Goal: Task Accomplishment & Management: Use online tool/utility

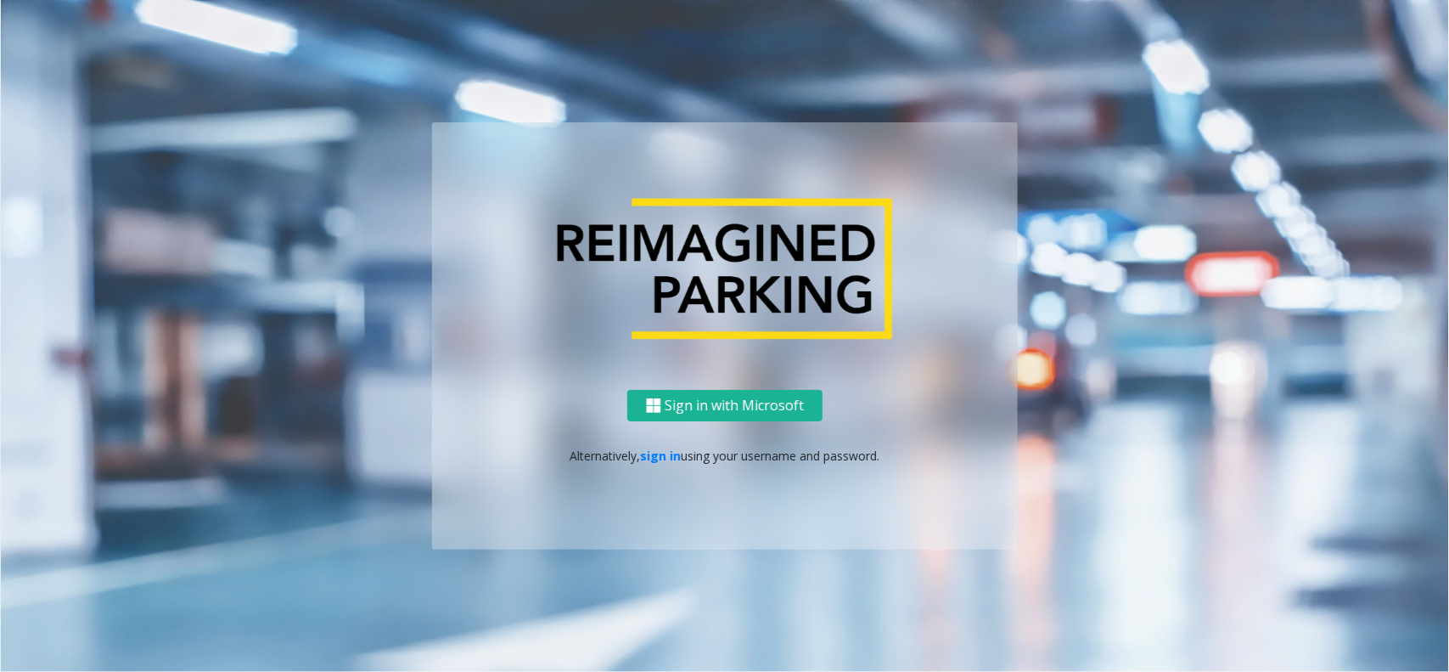
click at [660, 473] on div "Sign in with Microsoft Alternatively, sign in using your username and password." at bounding box center [725, 470] width 586 height 160
click at [660, 443] on div "Sign in with Microsoft Alternatively, sign in using your username and password." at bounding box center [725, 470] width 586 height 160
click at [664, 443] on div "Sign in with Microsoft Alternatively, sign in using your username and password." at bounding box center [725, 470] width 586 height 160
click at [665, 447] on link "sign in" at bounding box center [661, 455] width 41 height 16
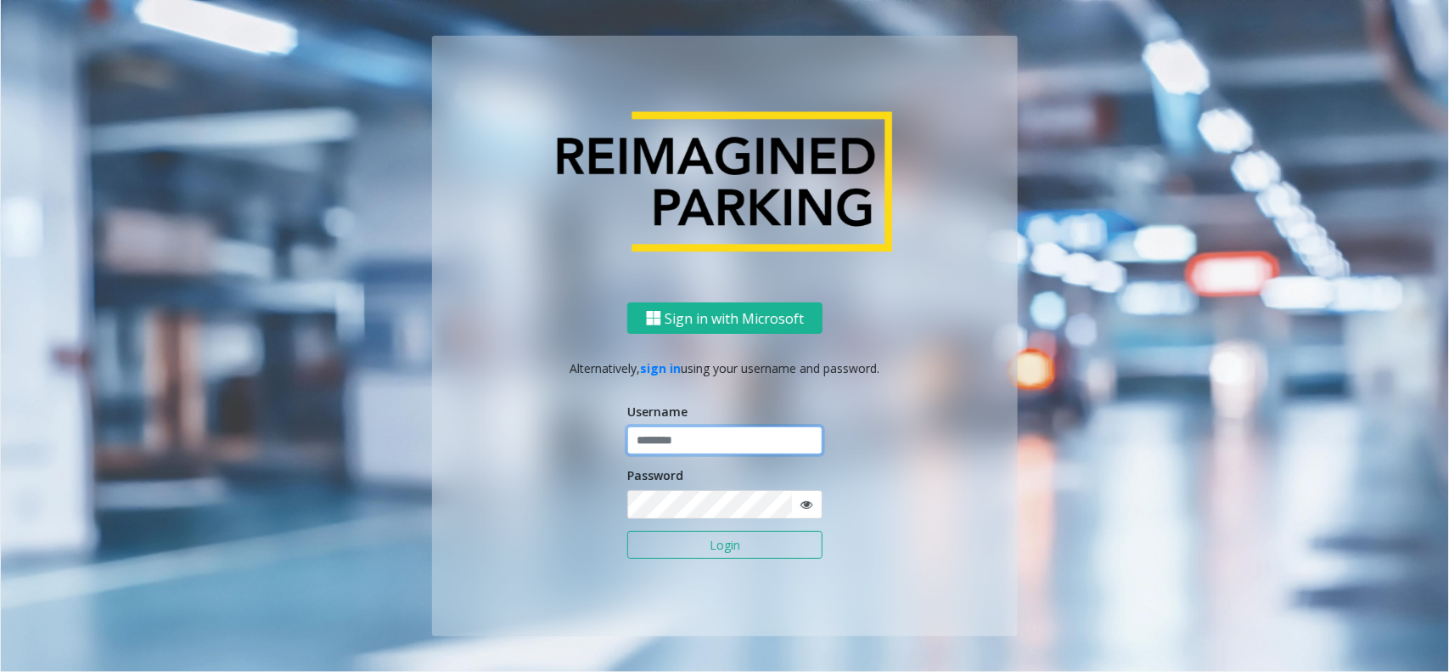
click at [706, 427] on input "text" at bounding box center [724, 440] width 195 height 29
paste input "**********"
type input "**********"
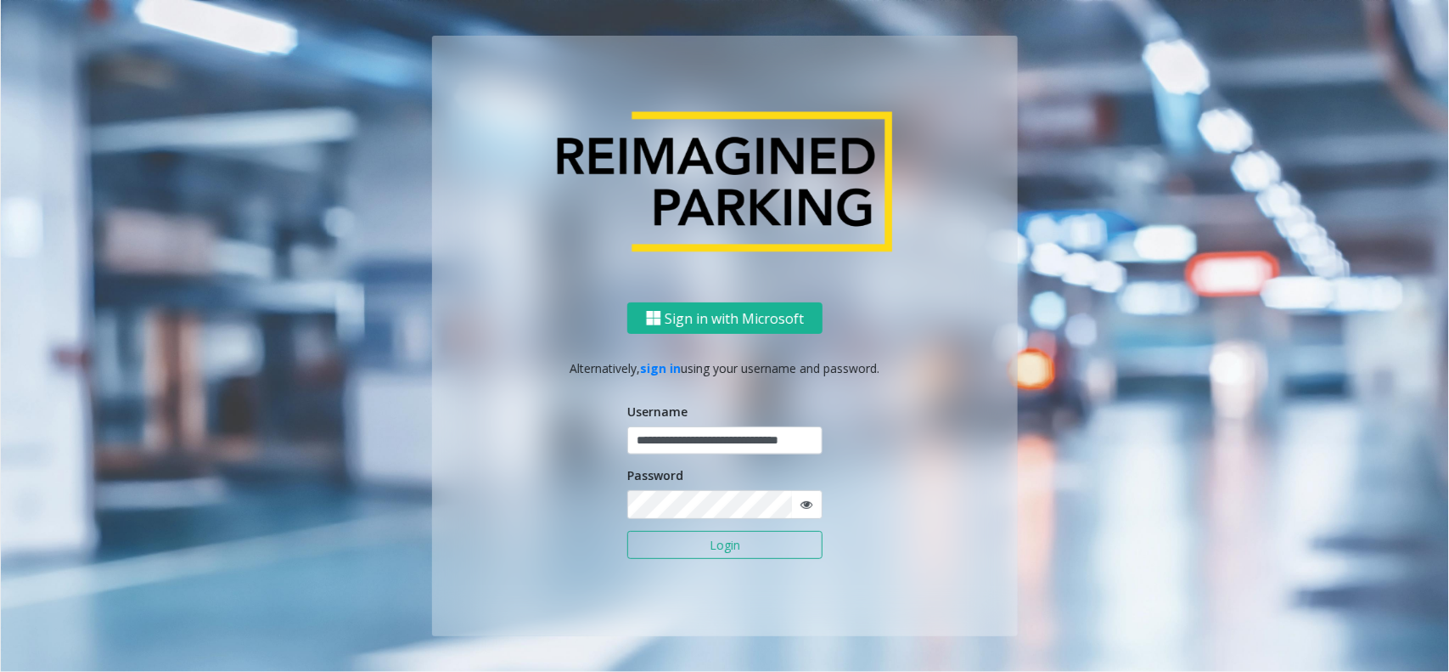
click at [788, 546] on button "Login" at bounding box center [724, 545] width 195 height 29
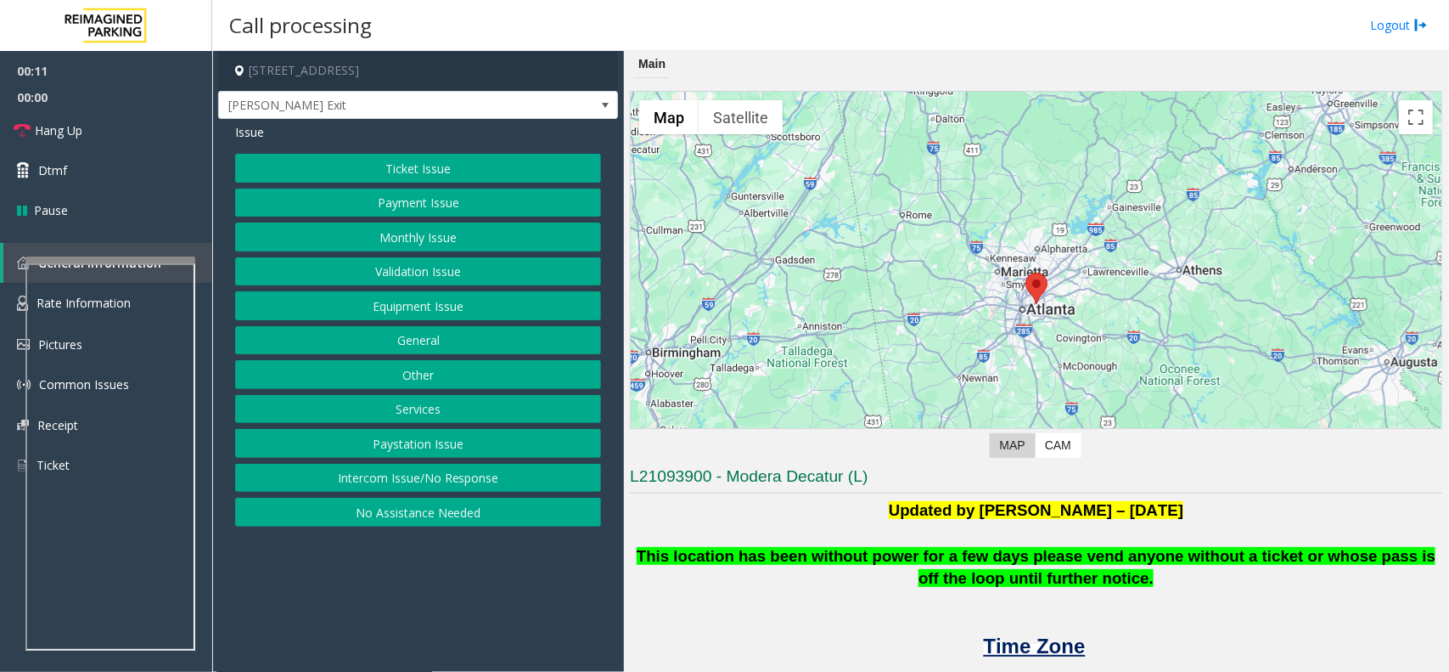
click at [384, 472] on button "Intercom Issue/No Response" at bounding box center [418, 478] width 366 height 29
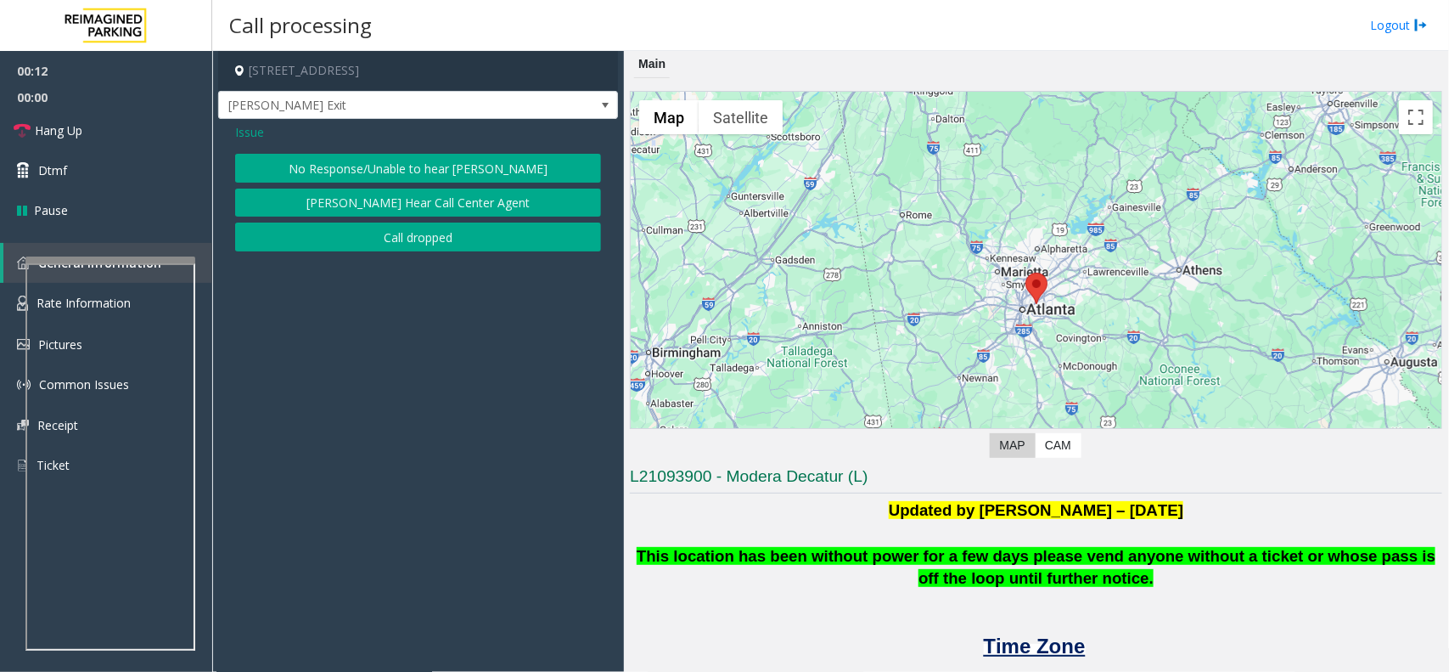
click at [352, 168] on button "No Response/Unable to hear [PERSON_NAME]" at bounding box center [418, 168] width 366 height 29
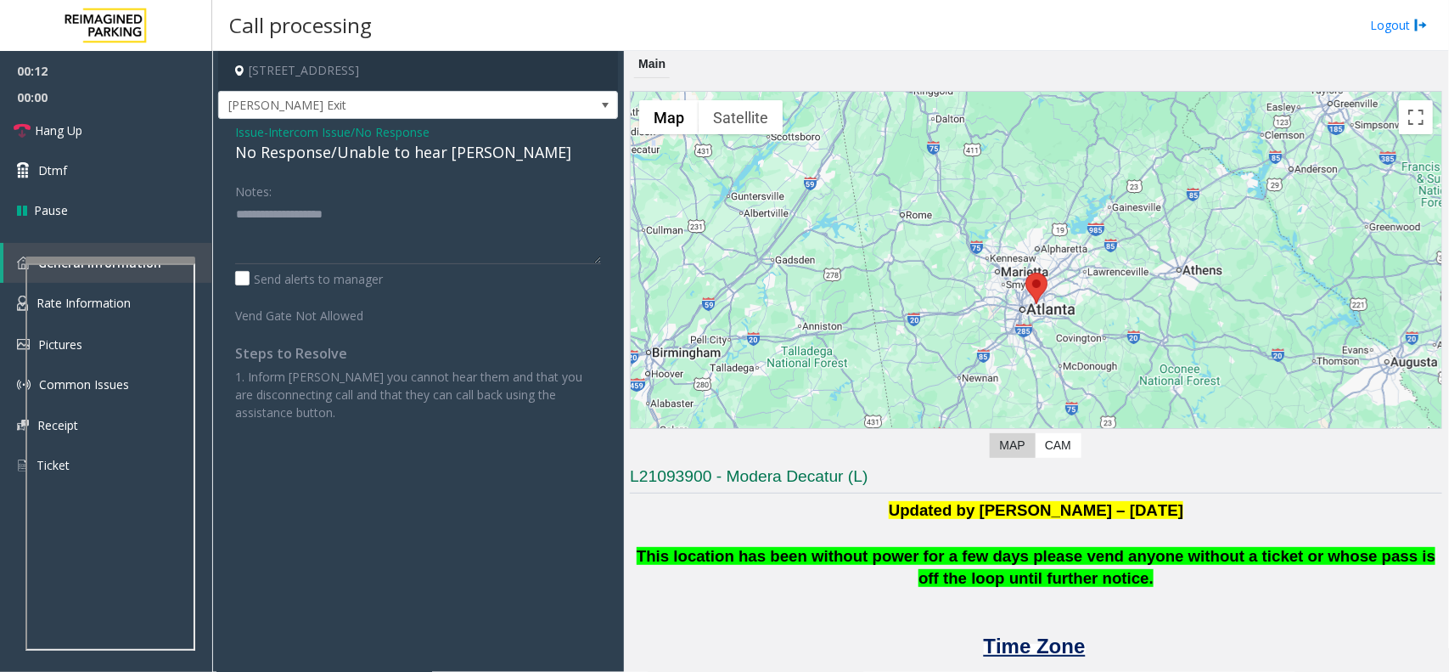
click at [344, 162] on div "No Response/Unable to hear [PERSON_NAME]" at bounding box center [418, 152] width 366 height 23
type textarea "**********"
click at [129, 129] on link "Hang Up" at bounding box center [106, 130] width 212 height 40
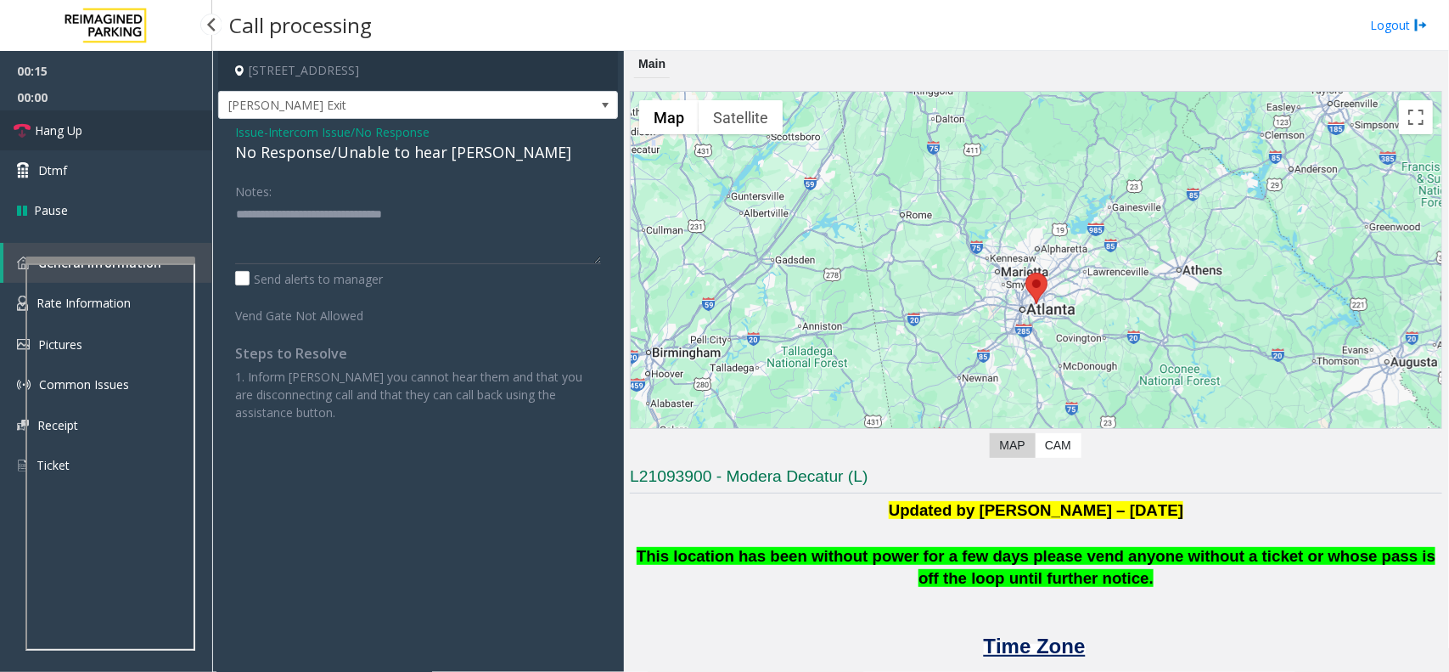
click at [129, 129] on link "Hang Up" at bounding box center [106, 130] width 212 height 40
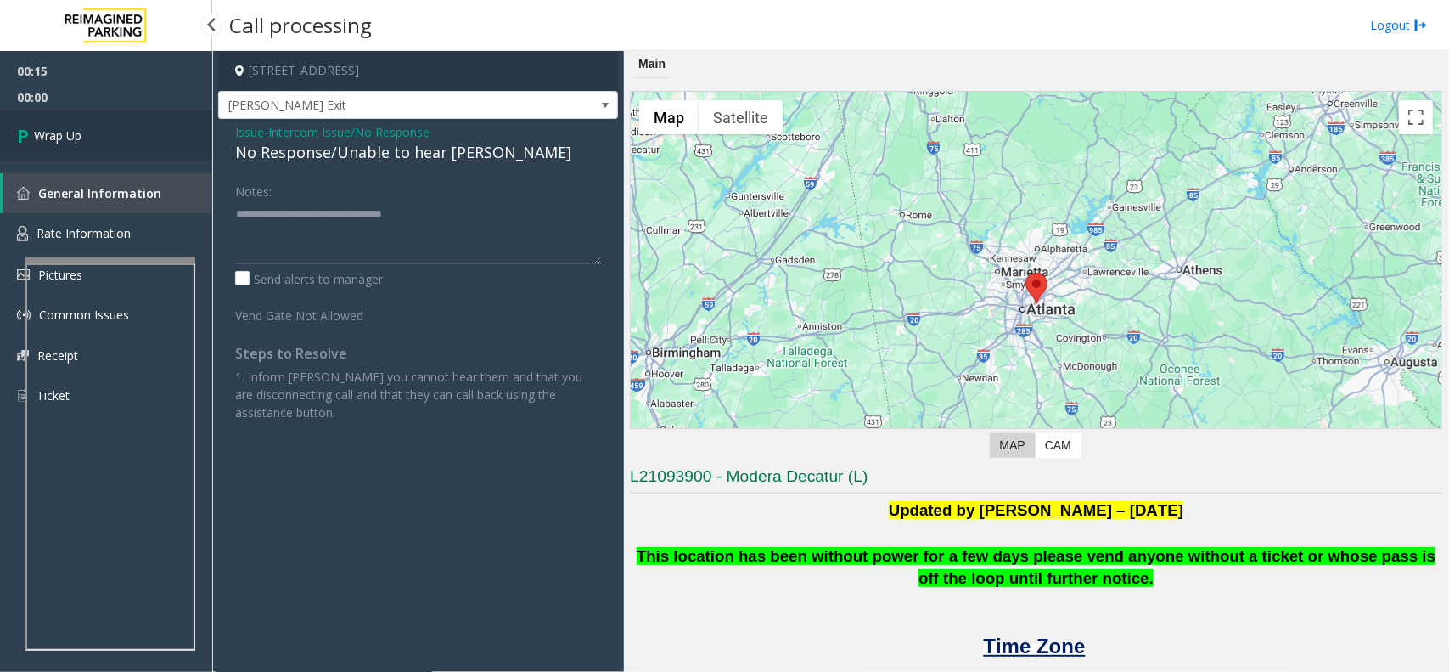
click at [129, 129] on link "Wrap Up" at bounding box center [106, 135] width 212 height 50
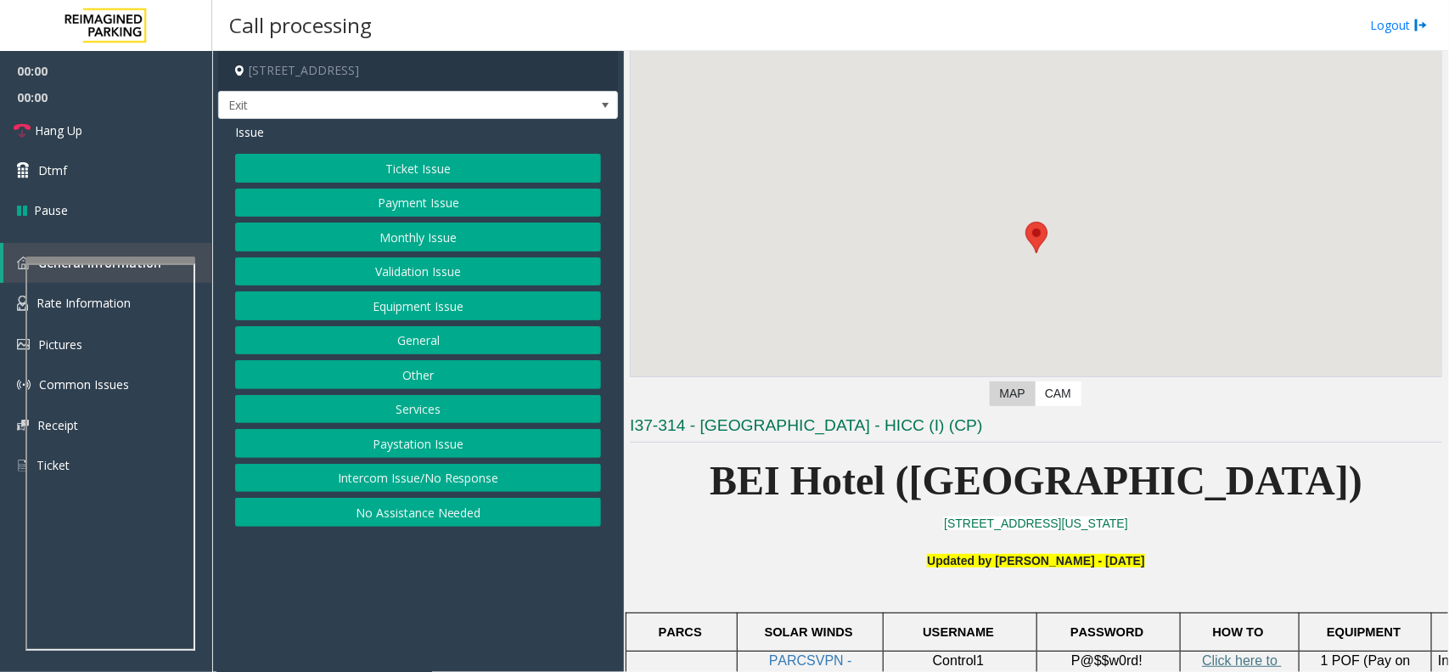
scroll to position [104, 0]
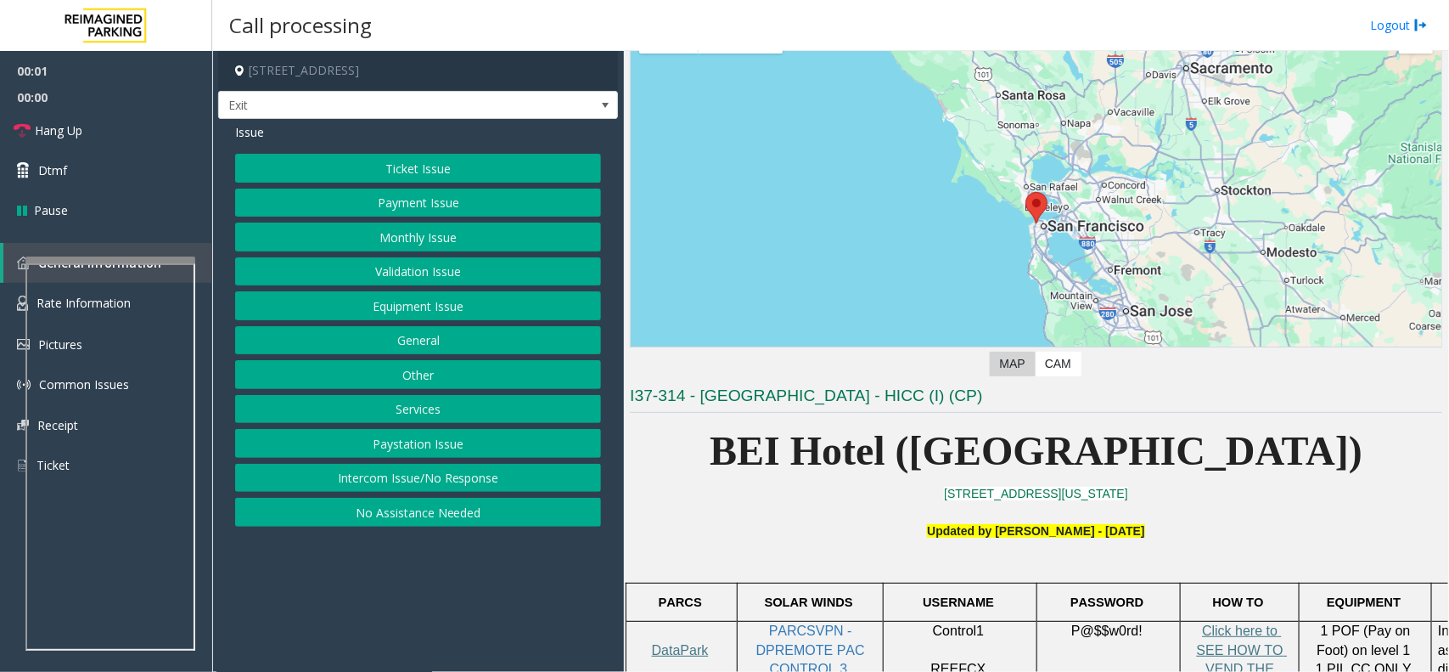
click at [990, 533] on b "Updated by [PERSON_NAME] - [DATE]" at bounding box center [1035, 531] width 217 height 14
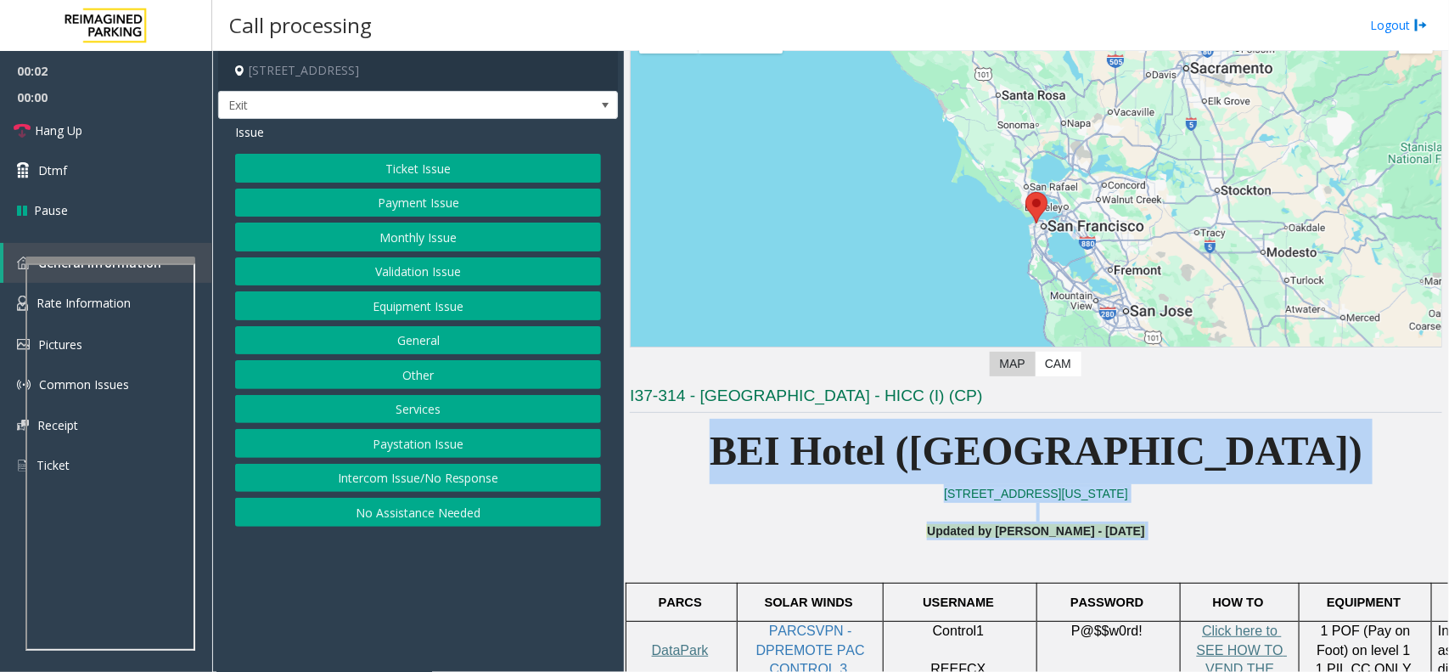
drag, startPoint x: 990, startPoint y: 533, endPoint x: 850, endPoint y: 457, distance: 159.6
click at [903, 476] on p "BEI Hotel ([GEOGRAPHIC_DATA])" at bounding box center [1036, 451] width 813 height 65
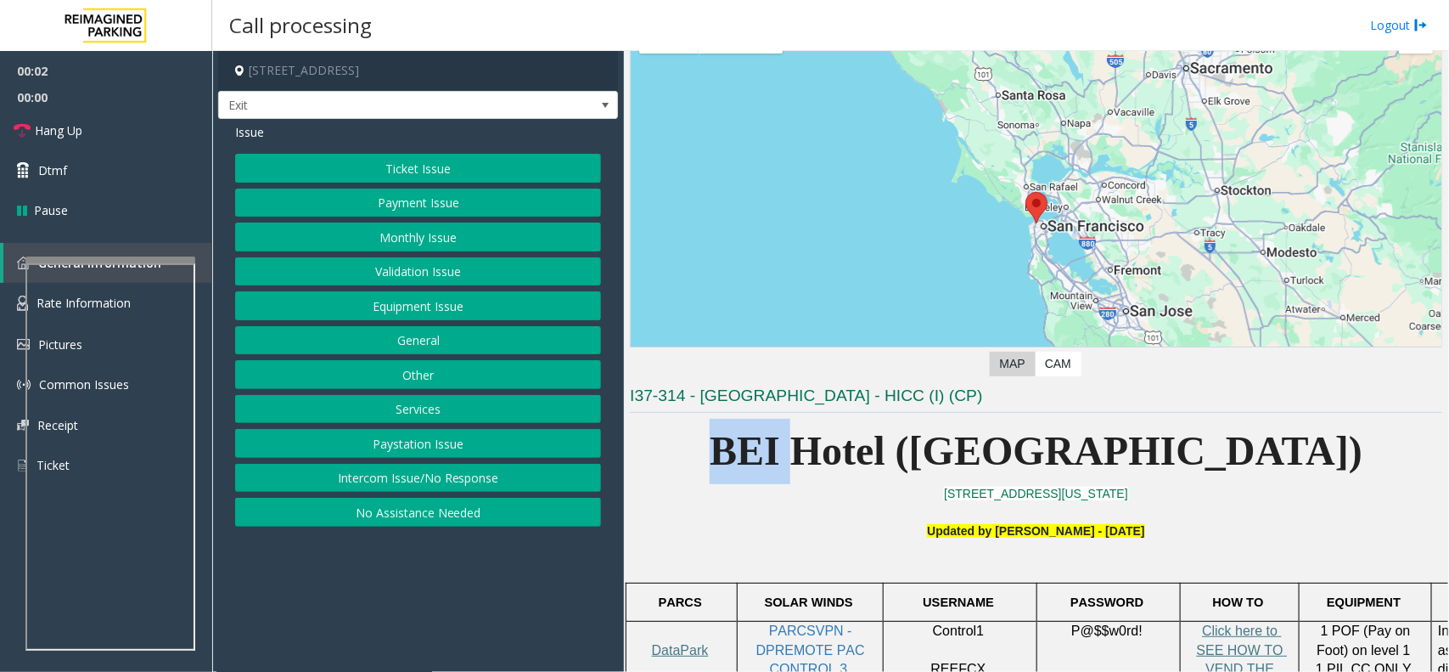
click at [903, 476] on p "BEI Hotel ([GEOGRAPHIC_DATA])" at bounding box center [1036, 451] width 813 height 65
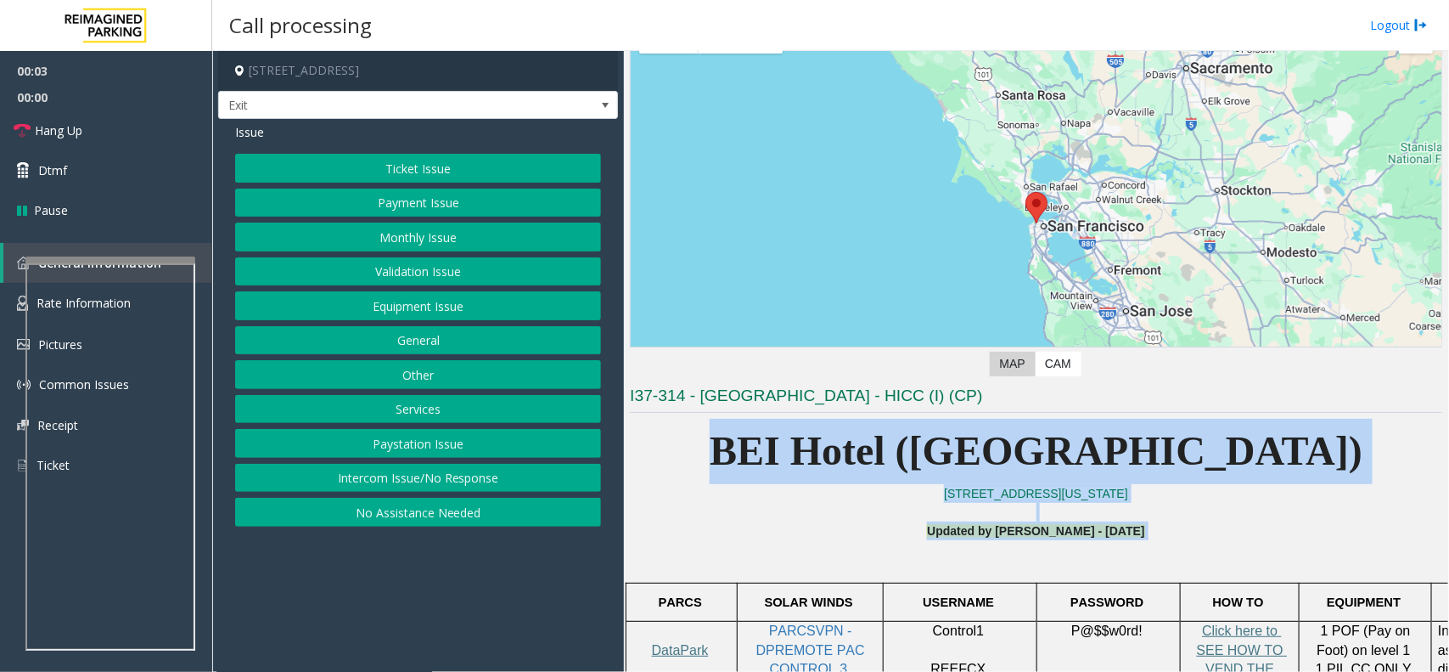
drag, startPoint x: 903, startPoint y: 476, endPoint x: 1047, endPoint y: 531, distance: 154.2
click at [1047, 531] on b "Updated by [PERSON_NAME] - [DATE]" at bounding box center [1035, 531] width 217 height 14
drag, startPoint x: 1047, startPoint y: 531, endPoint x: 915, endPoint y: 413, distance: 176.2
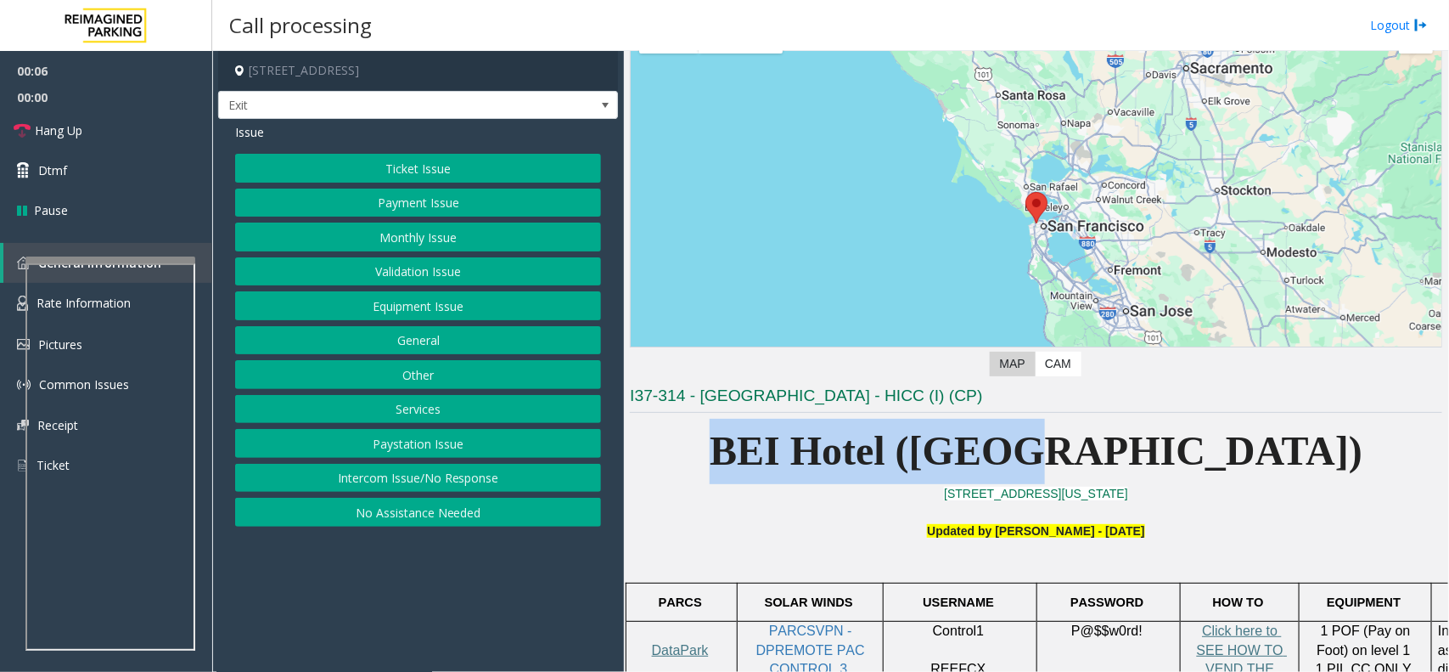
drag, startPoint x: 915, startPoint y: 413, endPoint x: 1178, endPoint y: 437, distance: 263.4
click at [1178, 437] on b "BEI Hotel ([GEOGRAPHIC_DATA])" at bounding box center [1036, 450] width 653 height 45
drag, startPoint x: 1178, startPoint y: 437, endPoint x: 709, endPoint y: 380, distance: 472.2
click at [537, 306] on div "[STREET_ADDRESS] Exit Issue Ticket Issue Payment Issue Monthly Issue Validation…" at bounding box center [830, 361] width 1236 height 621
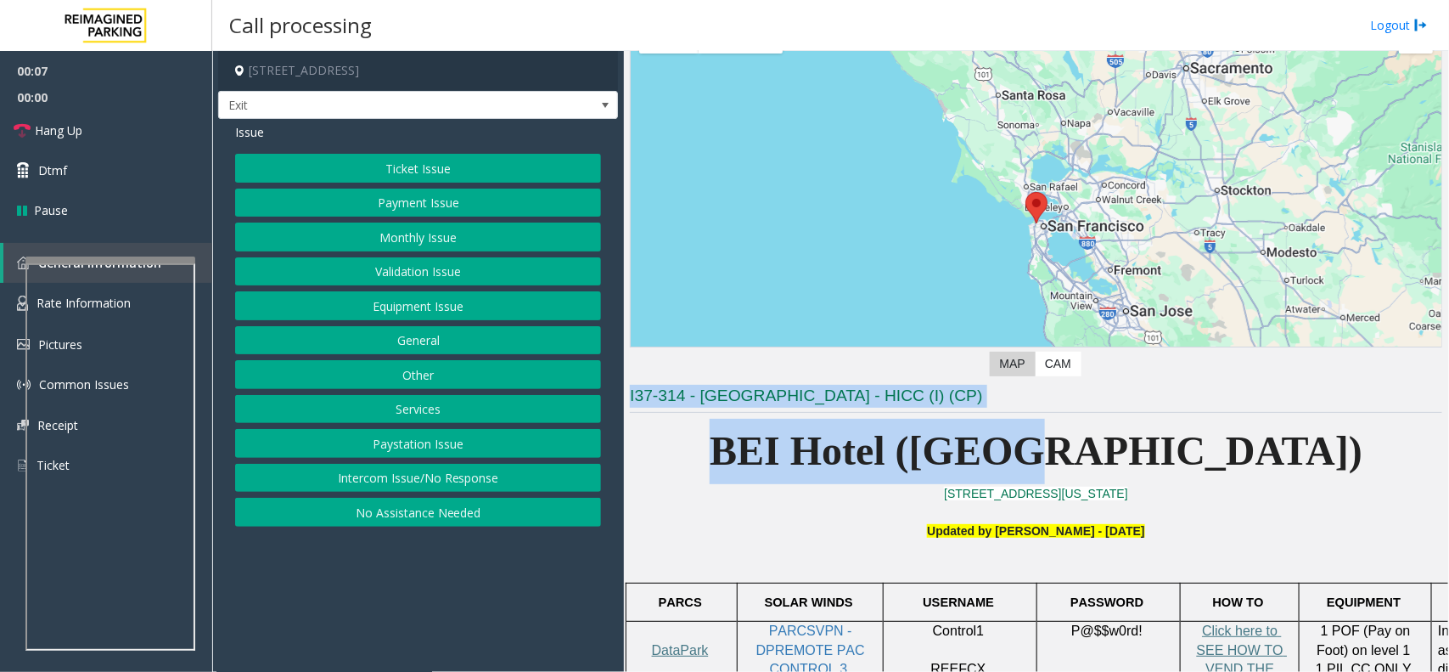
click at [707, 404] on h3 "I37-314 - [GEOGRAPHIC_DATA] - HICC (I) (CP)" at bounding box center [1036, 399] width 813 height 28
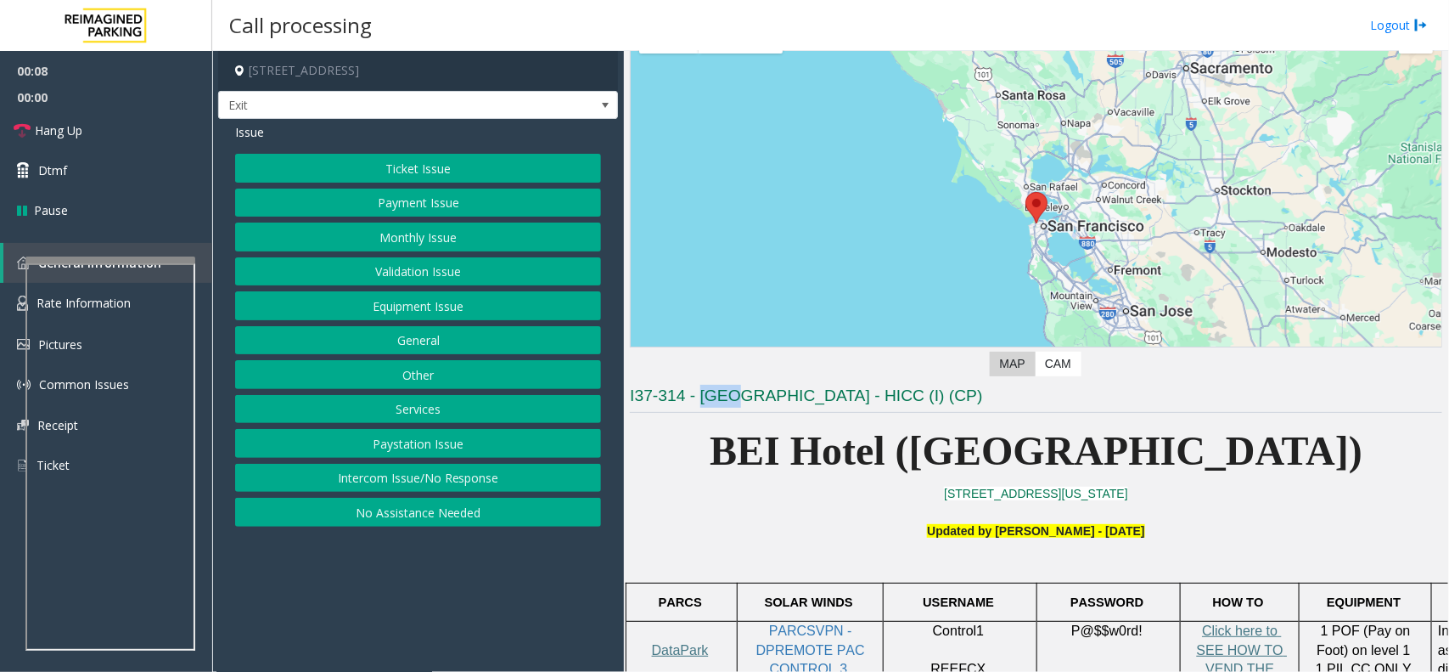
click at [707, 404] on h3 "I37-314 - [GEOGRAPHIC_DATA] - HICC (I) (CP)" at bounding box center [1036, 399] width 813 height 28
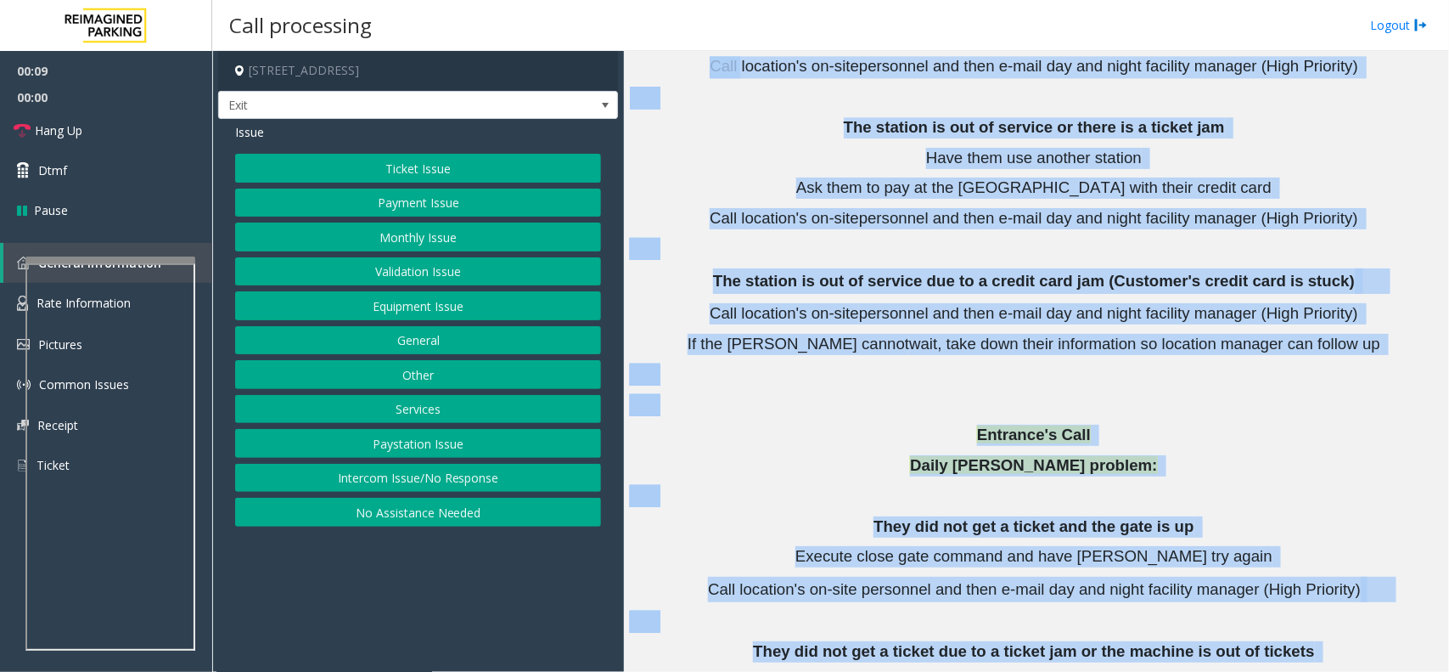
scroll to position [2393, 0]
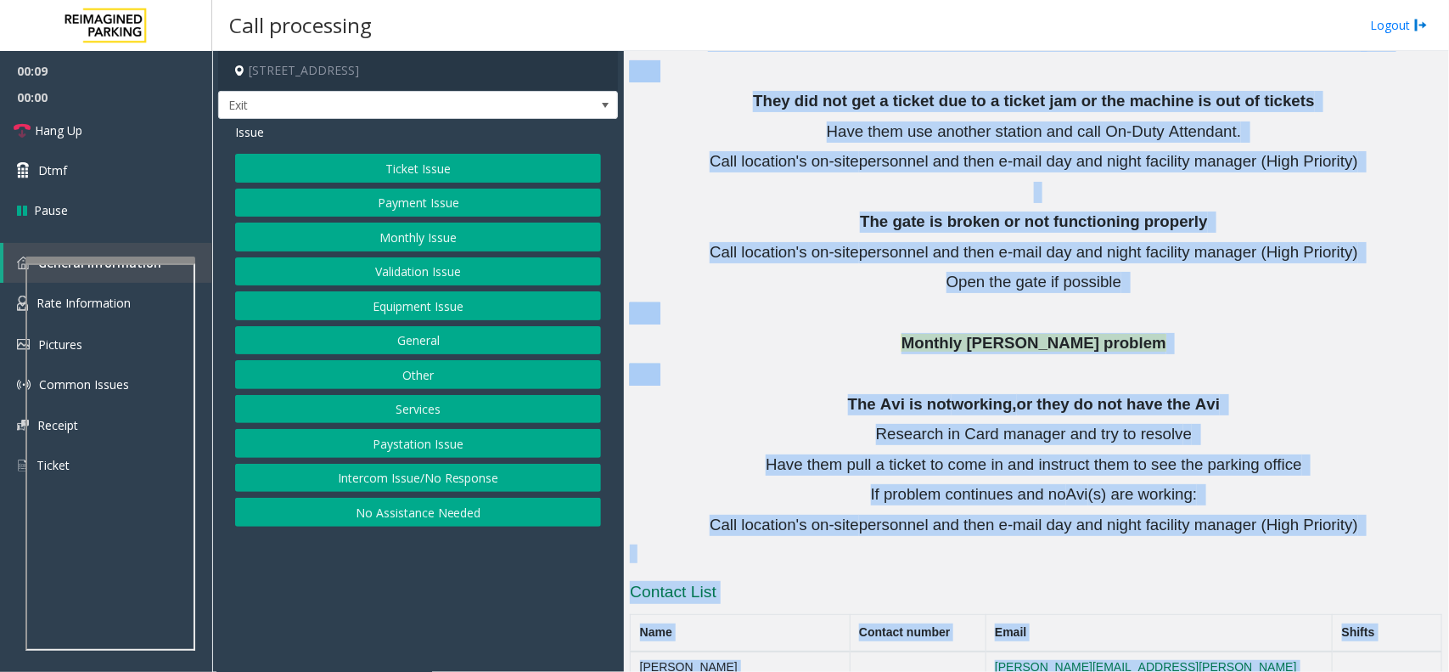
drag, startPoint x: 707, startPoint y: 404, endPoint x: 1371, endPoint y: 722, distance: 736.0
click at [1371, 671] on html "00:09 00:00 Hang Up Dtmf Pause General Information Rate Information Pictures Co…" at bounding box center [724, 336] width 1449 height 672
click at [1163, 485] on span "(s) are working:" at bounding box center [1143, 494] width 110 height 18
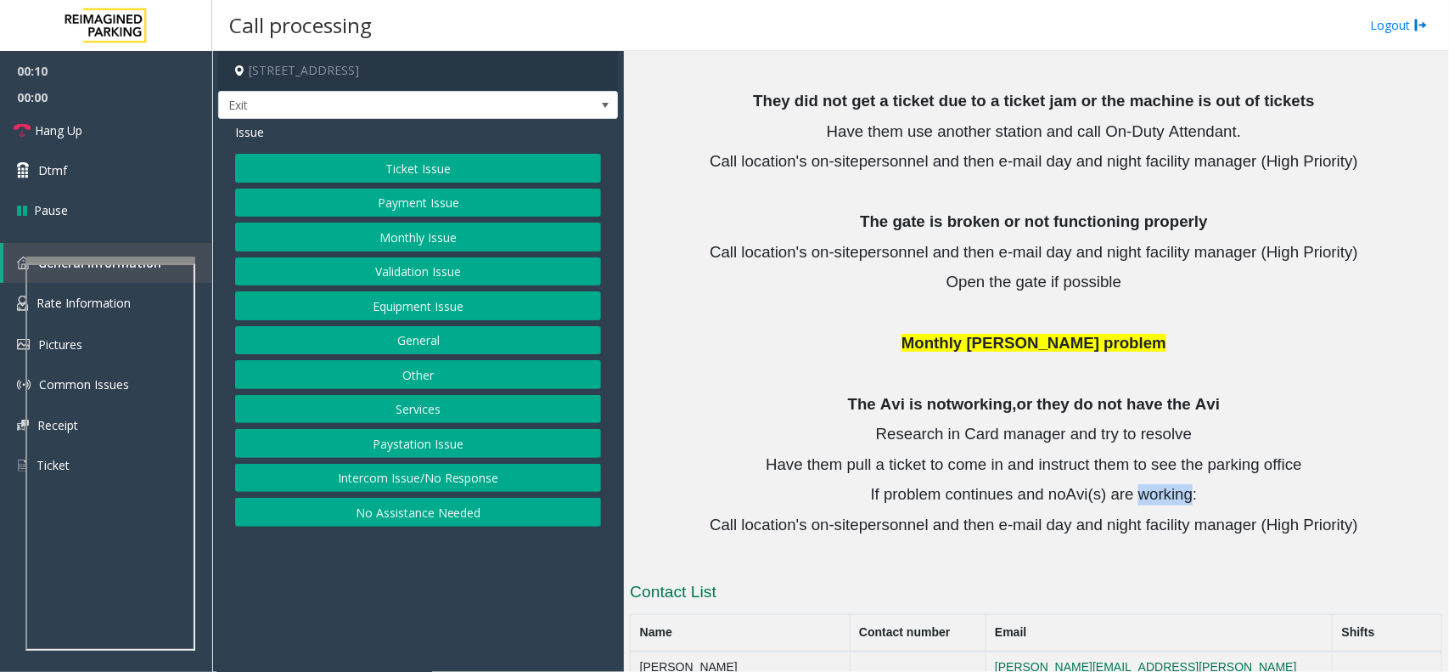
click at [1163, 485] on span "(s) are working:" at bounding box center [1143, 494] width 110 height 18
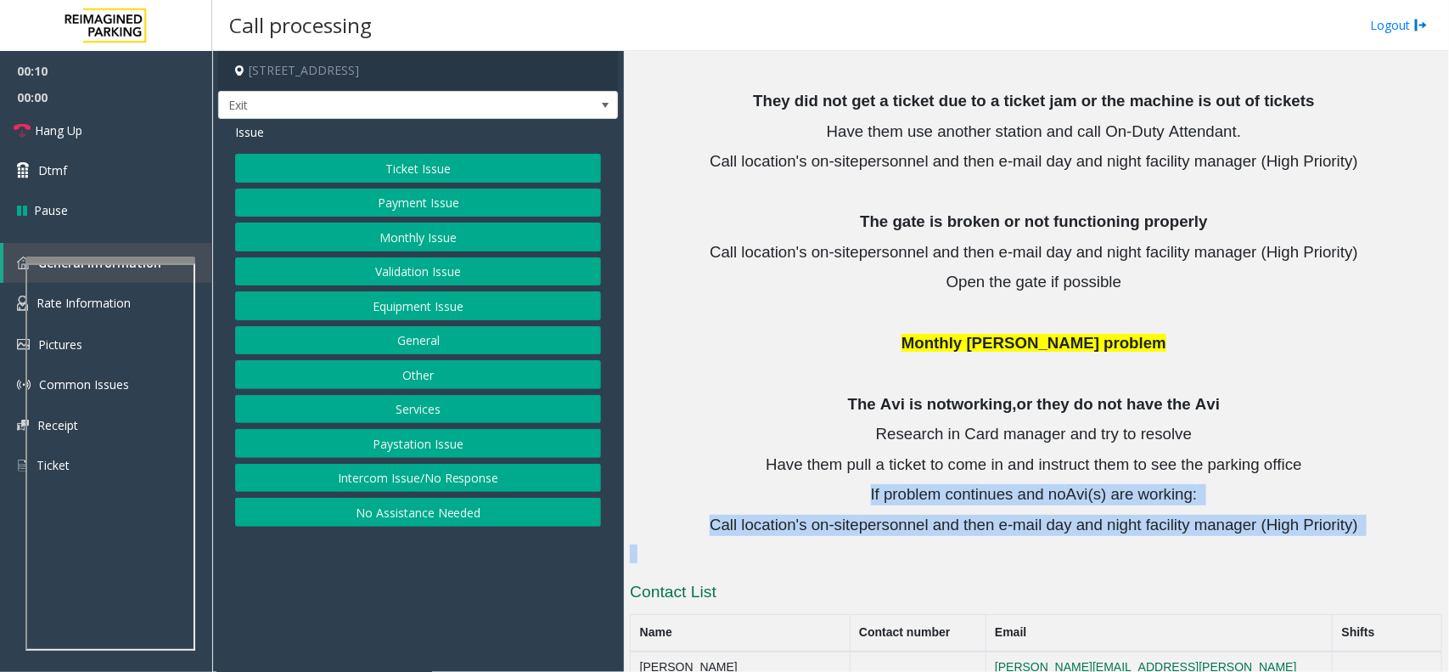
drag, startPoint x: 1163, startPoint y: 419, endPoint x: 1285, endPoint y: 467, distance: 130.7
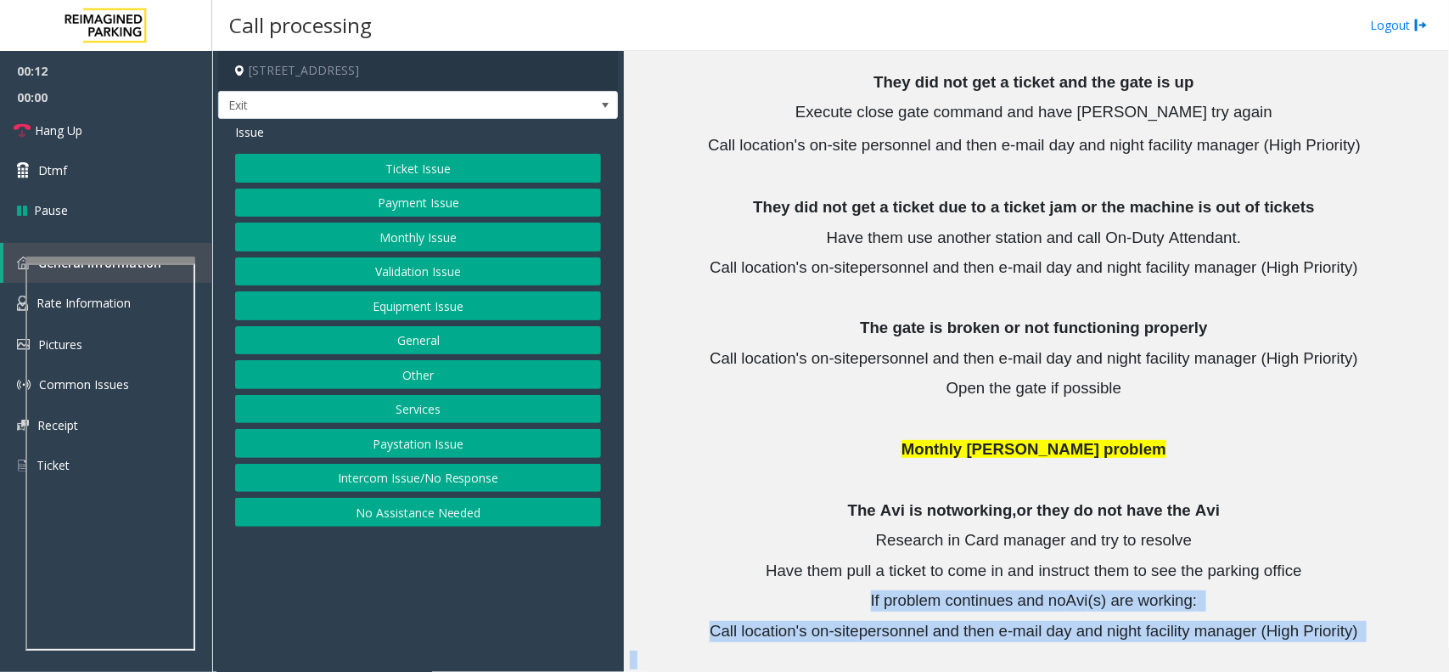
scroll to position [2180, 0]
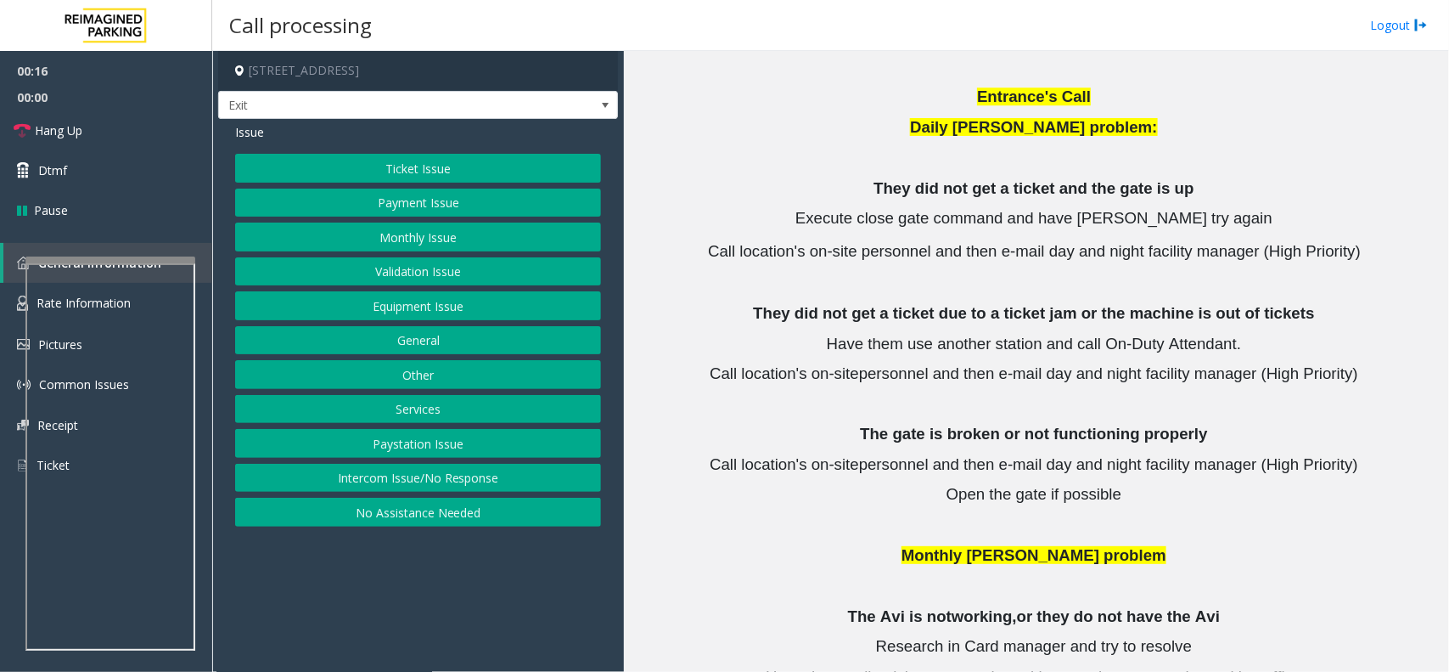
click at [1070, 515] on p at bounding box center [1036, 526] width 813 height 22
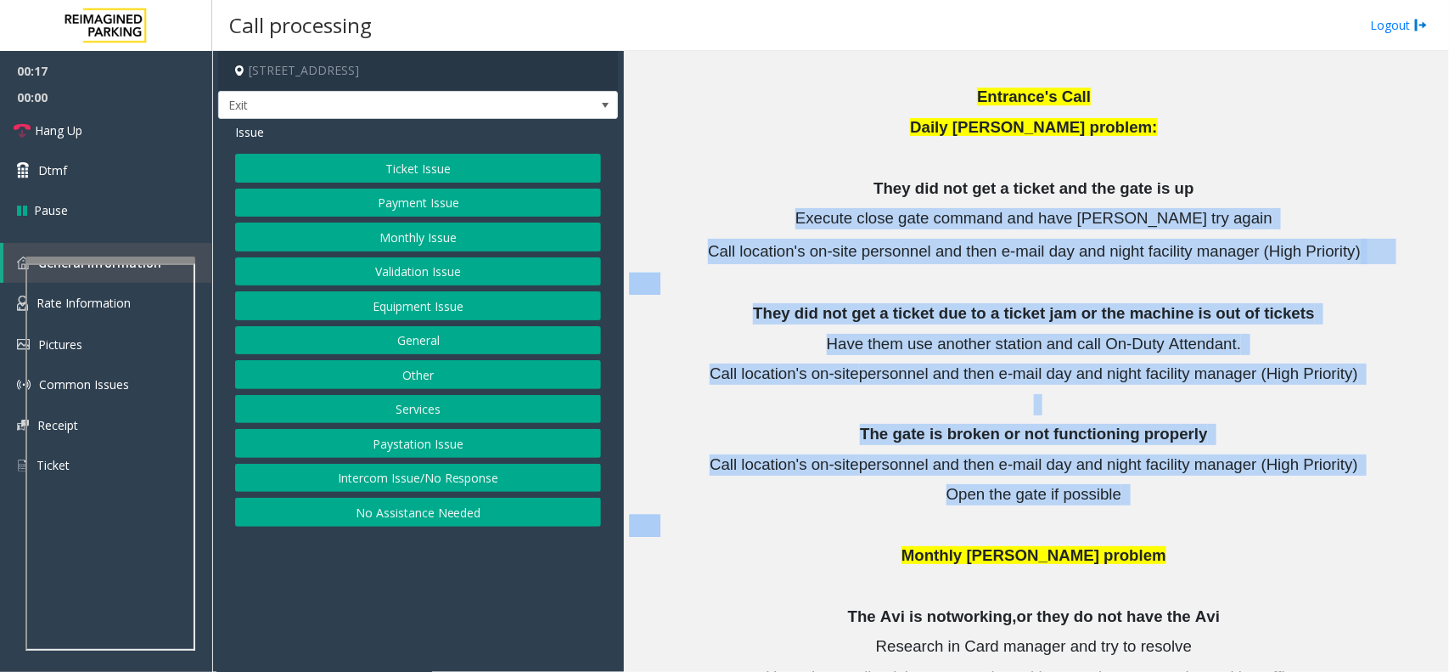
drag, startPoint x: 1070, startPoint y: 455, endPoint x: 856, endPoint y: 142, distance: 379.4
click at [856, 209] on span "Execute close gate command and have [PERSON_NAME] try again" at bounding box center [1034, 218] width 477 height 18
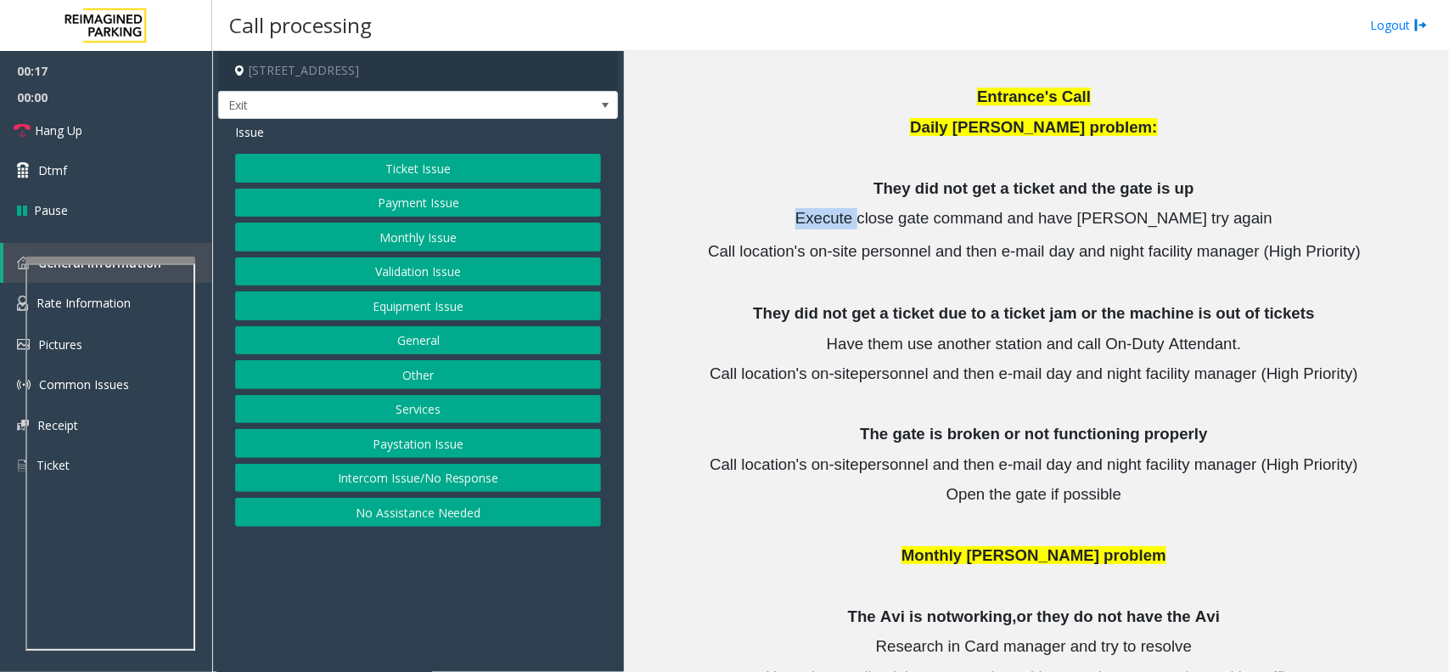
click at [856, 209] on span "Execute close gate command and have [PERSON_NAME] try again" at bounding box center [1034, 218] width 477 height 18
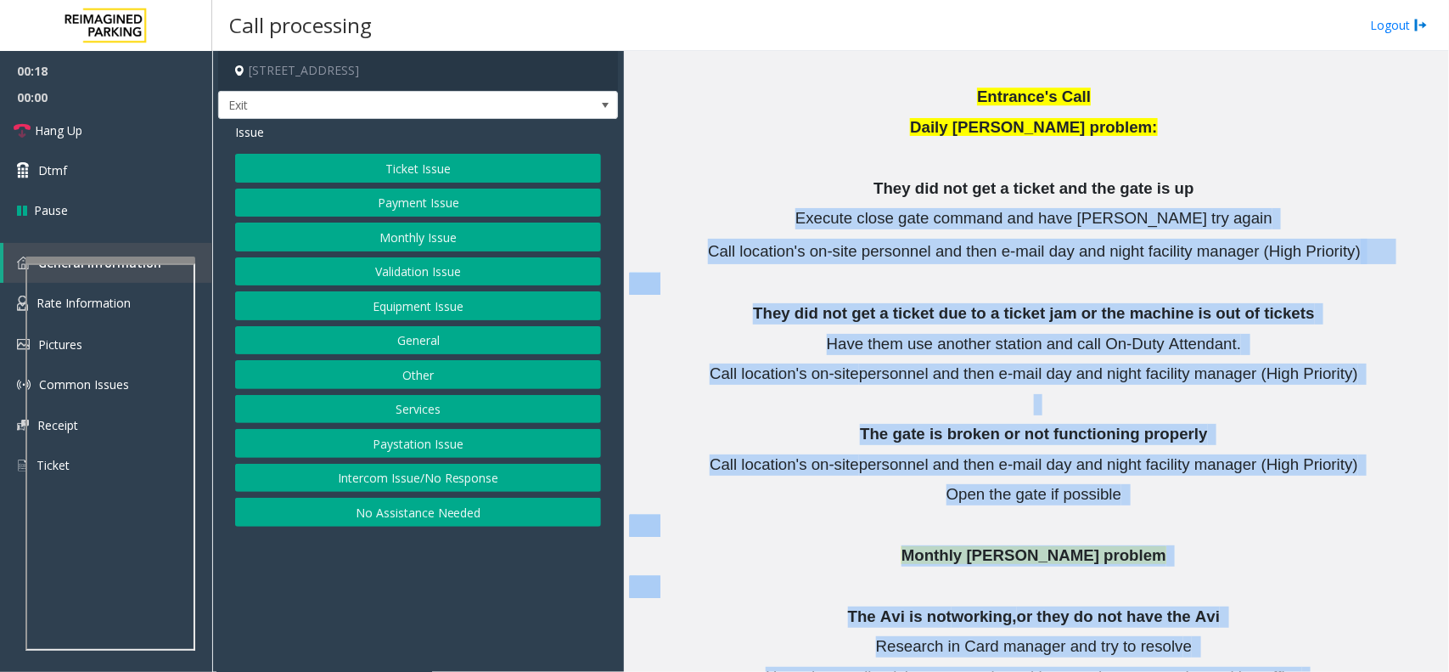
drag, startPoint x: 856, startPoint y: 142, endPoint x: 987, endPoint y: 637, distance: 512.0
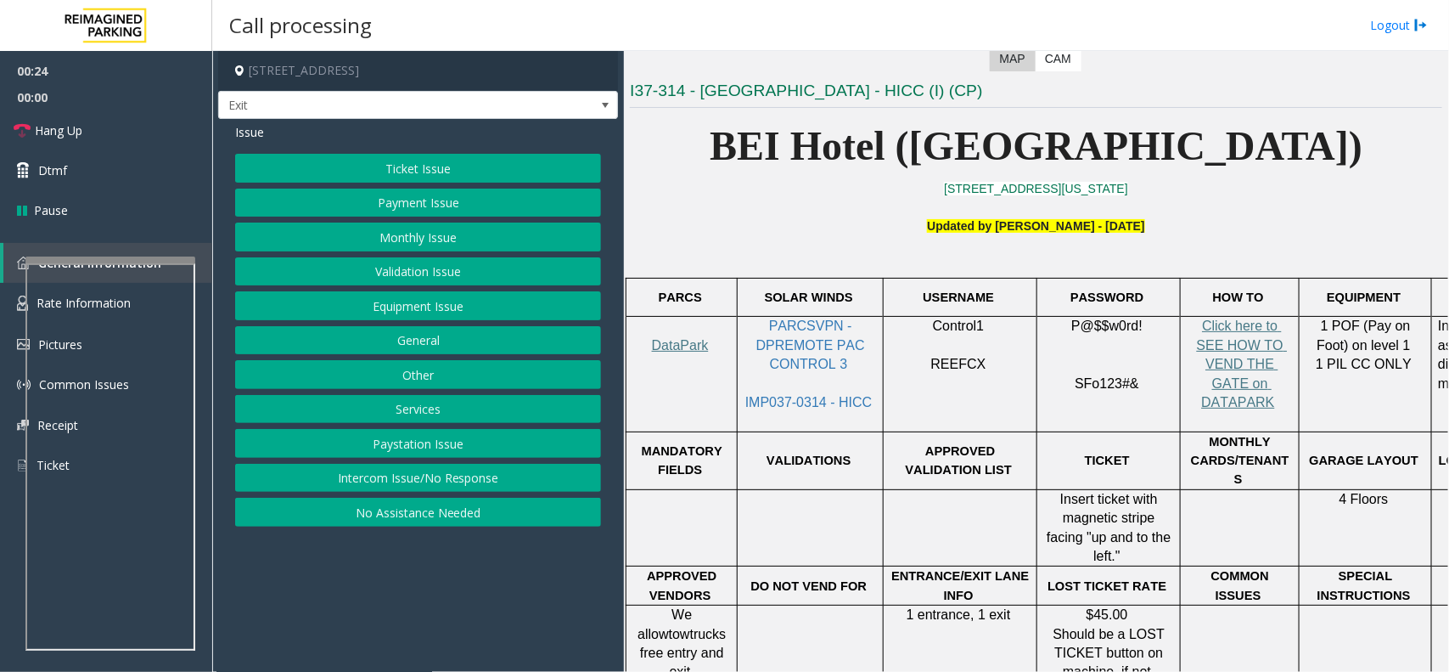
scroll to position [531, 0]
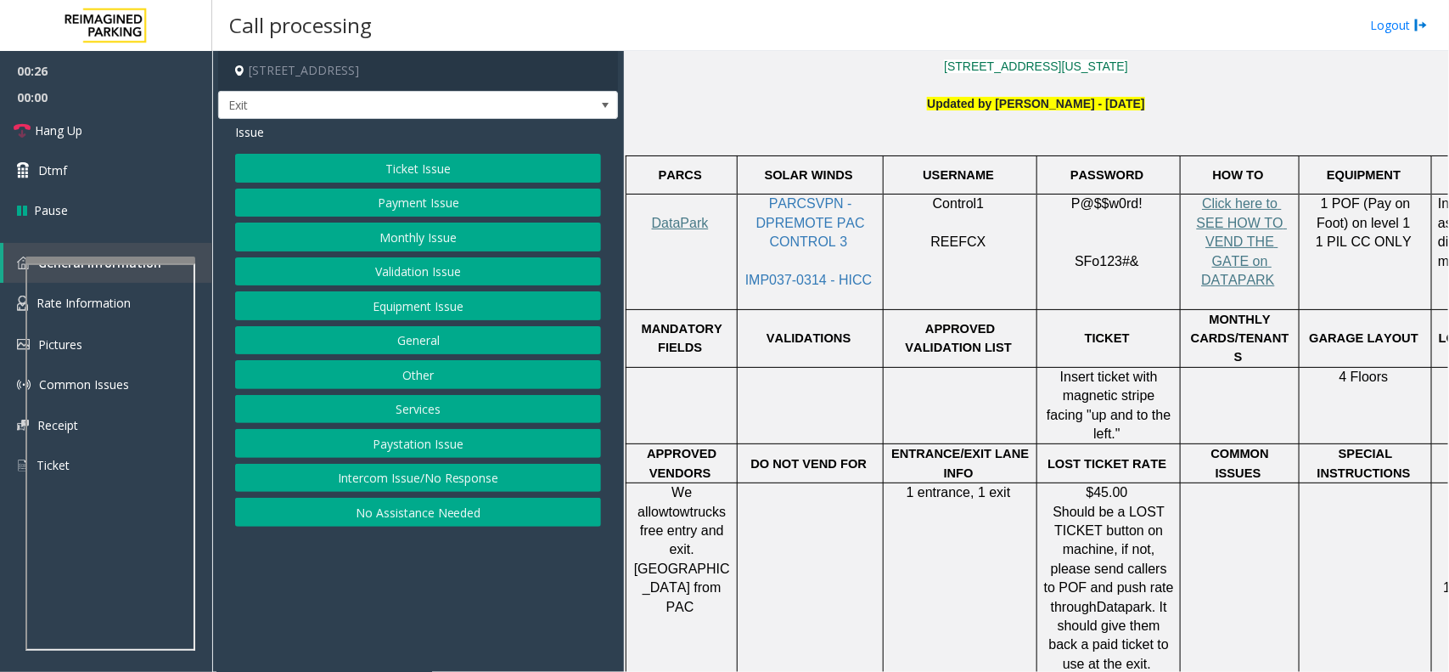
click at [962, 485] on span "1 entrance, 1 exit" at bounding box center [959, 492] width 104 height 14
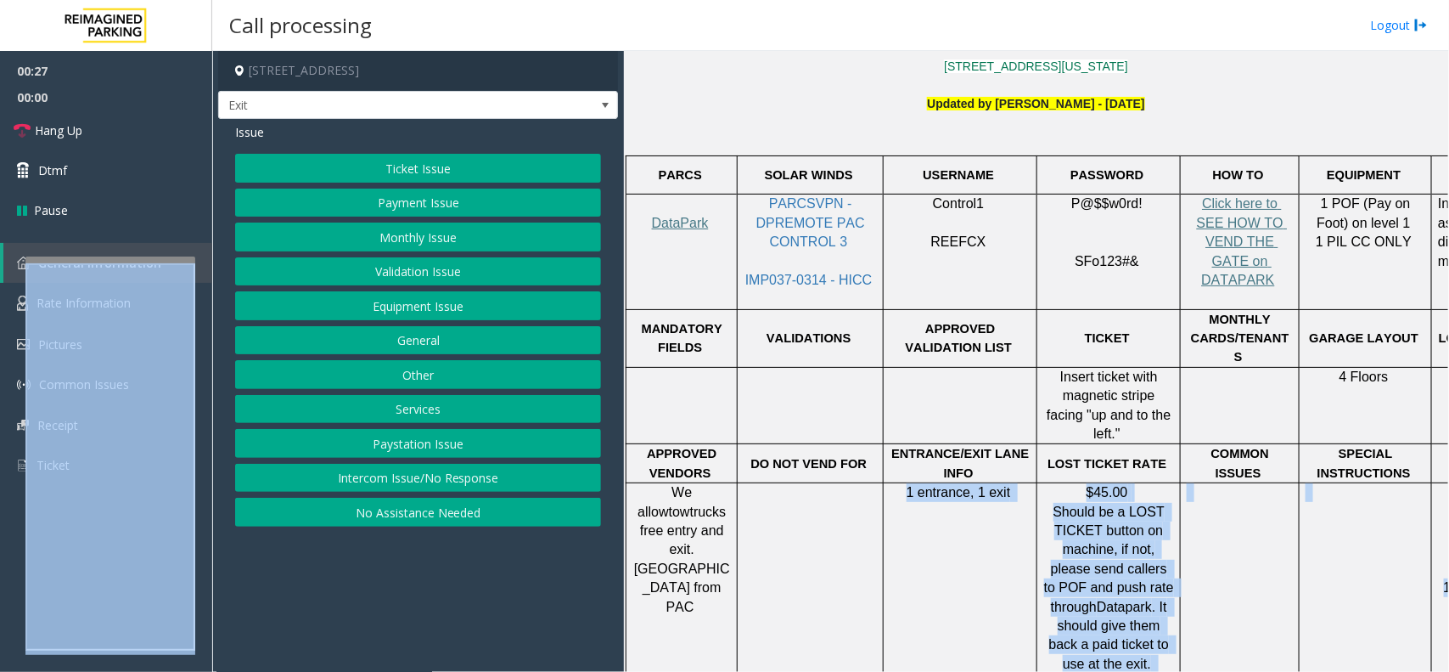
drag, startPoint x: 962, startPoint y: 435, endPoint x: 168, endPoint y: 323, distance: 801.6
click at [107, 51] on app-root "00:27 00:00 Hang Up Dtmf Pause General Information Rate Information Pictures Co…" at bounding box center [724, 336] width 1449 height 672
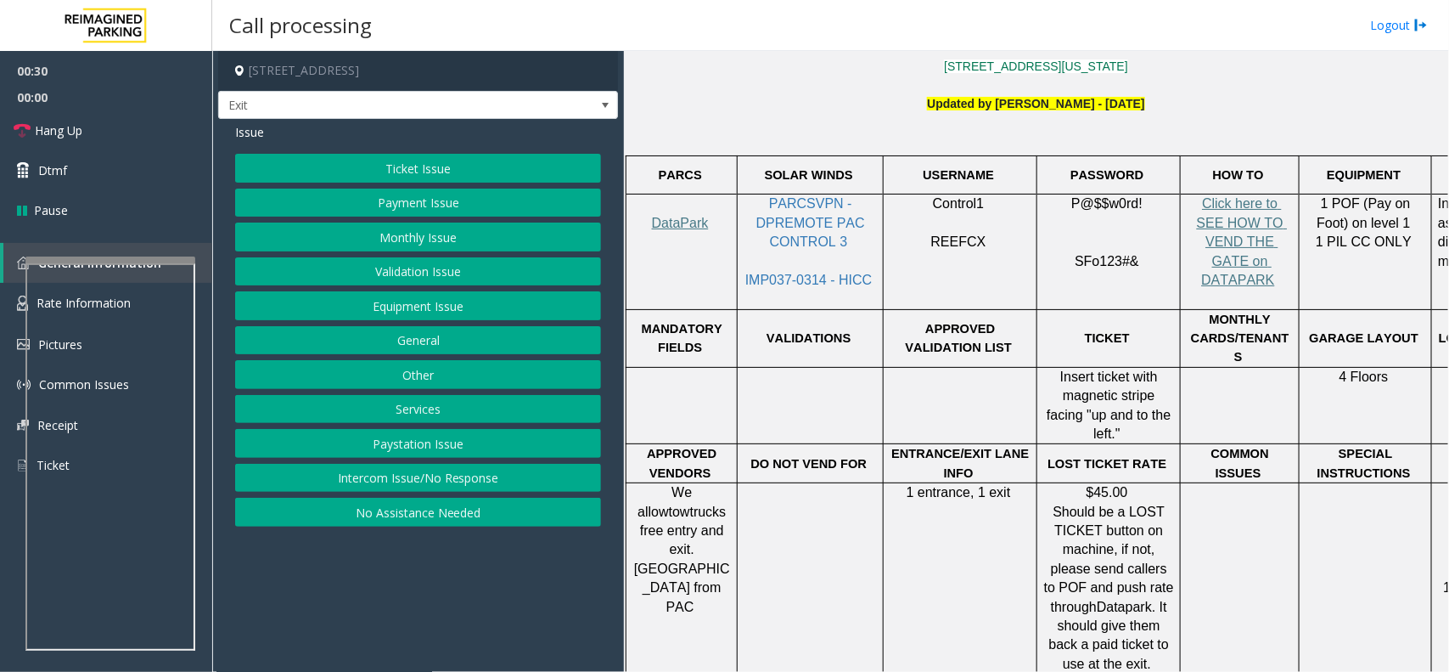
click at [918, 368] on p at bounding box center [960, 377] width 141 height 19
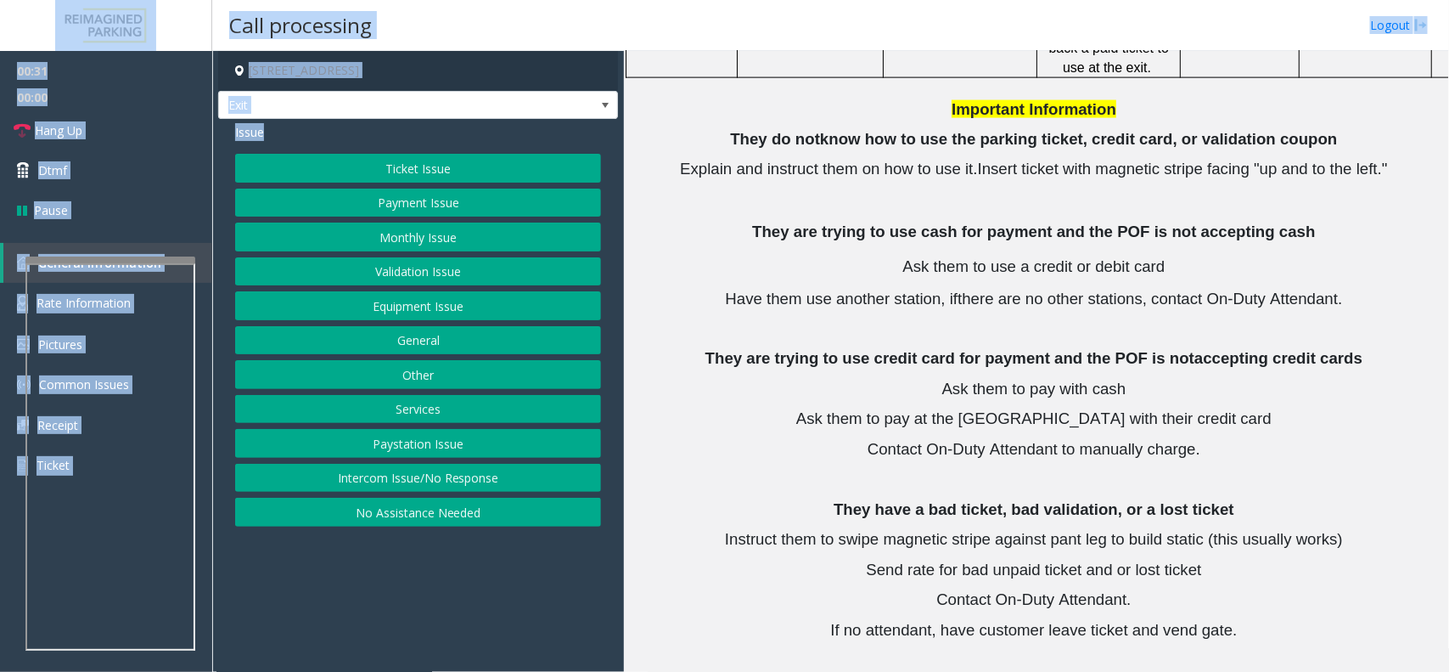
scroll to position [0, 0]
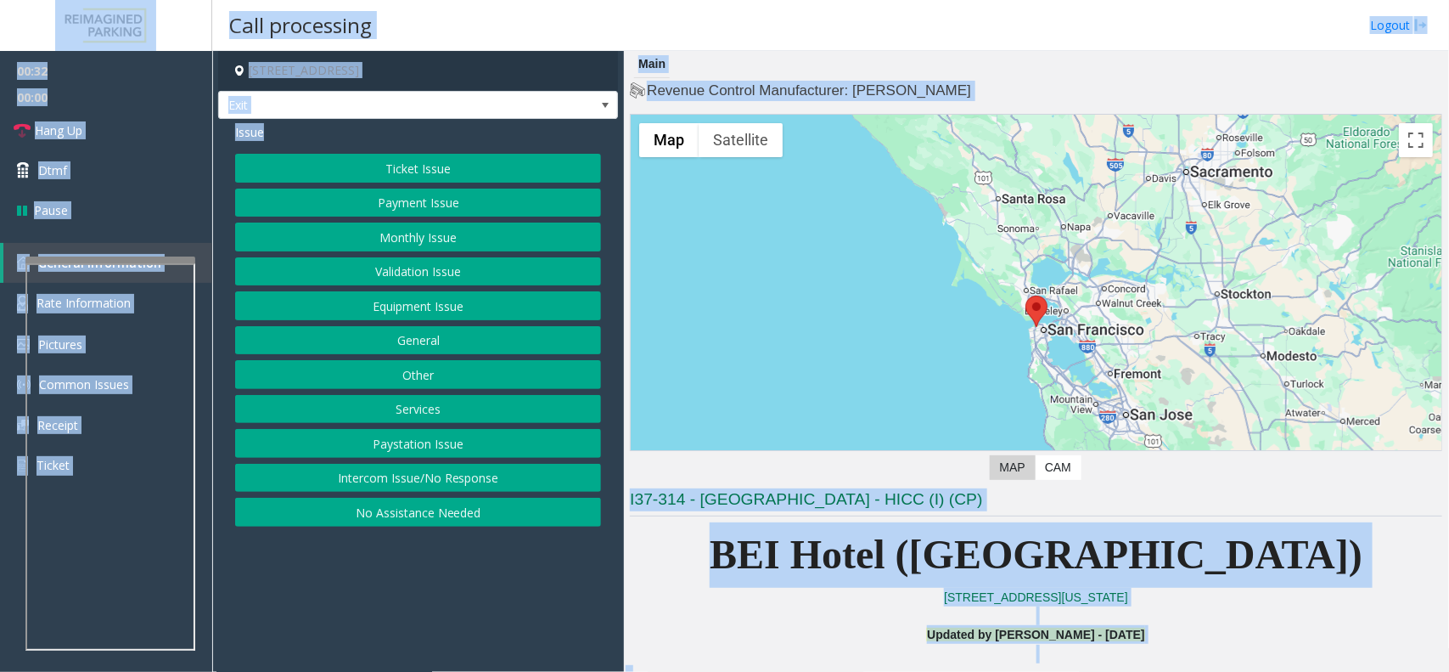
drag, startPoint x: 918, startPoint y: 333, endPoint x: 143, endPoint y: -49, distance: 864.2
click at [143, 0] on html "00:32 00:00 Hang Up Dtmf Pause General Information Rate Information Pictures Co…" at bounding box center [724, 336] width 1449 height 672
click at [698, 515] on h3 "I37-314 - [GEOGRAPHIC_DATA] - HICC (I) (CP)" at bounding box center [1036, 502] width 813 height 28
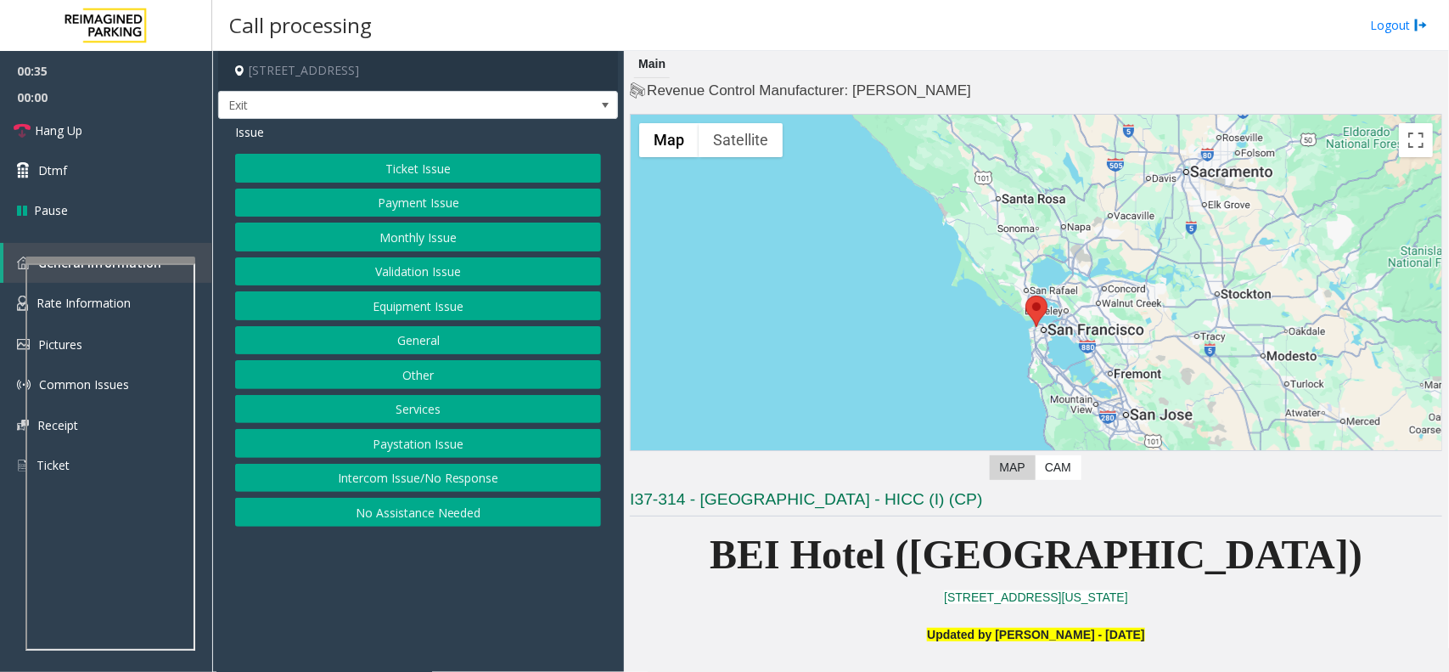
click at [501, 478] on button "Intercom Issue/No Response" at bounding box center [418, 478] width 366 height 29
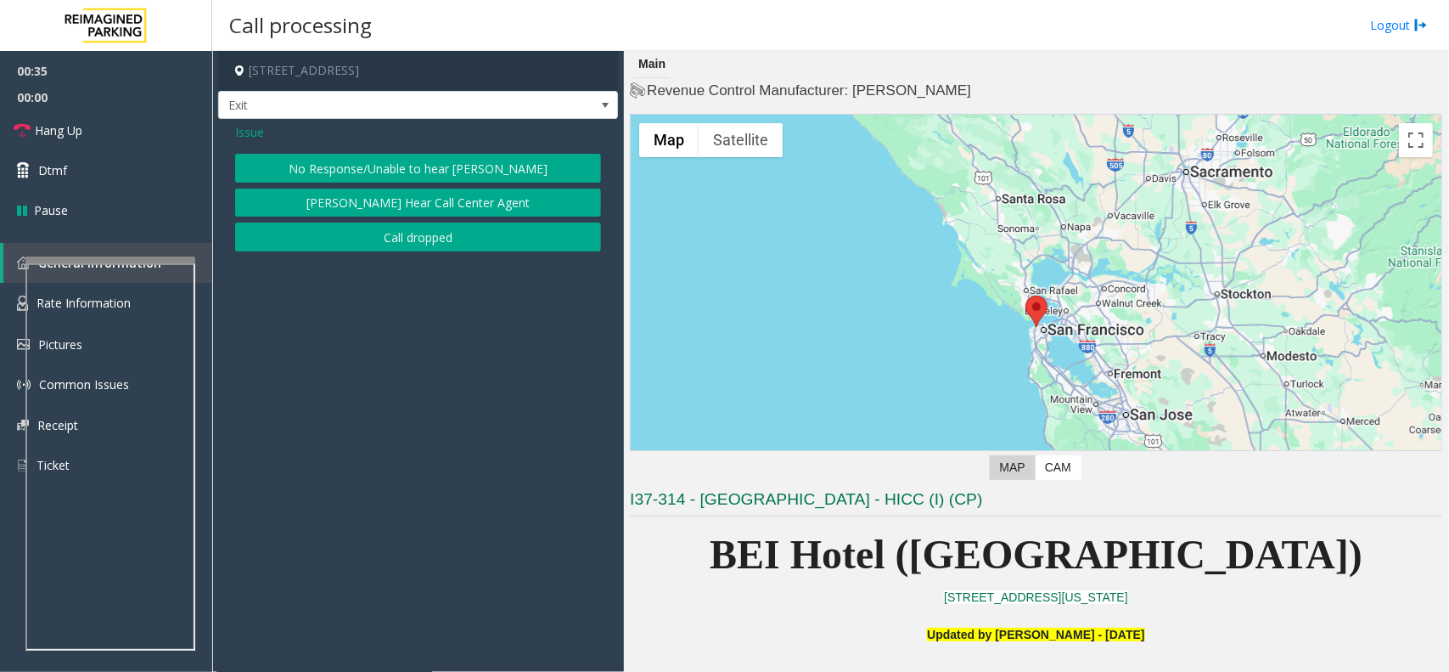
click at [413, 208] on button "[PERSON_NAME] Hear Call Center Agent" at bounding box center [418, 202] width 366 height 29
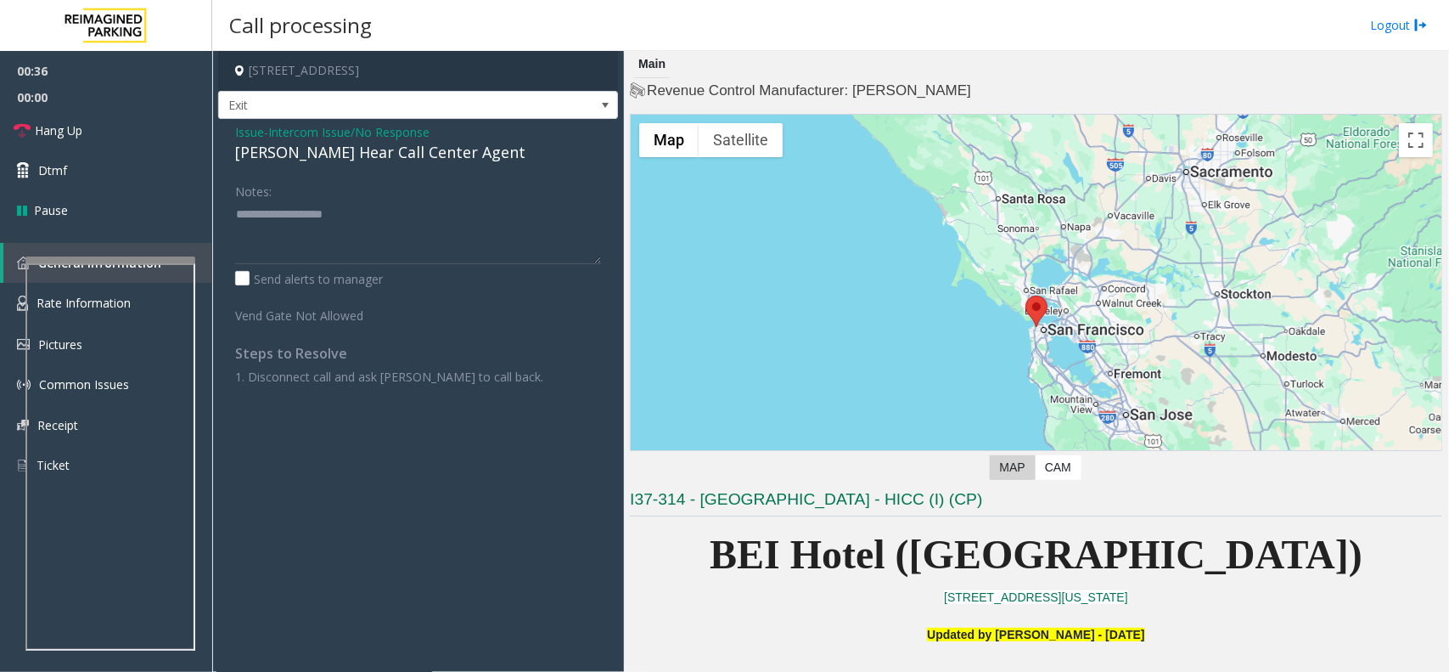
click at [375, 158] on div "[PERSON_NAME] Hear Call Center Agent" at bounding box center [418, 152] width 366 height 23
type textarea "**********"
click at [104, 126] on link "Hang Up" at bounding box center [106, 130] width 212 height 40
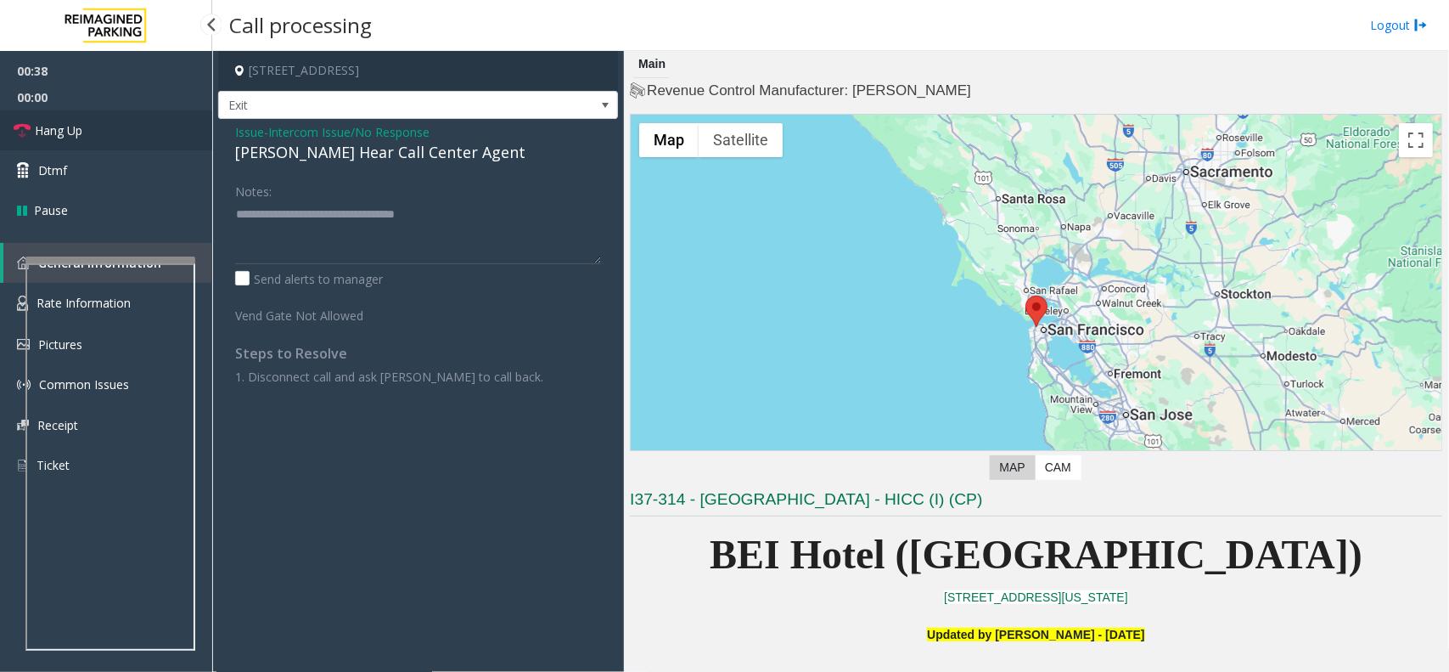
click at [104, 126] on link "Hang Up" at bounding box center [106, 130] width 212 height 40
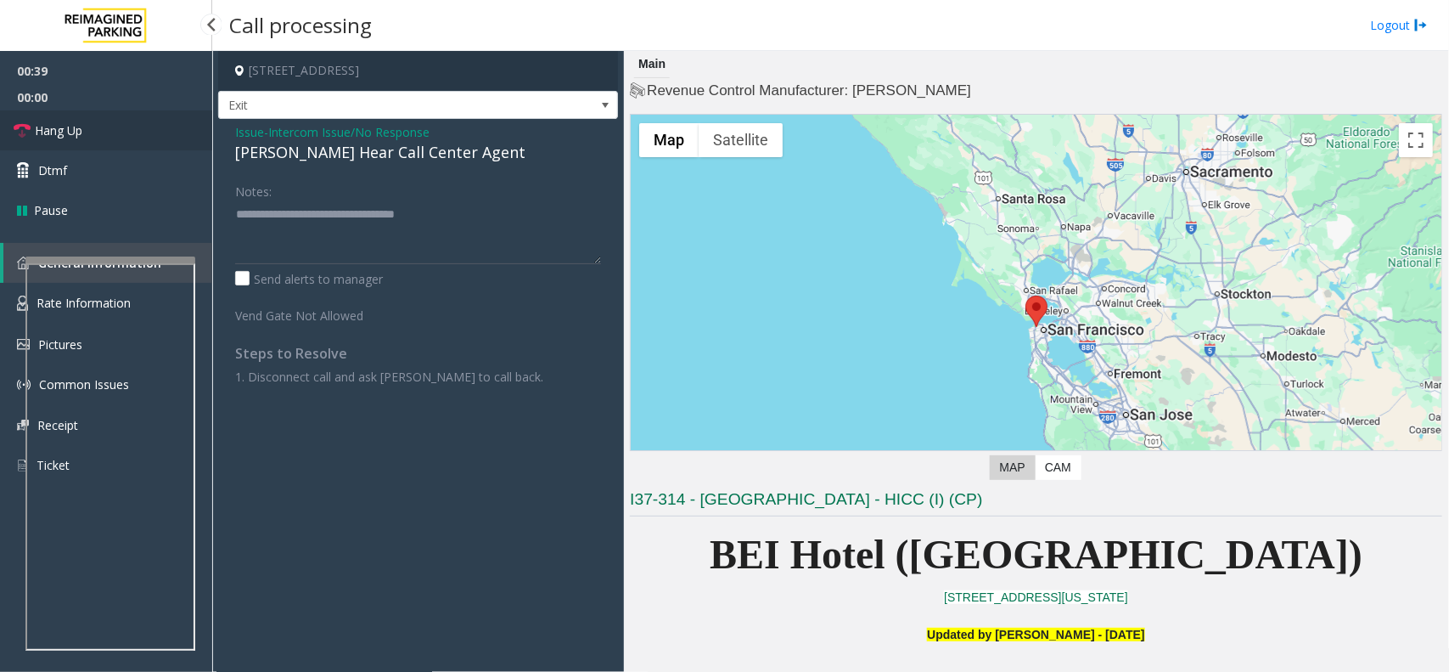
click at [104, 126] on link "Hang Up" at bounding box center [106, 130] width 212 height 40
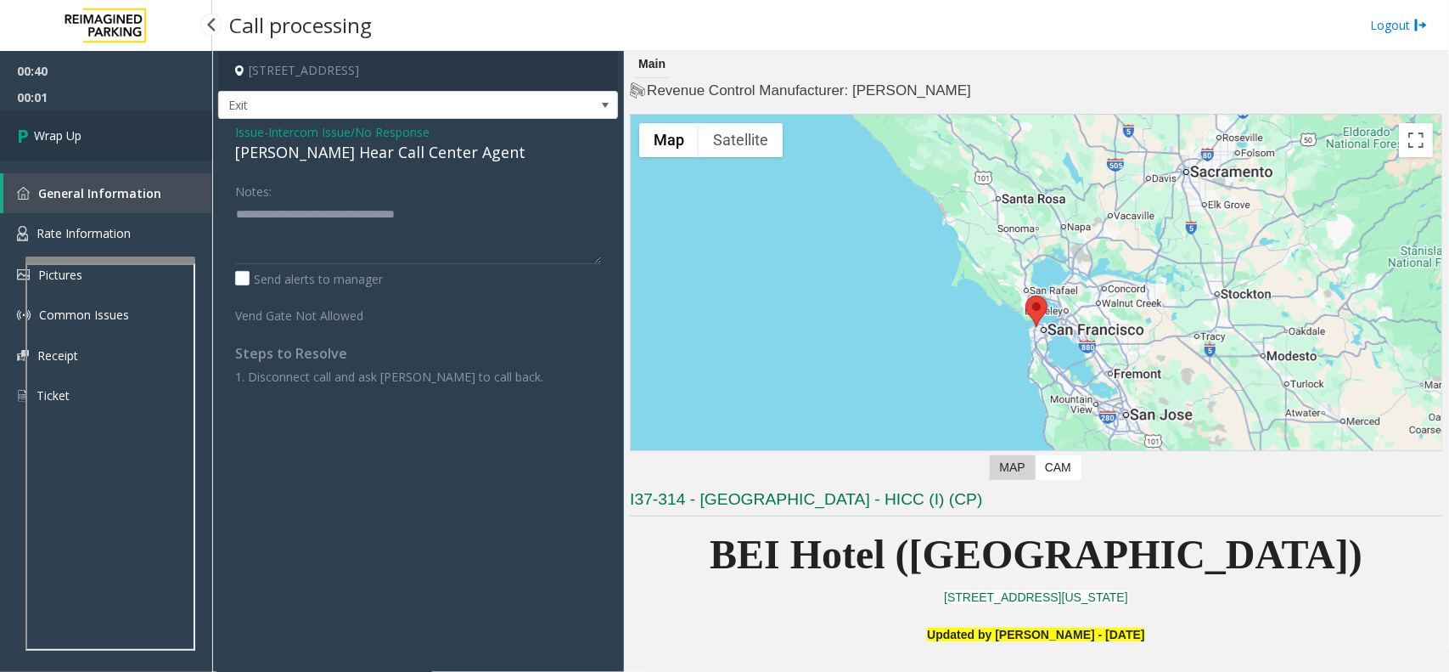
click at [104, 126] on link "Wrap Up" at bounding box center [106, 135] width 212 height 50
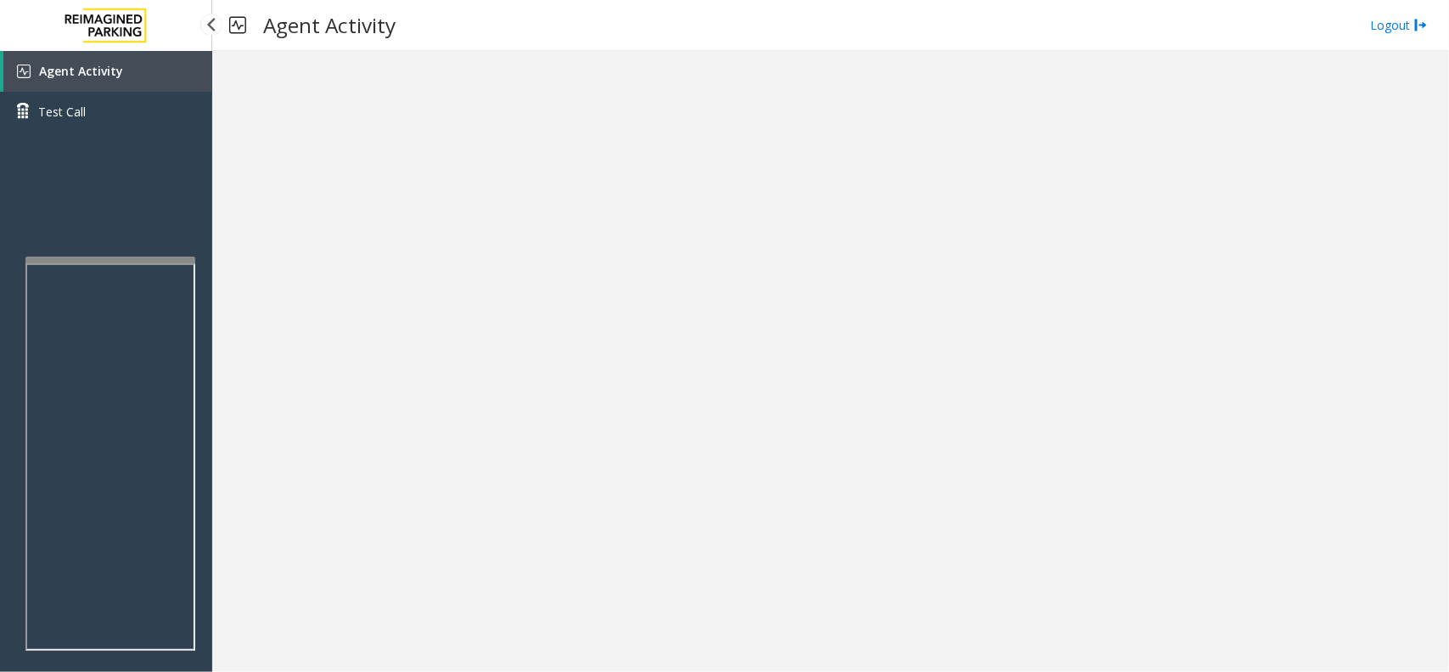
click at [115, 87] on link "Agent Activity" at bounding box center [107, 71] width 209 height 41
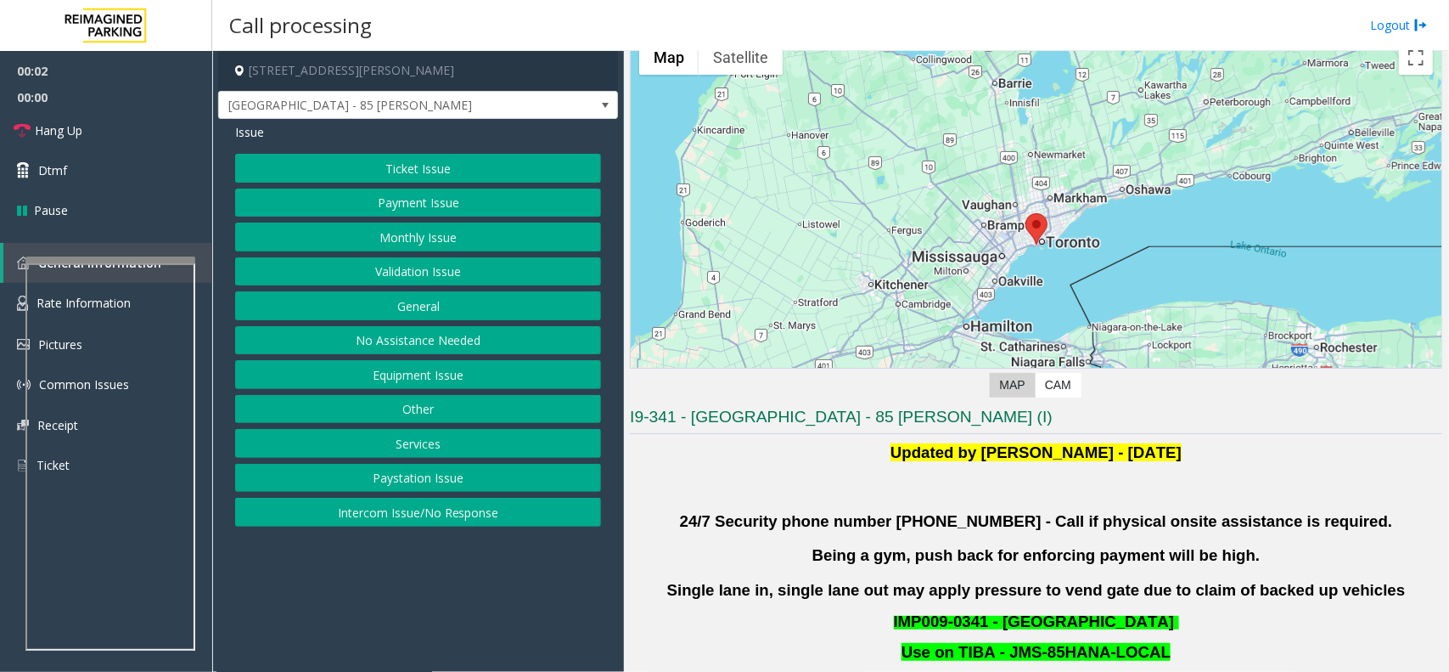
scroll to position [106, 0]
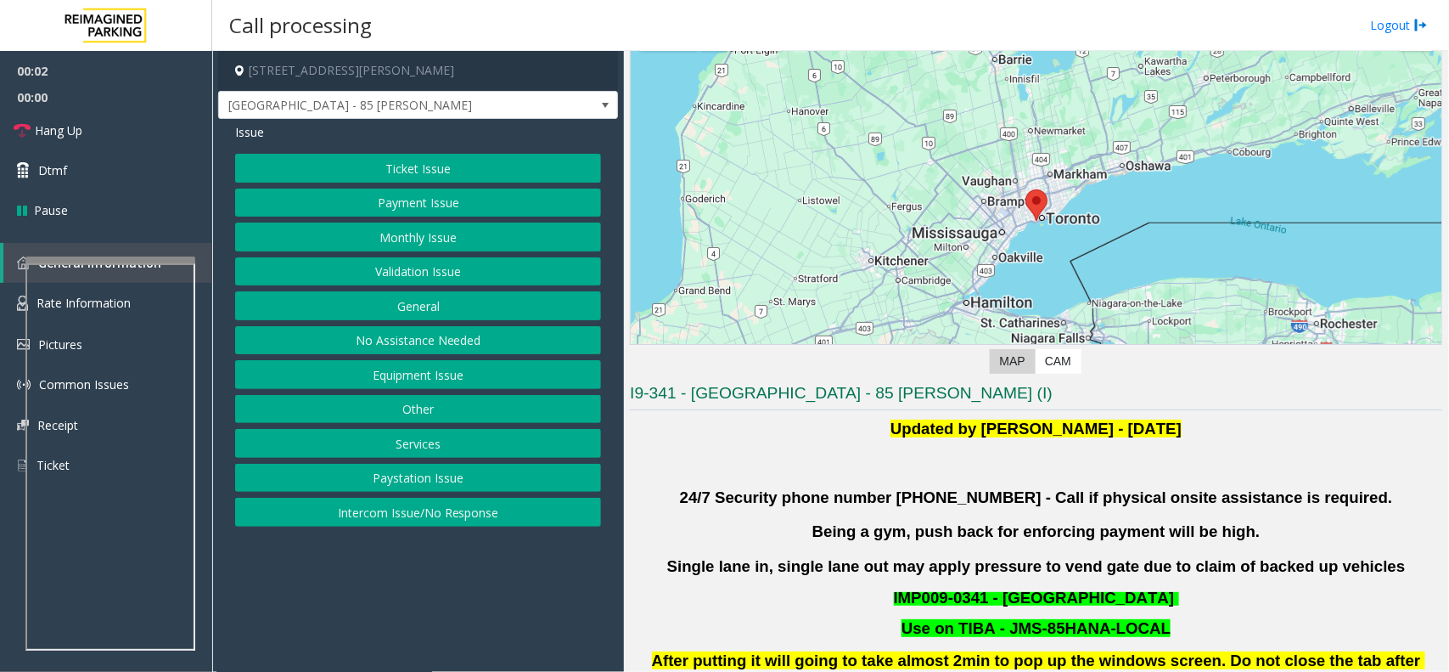
click at [1030, 468] on p at bounding box center [1036, 462] width 813 height 25
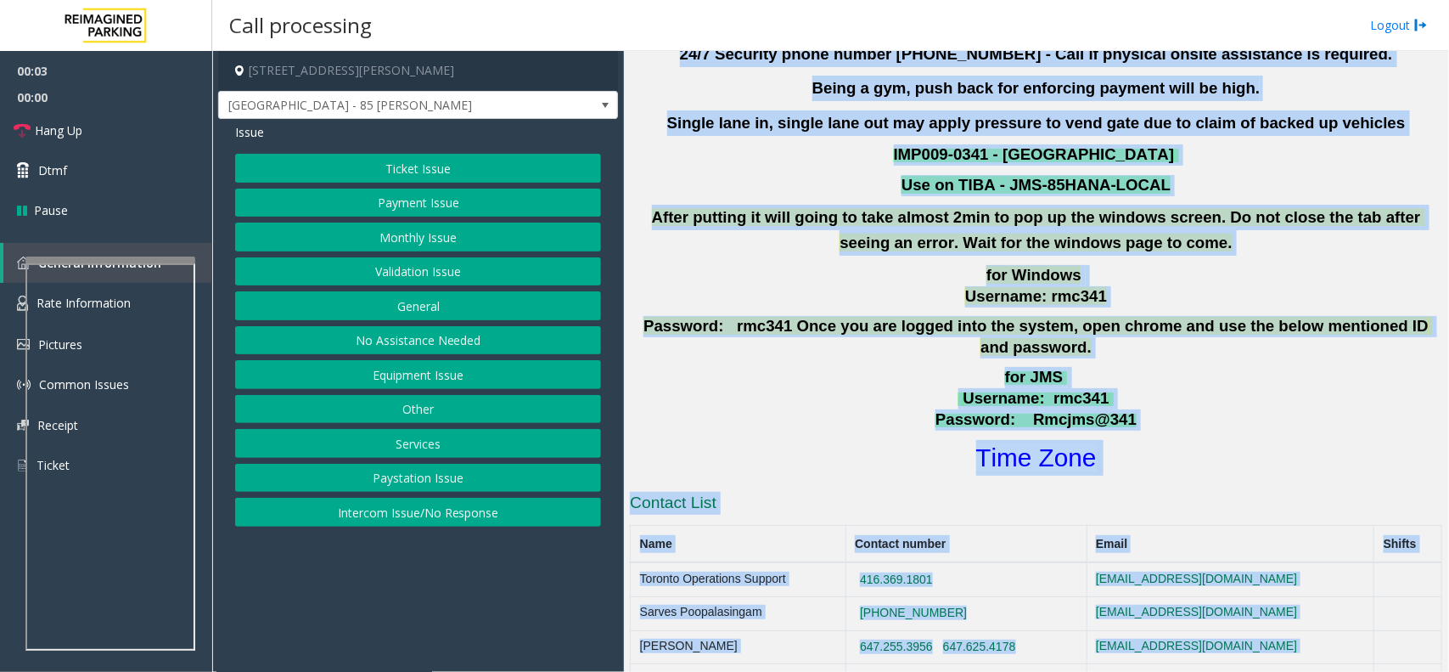
scroll to position [1015, 0]
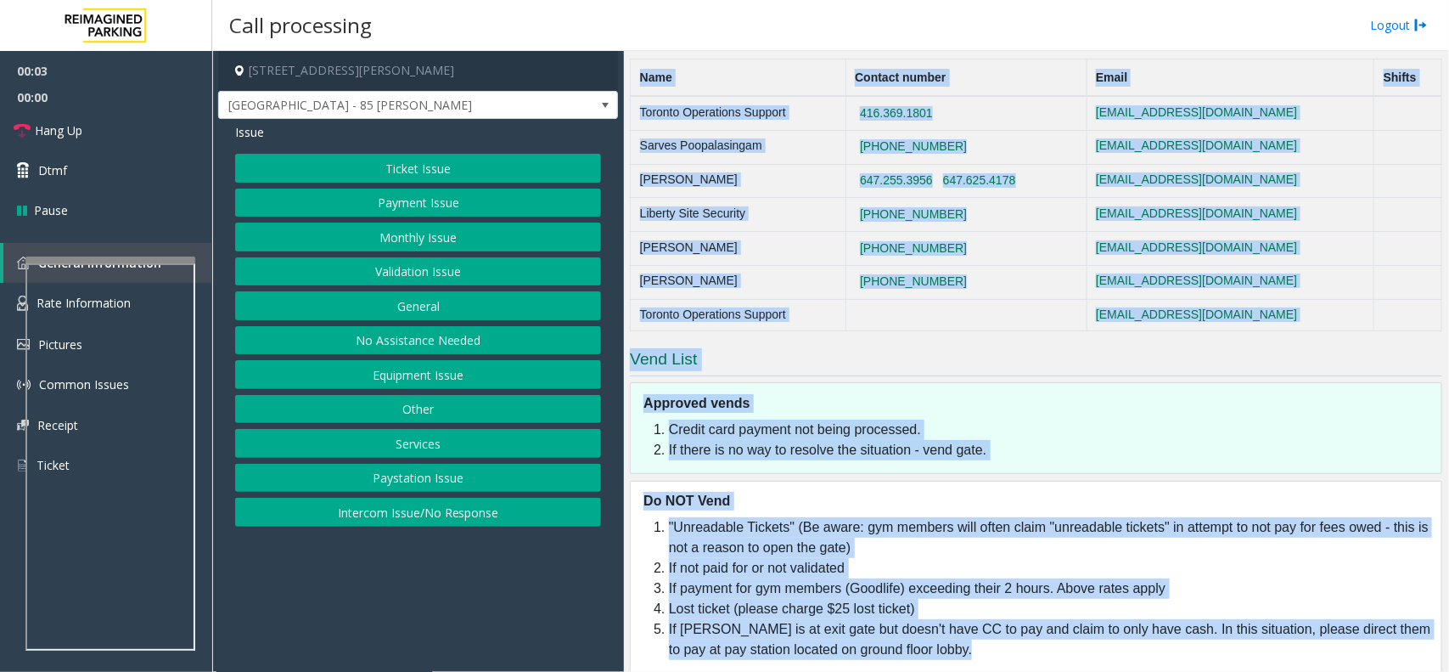
drag, startPoint x: 1030, startPoint y: 468, endPoint x: 1448, endPoint y: 722, distance: 489.5
click at [1448, 671] on html "00:03 00:00 Hang Up Dtmf Pause General Information Rate Information Pictures Co…" at bounding box center [724, 336] width 1449 height 672
click at [953, 654] on div "Do NOT Vend "Unreadable Tickets" (Be aware: gym members will often claim "unrea…" at bounding box center [1036, 577] width 813 height 193
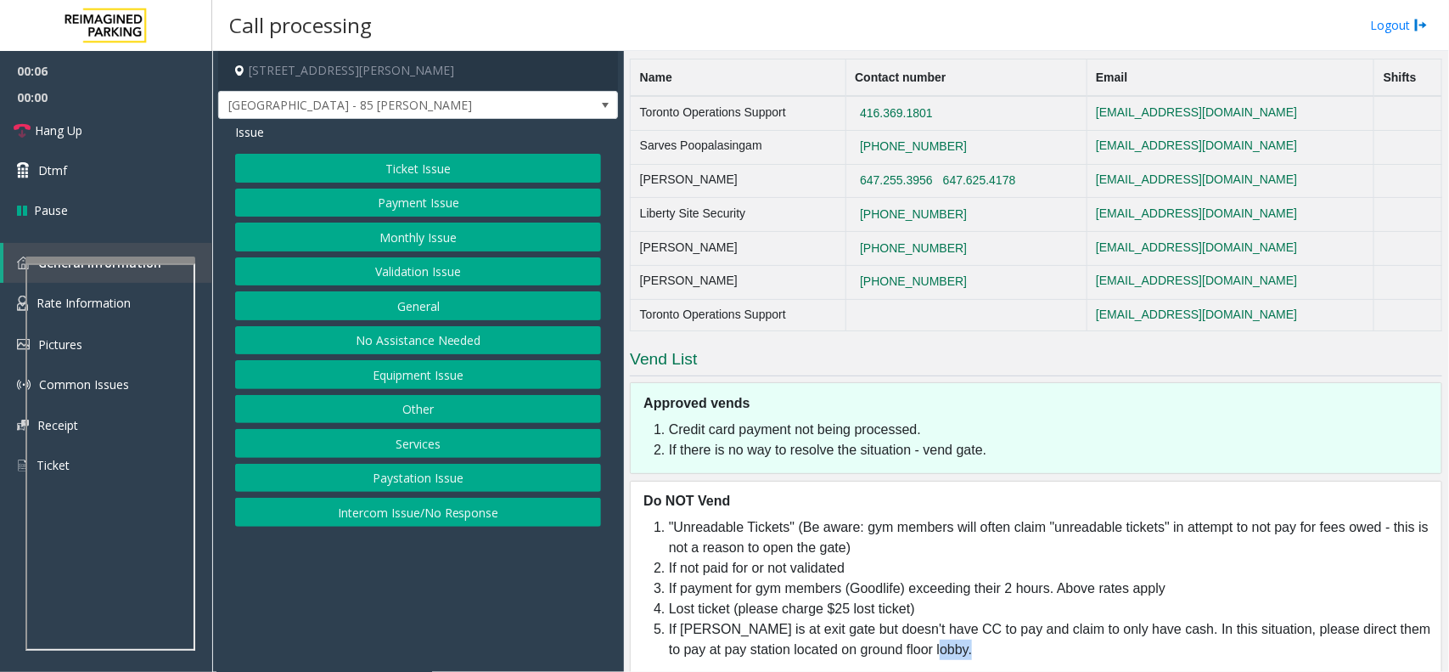
click at [953, 654] on div "Do NOT Vend "Unreadable Tickets" (Be aware: gym members will often claim "unrea…" at bounding box center [1036, 577] width 813 height 193
click at [476, 268] on button "Validation Issue" at bounding box center [418, 271] width 366 height 29
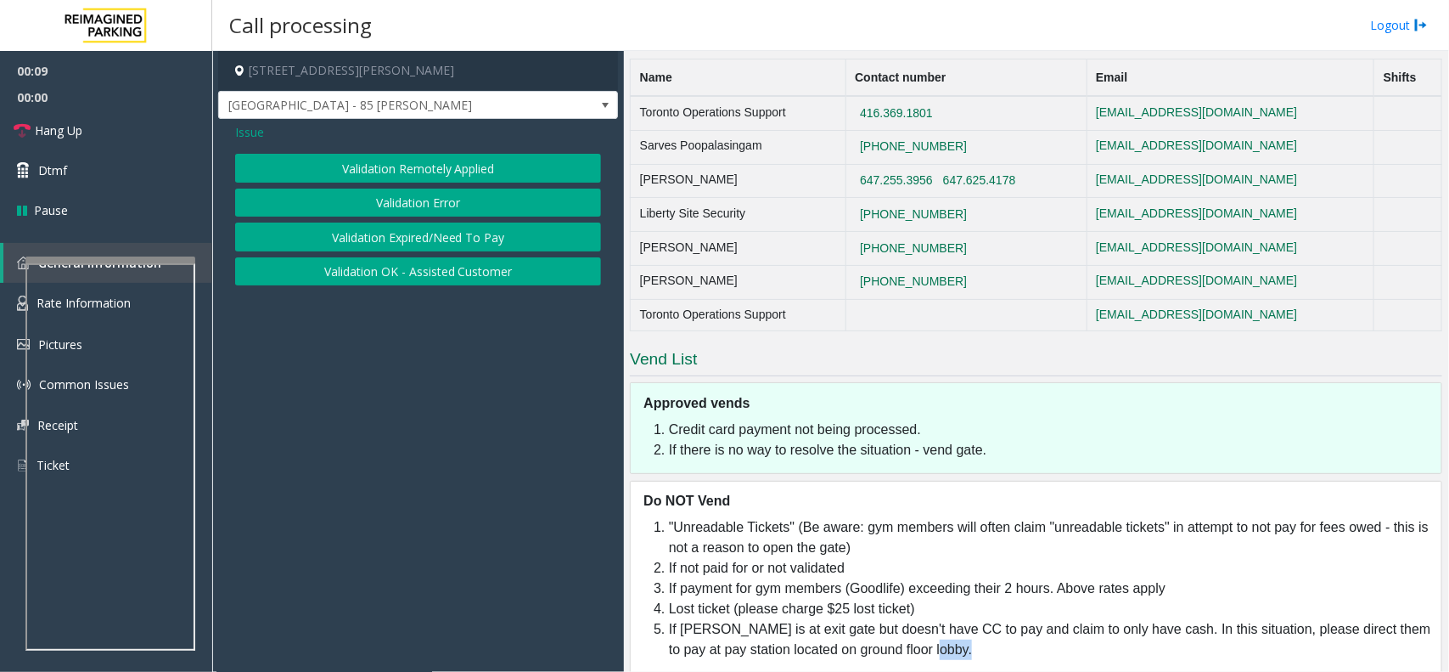
drag, startPoint x: 450, startPoint y: 172, endPoint x: 464, endPoint y: 178, distance: 16.0
click at [464, 178] on button "Validation Remotely Applied" at bounding box center [418, 168] width 366 height 29
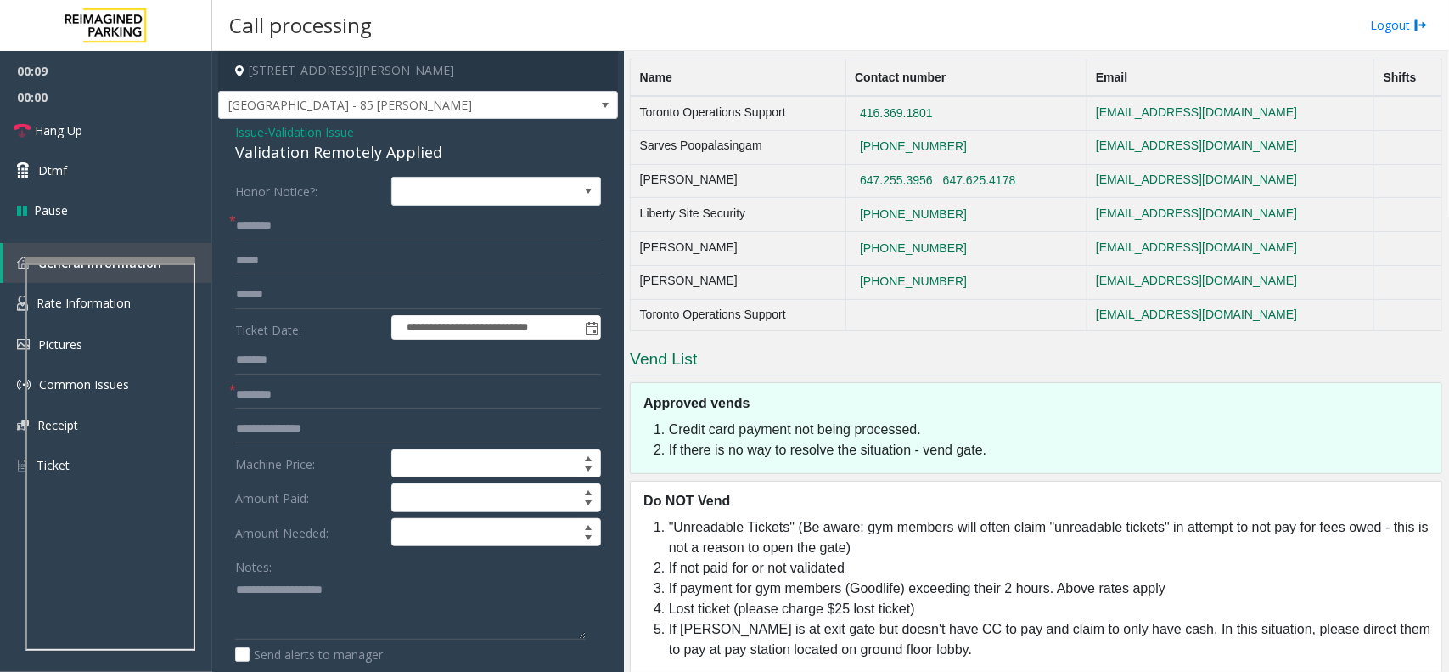
click at [349, 134] on span "Validation Issue" at bounding box center [311, 132] width 86 height 18
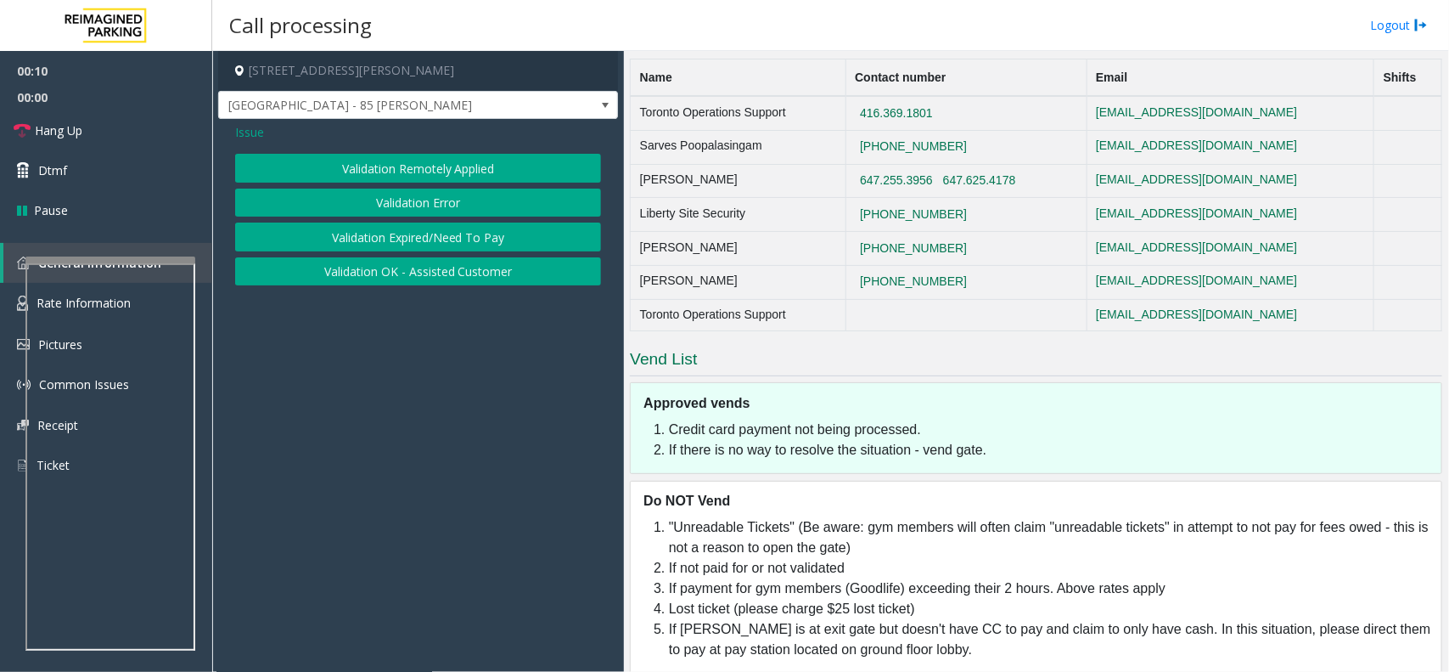
click at [442, 198] on button "Validation Error" at bounding box center [418, 202] width 366 height 29
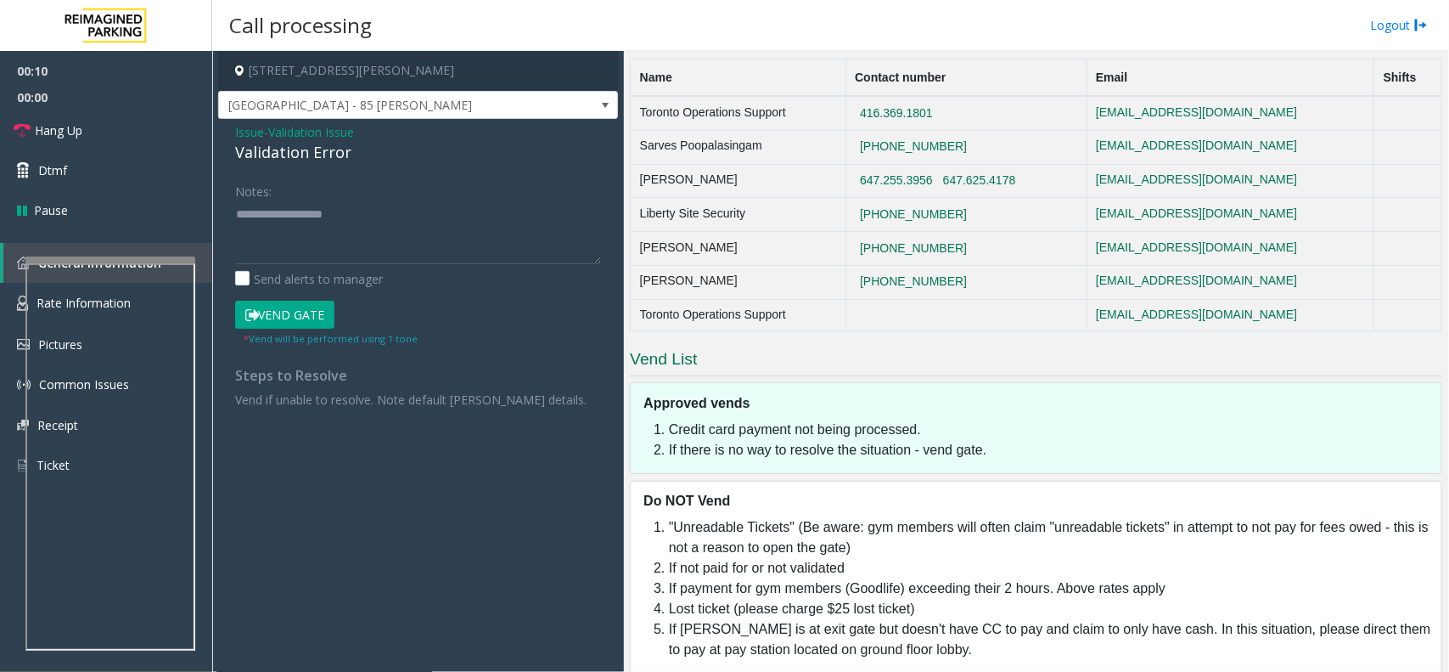
click at [355, 150] on div "Validation Error" at bounding box center [418, 152] width 366 height 23
copy div "Validation Error"
paste textarea "**********"
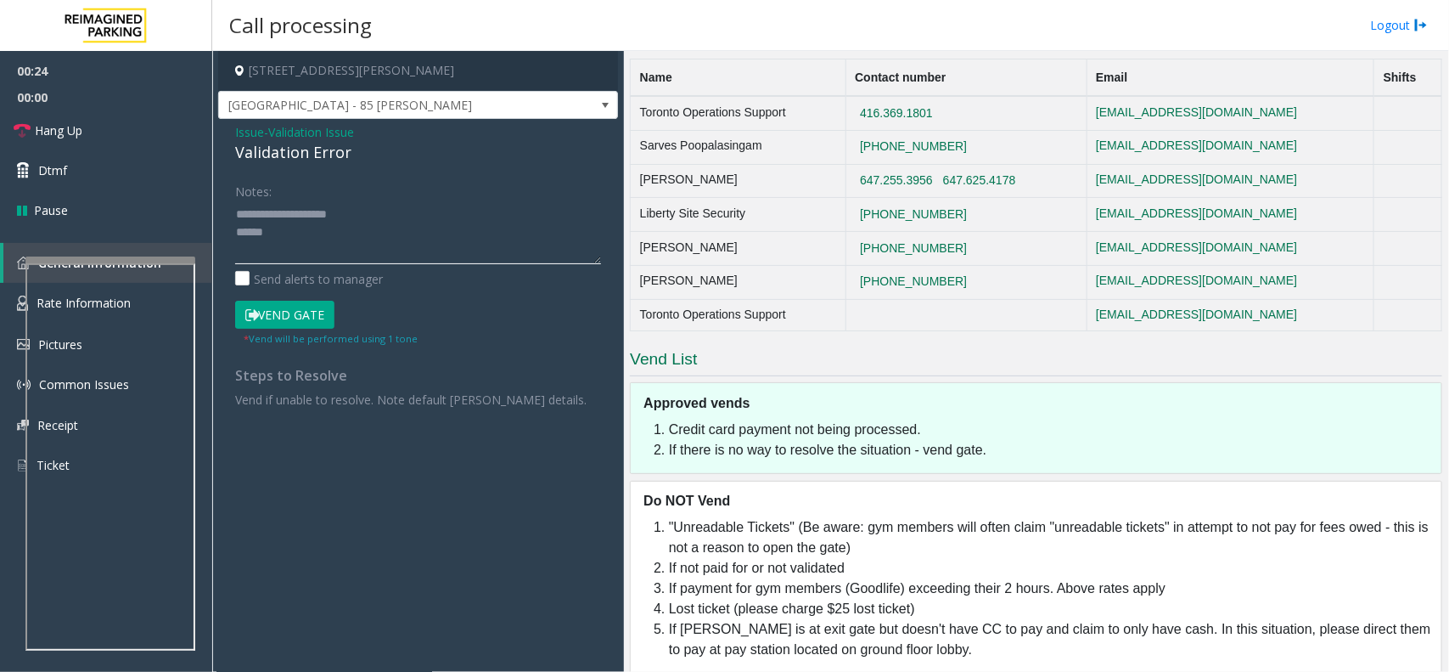
click at [269, 205] on textarea at bounding box center [418, 232] width 366 height 64
click at [264, 211] on textarea at bounding box center [418, 232] width 366 height 64
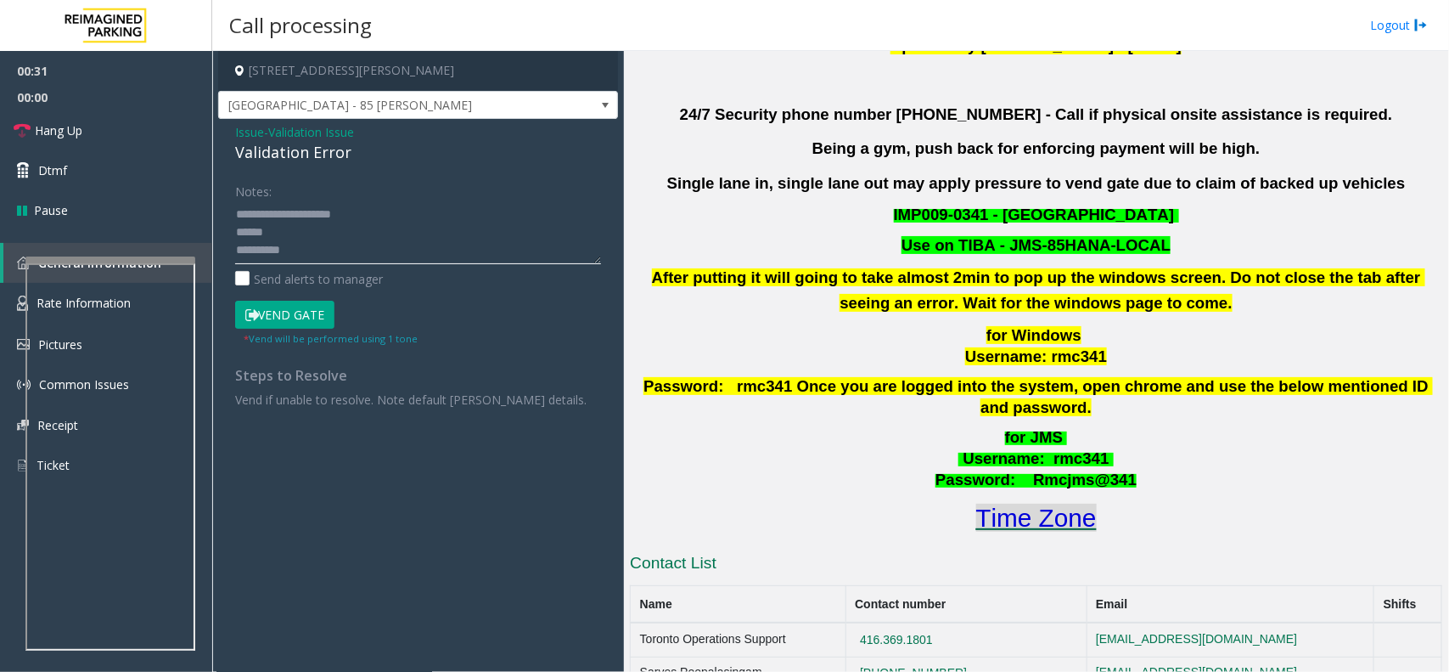
scroll to position [485, 0]
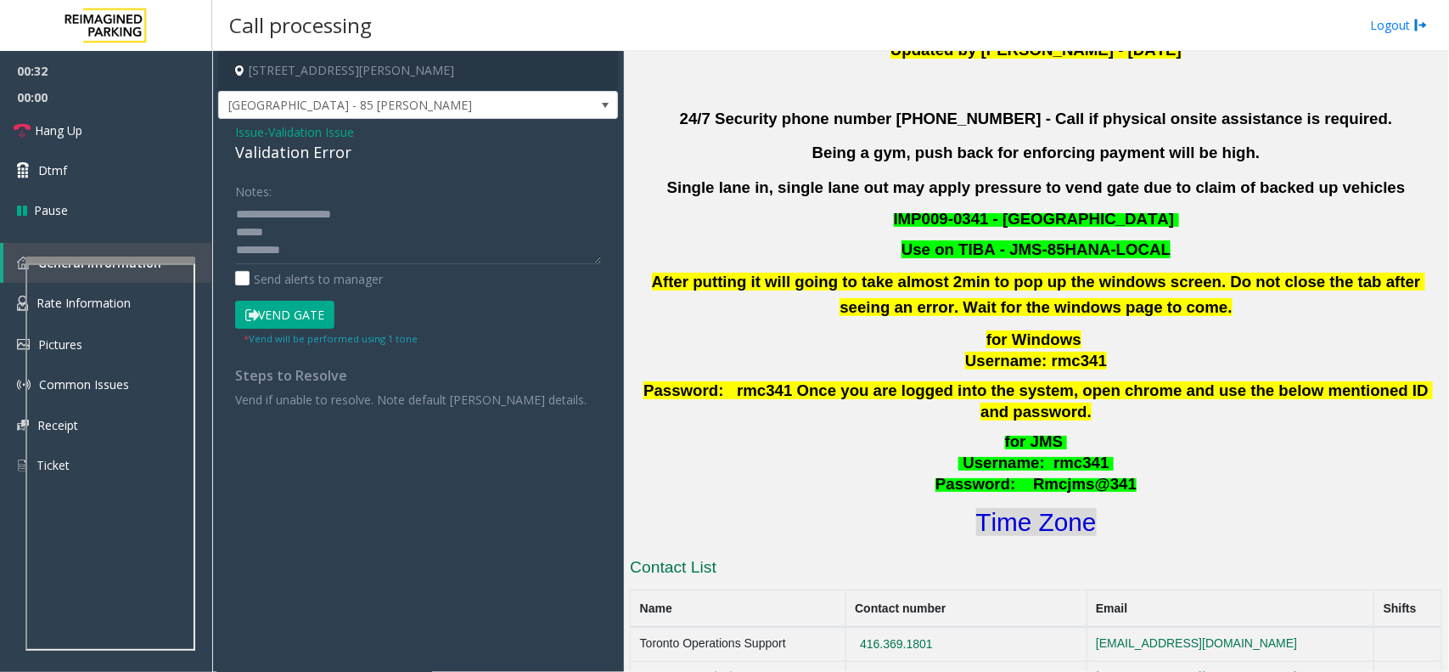
click at [998, 510] on font "Time Zone" at bounding box center [1036, 522] width 121 height 28
click at [238, 232] on textarea at bounding box center [418, 232] width 366 height 64
click at [252, 315] on icon at bounding box center [252, 315] width 14 height 12
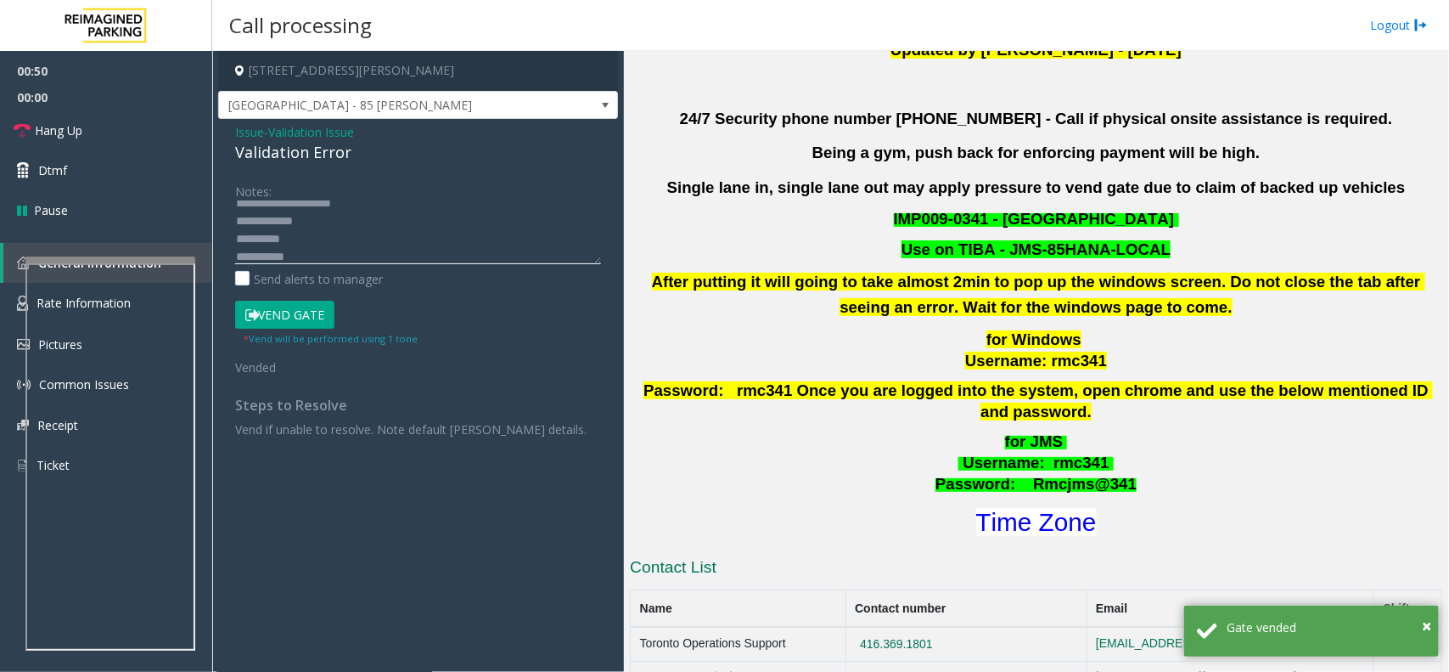
click at [357, 249] on textarea at bounding box center [418, 232] width 366 height 64
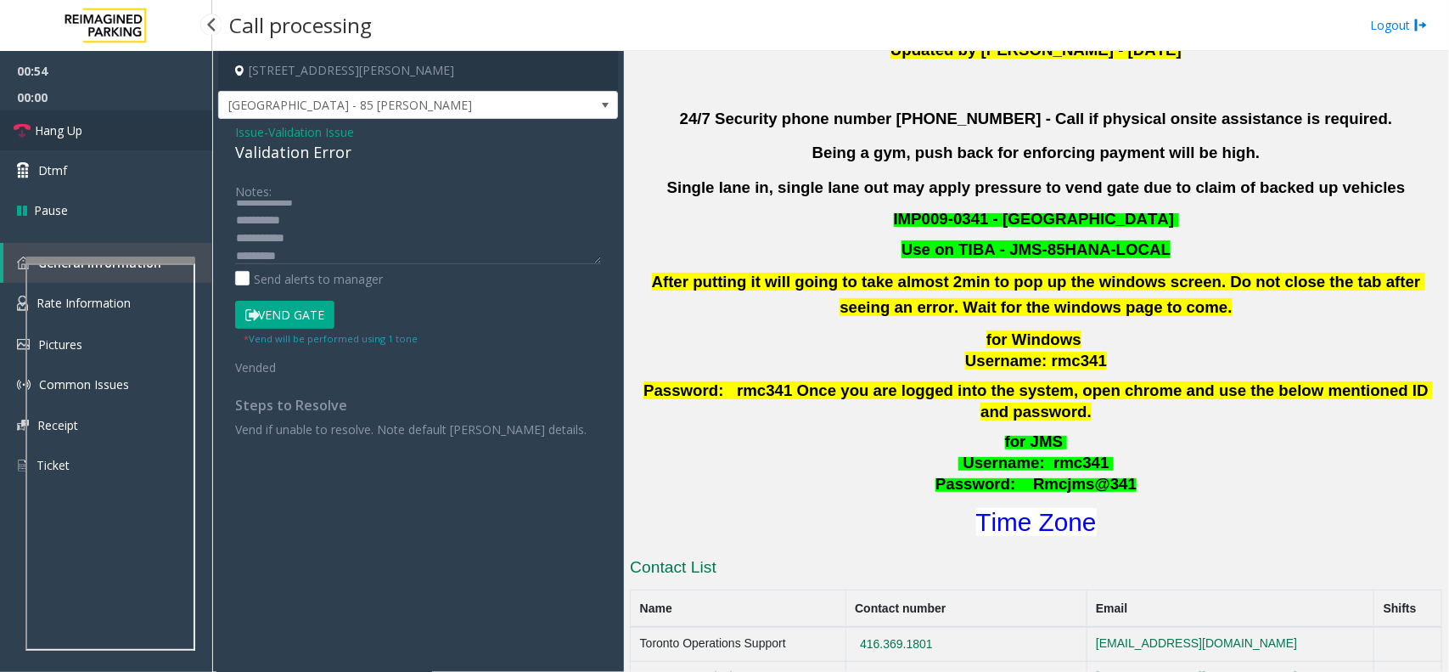
click at [52, 119] on link "Hang Up" at bounding box center [106, 130] width 212 height 40
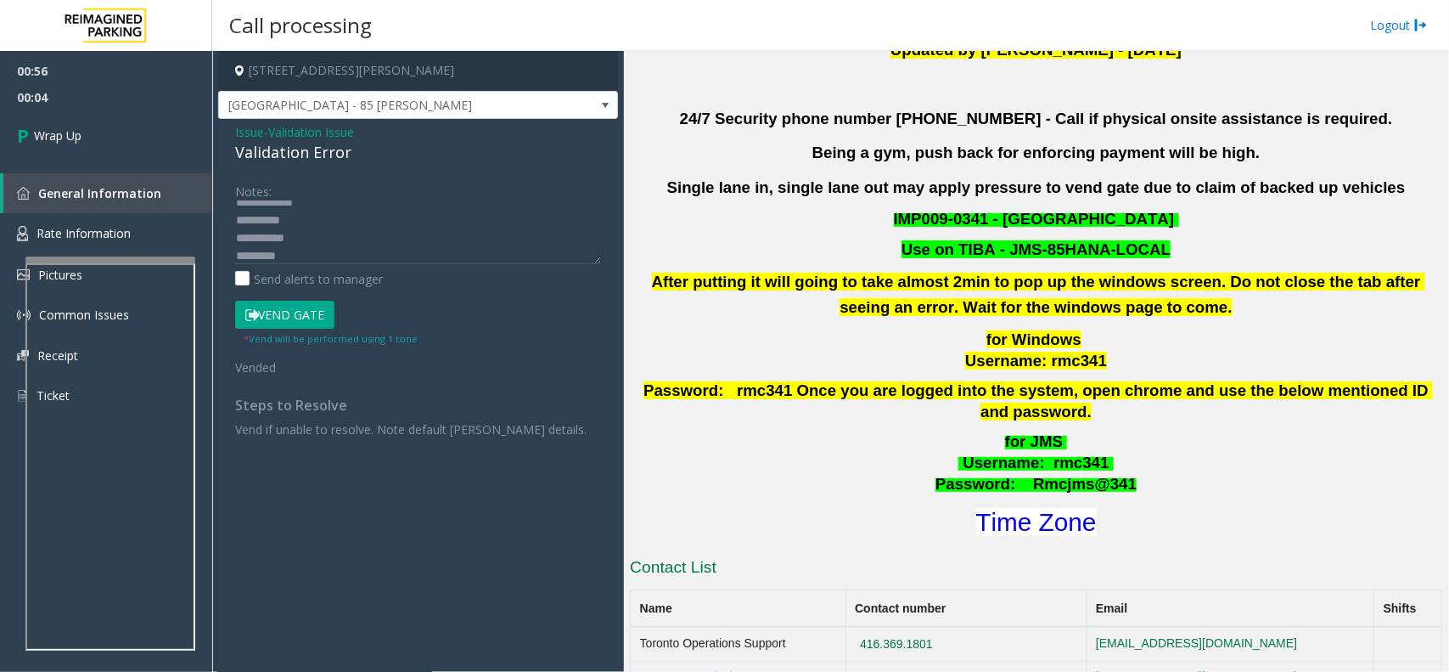
scroll to position [35, 0]
click at [317, 273] on label "Send alerts to manager" at bounding box center [309, 279] width 148 height 18
click at [310, 249] on textarea at bounding box center [418, 232] width 366 height 64
paste textarea "**********"
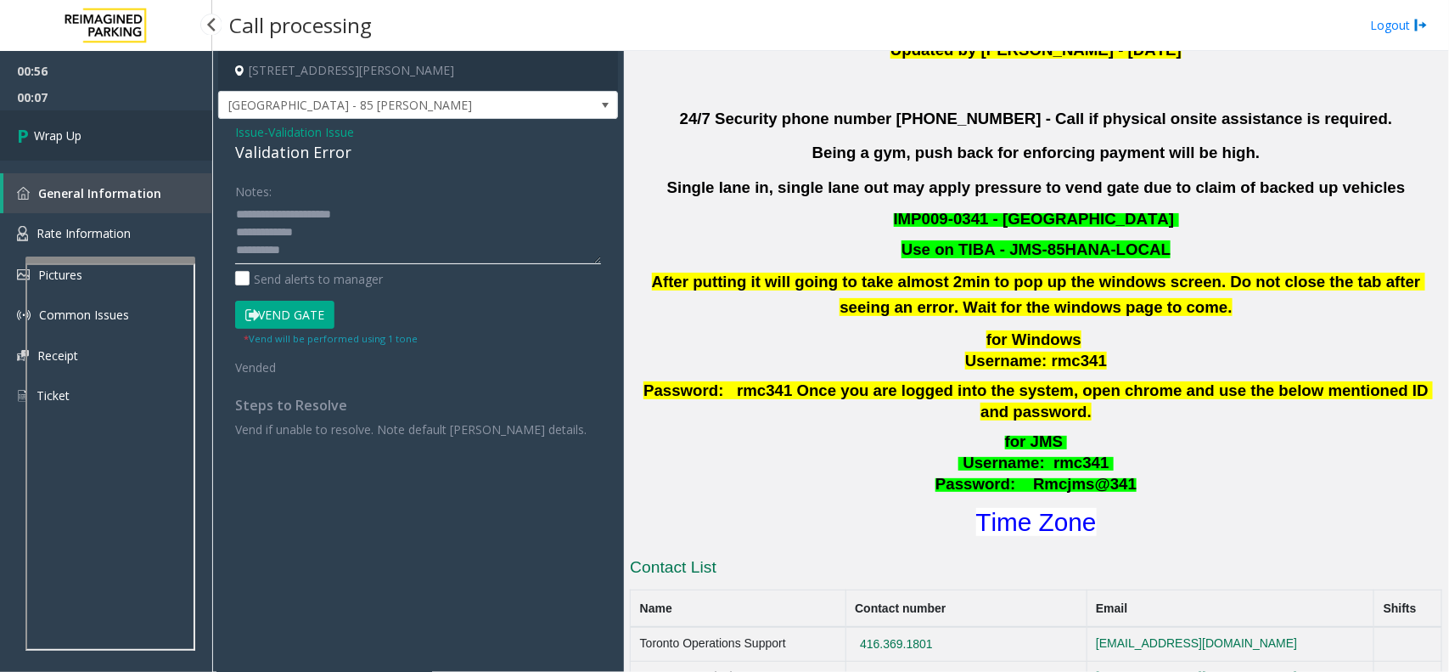
type textarea "**********"
click at [176, 154] on link "Wrap Up" at bounding box center [106, 135] width 212 height 50
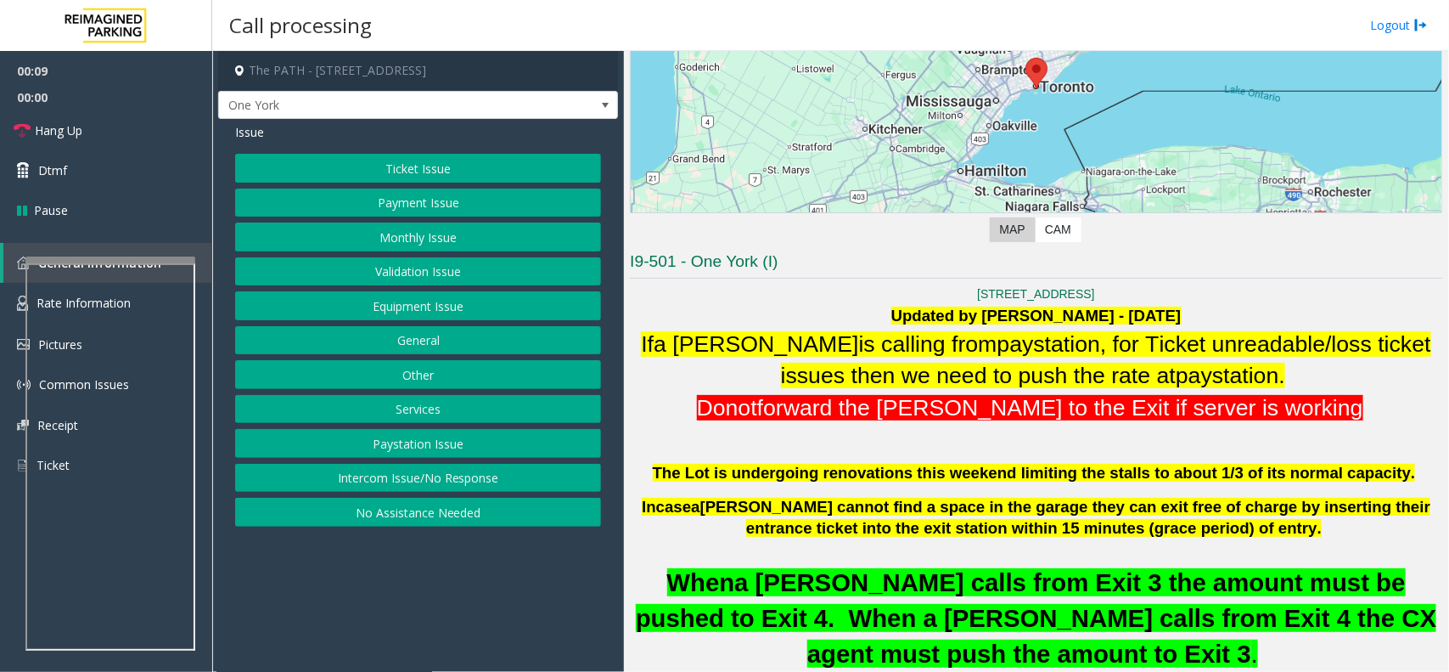
scroll to position [318, 0]
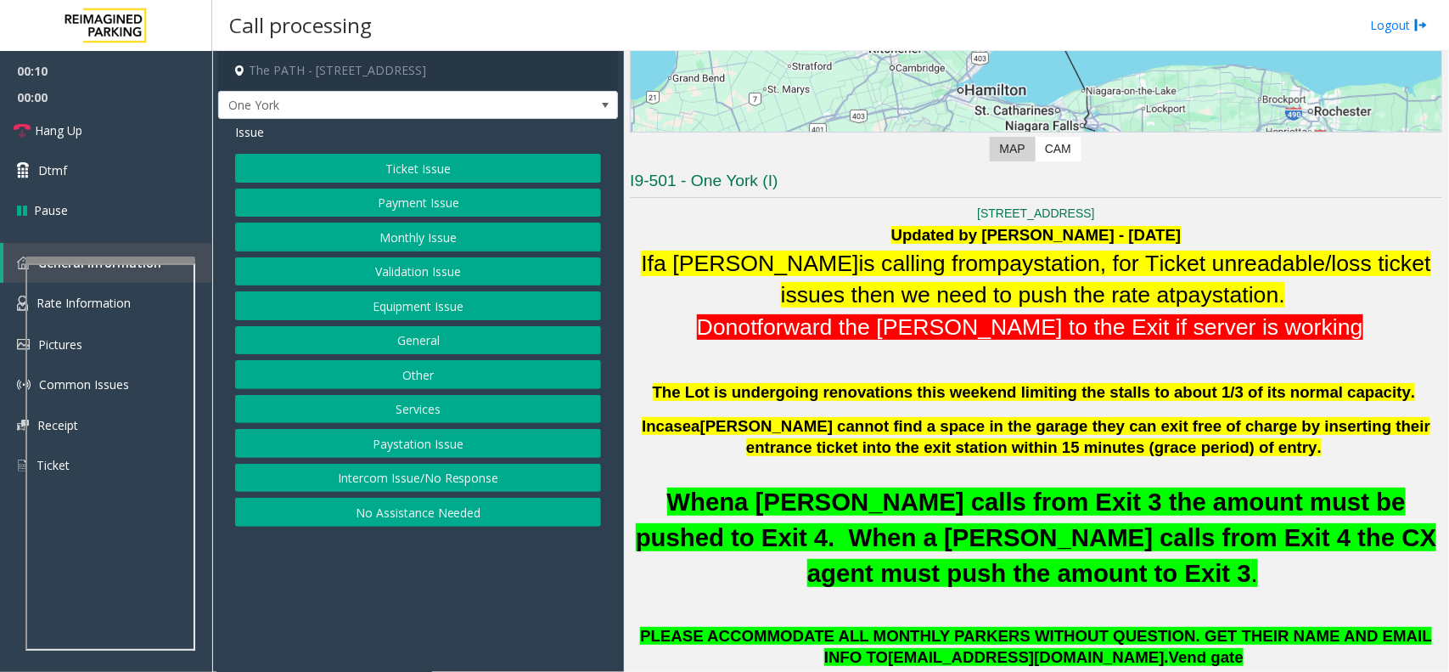
click at [476, 481] on button "Intercom Issue/No Response" at bounding box center [418, 478] width 366 height 29
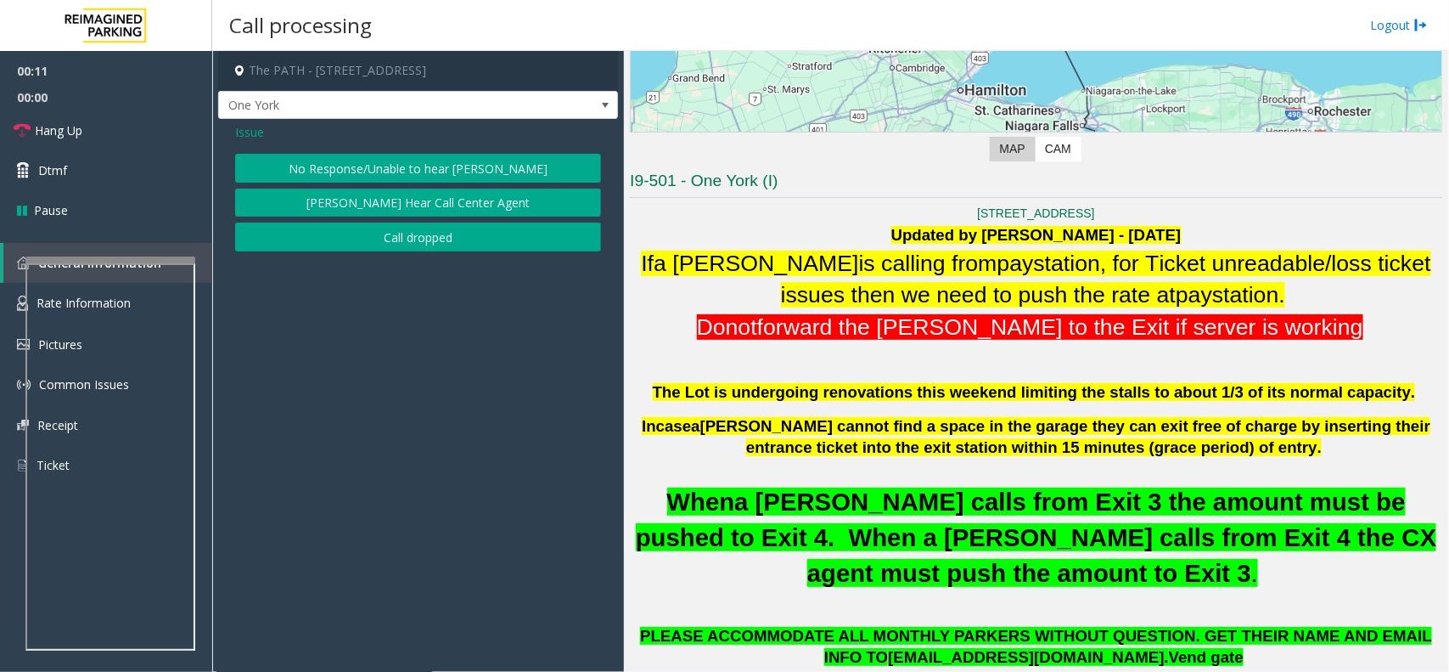
click at [439, 143] on div "Issue No Response/Unable to hear [PERSON_NAME] Cannot Hear Call Center Agent Ca…" at bounding box center [418, 189] width 400 height 141
click at [459, 170] on button "No Response/Unable to hear [PERSON_NAME]" at bounding box center [418, 168] width 366 height 29
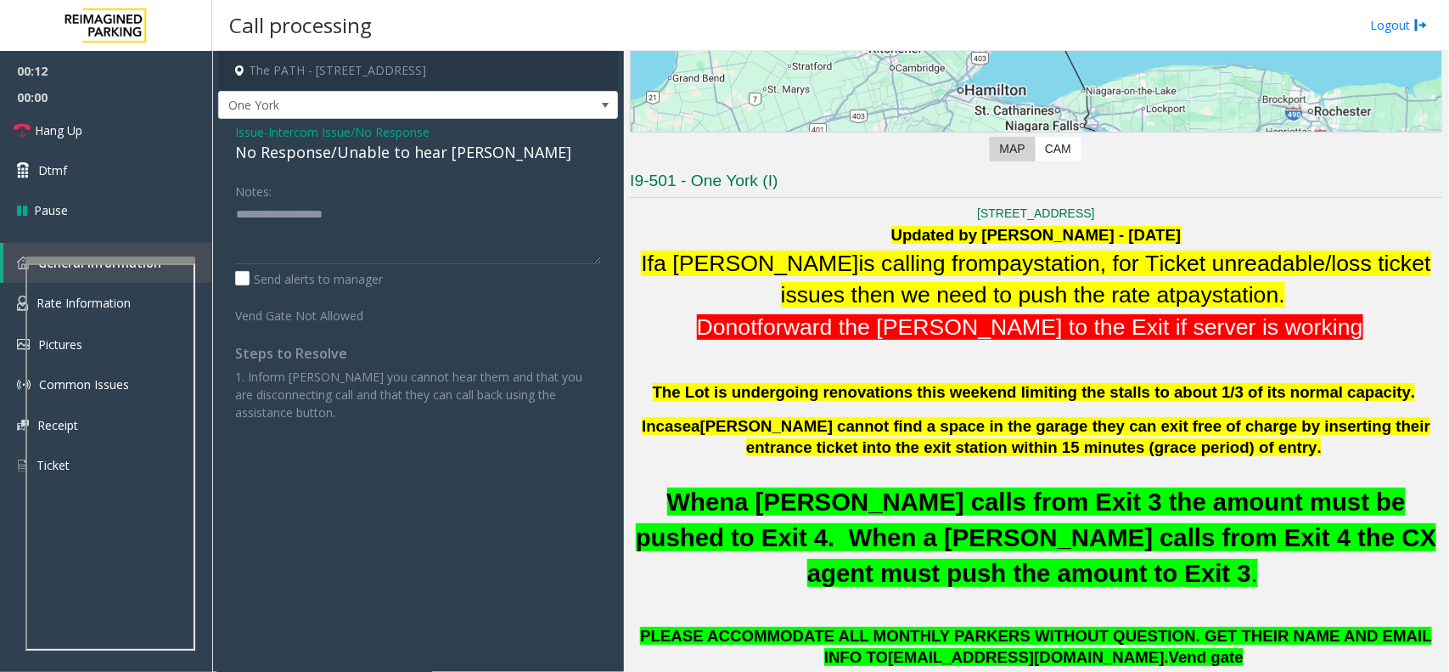
click at [452, 155] on div "No Response/Unable to hear [PERSON_NAME]" at bounding box center [418, 152] width 366 height 23
type textarea "**********"
click at [86, 133] on link "Hang Up" at bounding box center [106, 130] width 212 height 40
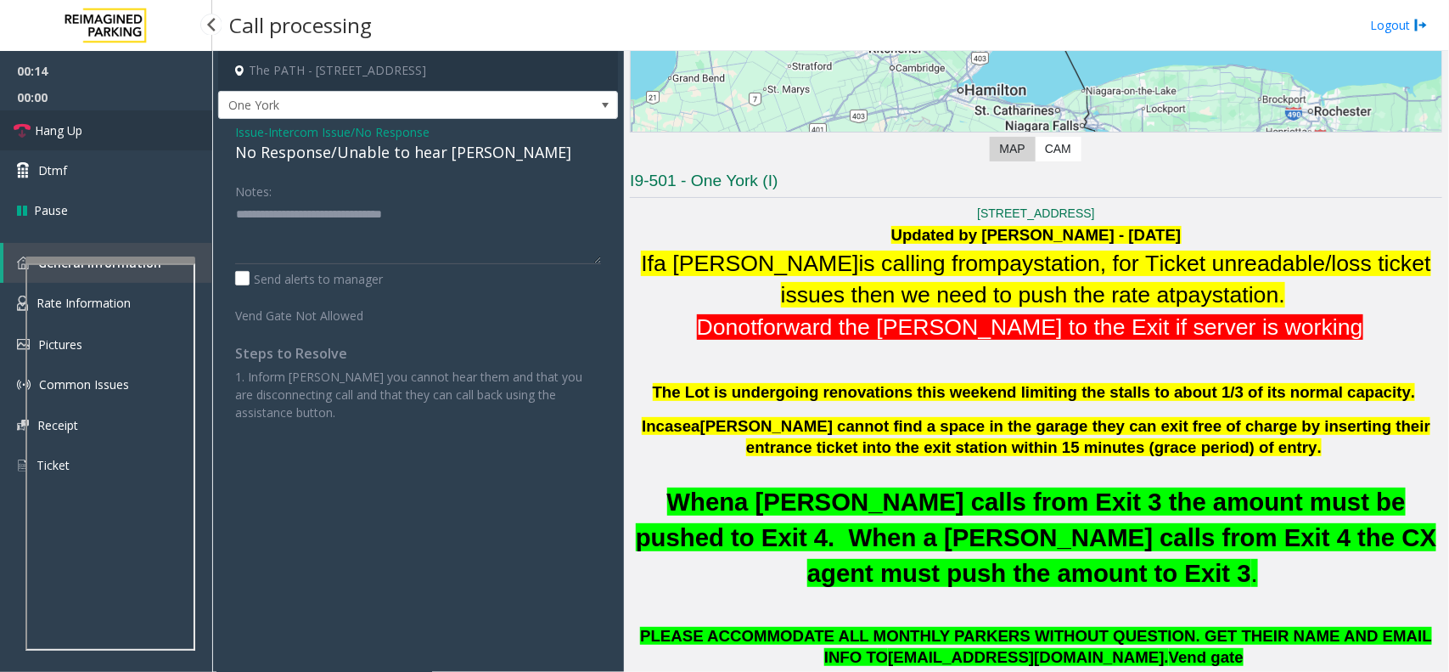
click at [86, 133] on link "Hang Up" at bounding box center [106, 130] width 212 height 40
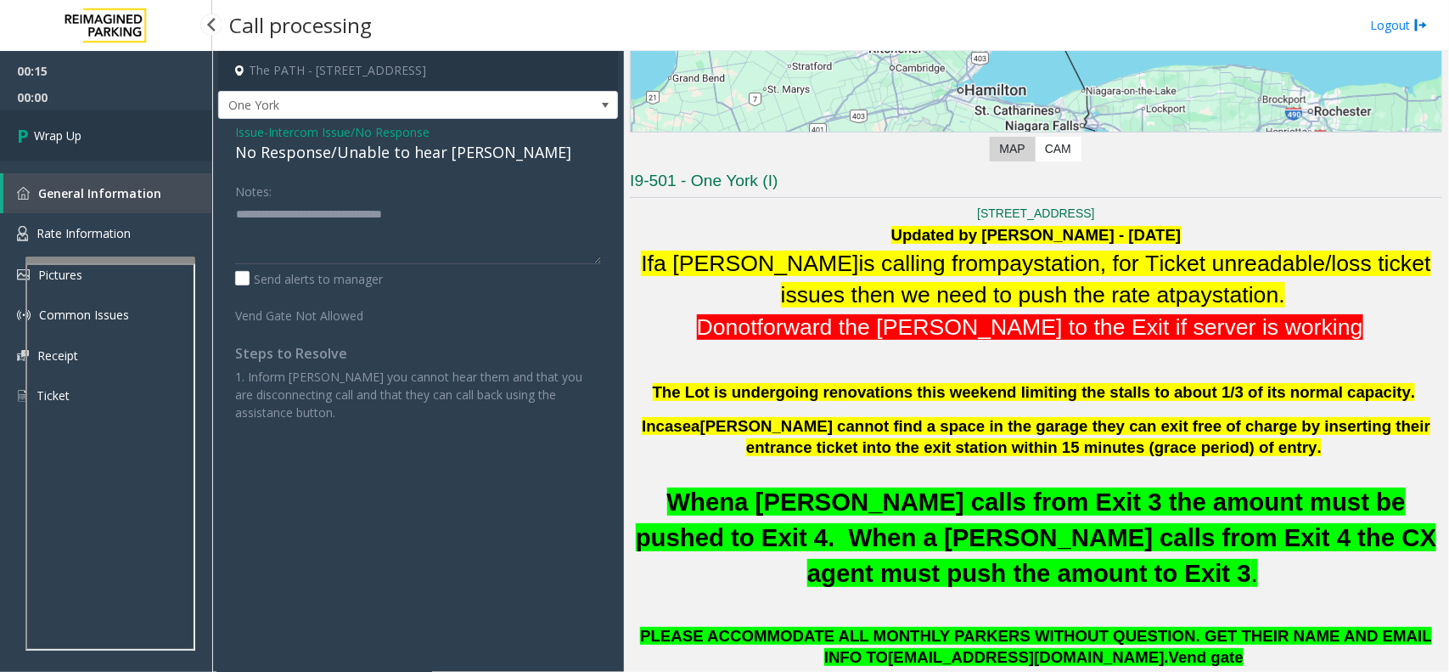
click at [86, 133] on link "Wrap Up" at bounding box center [106, 135] width 212 height 50
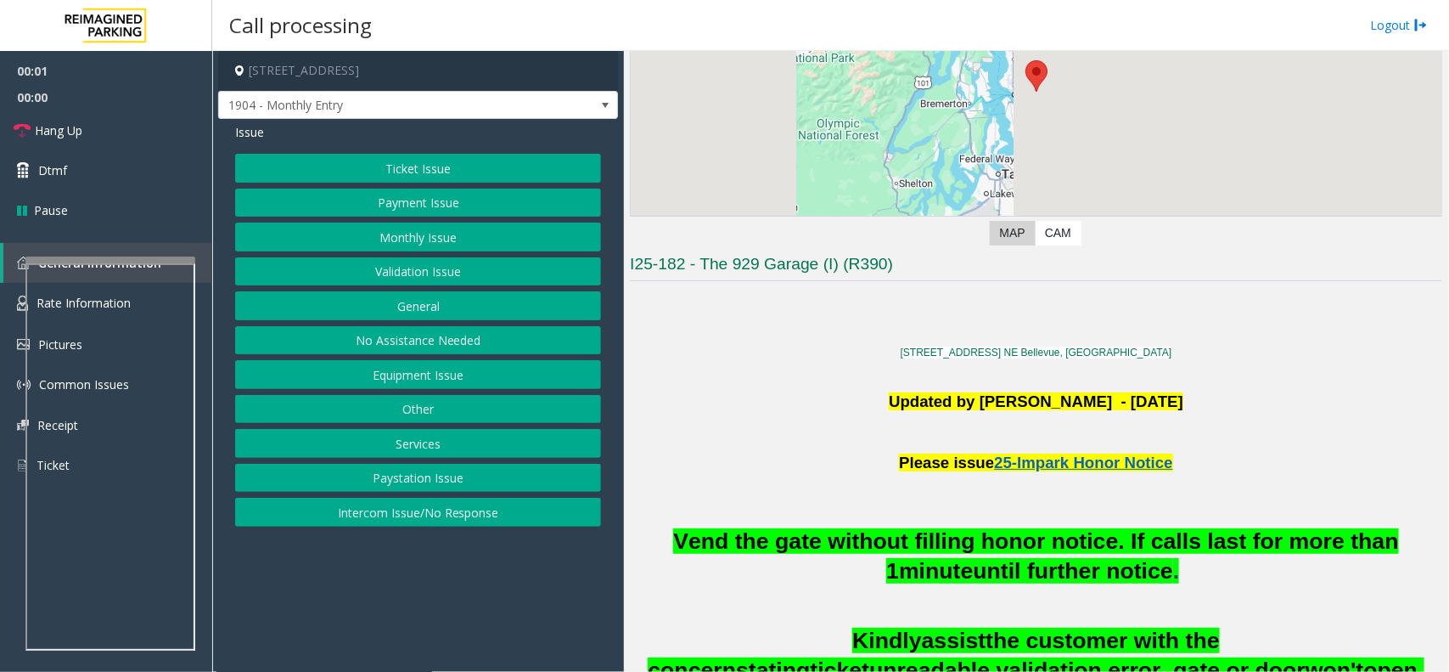
click at [1021, 303] on p at bounding box center [1036, 299] width 813 height 25
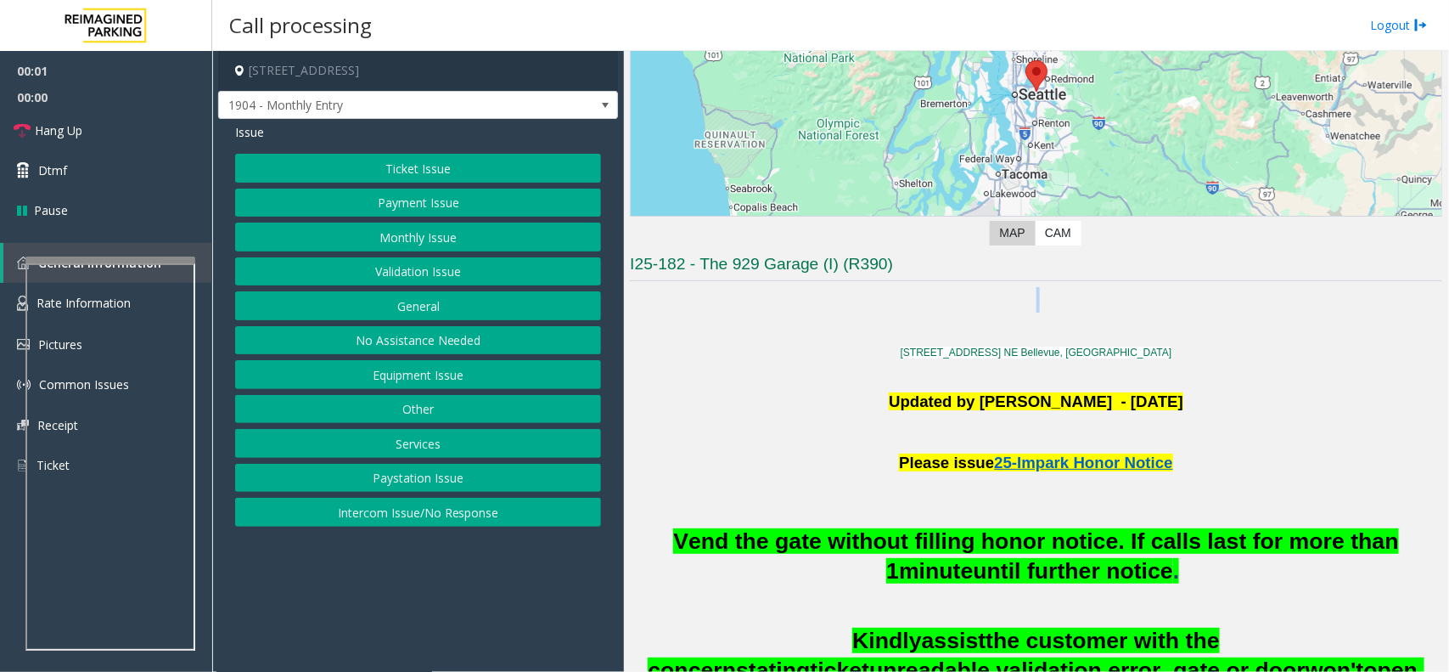
click at [1021, 303] on p at bounding box center [1036, 299] width 813 height 25
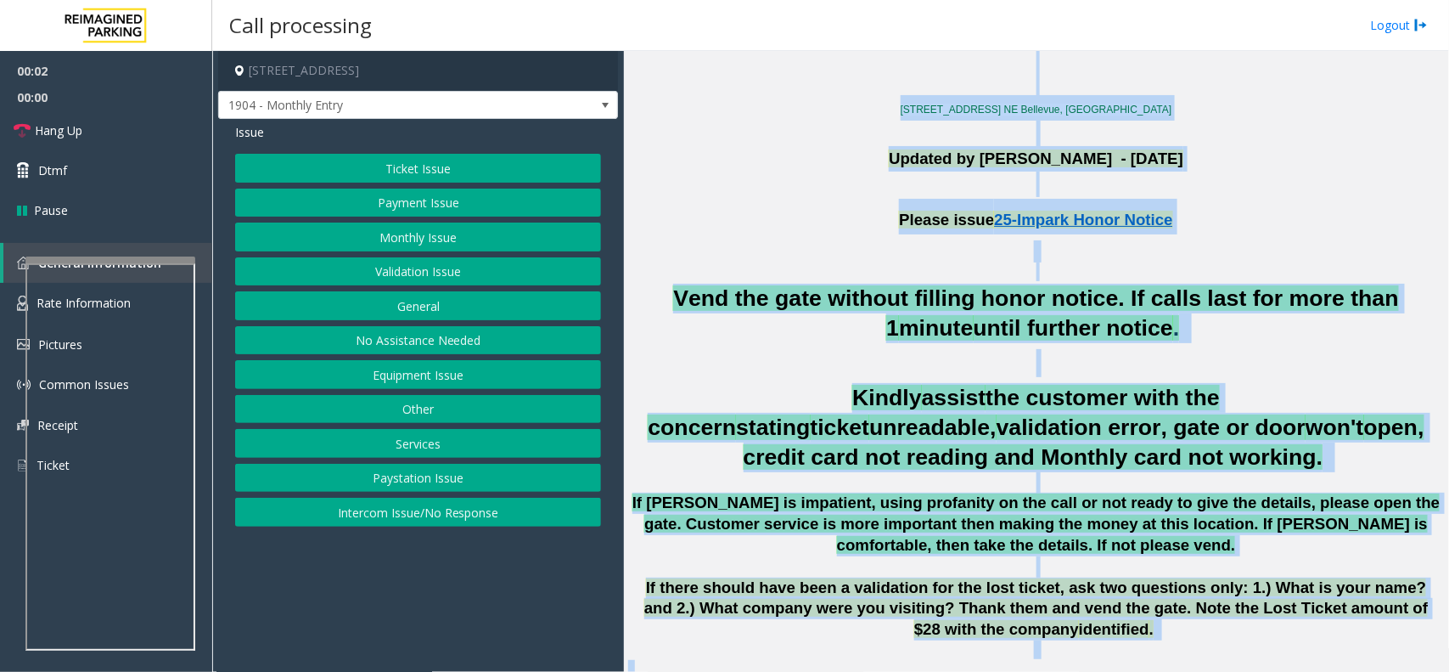
drag, startPoint x: 1021, startPoint y: 303, endPoint x: 1129, endPoint y: 669, distance: 381.5
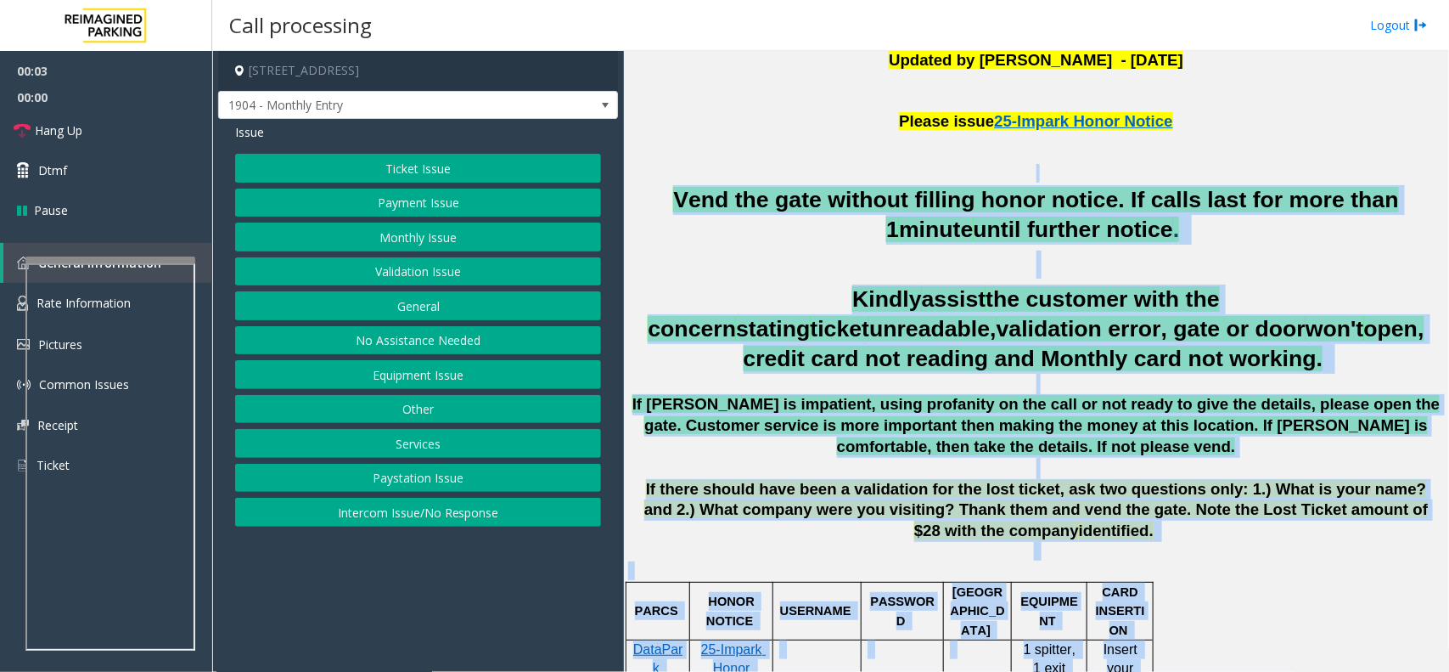
drag, startPoint x: 1129, startPoint y: 669, endPoint x: 856, endPoint y: 166, distance: 572.9
click at [872, 175] on p at bounding box center [1036, 173] width 813 height 19
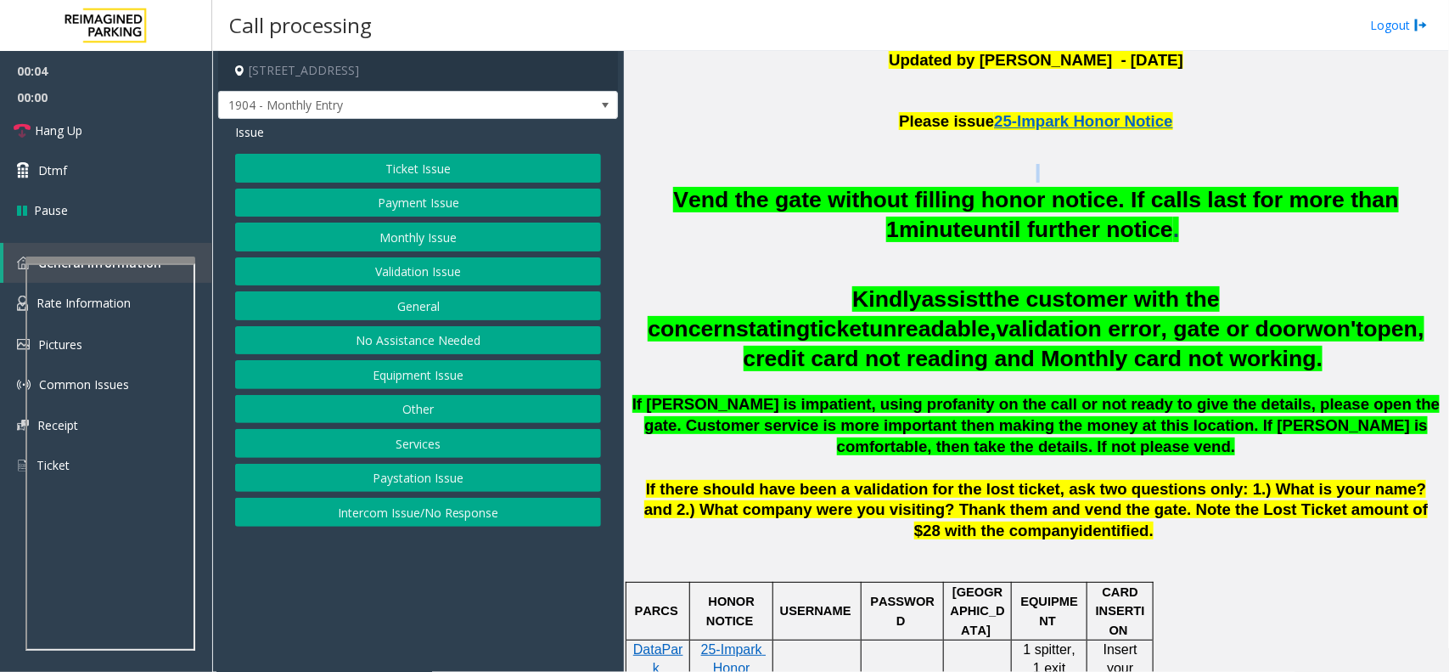
click at [872, 175] on p at bounding box center [1036, 173] width 813 height 19
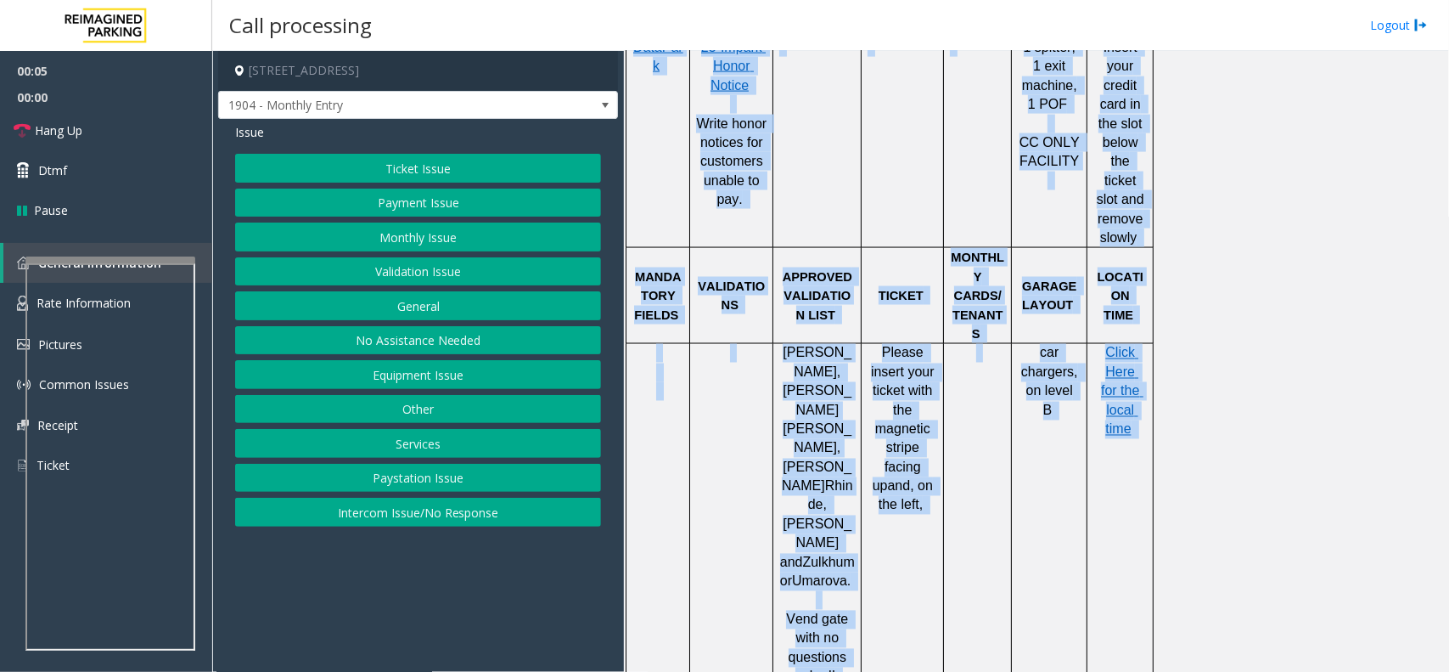
scroll to position [1429, 0]
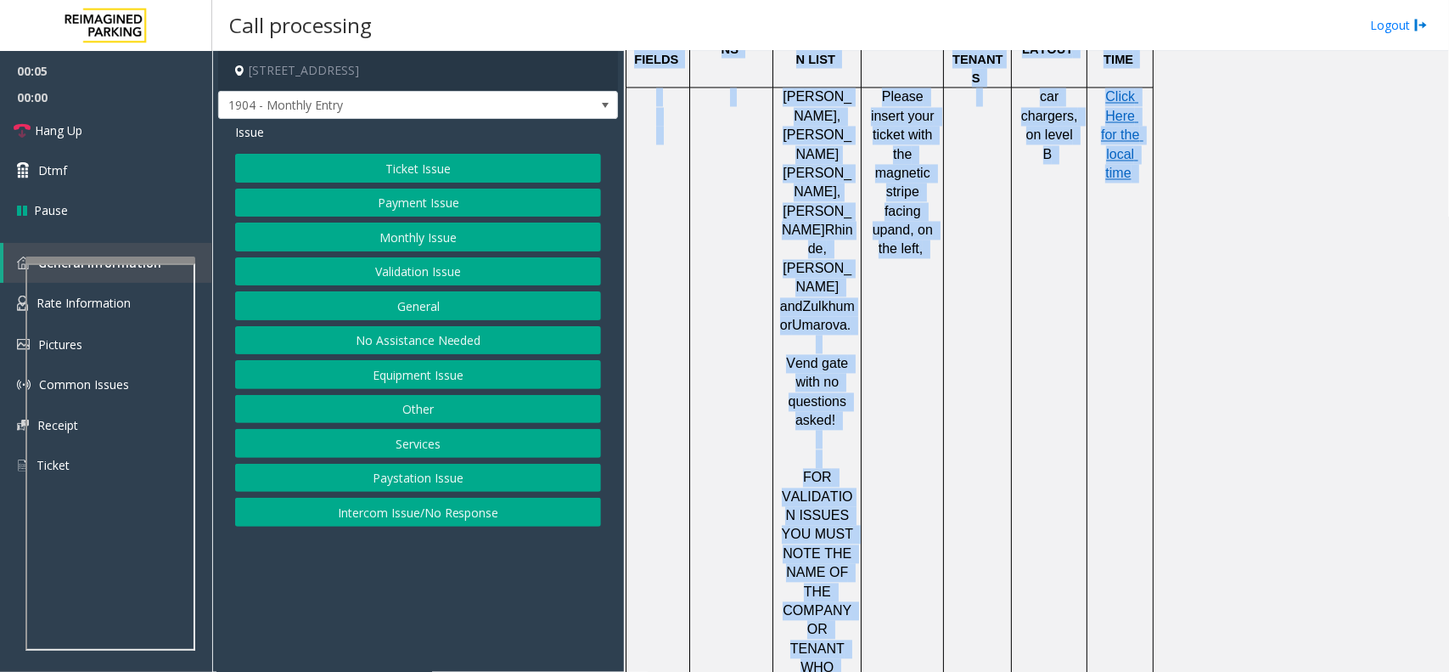
drag, startPoint x: 872, startPoint y: 175, endPoint x: 1182, endPoint y: 605, distance: 530.4
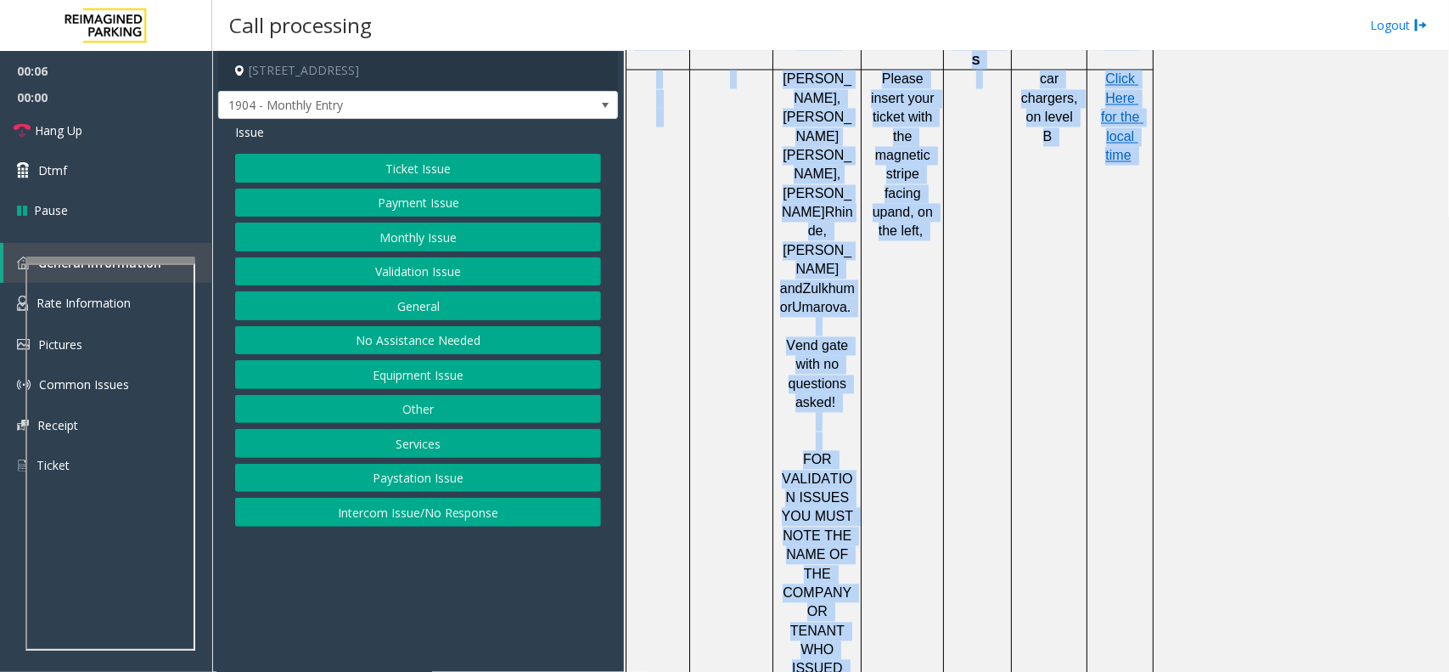
click at [1004, 357] on td at bounding box center [978, 403] width 68 height 666
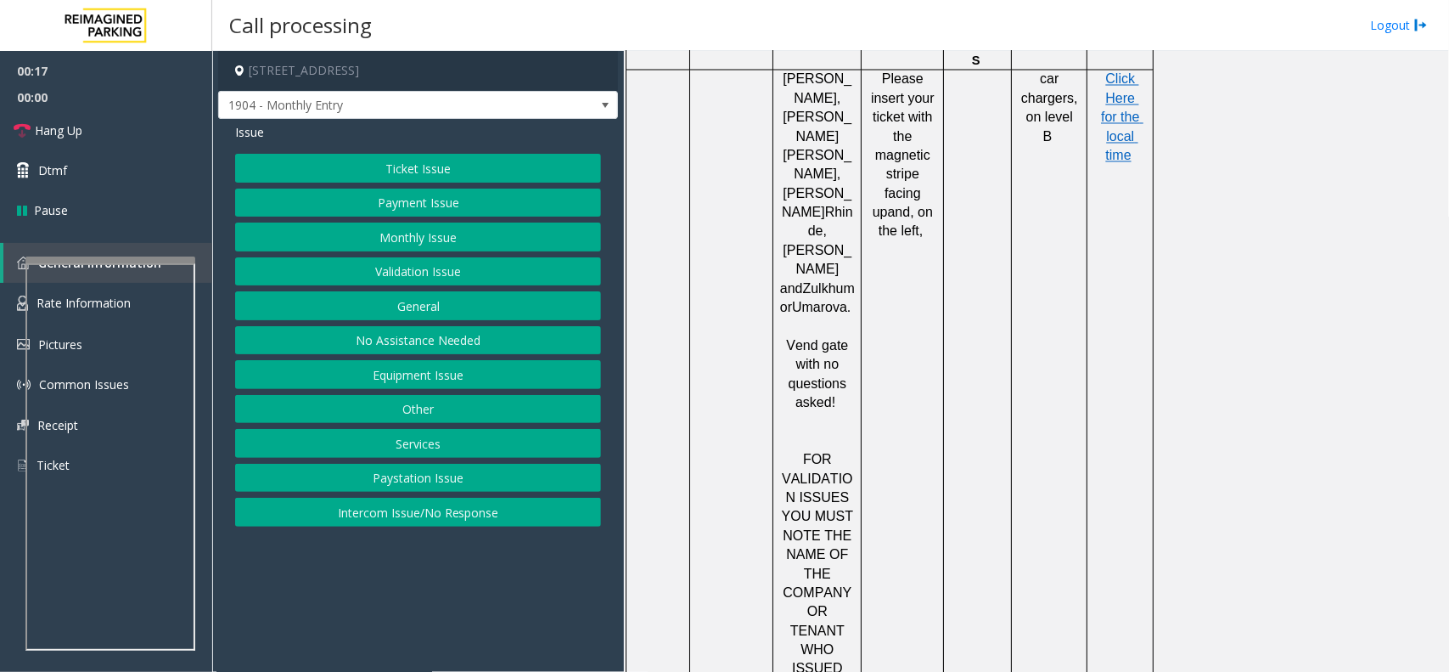
click at [461, 380] on button "Equipment Issue" at bounding box center [418, 374] width 366 height 29
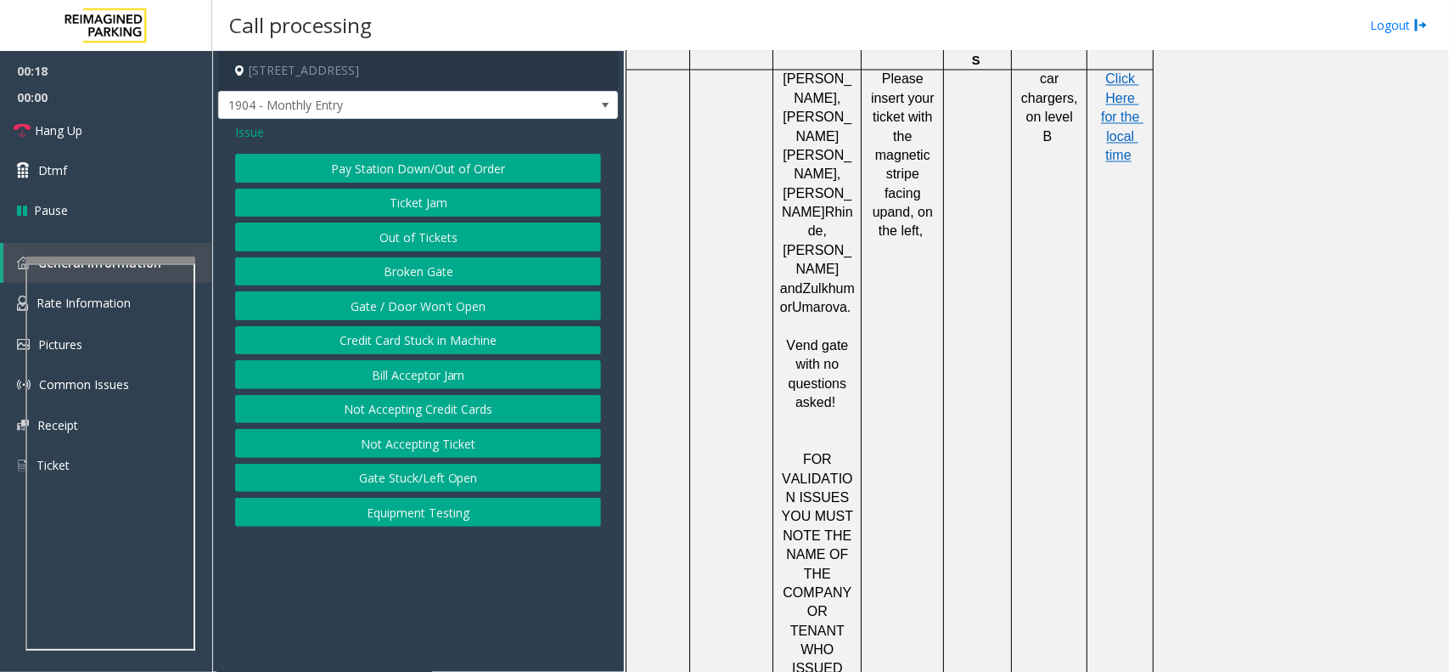
click at [447, 317] on button "Gate / Door Won't Open" at bounding box center [418, 305] width 366 height 29
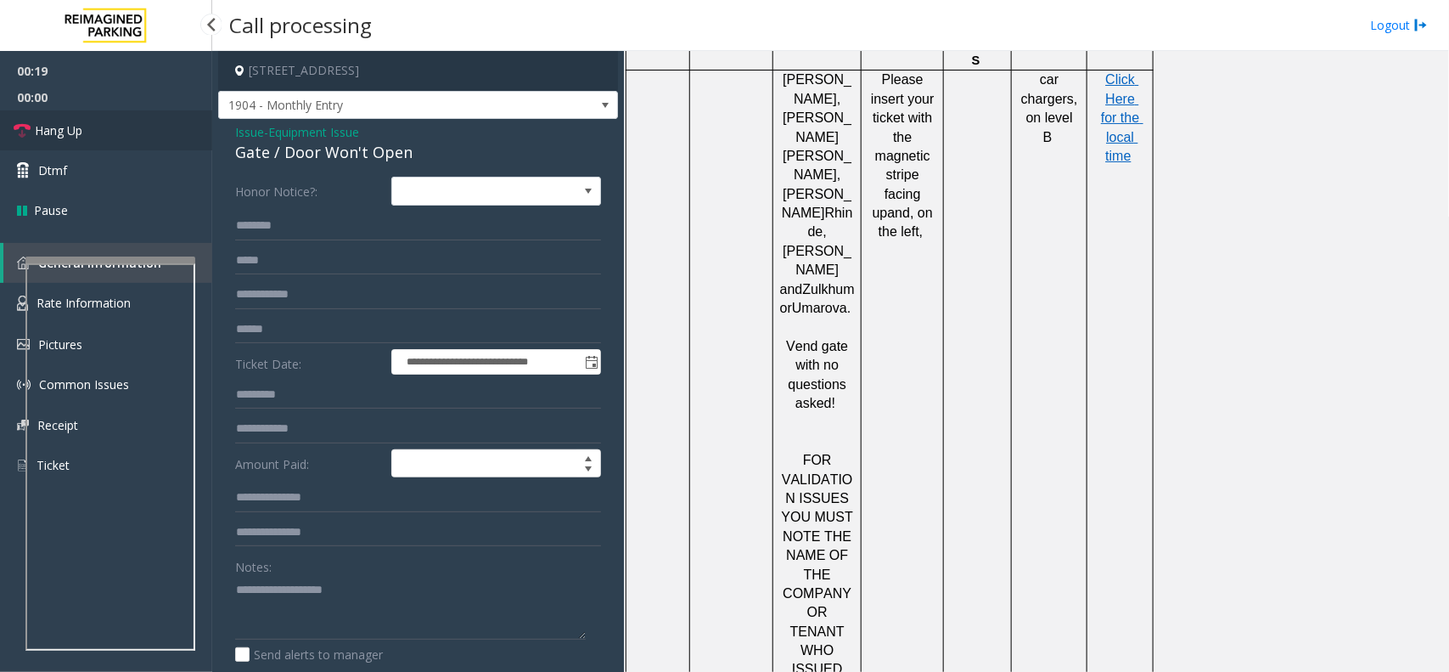
click at [144, 144] on link "Hang Up" at bounding box center [106, 130] width 212 height 40
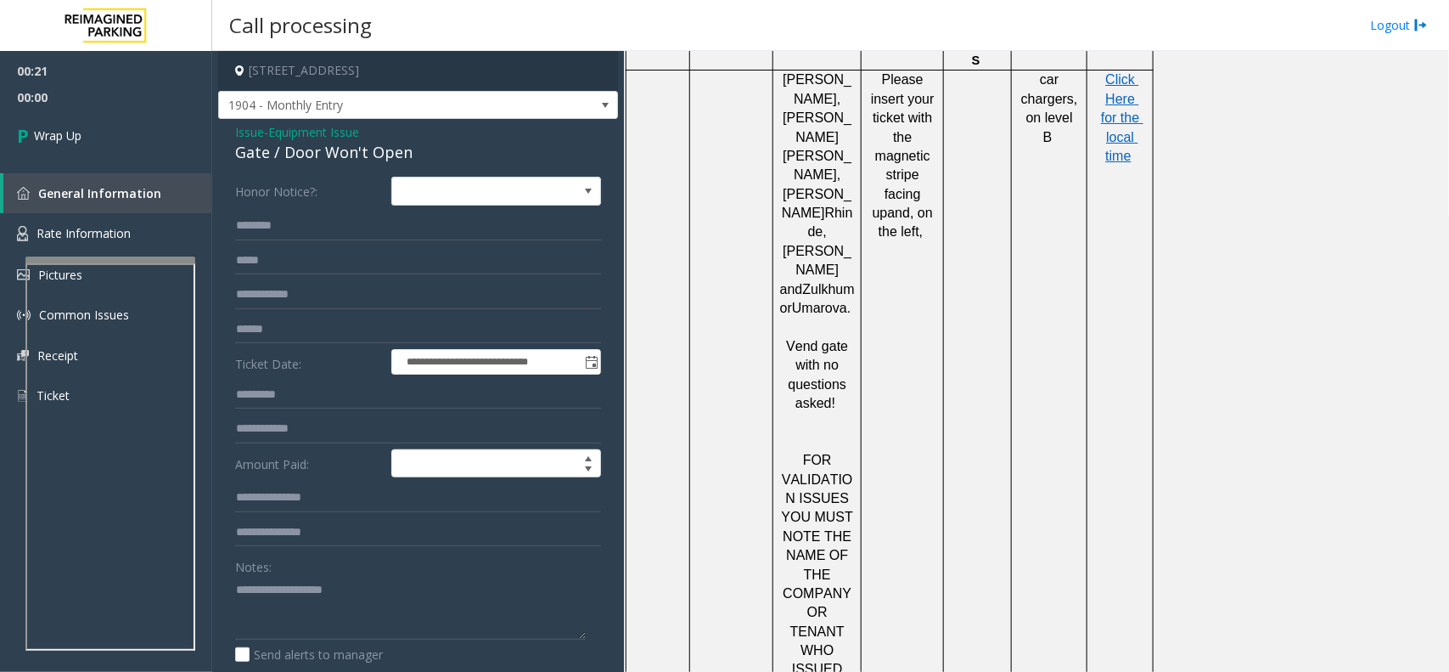
click at [367, 138] on div "Issue - Equipment Issue Gate / Door Won't Open" at bounding box center [418, 143] width 366 height 41
click at [401, 163] on div "Gate / Door Won't Open" at bounding box center [418, 152] width 366 height 23
copy div "Gate / Door Won't Open"
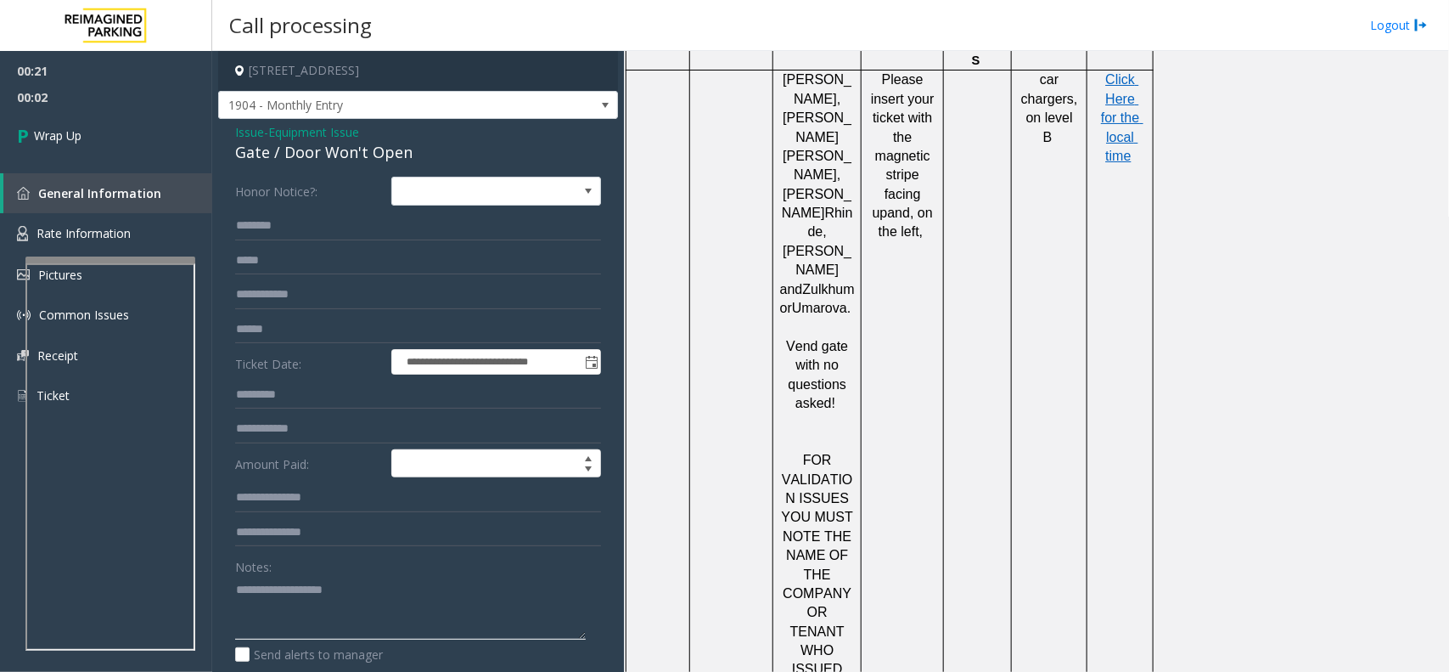
click at [430, 577] on textarea at bounding box center [410, 608] width 351 height 64
paste textarea "**********"
drag, startPoint x: 453, startPoint y: 616, endPoint x: 569, endPoint y: 200, distance: 432.8
click at [576, 200] on span at bounding box center [588, 190] width 24 height 27
drag, startPoint x: 464, startPoint y: 580, endPoint x: 460, endPoint y: 600, distance: 20.8
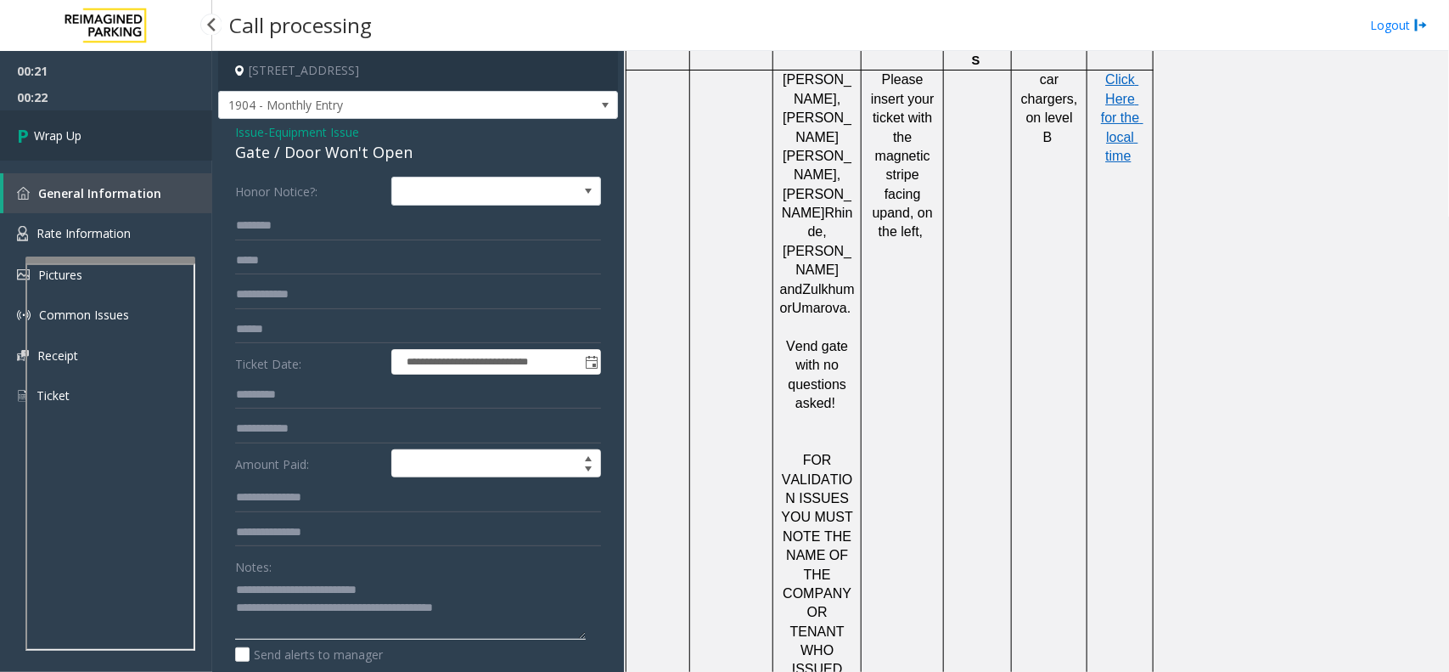
type textarea "**********"
click at [143, 145] on link "Wrap Up" at bounding box center [106, 135] width 212 height 50
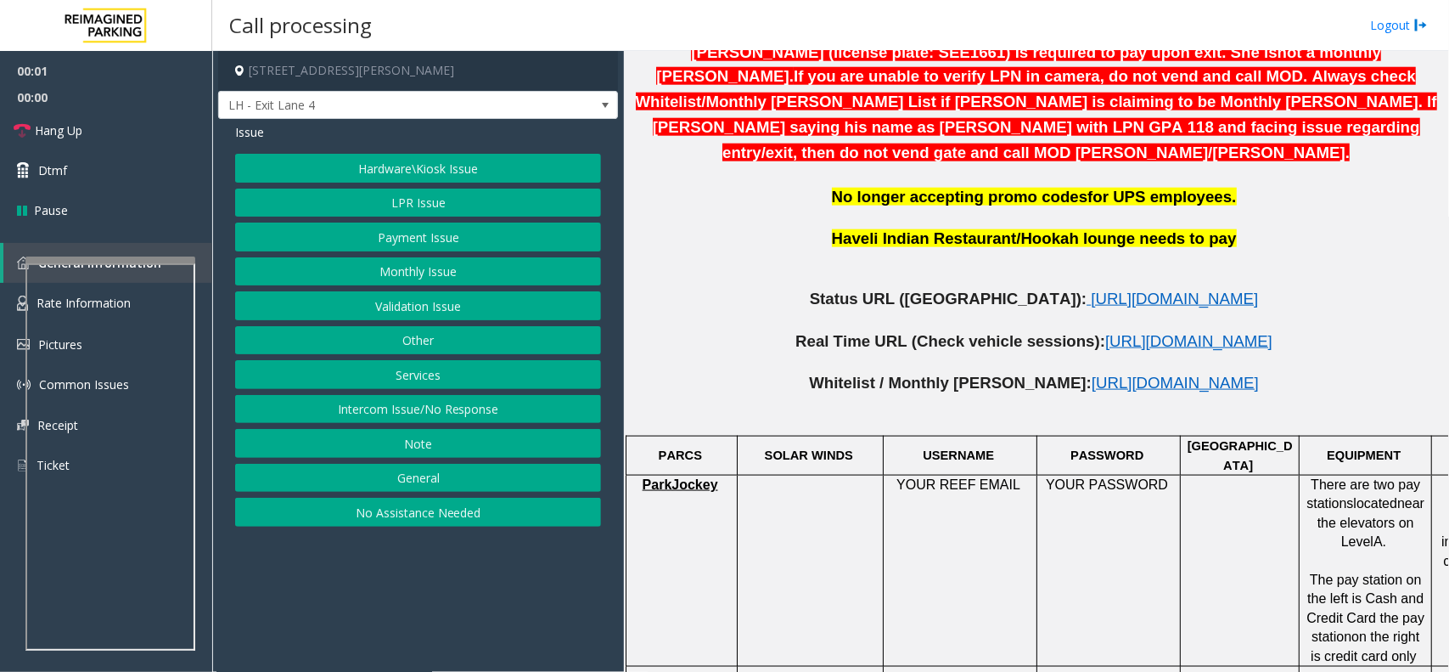
scroll to position [849, 0]
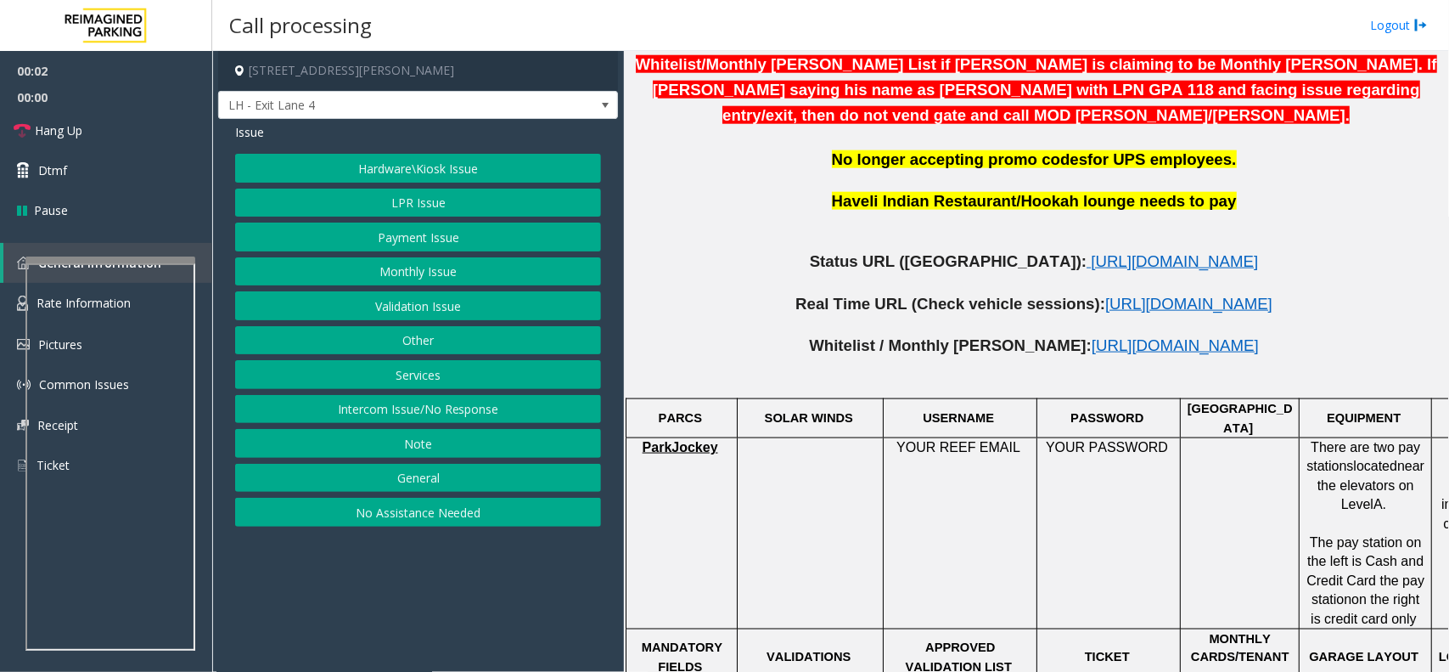
click at [995, 273] on p at bounding box center [1036, 283] width 813 height 21
drag, startPoint x: 953, startPoint y: 257, endPoint x: 941, endPoint y: 252, distance: 12.9
click at [941, 273] on p at bounding box center [1036, 283] width 813 height 21
click at [1091, 252] on span "[URL][DOMAIN_NAME]" at bounding box center [1174, 261] width 167 height 18
click at [453, 401] on button "Intercom Issue/No Response" at bounding box center [418, 409] width 366 height 29
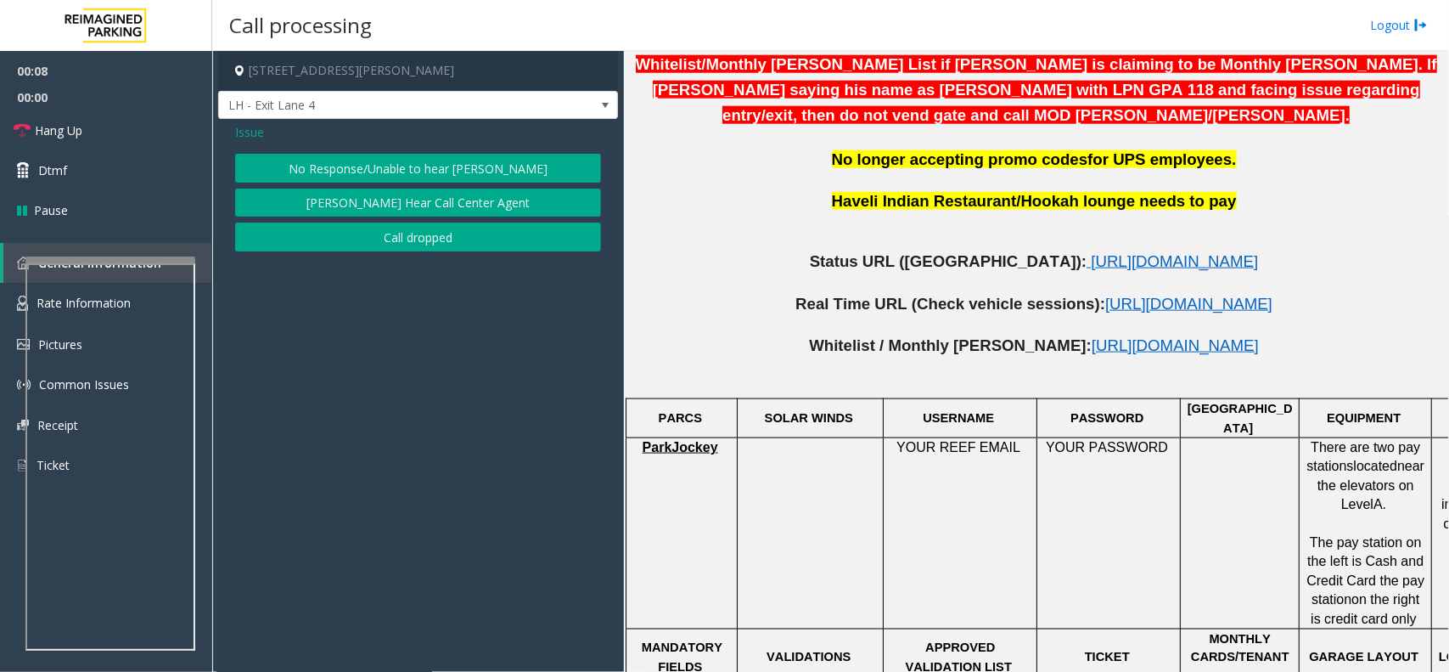
click at [235, 126] on span "Issue" at bounding box center [249, 132] width 29 height 18
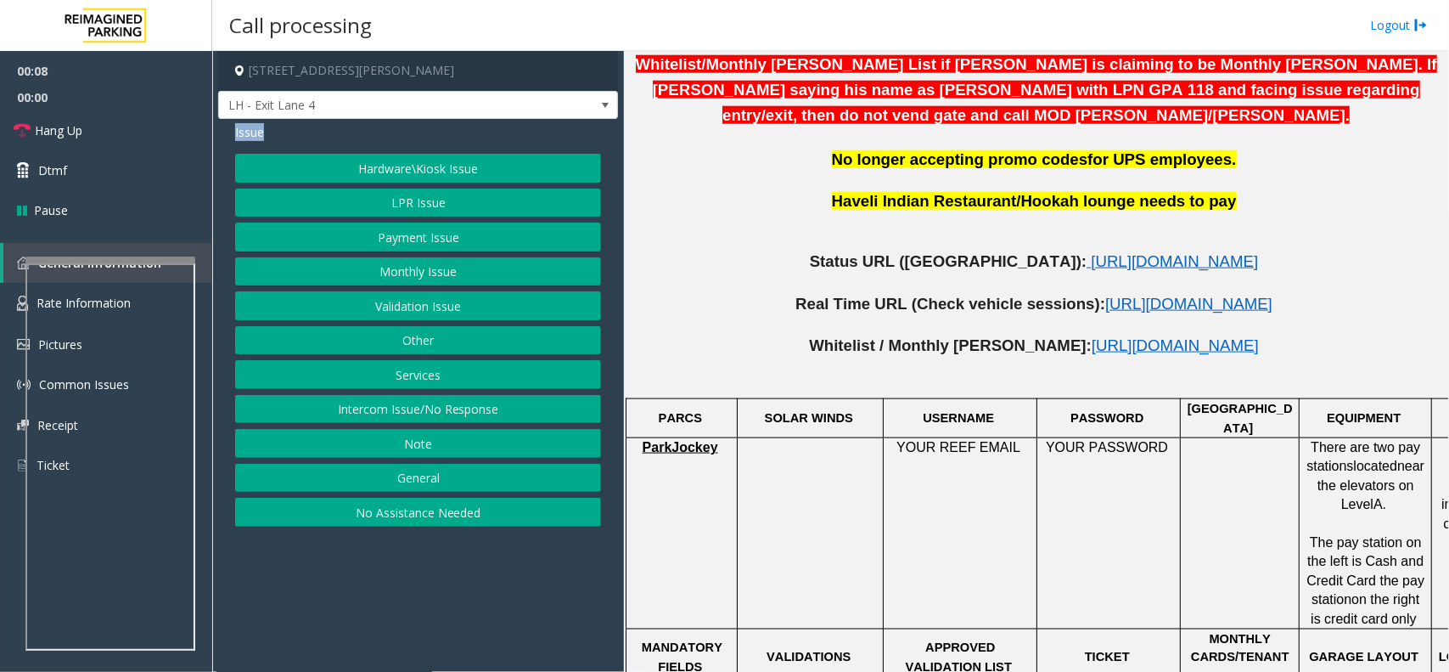
click at [235, 126] on span "Issue" at bounding box center [249, 132] width 29 height 18
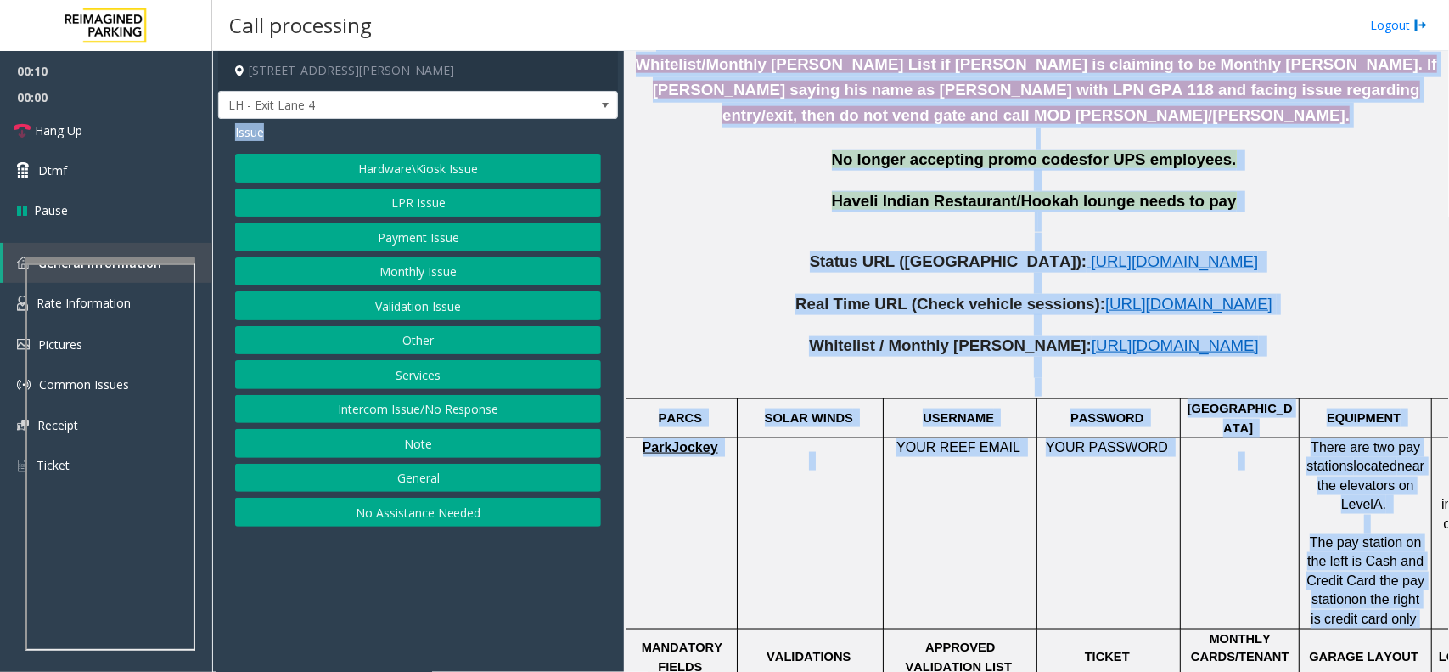
drag, startPoint x: 235, startPoint y: 126, endPoint x: 1386, endPoint y: 593, distance: 1242.4
click at [1386, 593] on div "[STREET_ADDRESS][PERSON_NAME] LH - Exit Lane 4 Issue Hardware\Kiosk Issue LPR I…" at bounding box center [830, 361] width 1236 height 621
click at [1386, 593] on span "on the right is credit card only" at bounding box center [1365, 608] width 109 height 33
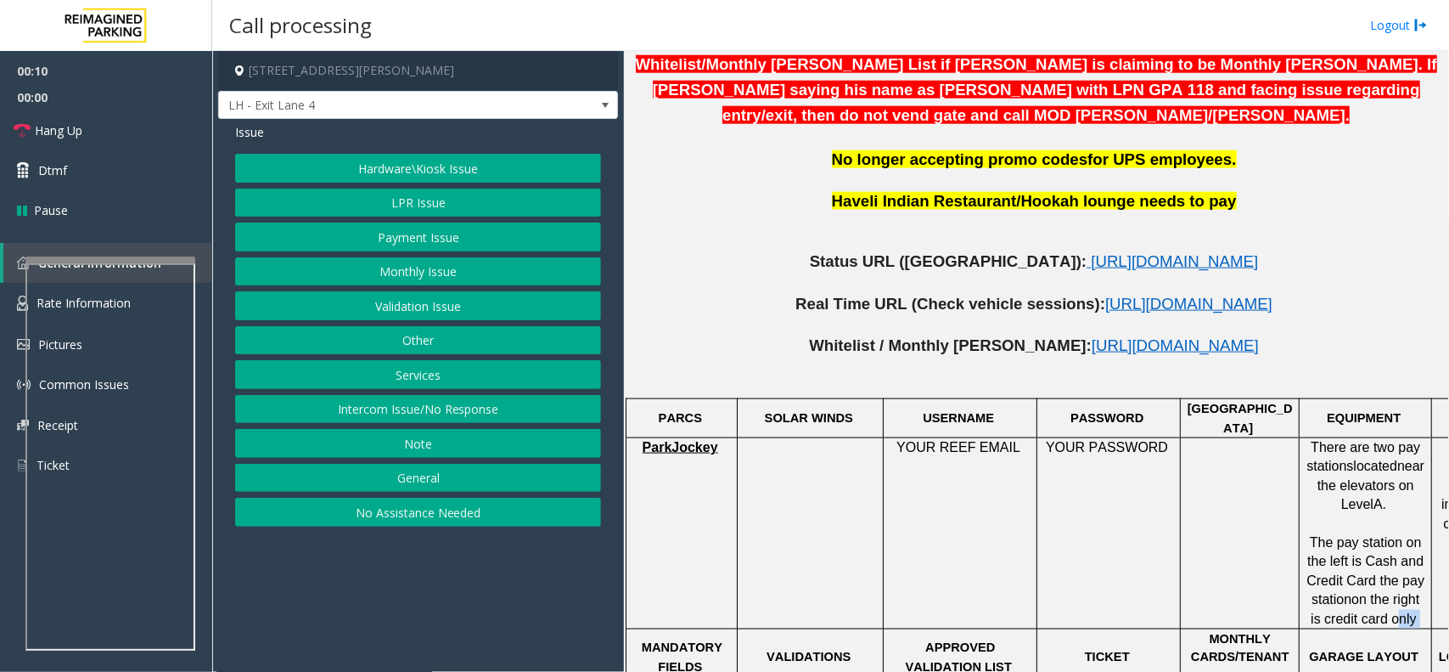
click at [1386, 593] on span "on the right is credit card only" at bounding box center [1365, 608] width 109 height 33
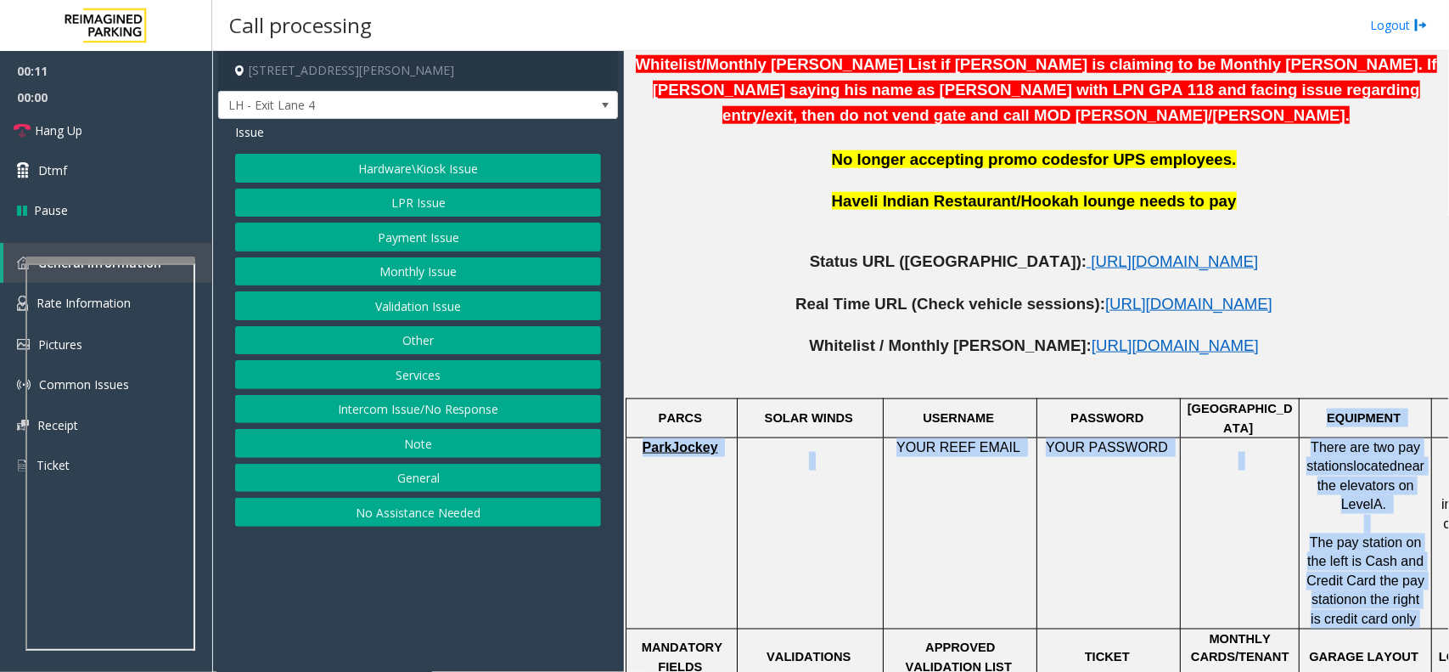
drag, startPoint x: 1386, startPoint y: 593, endPoint x: 1334, endPoint y: 399, distance: 200.6
click at [1334, 411] on span "EQUIPMENT" at bounding box center [1364, 418] width 74 height 14
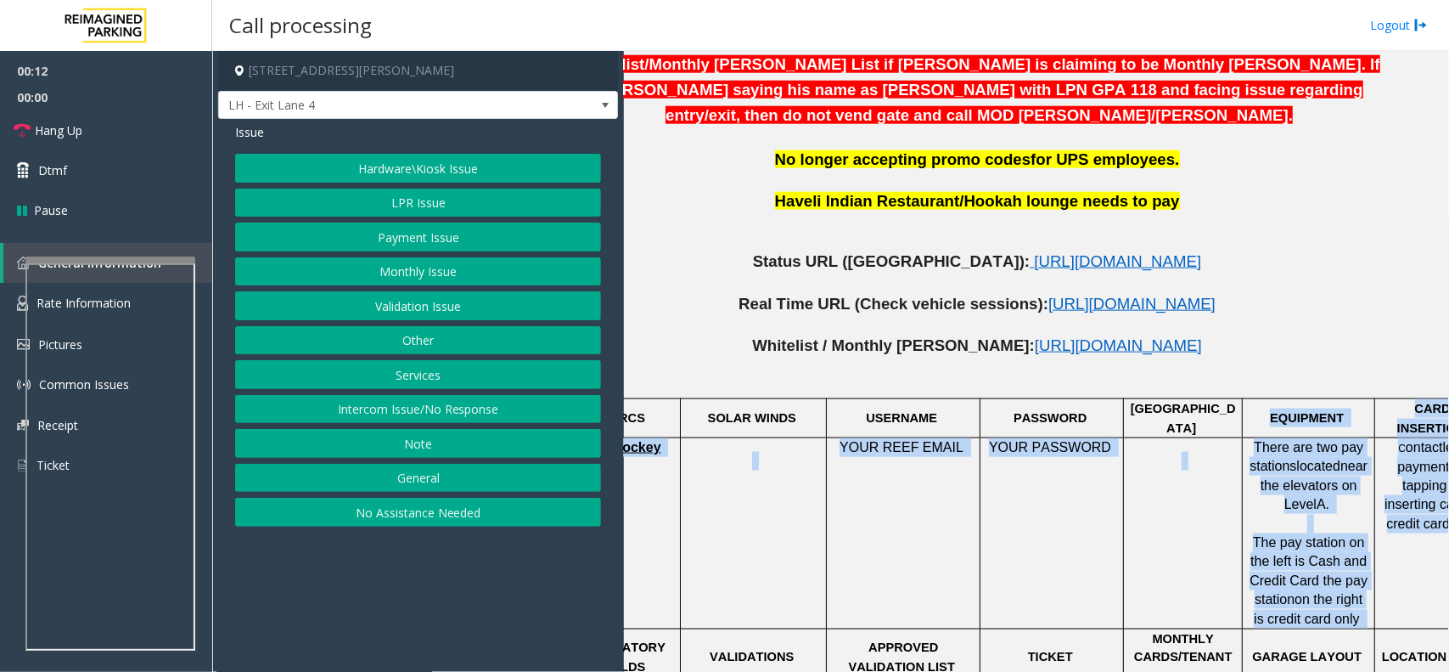
scroll to position [849, 123]
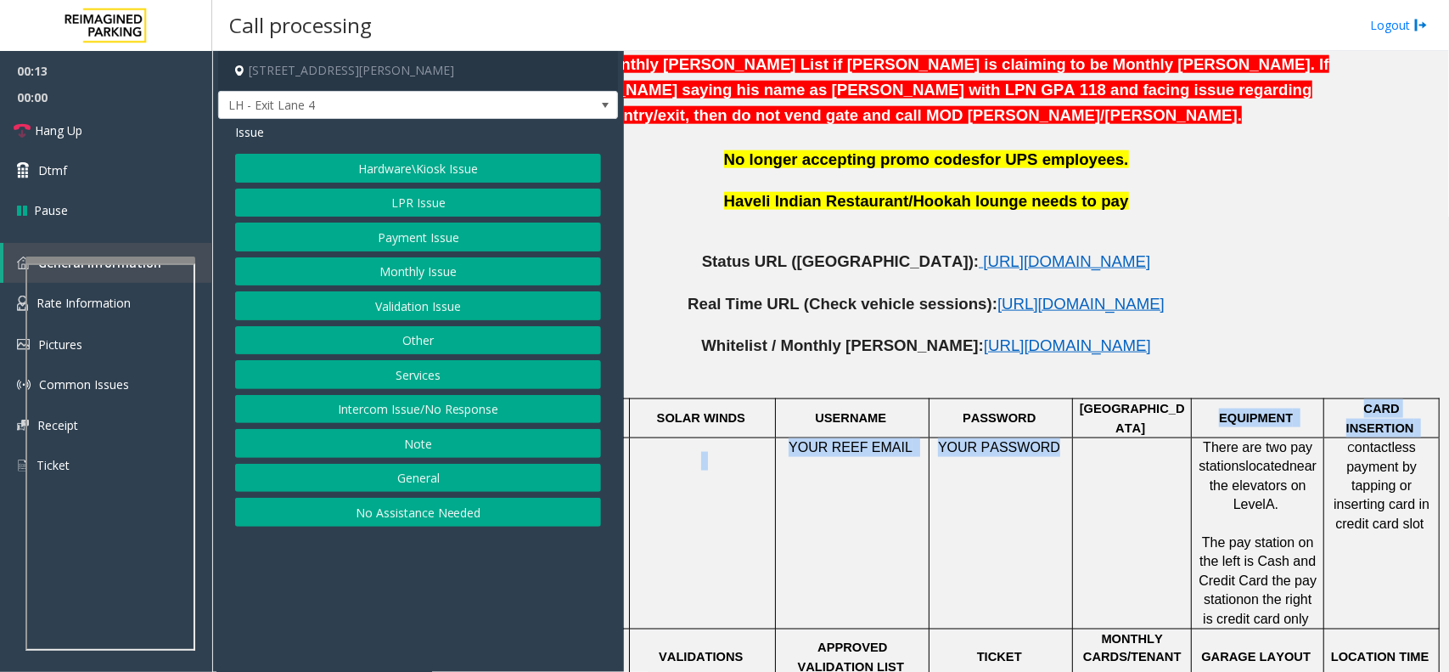
drag, startPoint x: 1334, startPoint y: 399, endPoint x: 868, endPoint y: 488, distance: 474.6
click at [863, 486] on td "YOUR REEF EMAIL" at bounding box center [853, 533] width 154 height 191
click at [983, 252] on span "[URL][DOMAIN_NAME]" at bounding box center [1066, 261] width 167 height 18
click at [495, 200] on button "LPR Issue" at bounding box center [418, 202] width 366 height 29
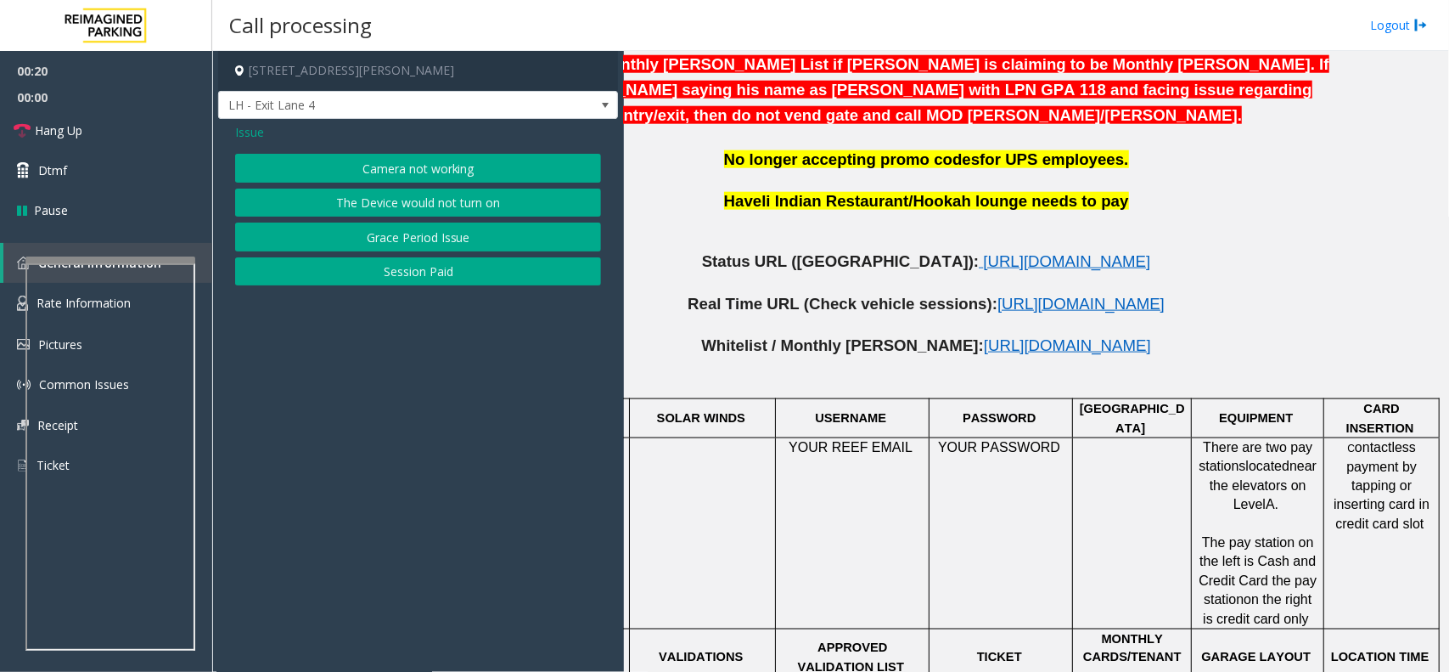
click at [416, 172] on button "Camera not working" at bounding box center [418, 168] width 366 height 29
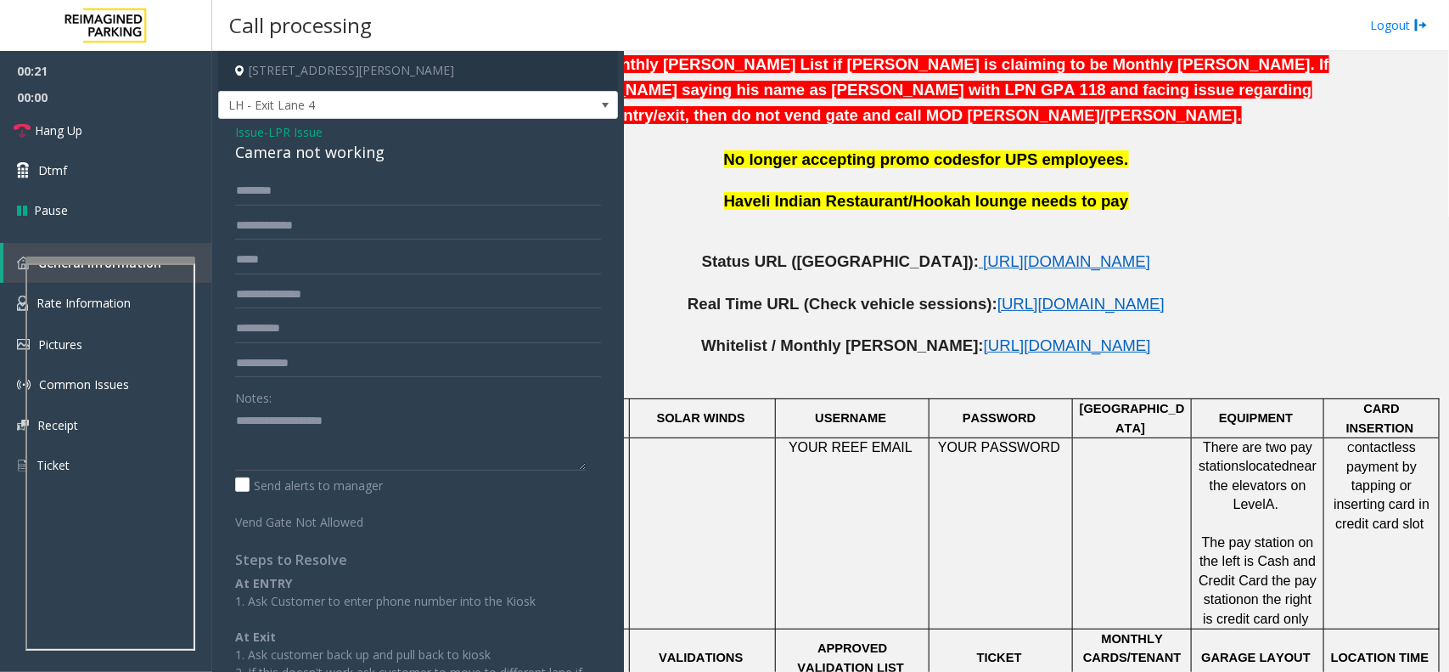
click at [383, 154] on div "Camera not working" at bounding box center [418, 152] width 366 height 23
click at [408, 160] on div "Camera not working" at bounding box center [418, 152] width 366 height 23
copy div "Camera not working"
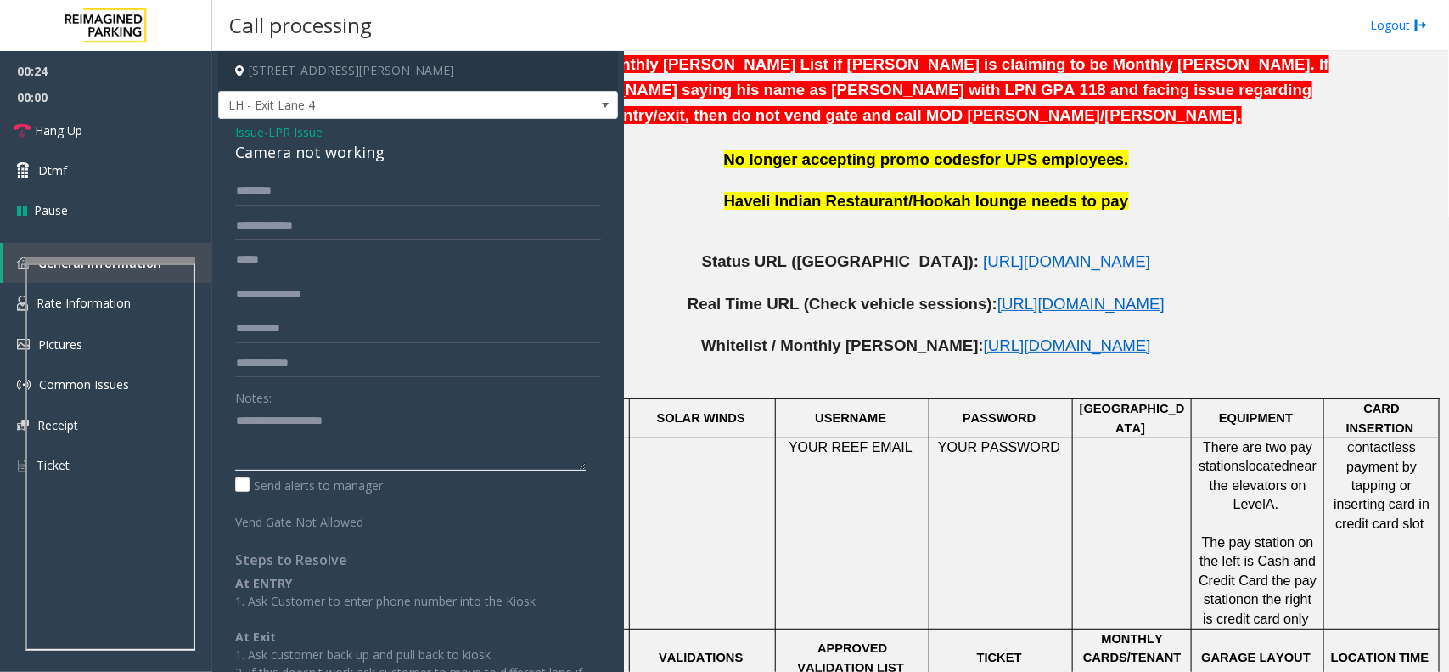
paste textarea "**********"
type textarea "**********"
click at [325, 273] on input "text" at bounding box center [418, 259] width 366 height 29
click at [255, 257] on input "*******" at bounding box center [418, 259] width 366 height 29
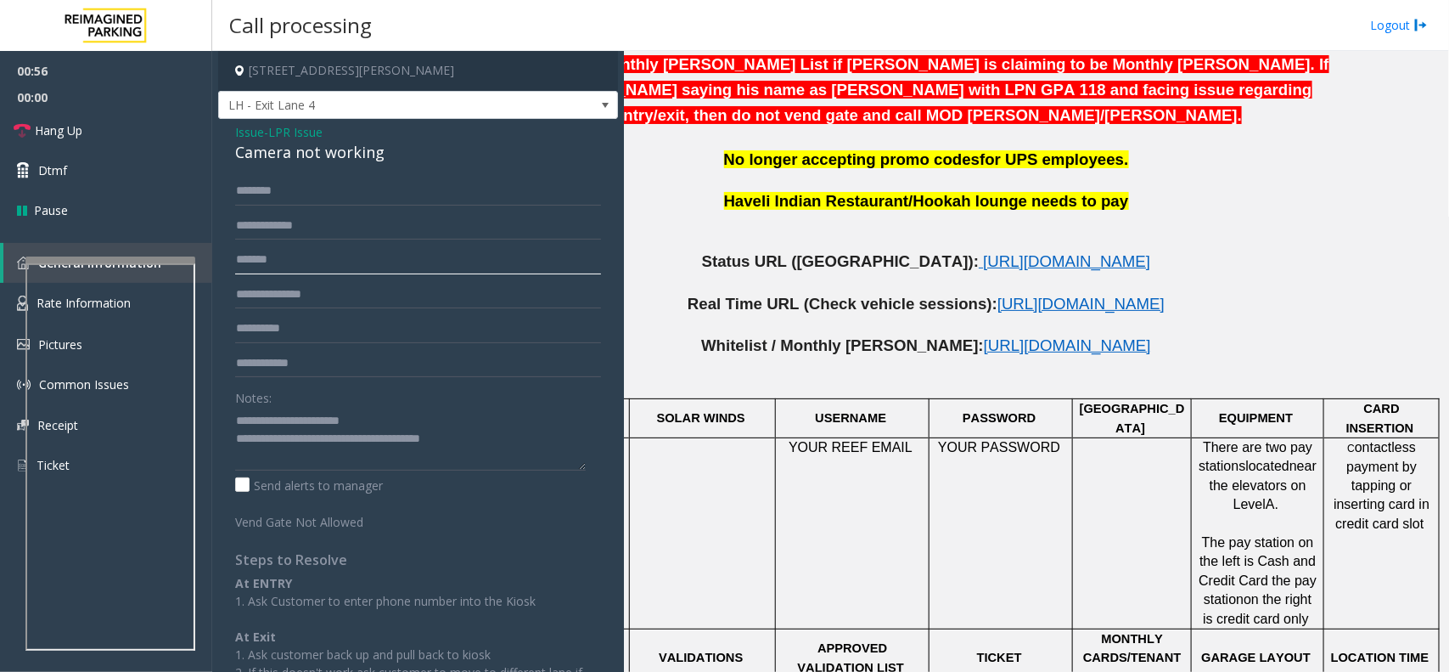
type input "*******"
click at [87, 134] on link "Hang Up" at bounding box center [106, 130] width 212 height 40
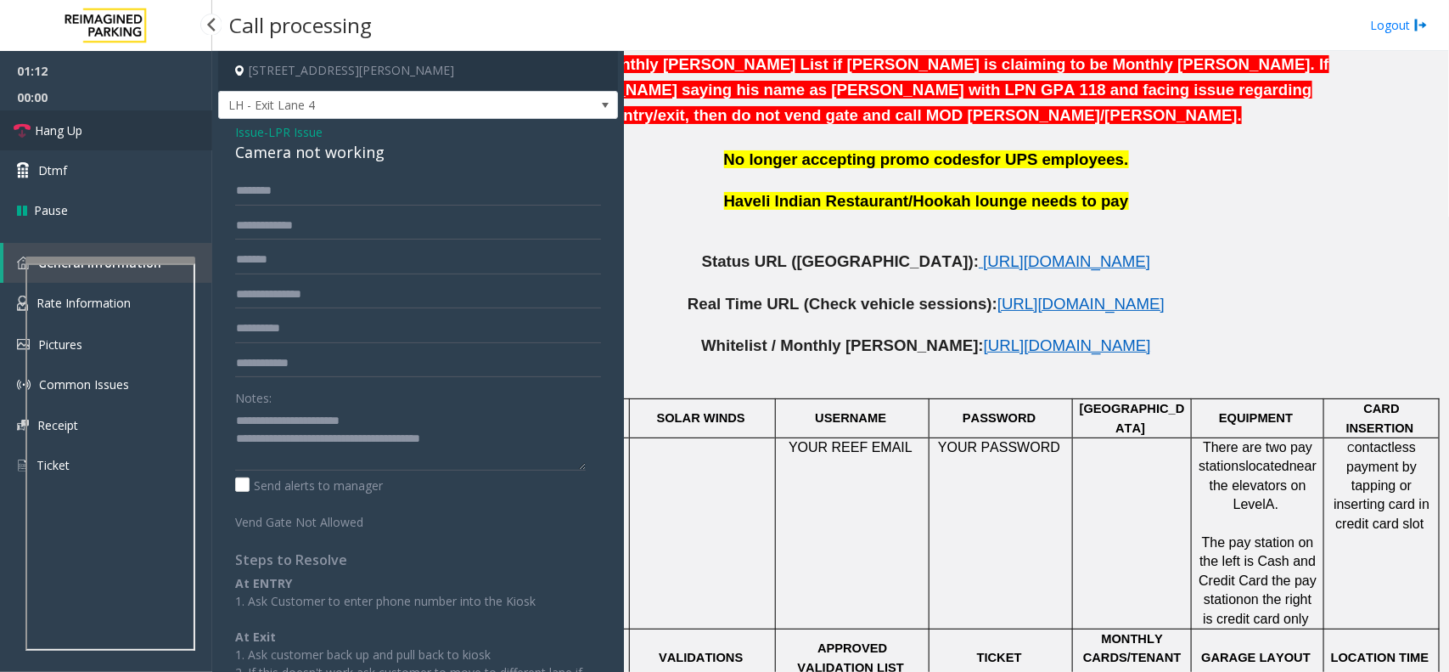
click at [87, 134] on link "Hang Up" at bounding box center [106, 130] width 212 height 40
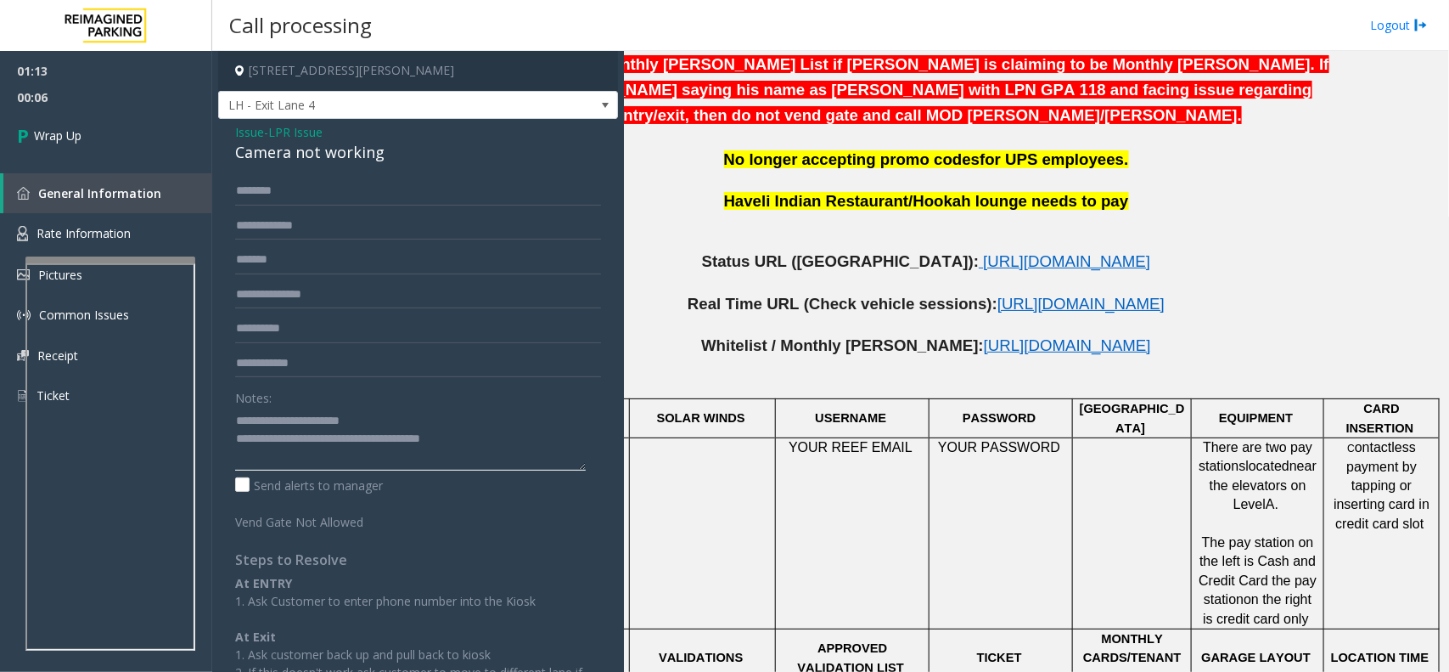
click at [481, 441] on textarea at bounding box center [410, 439] width 351 height 64
paste textarea
type textarea "**********"
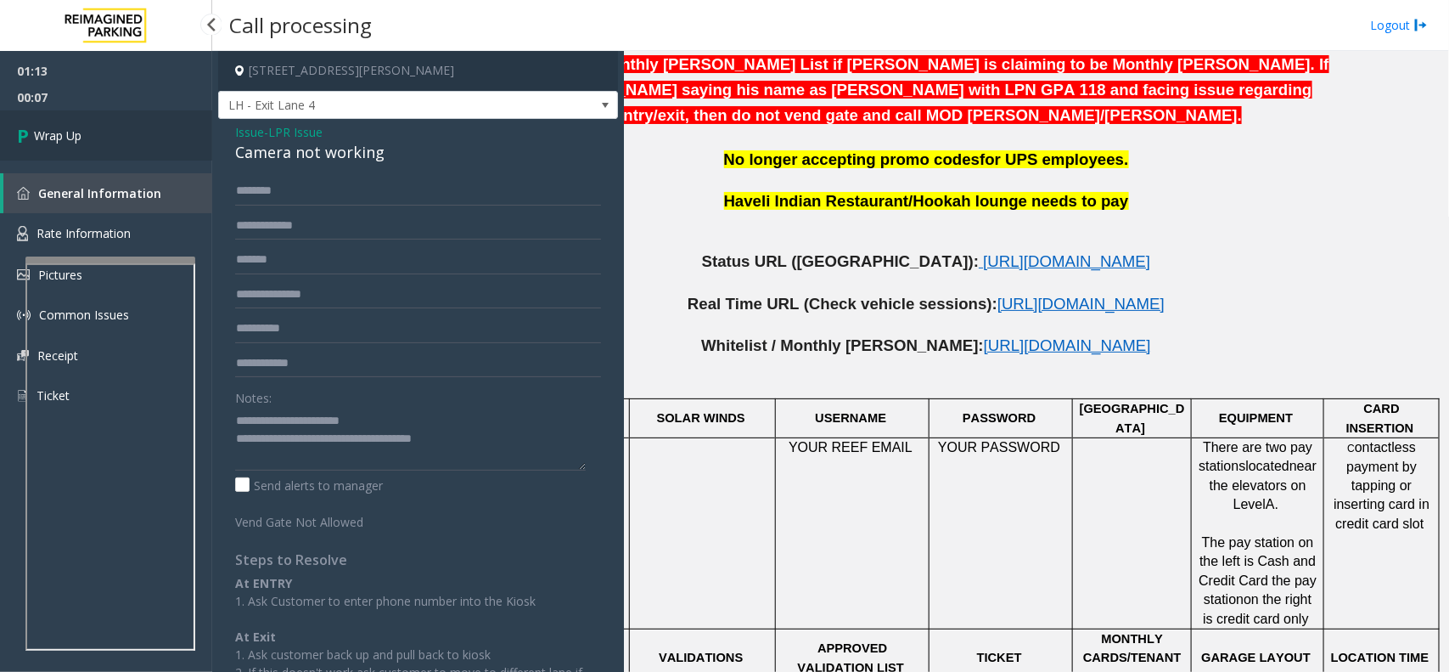
click at [154, 154] on link "Wrap Up" at bounding box center [106, 135] width 212 height 50
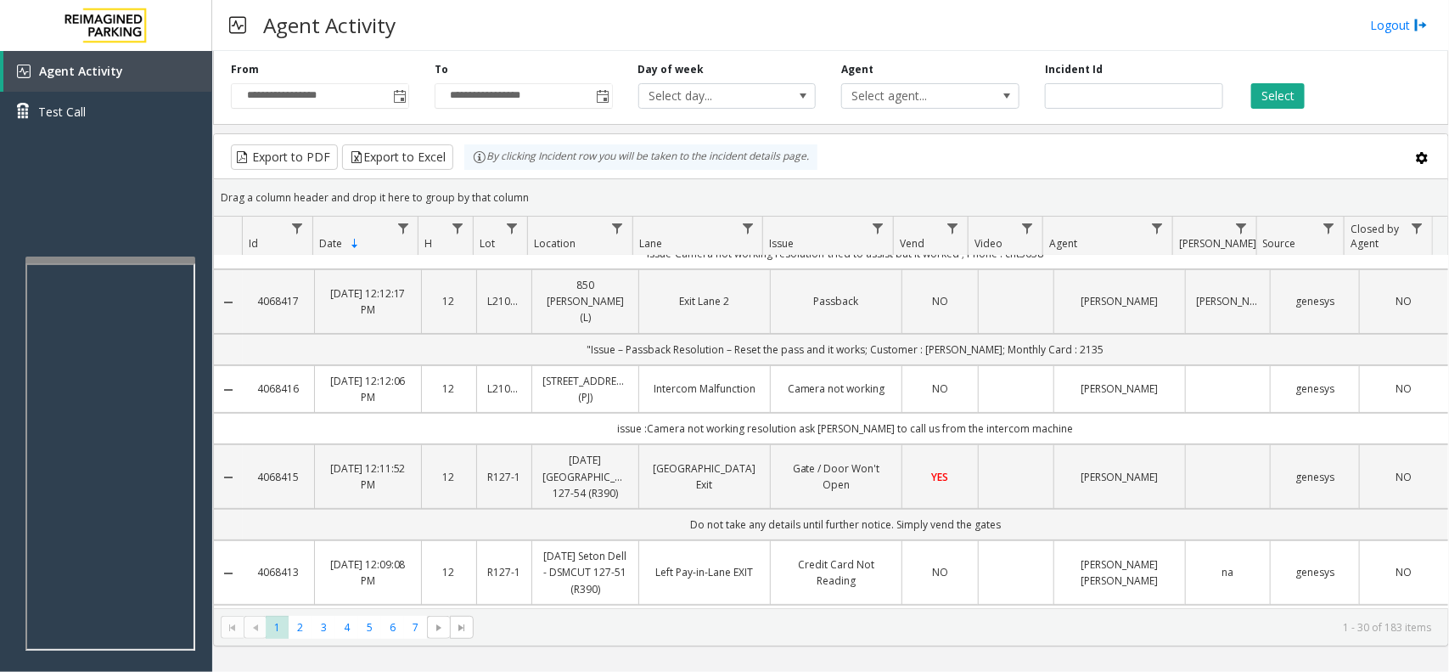
scroll to position [106, 0]
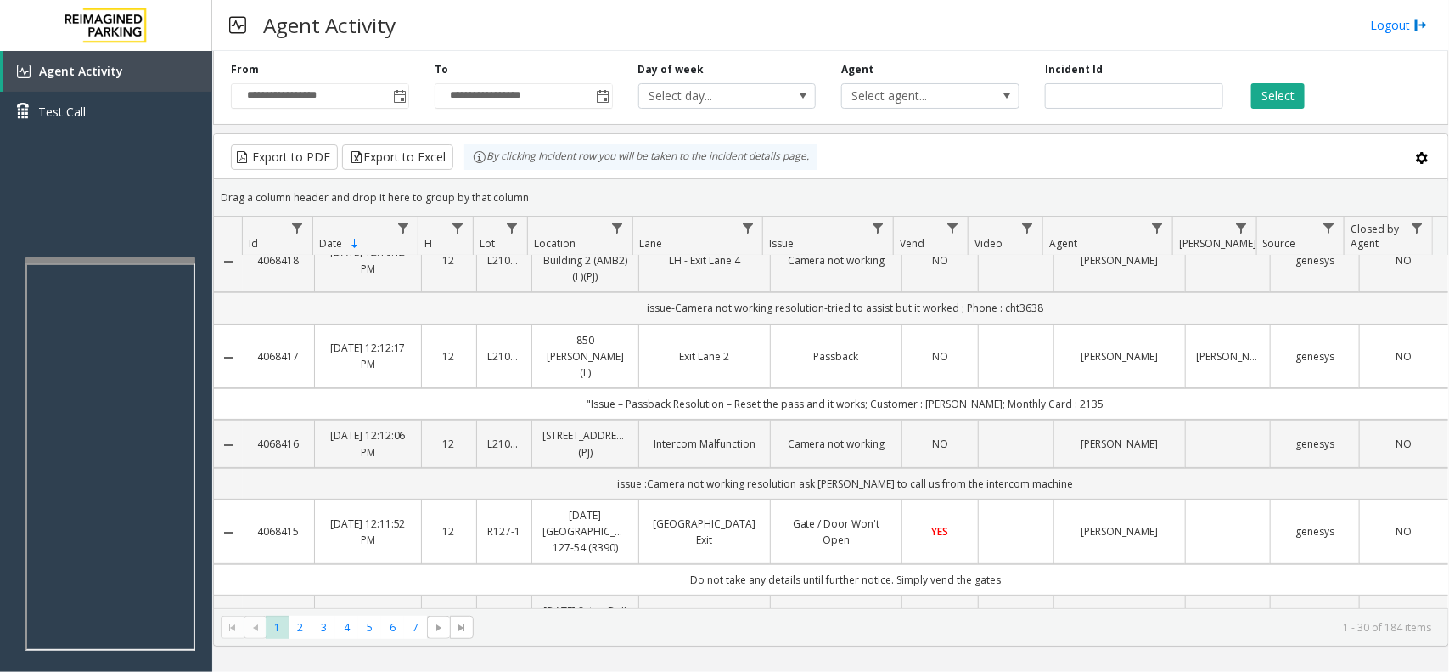
click at [1019, 312] on td "issue-Camera not working resolution-tried to assist but it worked ; Phone : cht…" at bounding box center [846, 307] width 1206 height 31
copy td "cht3638"
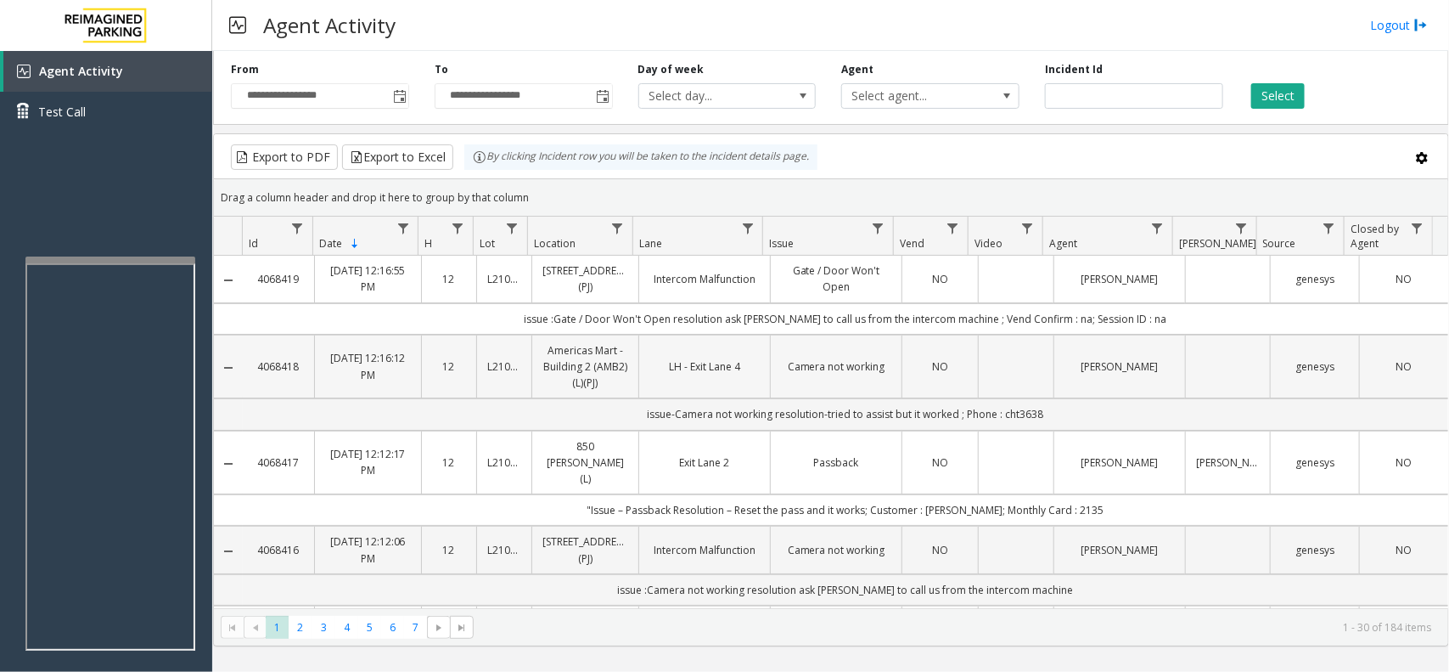
click at [1015, 359] on td "Data table" at bounding box center [1016, 367] width 76 height 65
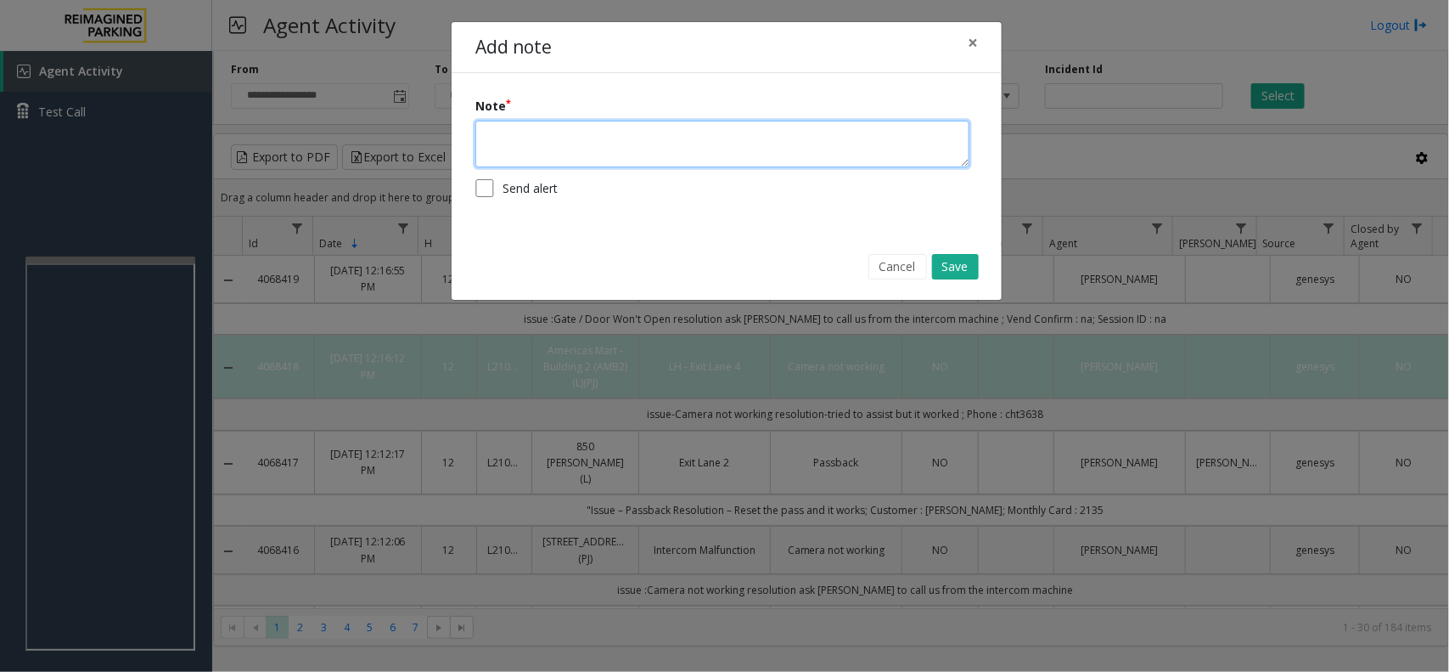
click at [707, 155] on textarea at bounding box center [722, 144] width 494 height 47
paste textarea "*******"
click at [499, 144] on textarea "*******" at bounding box center [722, 144] width 494 height 47
click at [499, 144] on textarea "**********" at bounding box center [722, 144] width 494 height 47
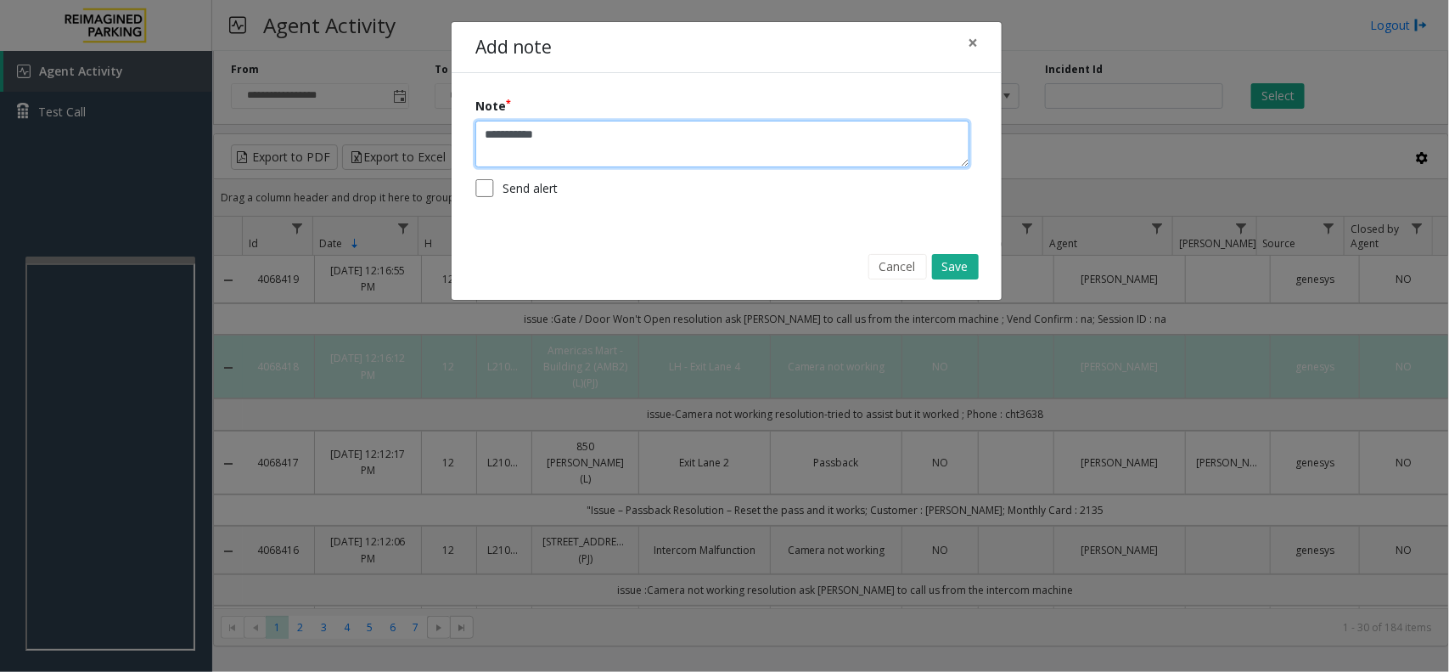
click at [499, 144] on textarea "**********" at bounding box center [722, 144] width 494 height 47
type textarea "**********"
click at [970, 267] on button "Save" at bounding box center [955, 266] width 47 height 25
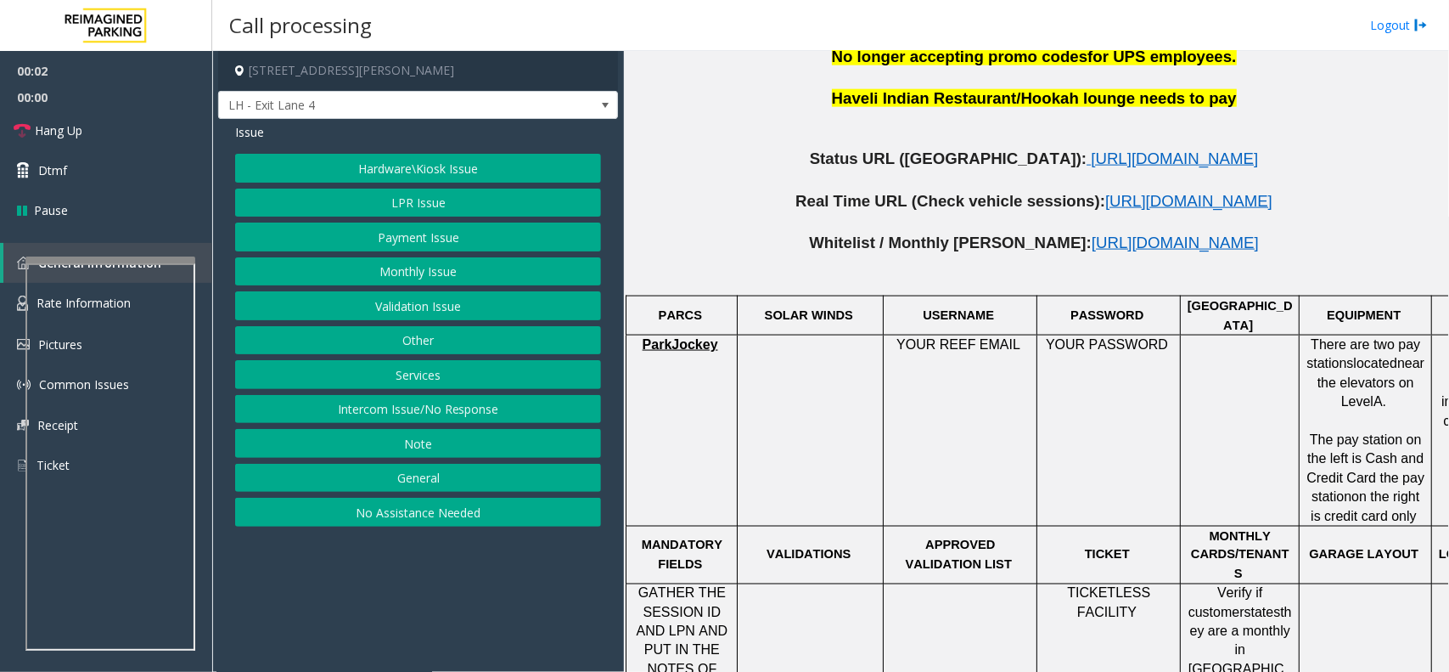
scroll to position [955, 0]
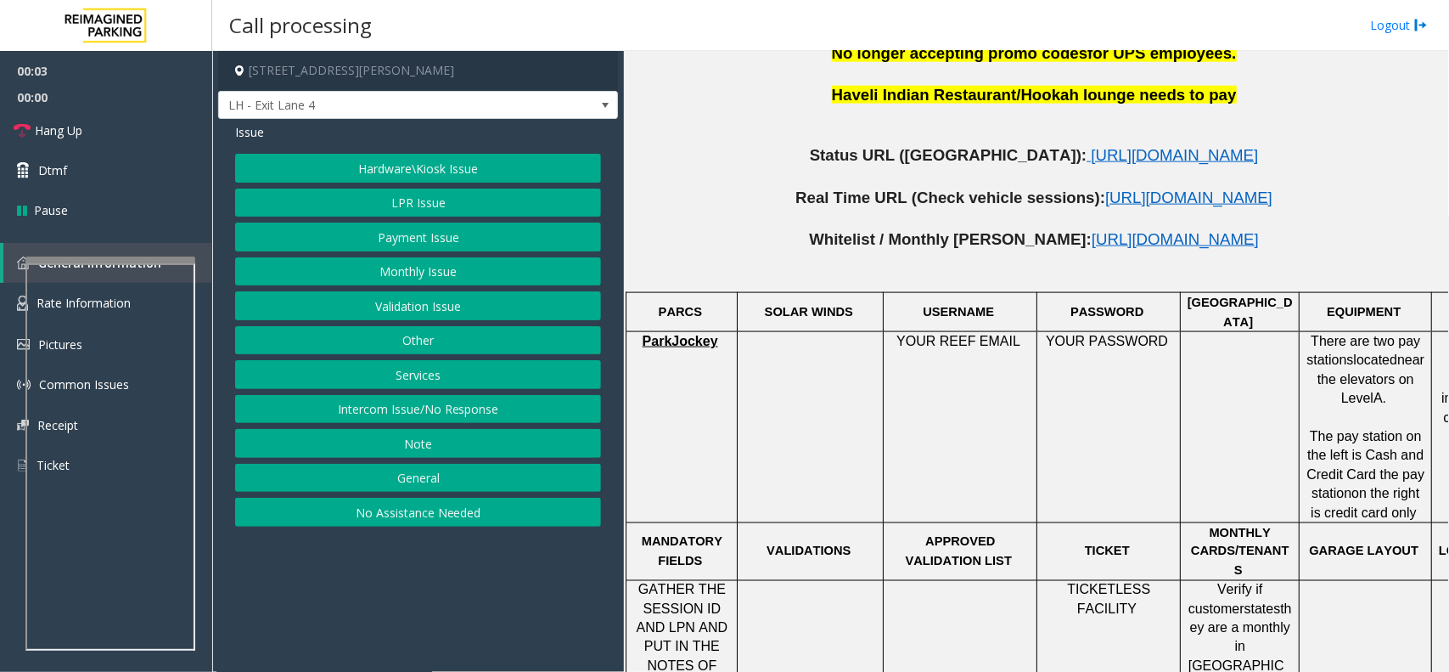
click at [1033, 166] on p at bounding box center [1036, 176] width 813 height 21
click at [1091, 146] on span "[URL][DOMAIN_NAME]" at bounding box center [1174, 155] width 167 height 18
click at [396, 230] on button "Payment Issue" at bounding box center [418, 236] width 366 height 29
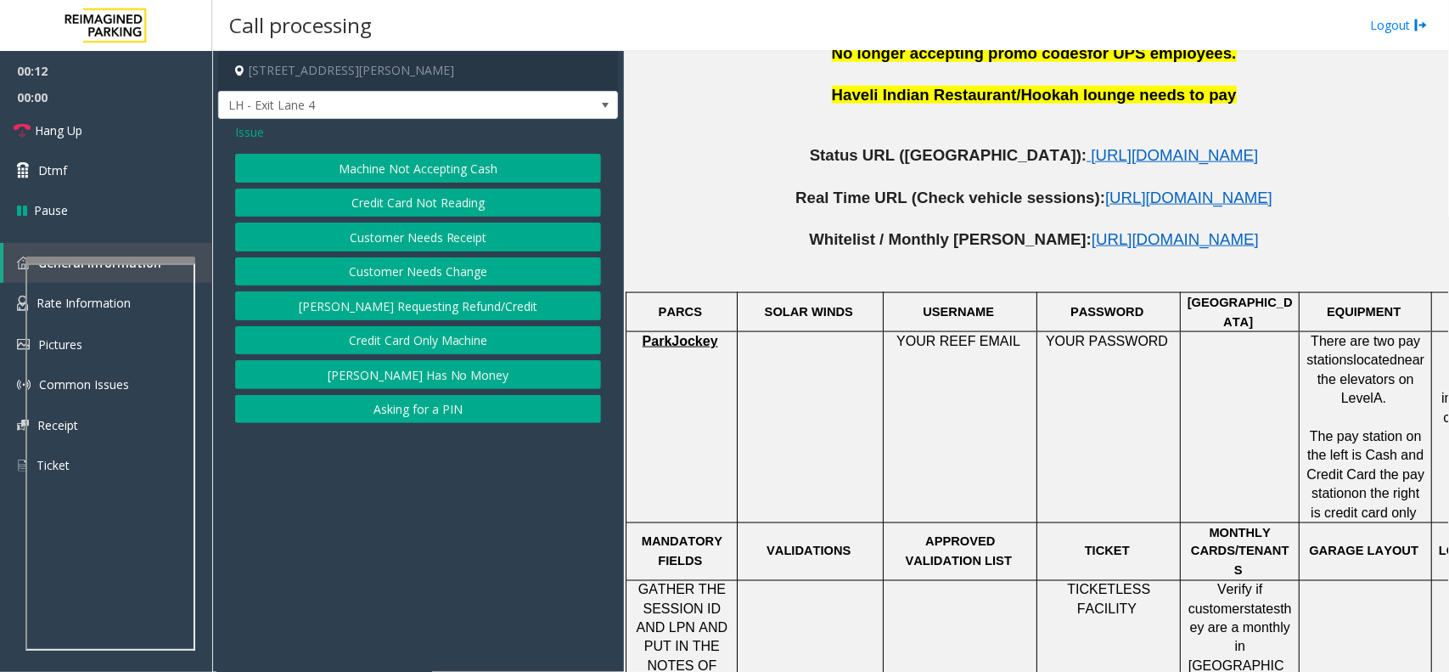
drag, startPoint x: 421, startPoint y: 149, endPoint x: 436, endPoint y: 194, distance: 46.4
click at [436, 194] on div "Issue Machine Not Accepting Cash Credit Card Not Reading Customer Needs Receipt…" at bounding box center [418, 275] width 400 height 312
click at [436, 194] on button "Credit Card Not Reading" at bounding box center [418, 202] width 366 height 29
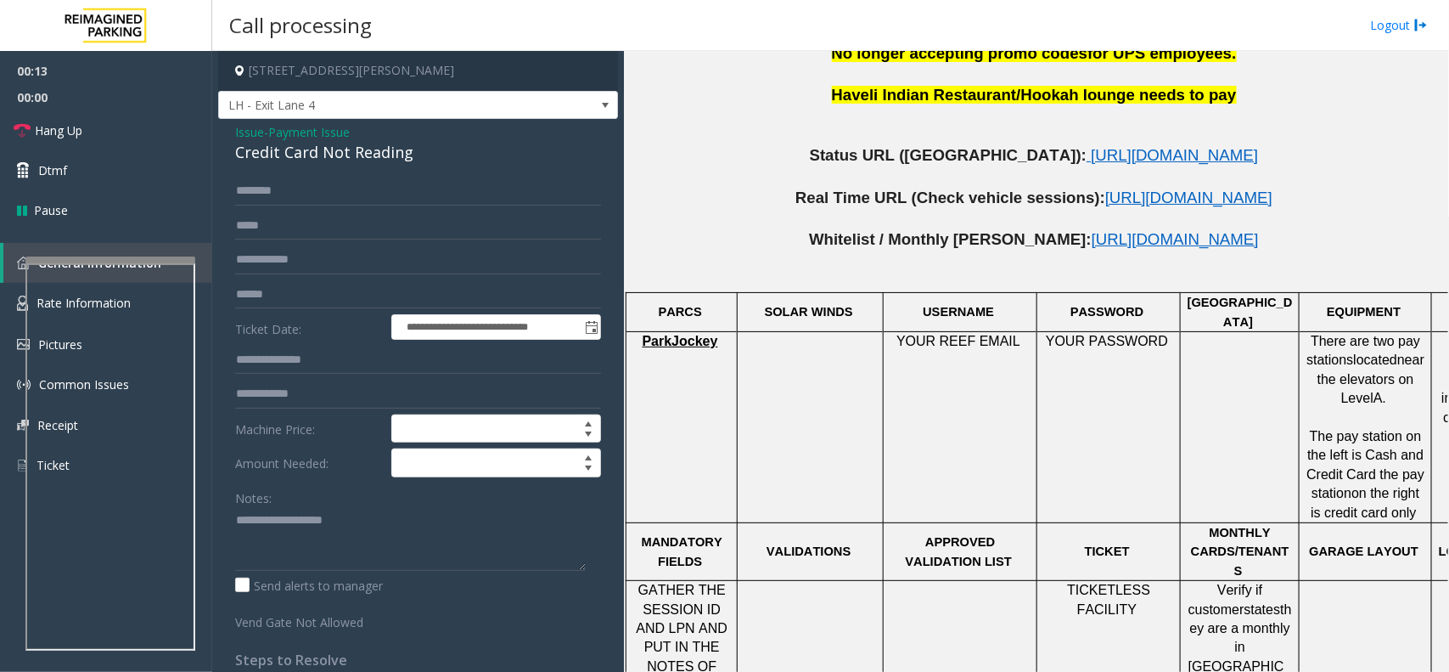
click at [374, 154] on div "Credit Card Not Reading" at bounding box center [418, 152] width 366 height 23
copy div "Credit Card Not Reading"
paste textarea "**********"
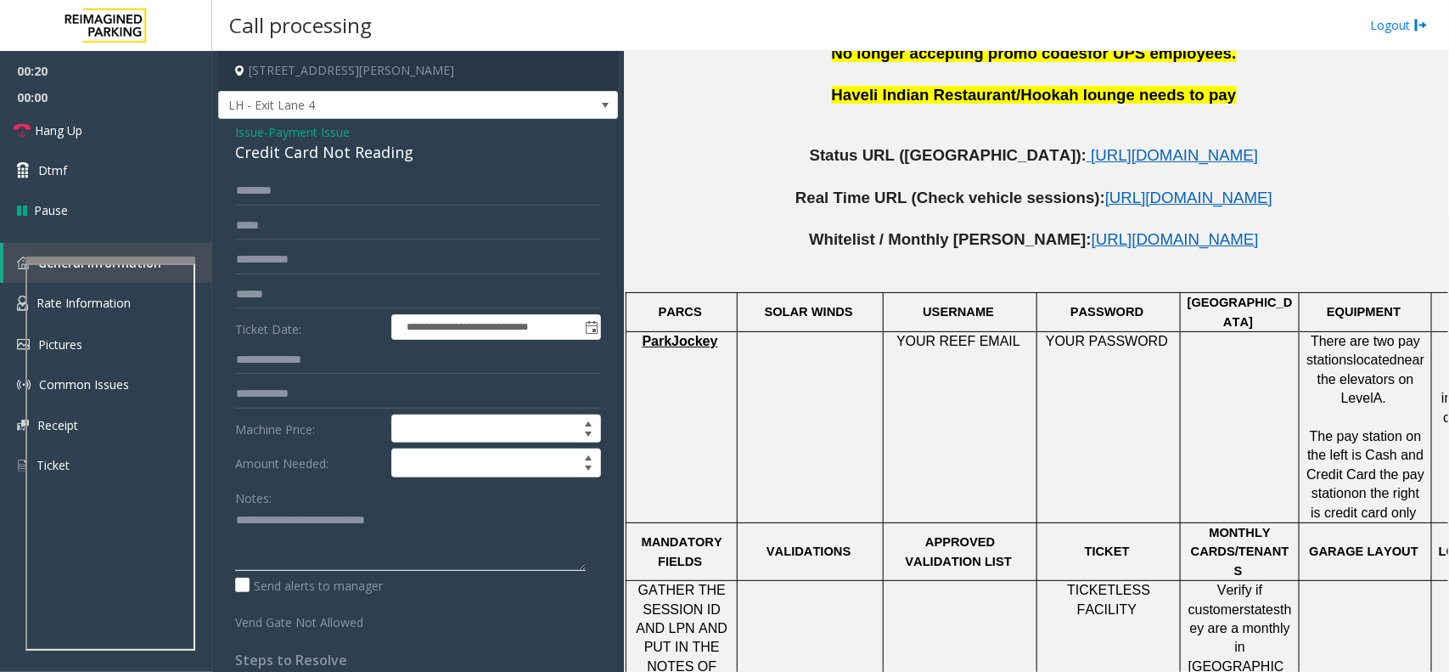
type textarea "**********"
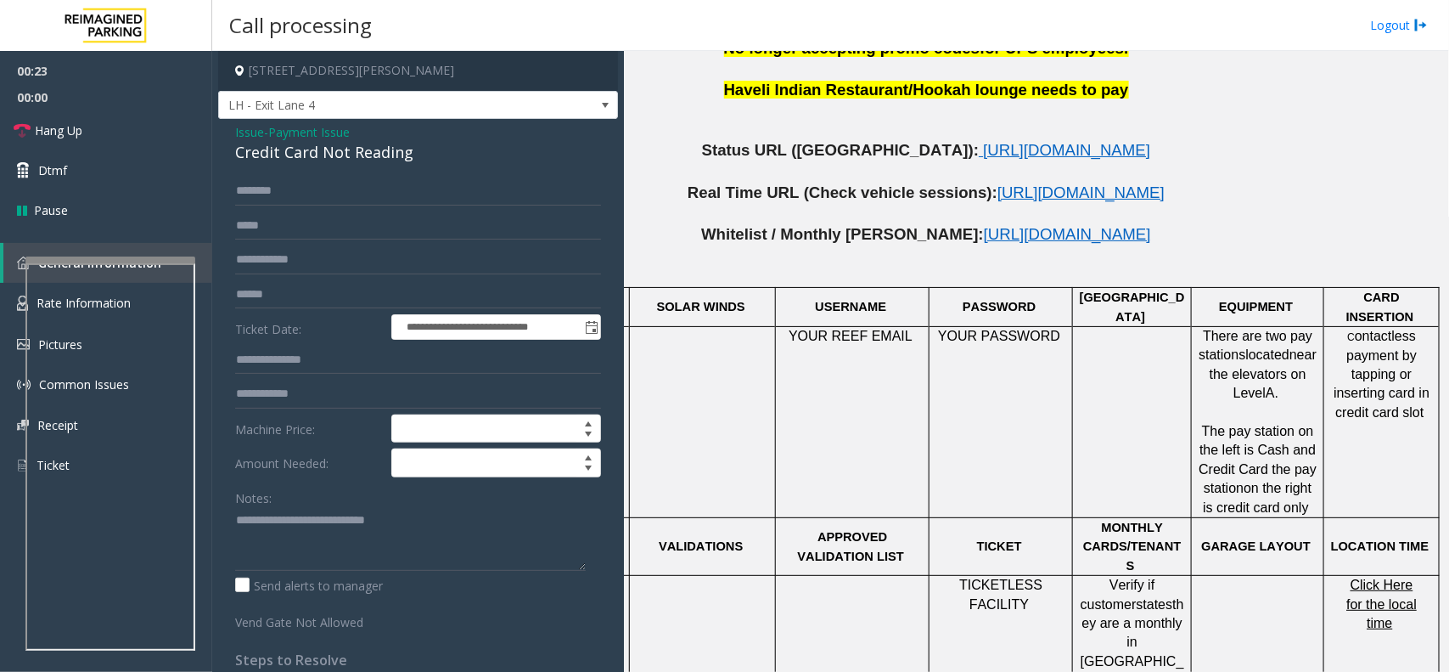
scroll to position [964, 123]
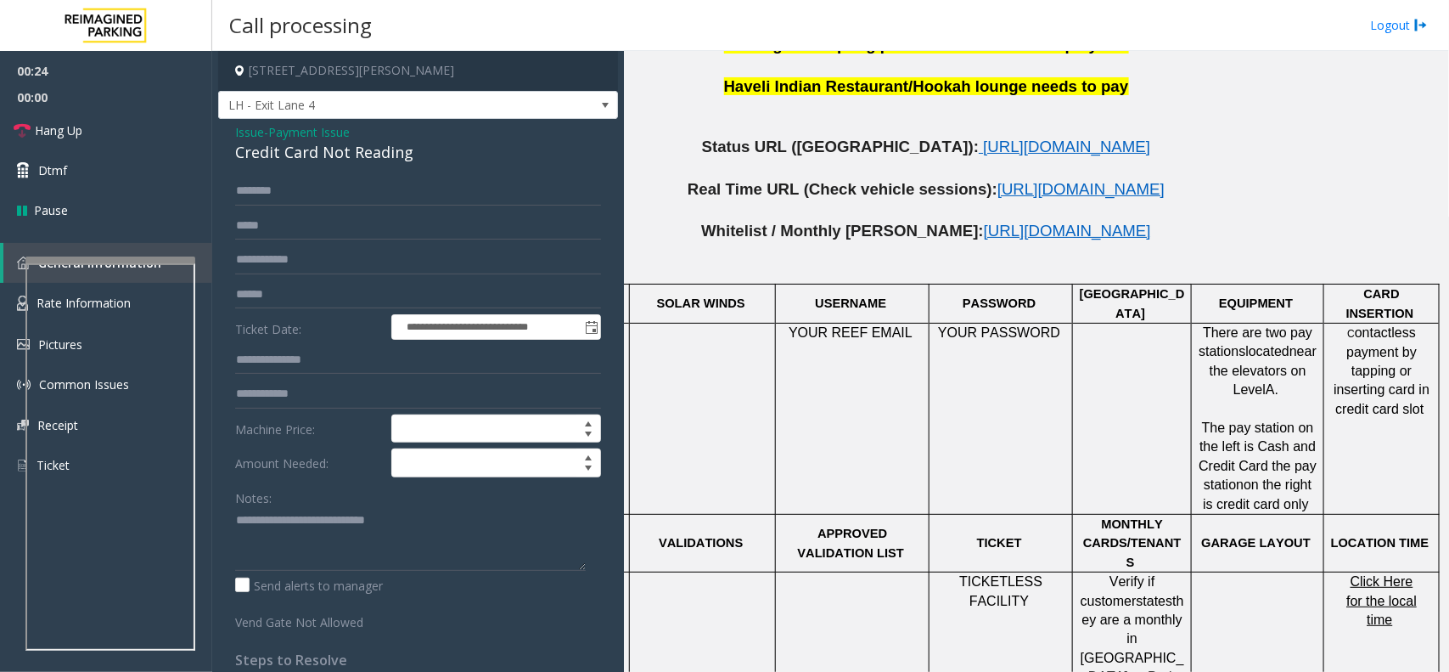
click at [1342, 325] on span "ontactless payment by tapping or inserting card in credit card slot" at bounding box center [1382, 370] width 96 height 91
drag, startPoint x: 1342, startPoint y: 312, endPoint x: 1405, endPoint y: 393, distance: 102.9
click at [1405, 393] on p "C ontactless payment by tapping or inserting card in credit card slot" at bounding box center [1381, 370] width 103 height 95
drag, startPoint x: 1351, startPoint y: 354, endPoint x: 1339, endPoint y: 302, distance: 53.1
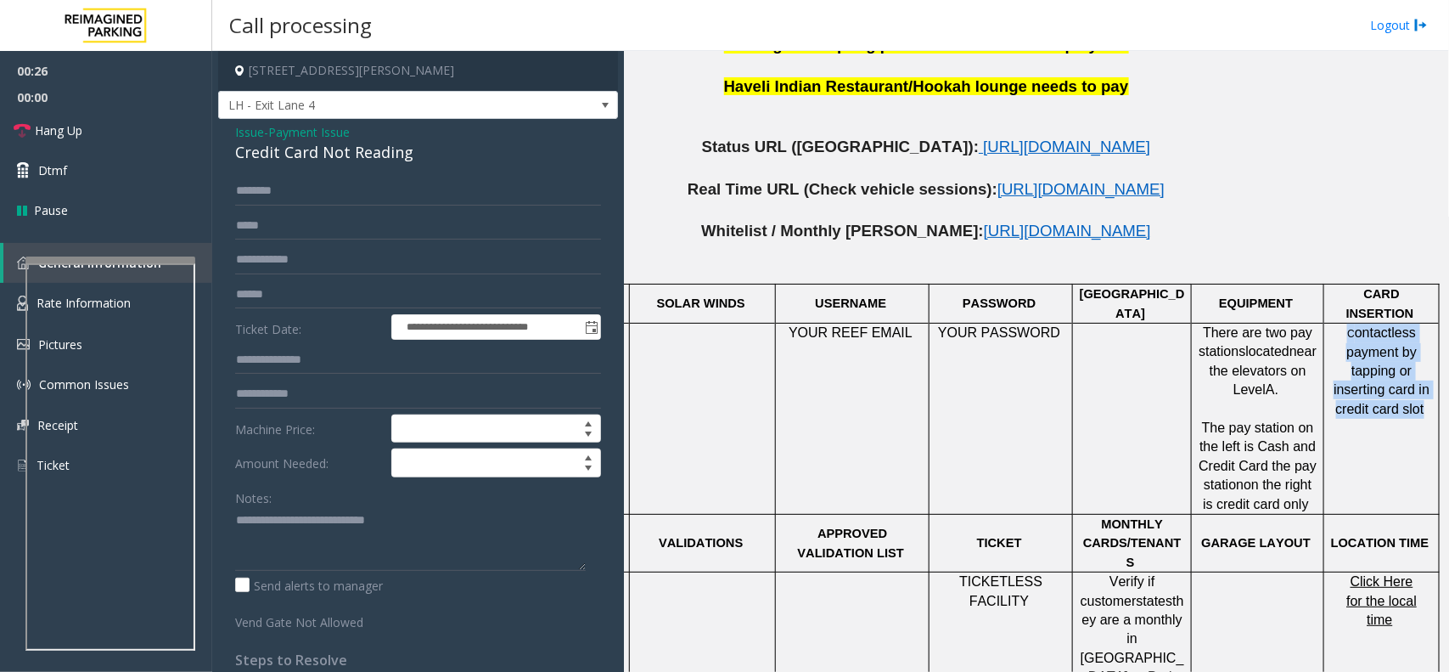
click at [1339, 323] on p "C ontactless payment by tapping or inserting card in credit card slot" at bounding box center [1381, 370] width 103 height 95
click at [1347, 328] on span "C" at bounding box center [1351, 334] width 8 height 12
click at [287, 272] on input "text" at bounding box center [418, 259] width 366 height 29
type input "*******"
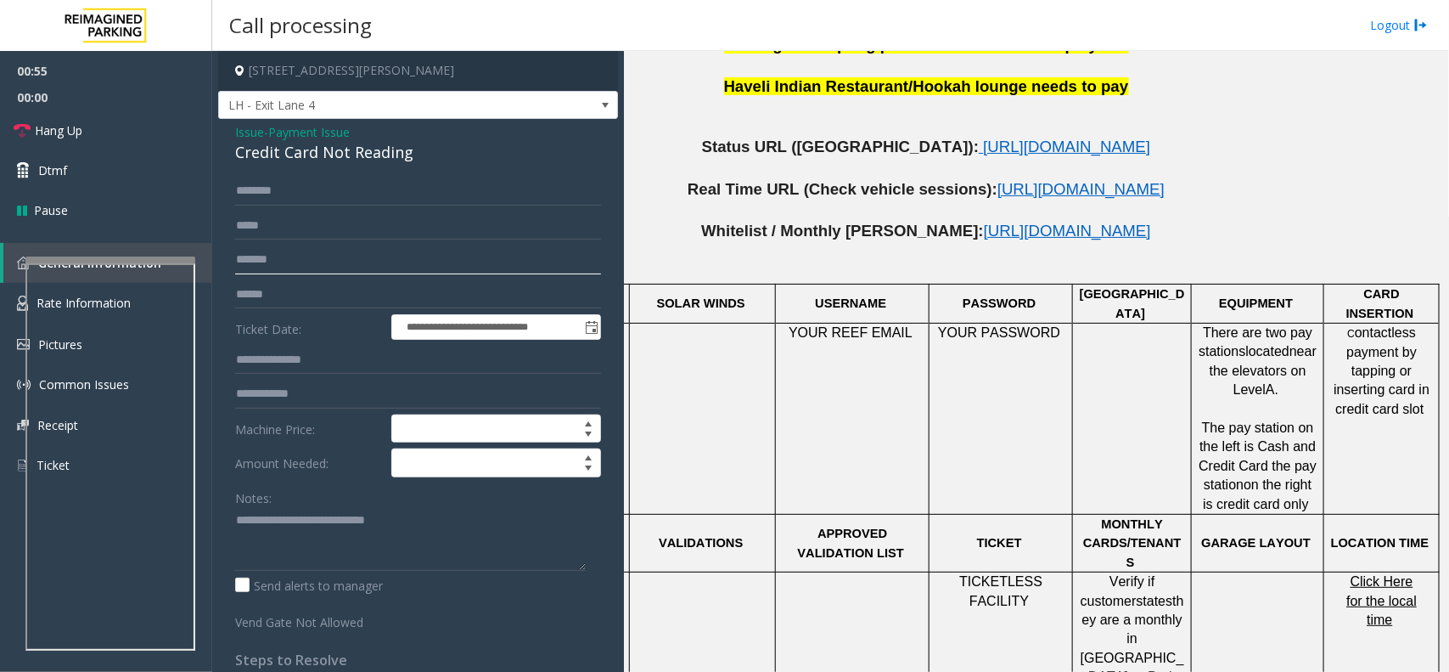
click at [324, 248] on input "*******" at bounding box center [418, 259] width 366 height 29
click at [96, 129] on link "Hang Up" at bounding box center [106, 130] width 212 height 40
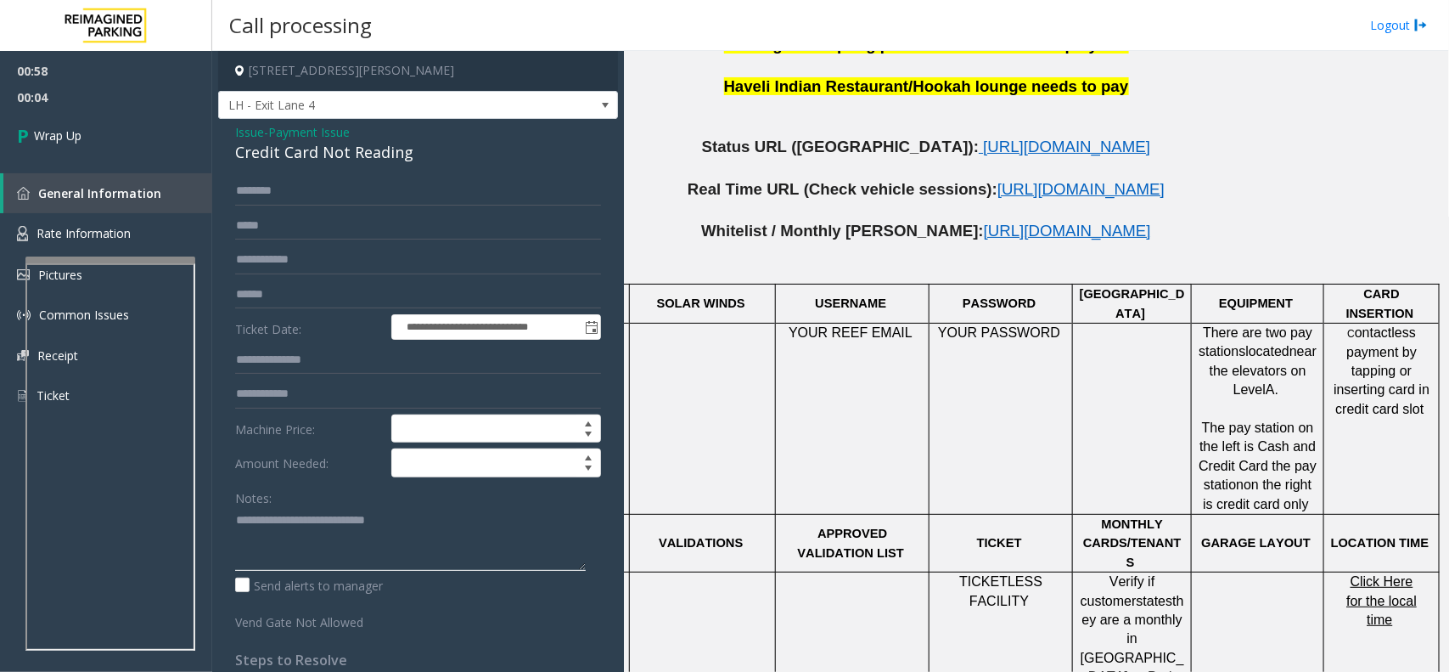
click at [362, 554] on textarea at bounding box center [410, 539] width 351 height 64
paste textarea "**********"
type textarea "**********"
click at [120, 102] on span "00:05" at bounding box center [106, 97] width 212 height 26
click at [111, 136] on link "Wrap Up" at bounding box center [106, 135] width 212 height 50
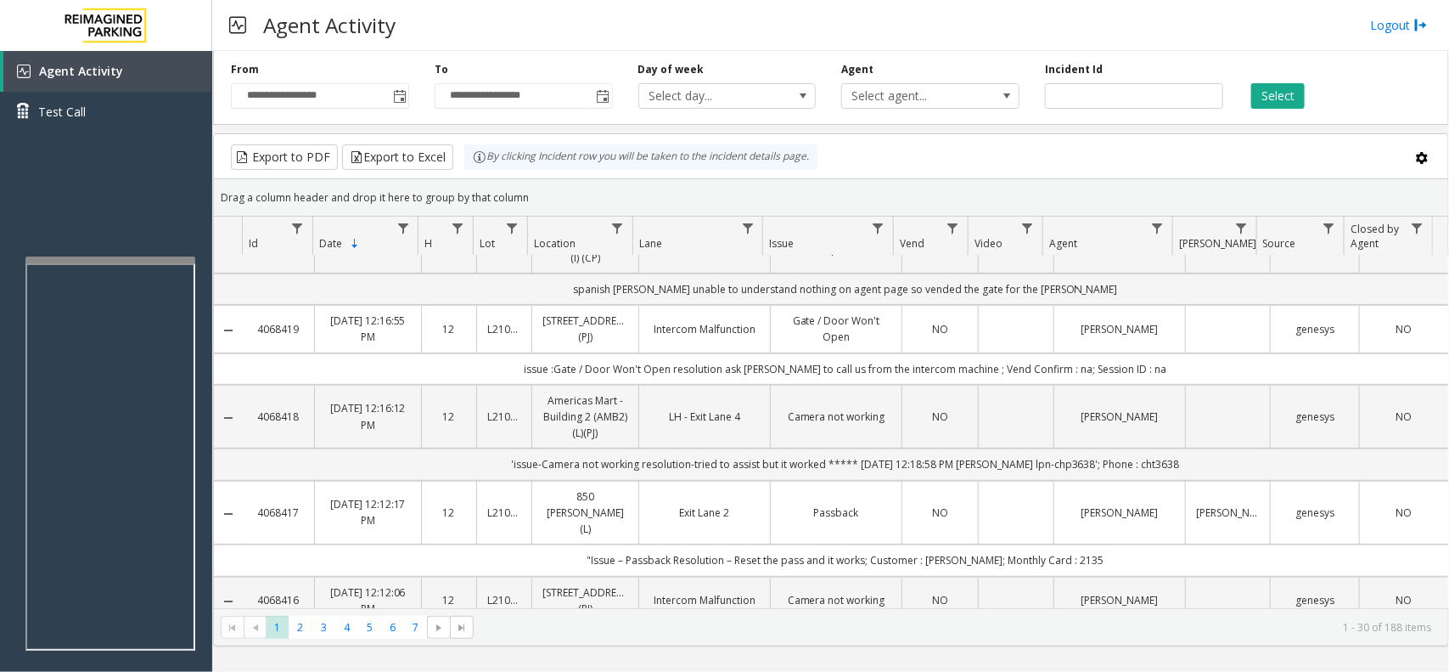
scroll to position [318, 0]
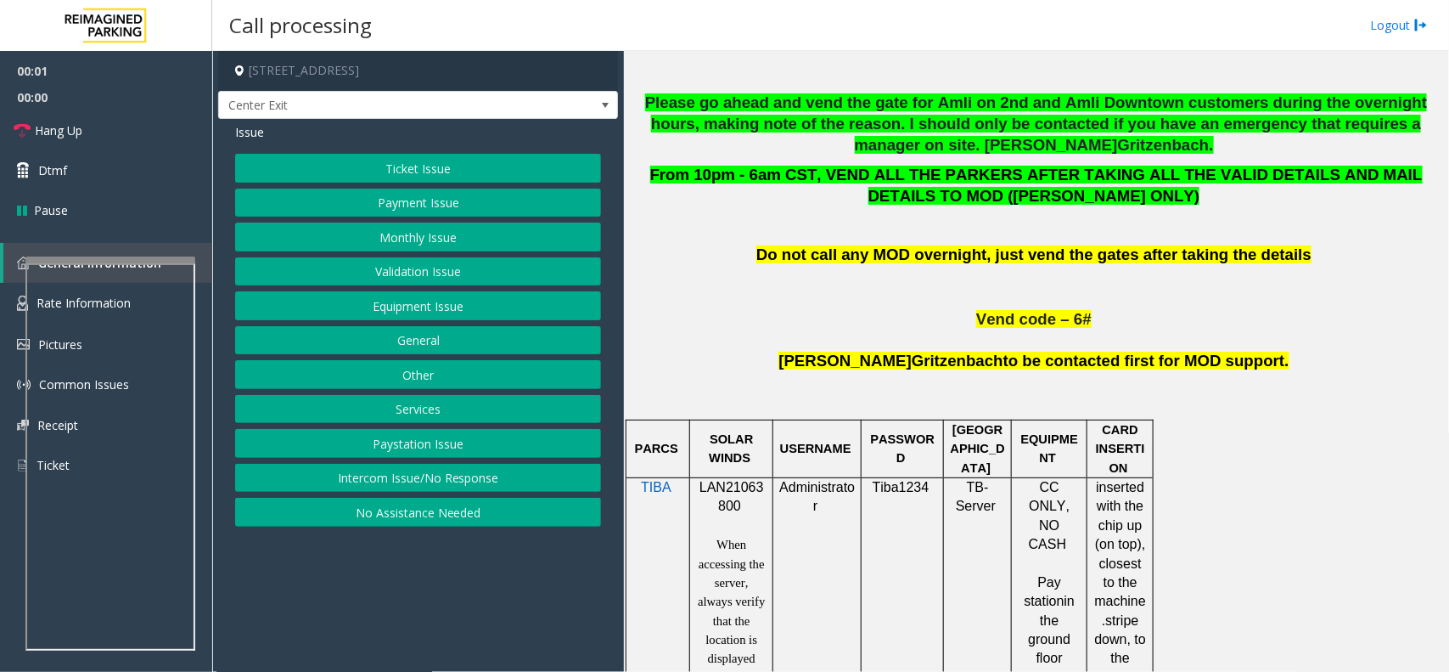
scroll to position [849, 0]
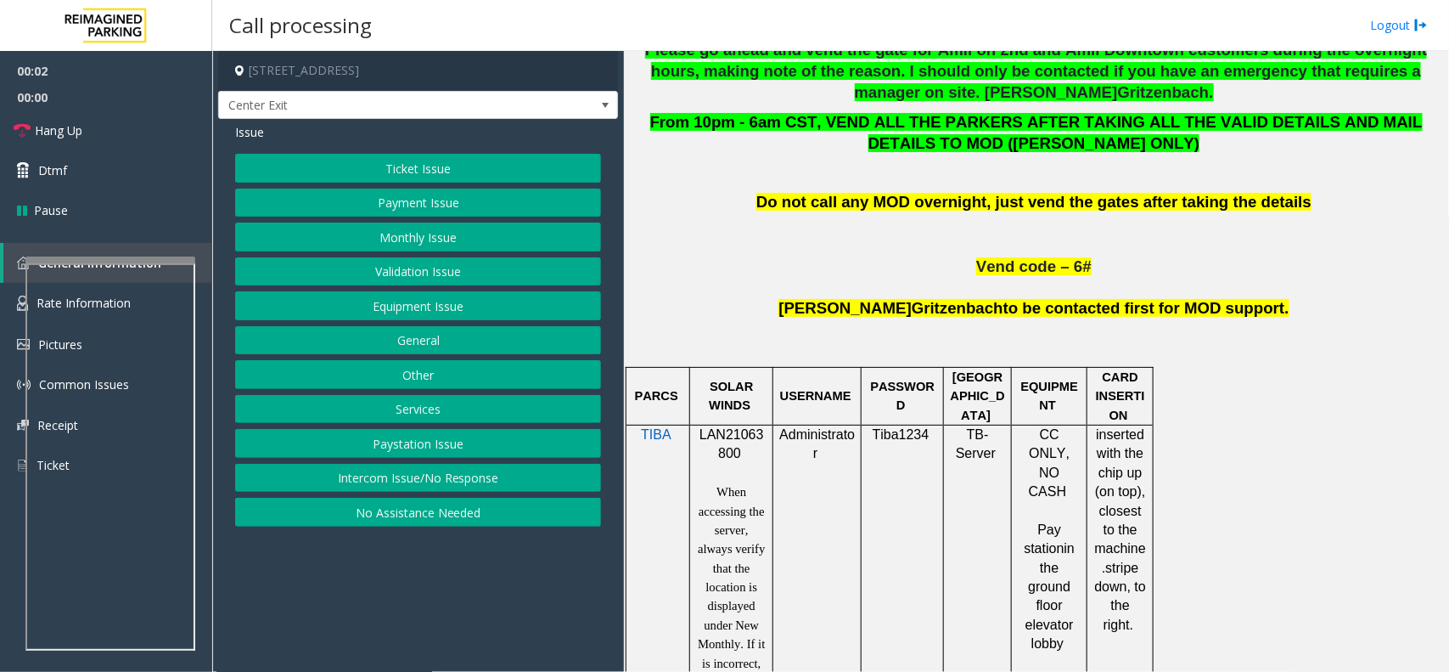
click at [728, 441] on span "LAN21063800" at bounding box center [732, 443] width 65 height 33
click at [717, 437] on span "LAN21063800" at bounding box center [732, 443] width 65 height 33
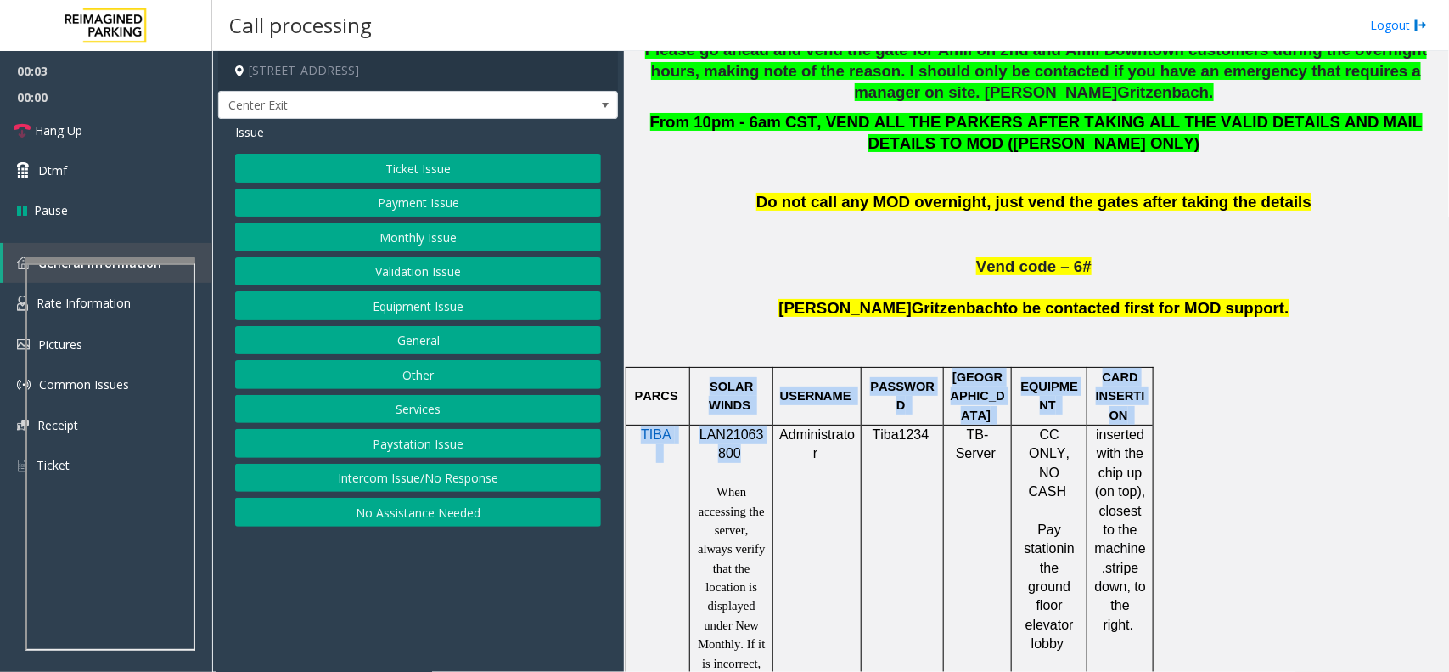
drag, startPoint x: 717, startPoint y: 437, endPoint x: 698, endPoint y: 429, distance: 21.3
click at [719, 436] on span "LAN21063800" at bounding box center [732, 443] width 65 height 33
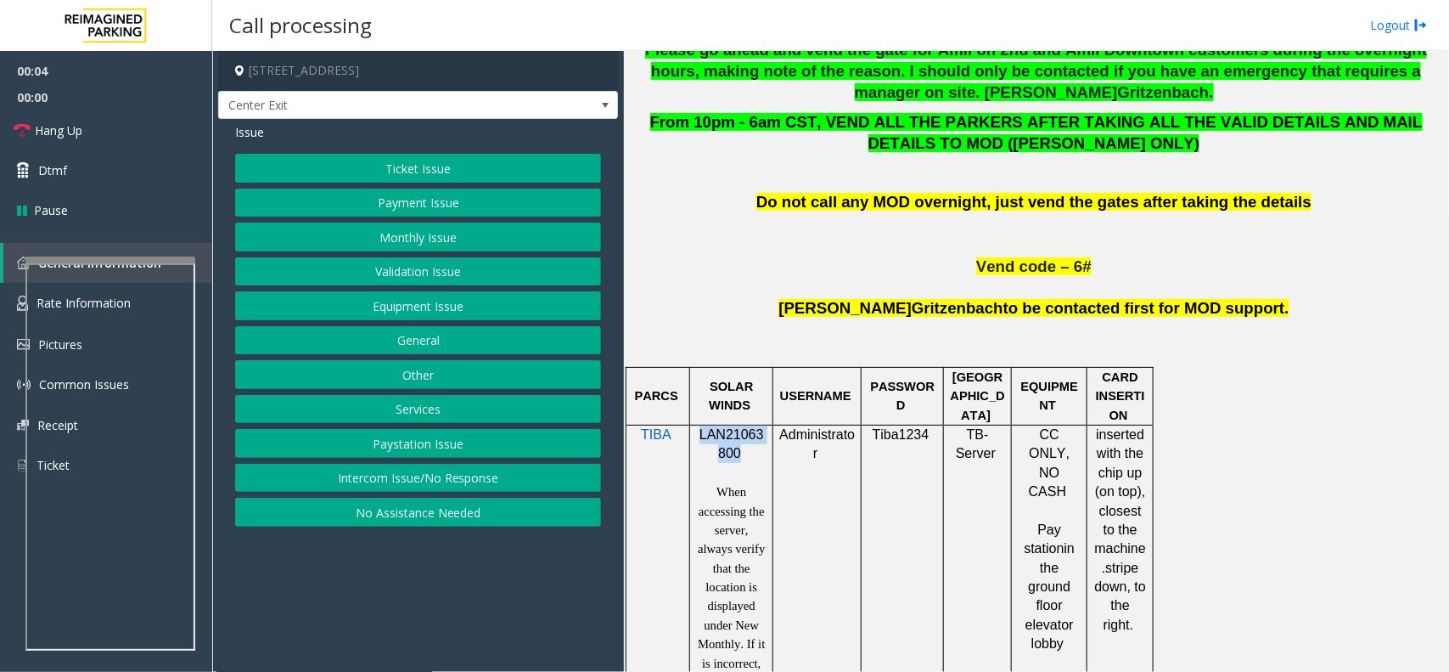
click at [717, 436] on span "LAN21063800" at bounding box center [732, 443] width 65 height 33
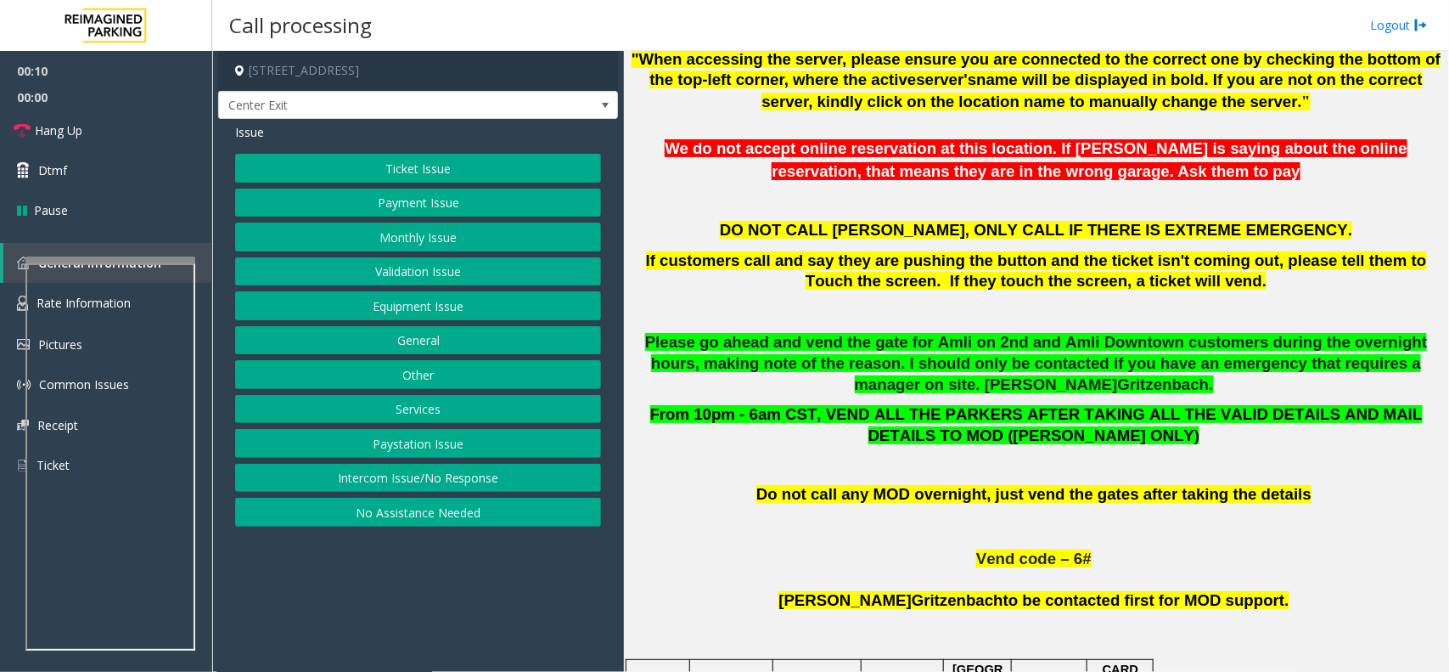
scroll to position [425, 0]
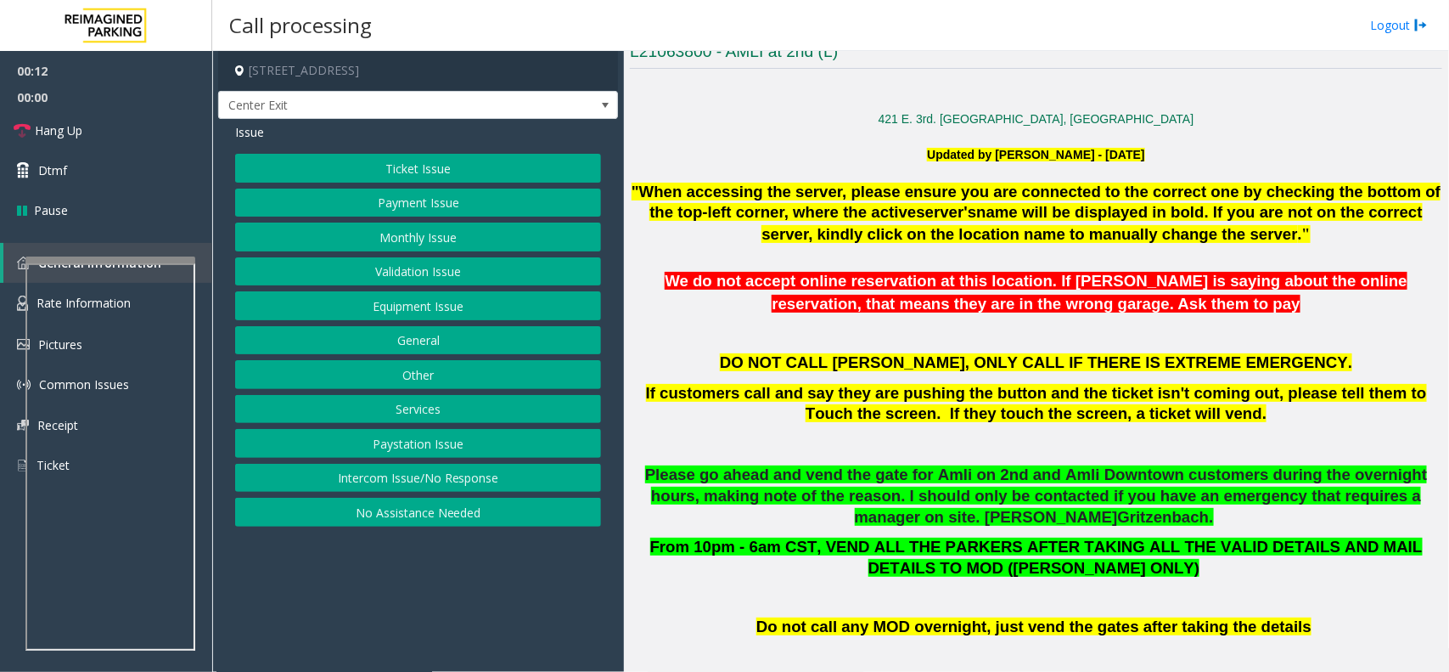
click at [440, 242] on button "Monthly Issue" at bounding box center [418, 236] width 366 height 29
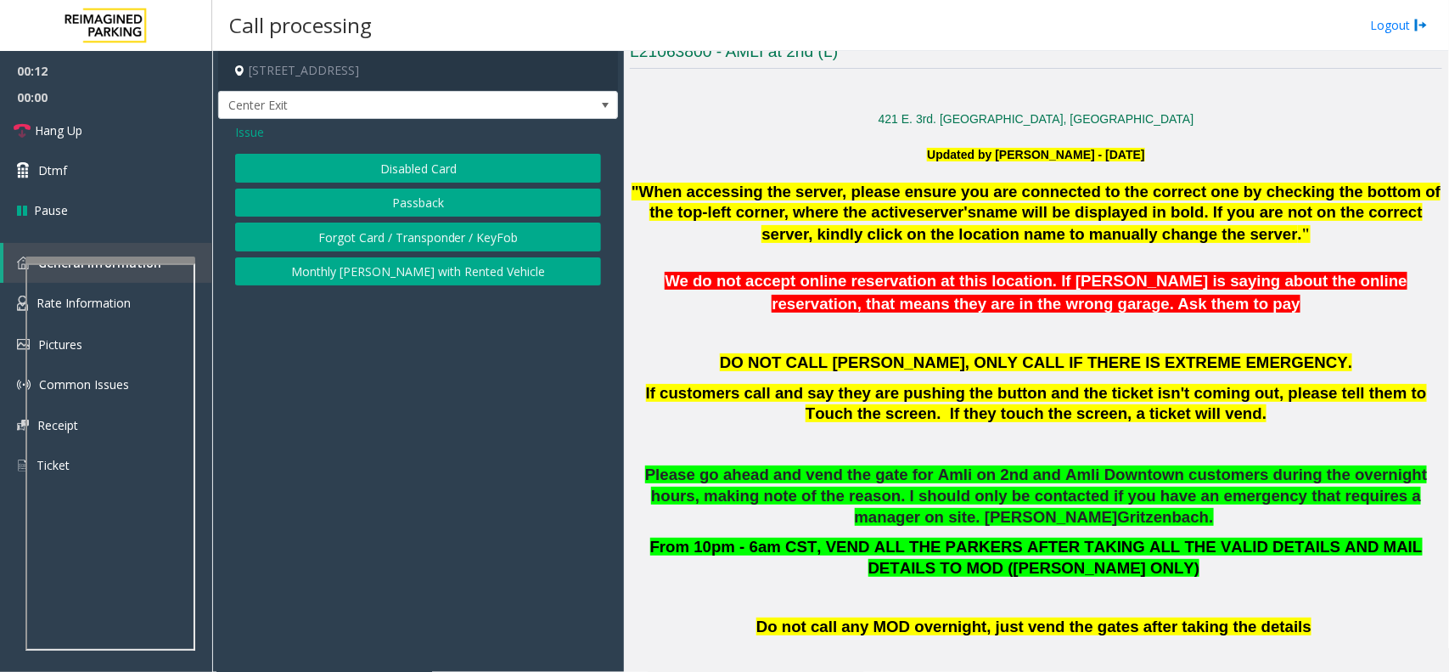
click at [458, 266] on button "Monthly [PERSON_NAME] with Rented Vehicle" at bounding box center [418, 271] width 366 height 29
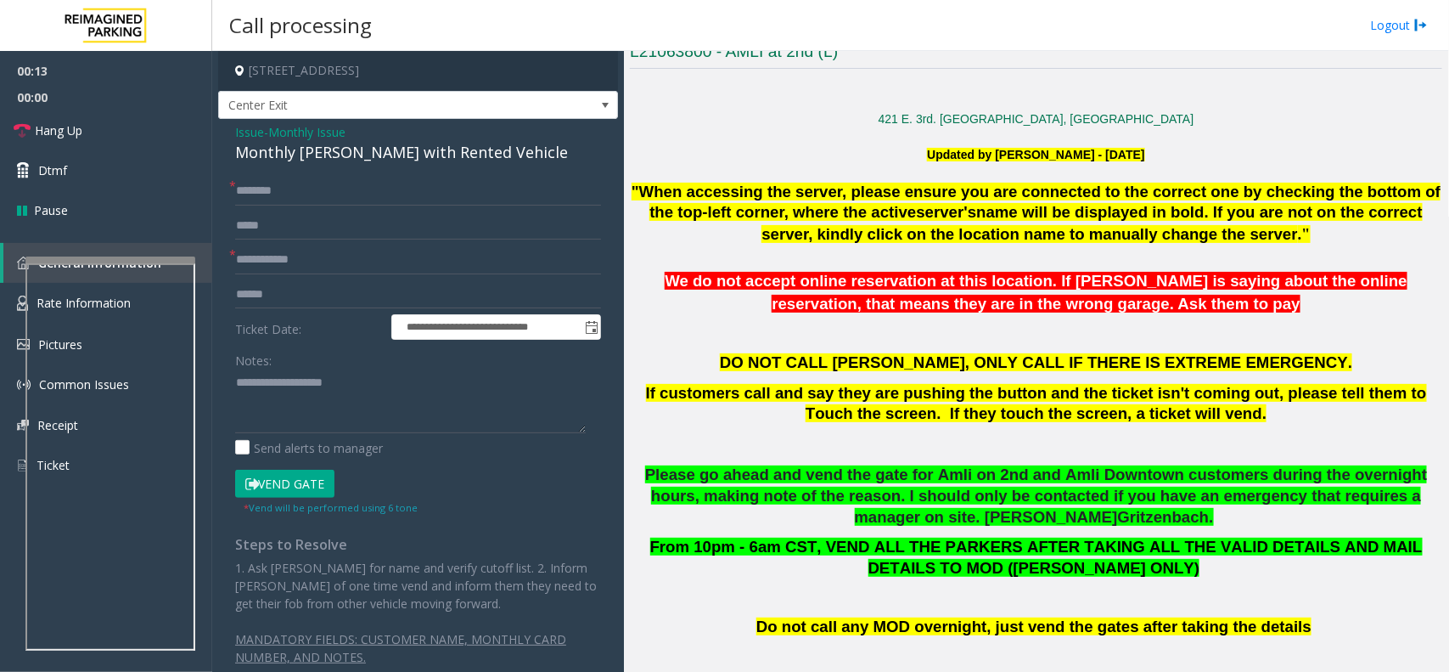
click at [414, 159] on div "Monthly [PERSON_NAME] with Rented Vehicle" at bounding box center [418, 152] width 366 height 23
copy div "Monthly [PERSON_NAME] with Rented Vehicle"
click at [416, 436] on div "Notes: Send alerts to manager" at bounding box center [418, 401] width 366 height 111
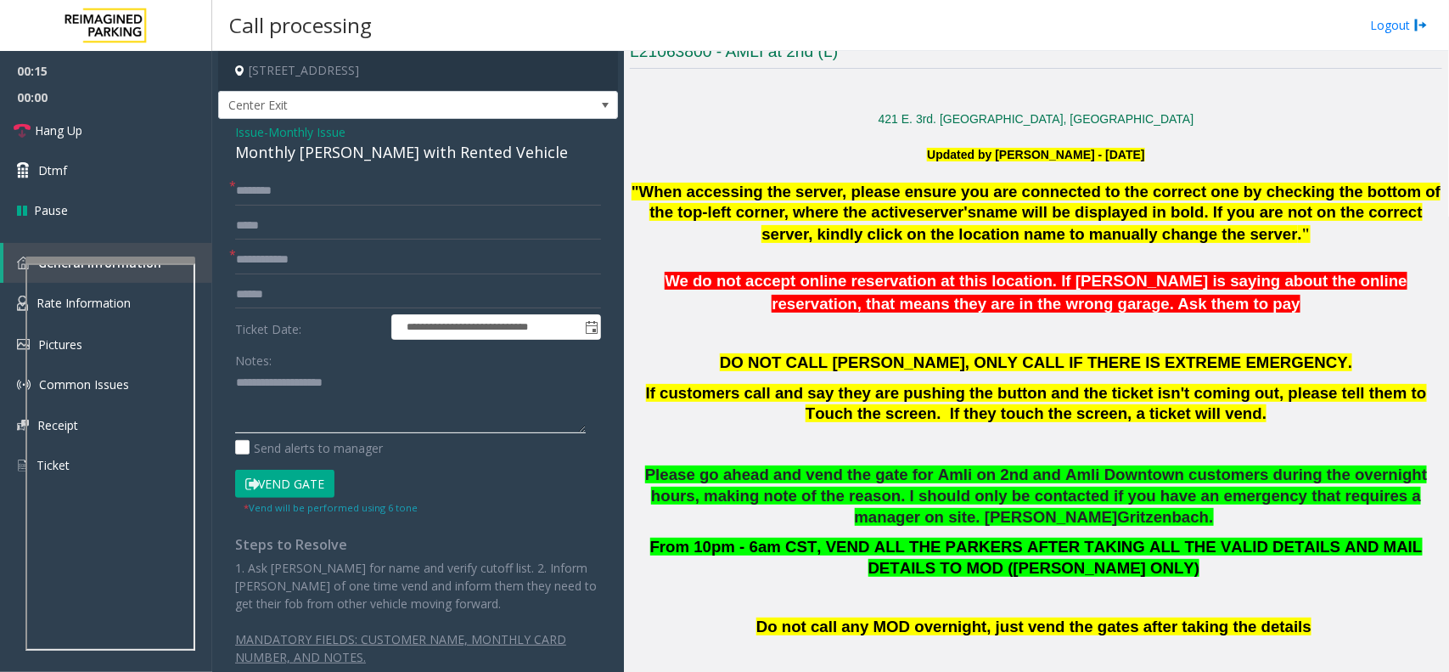
click at [391, 400] on textarea at bounding box center [410, 401] width 351 height 64
paste textarea "**********"
type textarea "**********"
click at [266, 183] on input "text" at bounding box center [418, 191] width 366 height 29
click at [287, 187] on input "text" at bounding box center [418, 191] width 366 height 29
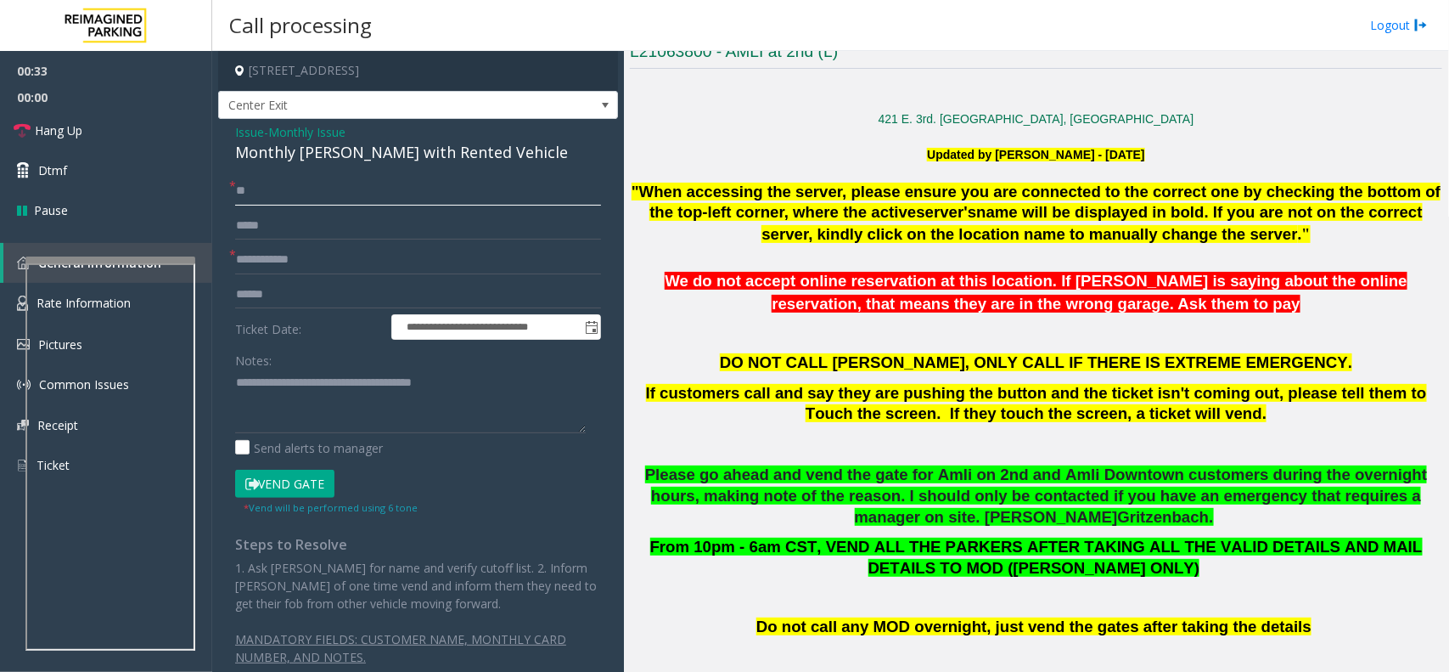
type input "*"
type input "*****"
click at [287, 187] on input "*****" at bounding box center [418, 191] width 366 height 29
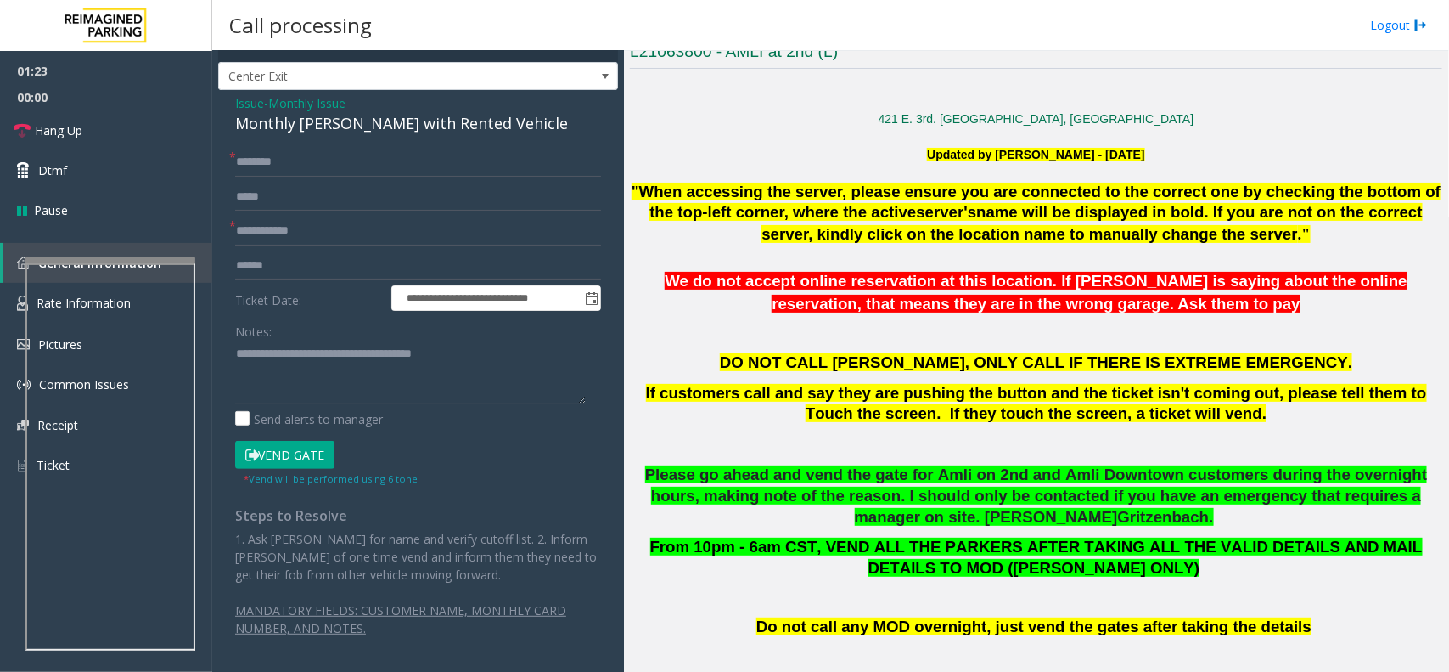
click at [956, 386] on font "If customers call and say they are pushing the button and the ticket isn't comi…" at bounding box center [1036, 403] width 781 height 39
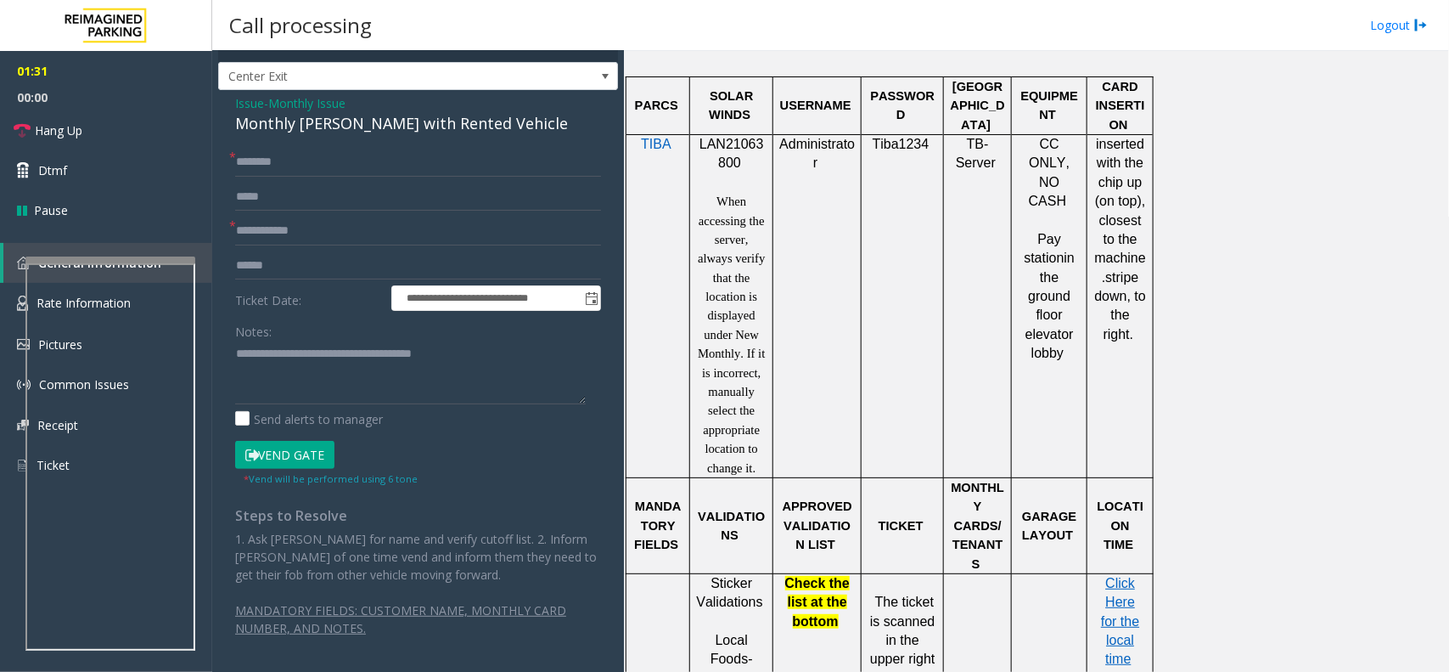
click at [289, 465] on button "Vend Gate" at bounding box center [284, 455] width 99 height 29
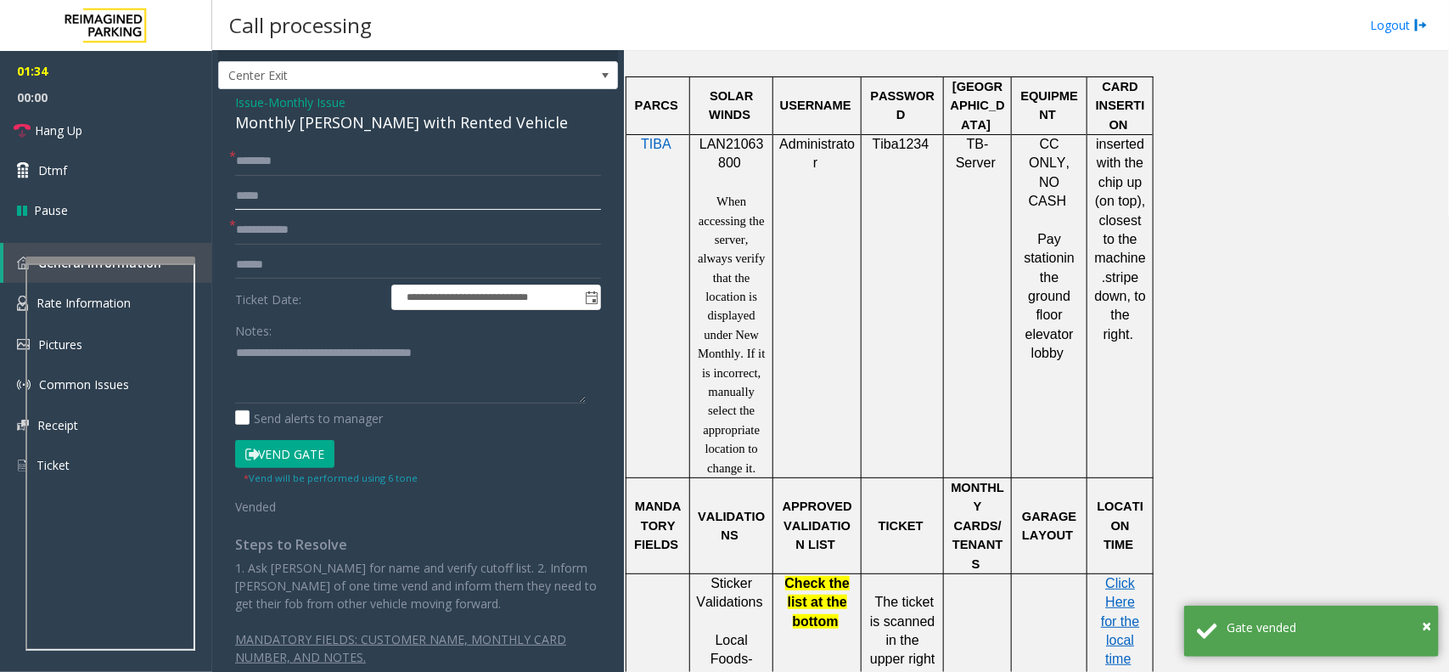
click at [325, 202] on input "text" at bounding box center [418, 196] width 366 height 29
click at [324, 233] on input "text" at bounding box center [418, 230] width 366 height 29
paste input "****"
type input "****"
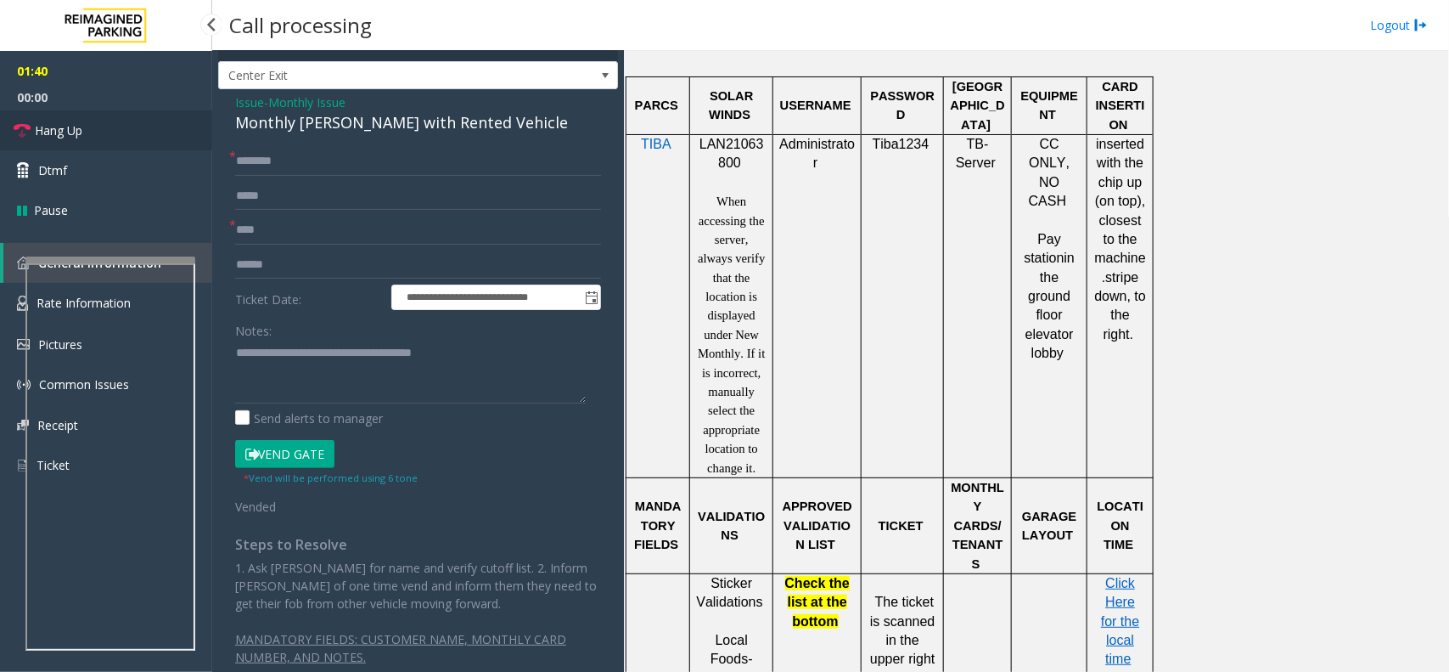
click at [157, 138] on link "Hang Up" at bounding box center [106, 130] width 212 height 40
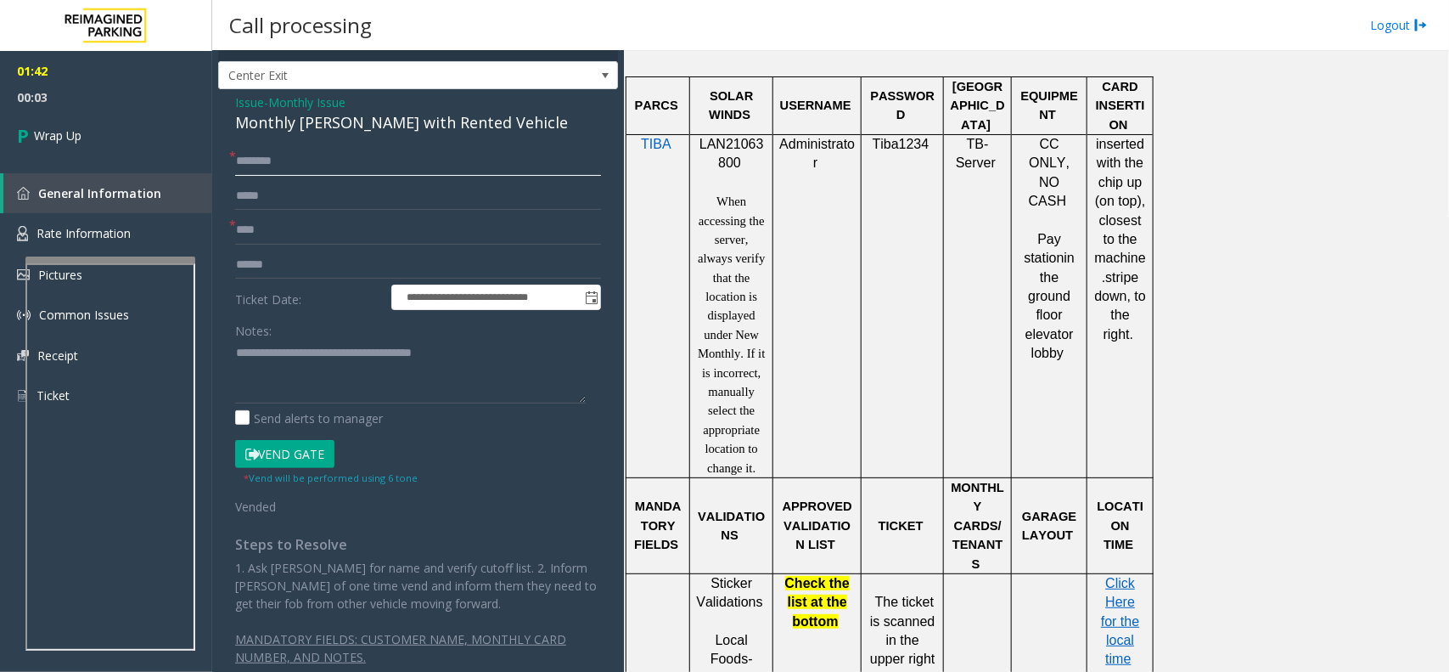
click at [303, 166] on input "text" at bounding box center [418, 161] width 366 height 29
paste input "****"
type input "****"
type input "**********"
click at [143, 116] on link "Wrap Up" at bounding box center [106, 135] width 212 height 50
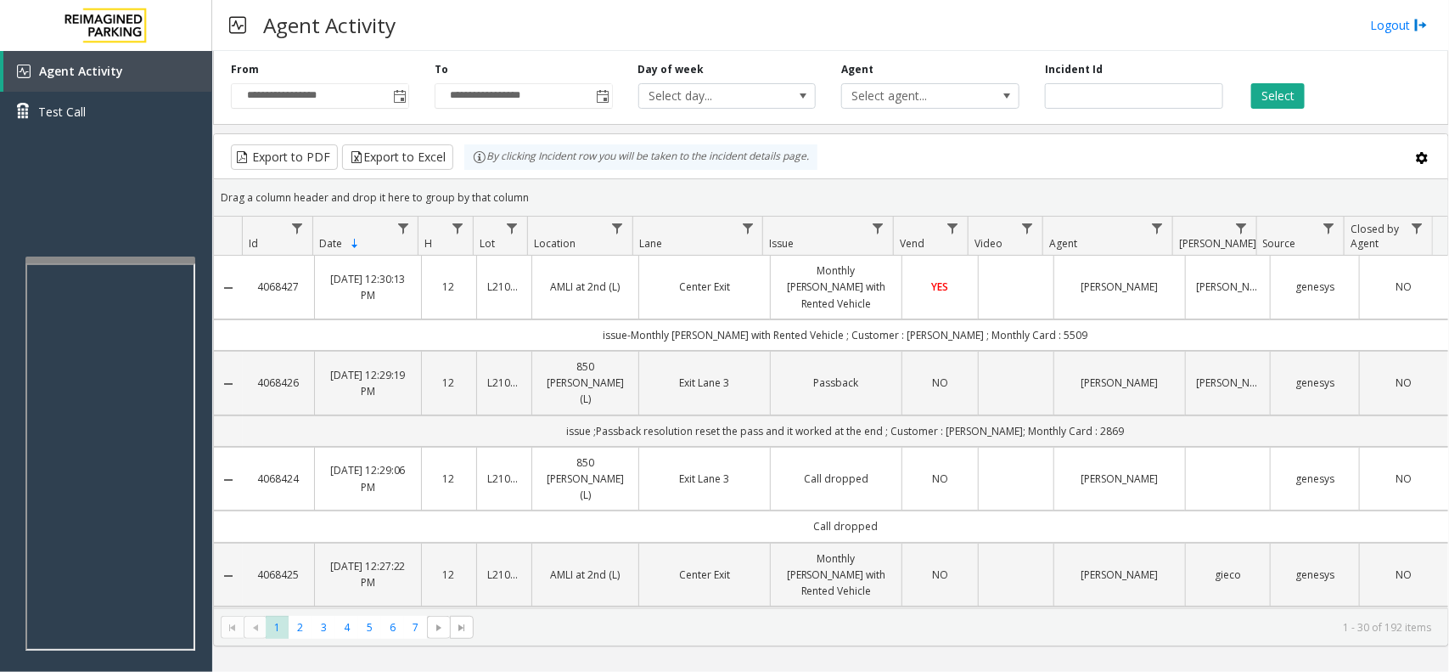
click at [846, 286] on link "Monthly [PERSON_NAME] with Rented Vehicle" at bounding box center [836, 286] width 110 height 49
click at [871, 320] on td "issue-Monthly [PERSON_NAME] with Rented Vehicle ; Customer : [PERSON_NAME] ; Mo…" at bounding box center [846, 334] width 1206 height 31
click at [863, 295] on link "Monthly [PERSON_NAME] with Rented Vehicle" at bounding box center [836, 286] width 110 height 49
click at [781, 294] on link "Monthly [PERSON_NAME] with Rented Vehicle" at bounding box center [836, 286] width 110 height 49
drag, startPoint x: 799, startPoint y: 270, endPoint x: 767, endPoint y: 283, distance: 34.7
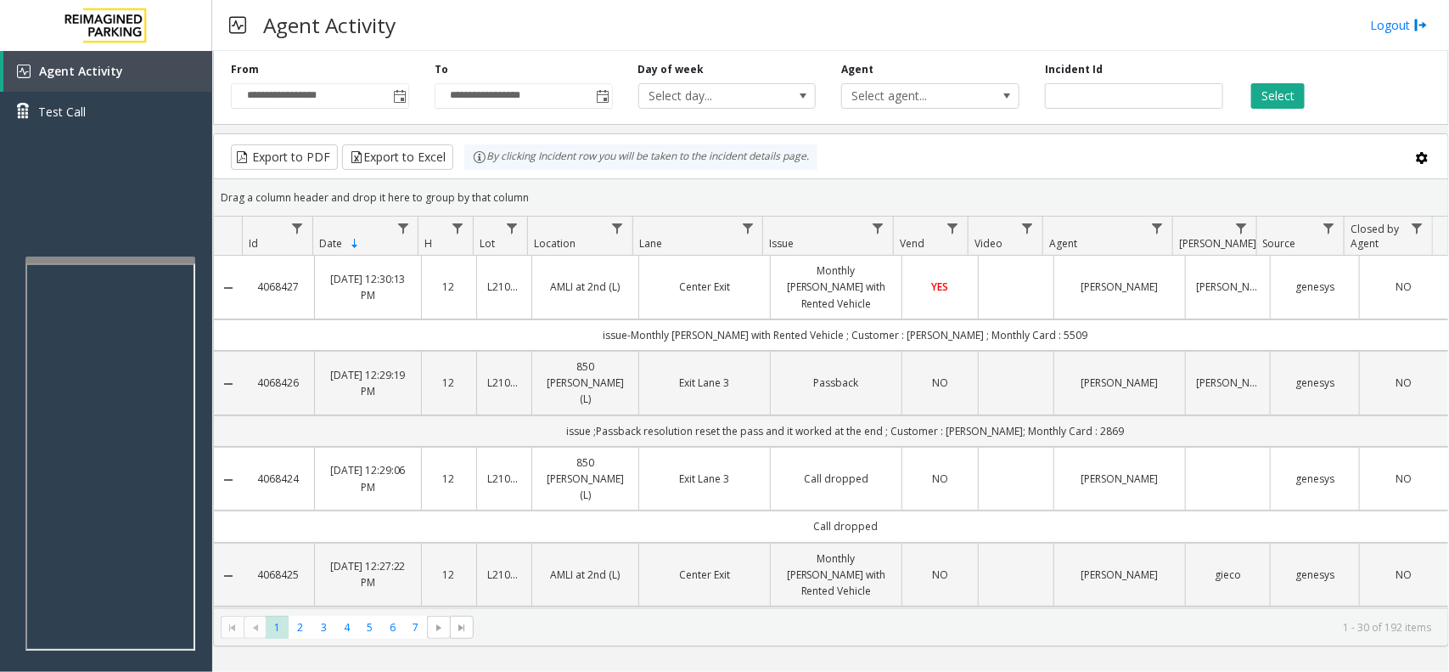
click at [770, 283] on td "Monthly [PERSON_NAME] with Rented Vehicle" at bounding box center [836, 288] width 132 height 64
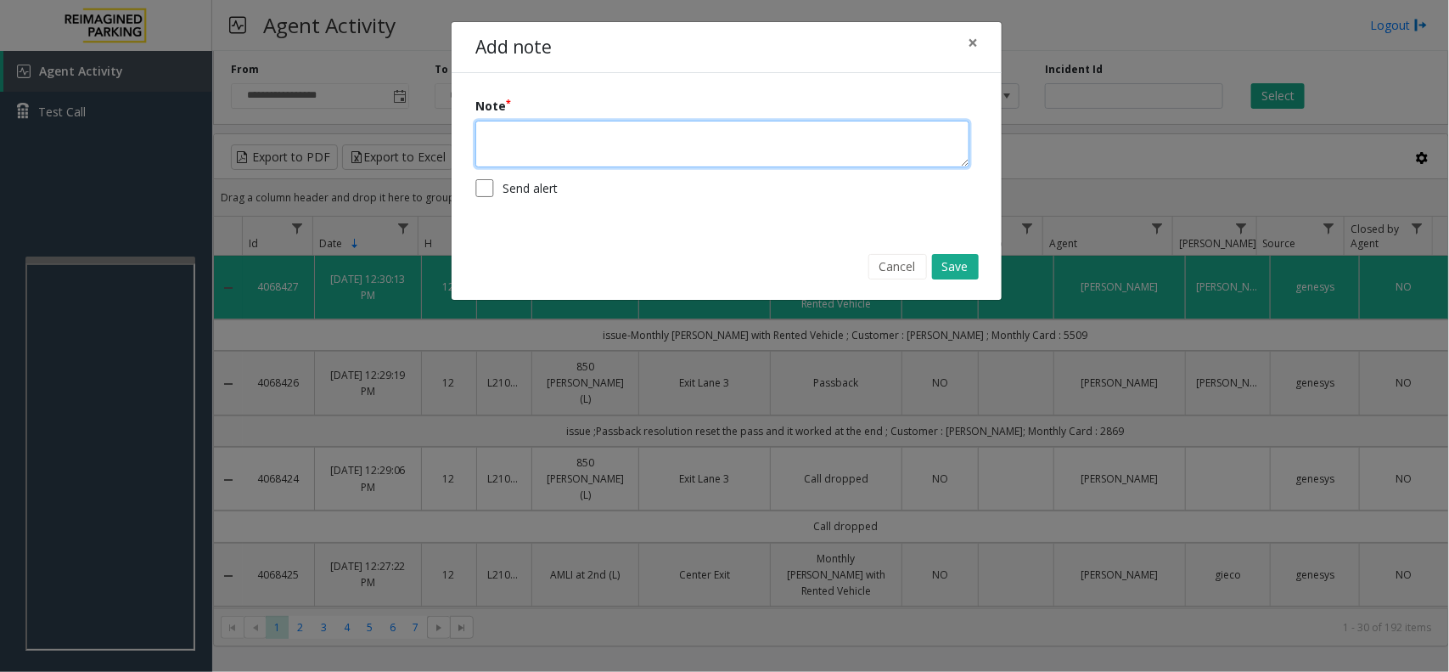
click at [660, 121] on textarea at bounding box center [722, 144] width 494 height 47
paste textarea "**********"
type textarea "**********"
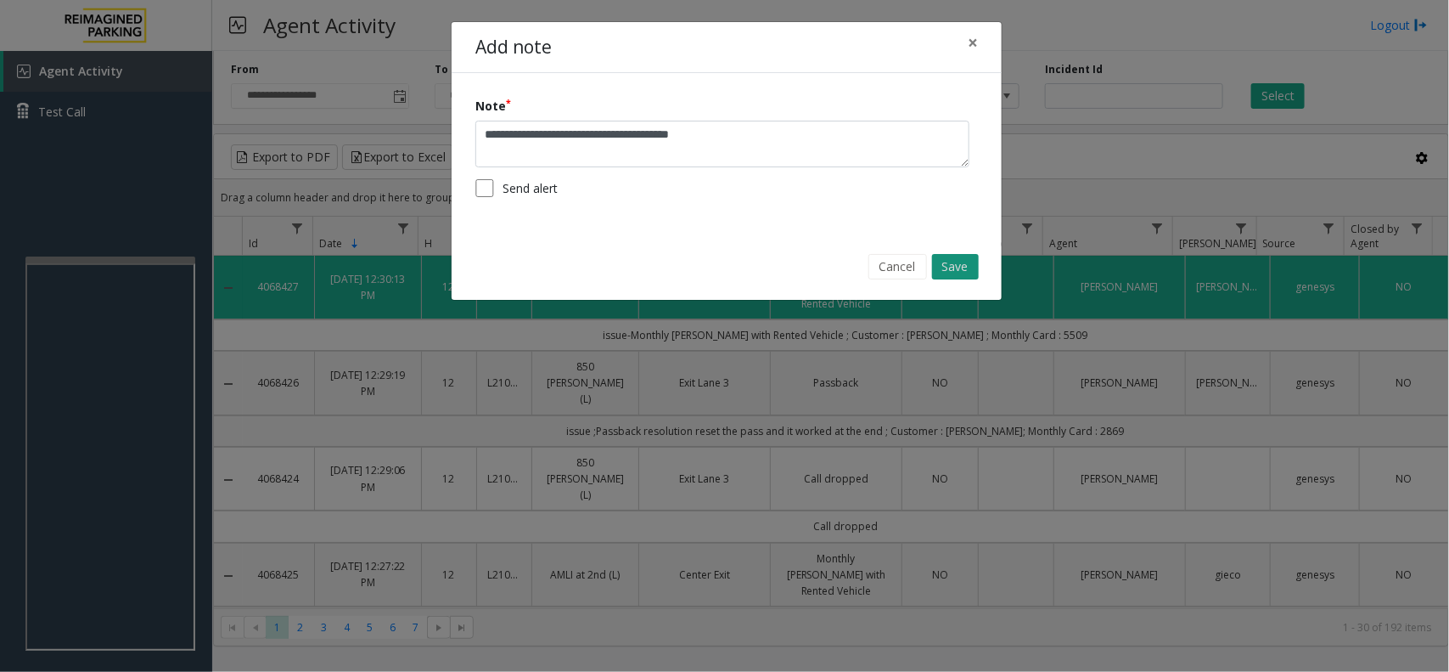
click at [942, 265] on button "Save" at bounding box center [955, 266] width 47 height 25
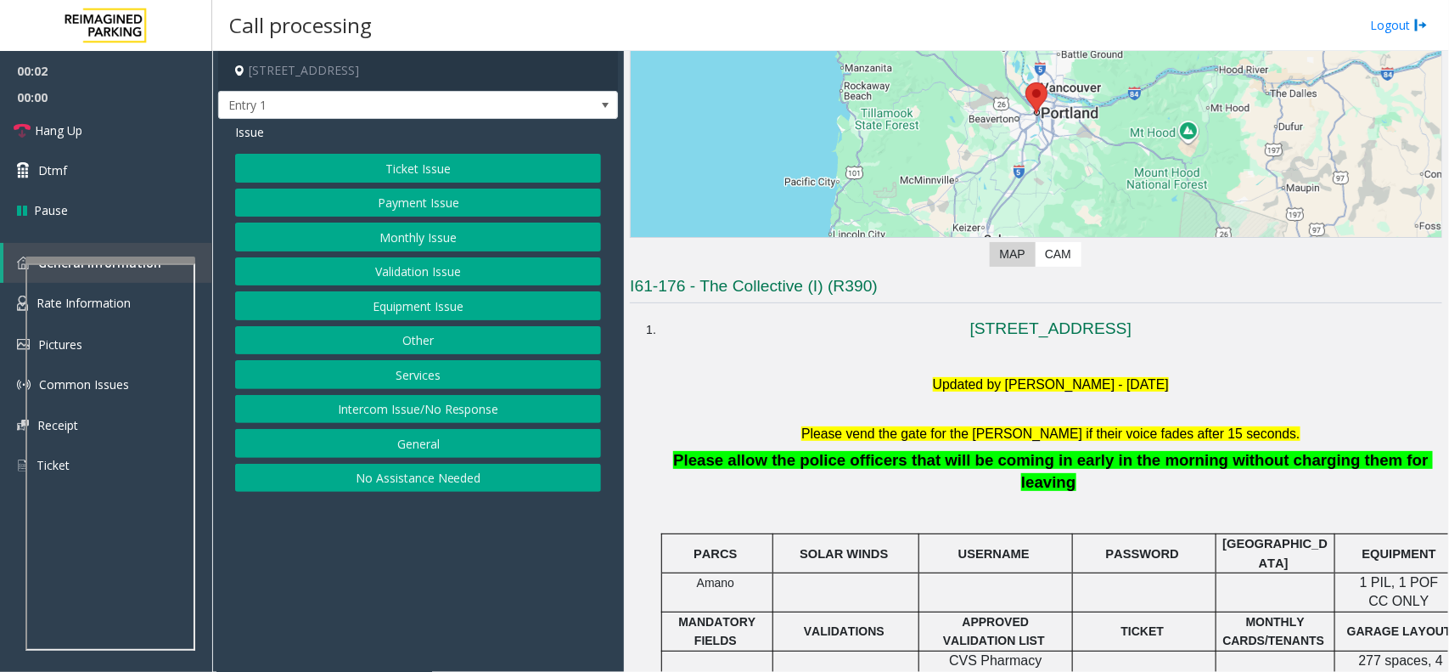
scroll to position [318, 0]
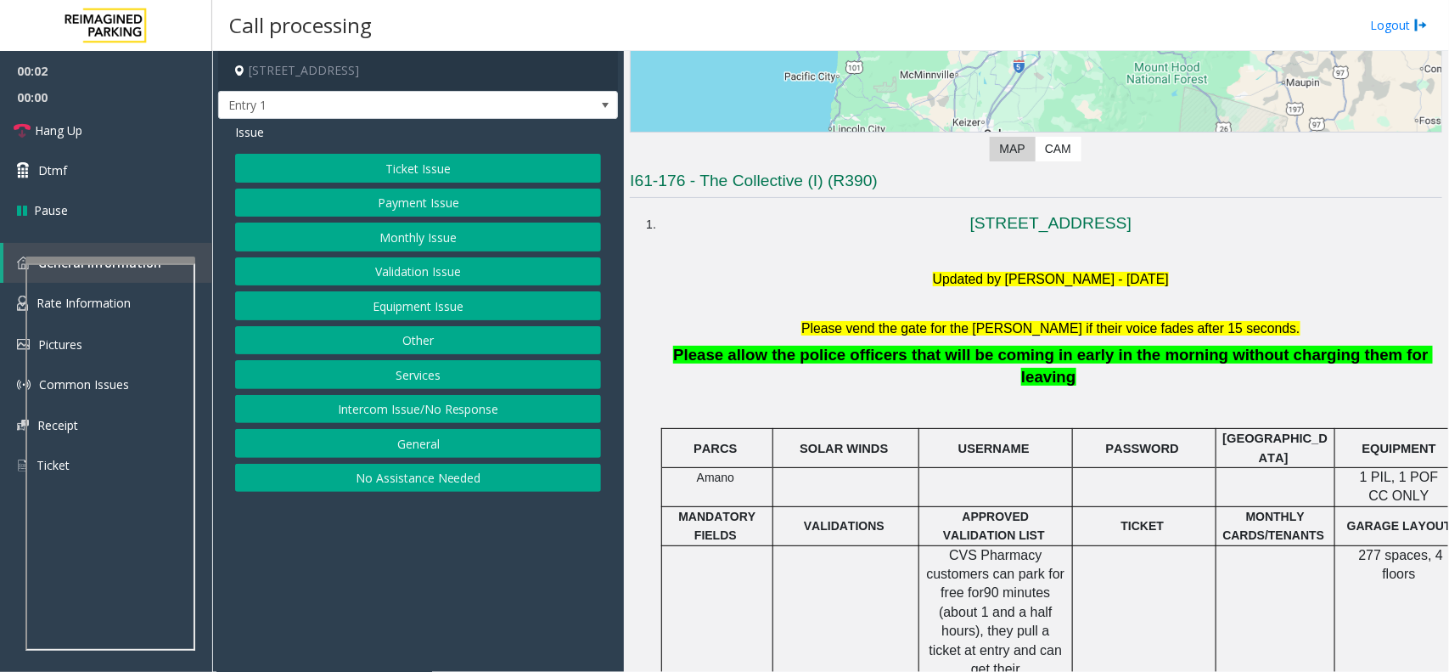
click at [924, 334] on font "Please vend the gate for the parker if their voice fades after 15 seconds." at bounding box center [1050, 328] width 498 height 14
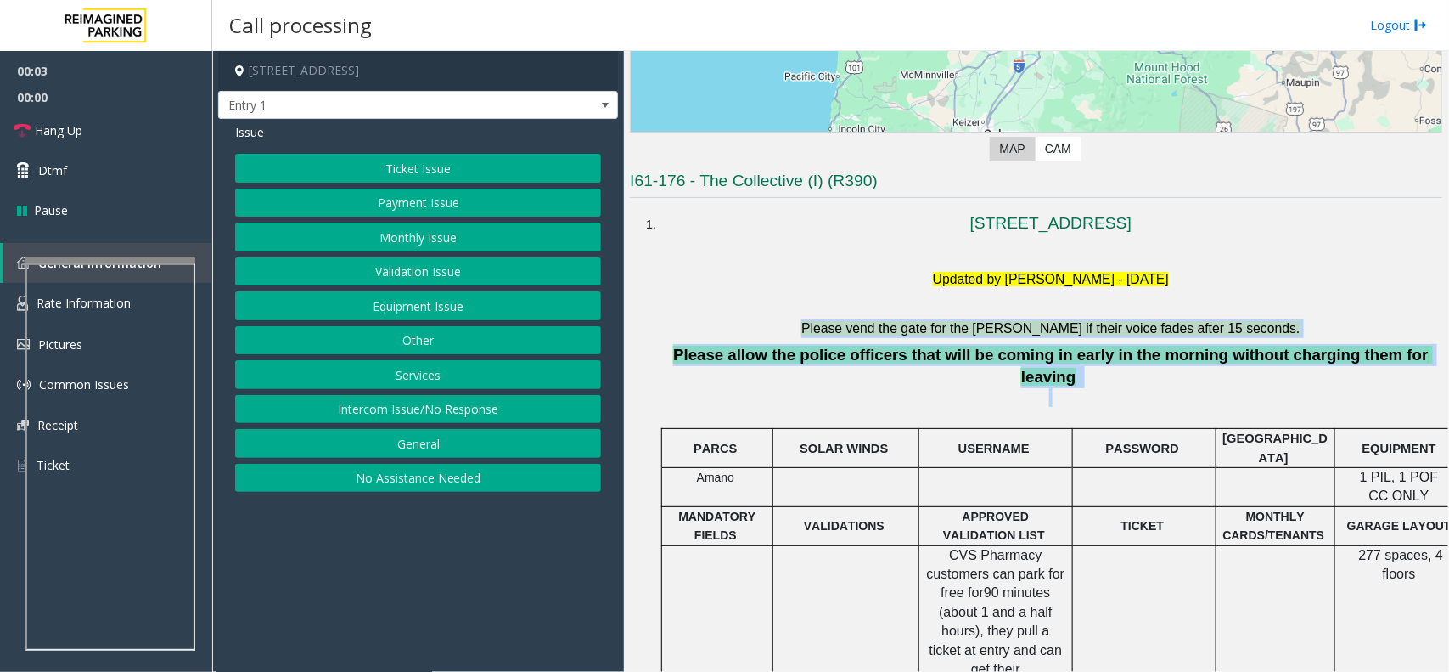
drag, startPoint x: 924, startPoint y: 334, endPoint x: 996, endPoint y: 374, distance: 82.5
click at [996, 387] on p at bounding box center [1051, 397] width 771 height 20
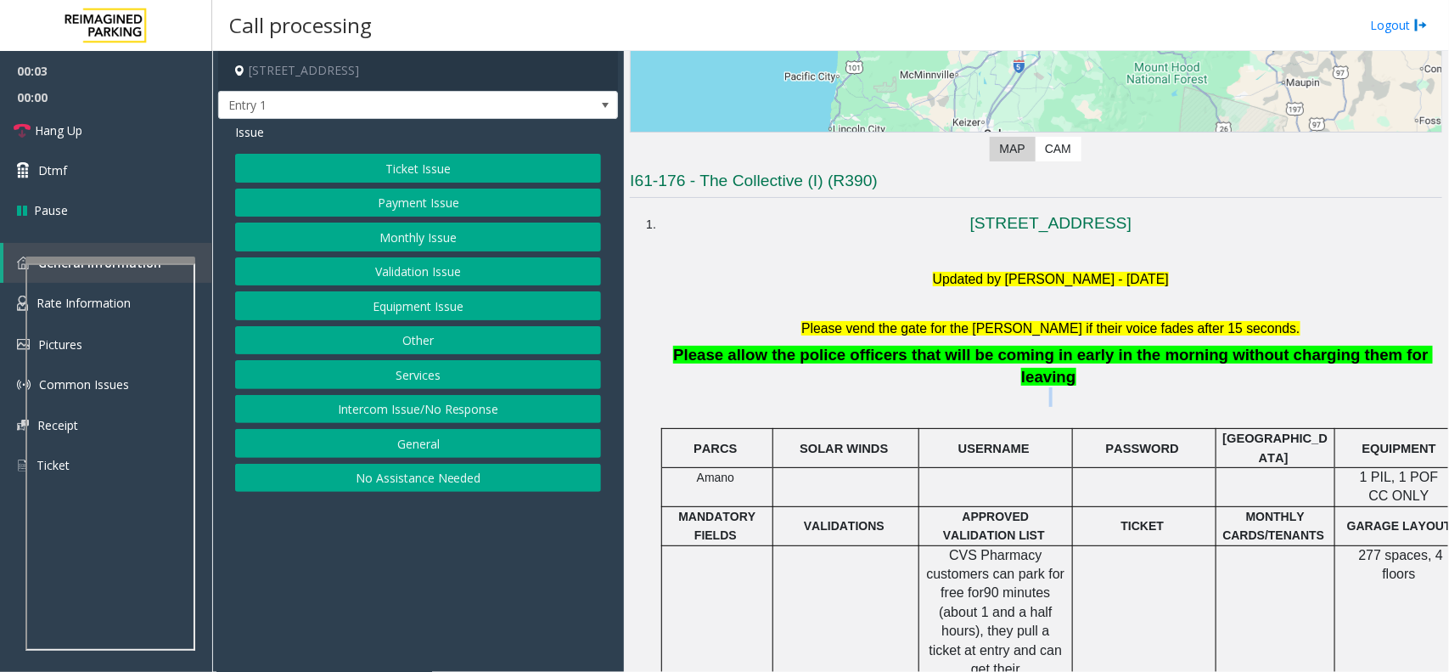
click at [996, 387] on p at bounding box center [1051, 397] width 771 height 20
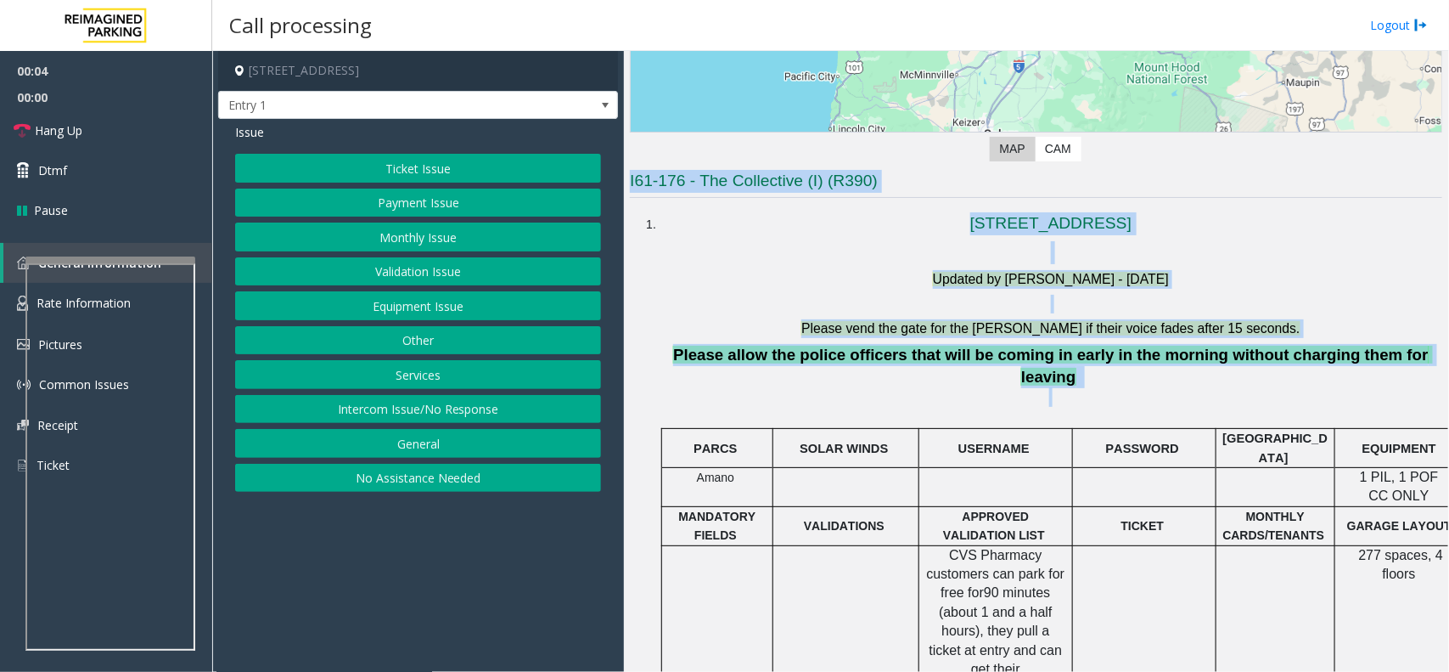
drag, startPoint x: 996, startPoint y: 374, endPoint x: 737, endPoint y: 181, distance: 322.8
click at [723, 180] on h3 "I61-176 - The Collective (I) (R390)" at bounding box center [1036, 184] width 813 height 28
drag, startPoint x: 723, startPoint y: 180, endPoint x: 1382, endPoint y: 350, distance: 680.4
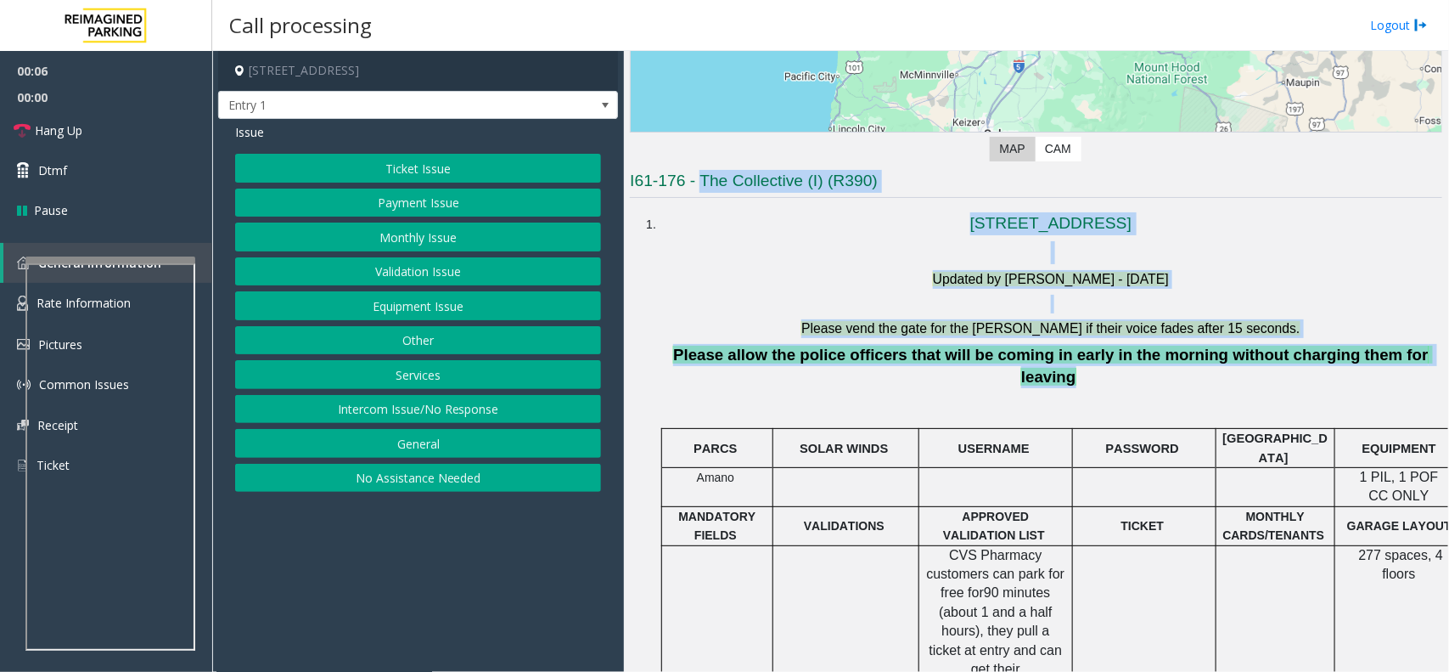
click at [1382, 350] on span "Please allow the police officers that will be coming in early in the morning wi…" at bounding box center [1053, 366] width 760 height 40
drag, startPoint x: 1382, startPoint y: 350, endPoint x: 717, endPoint y: 187, distance: 684.5
click at [717, 187] on h3 "I61-176 - The Collective (I) (R390)" at bounding box center [1036, 184] width 813 height 28
drag, startPoint x: 717, startPoint y: 187, endPoint x: 1369, endPoint y: 391, distance: 682.3
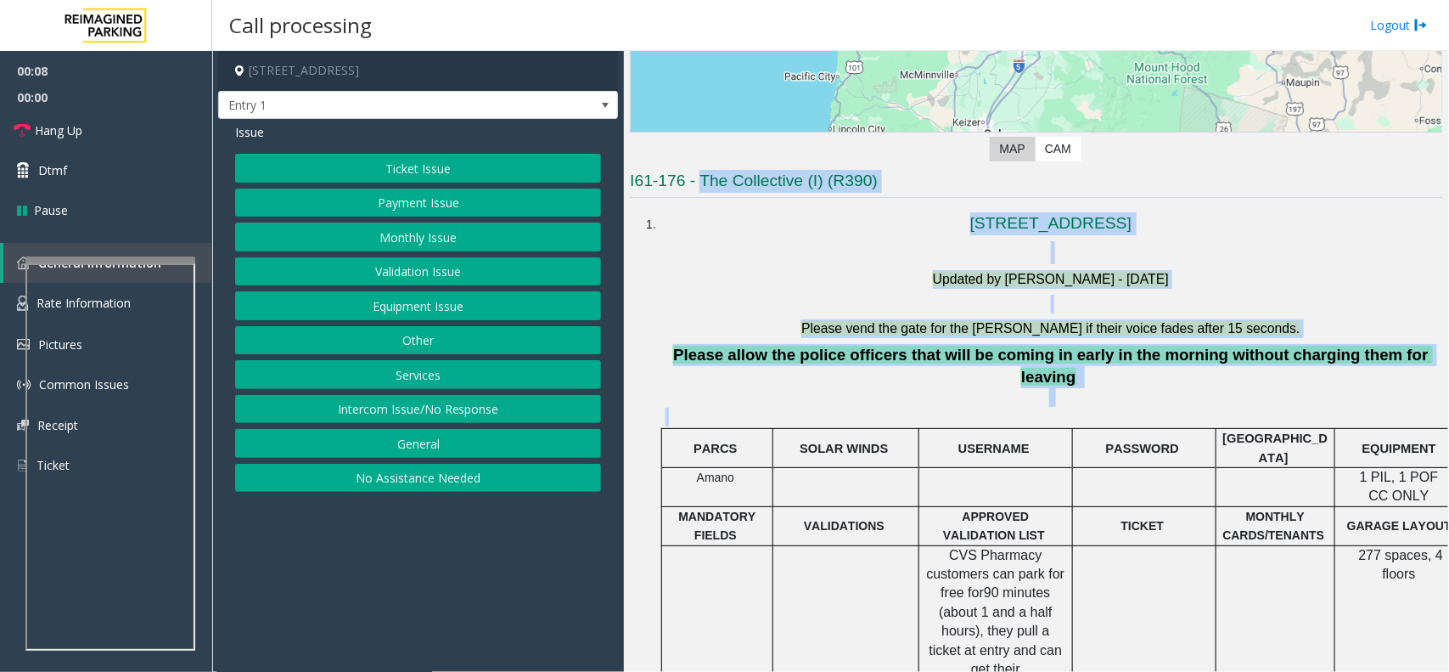
click at [1369, 408] on p at bounding box center [1051, 417] width 771 height 19
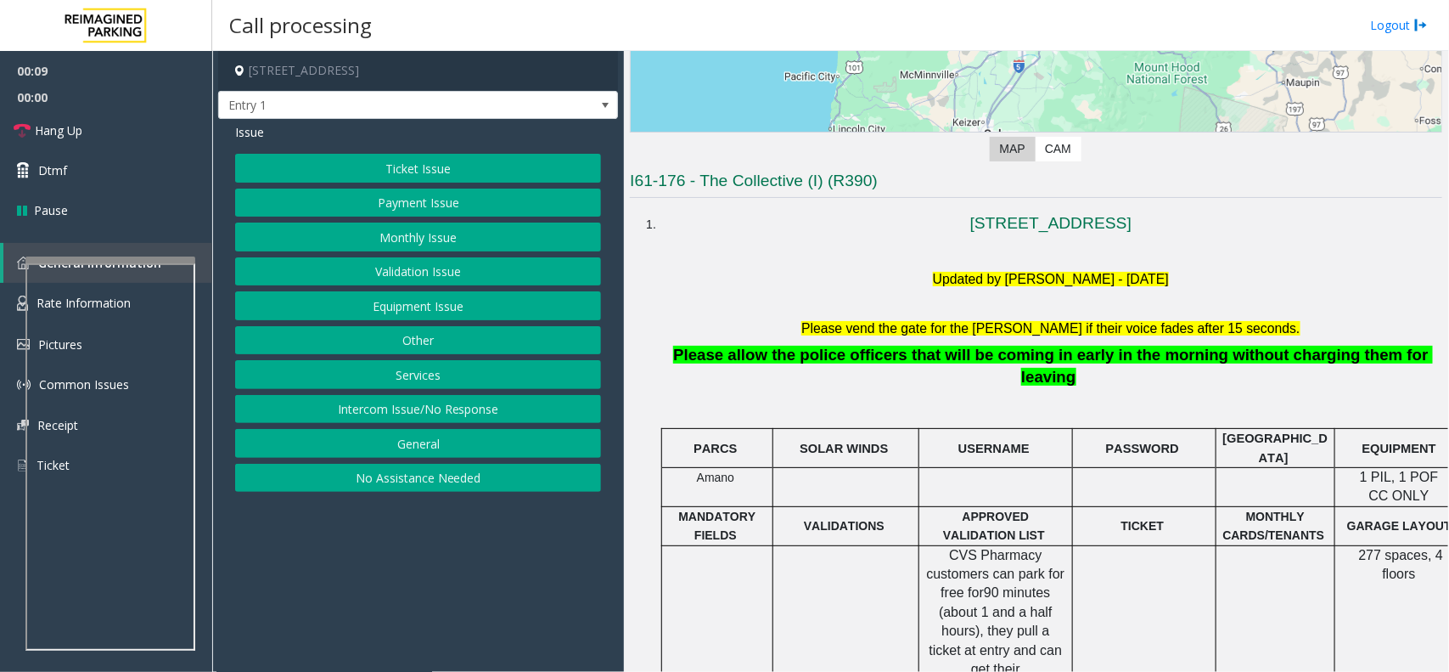
click at [455, 433] on button "General" at bounding box center [418, 443] width 366 height 29
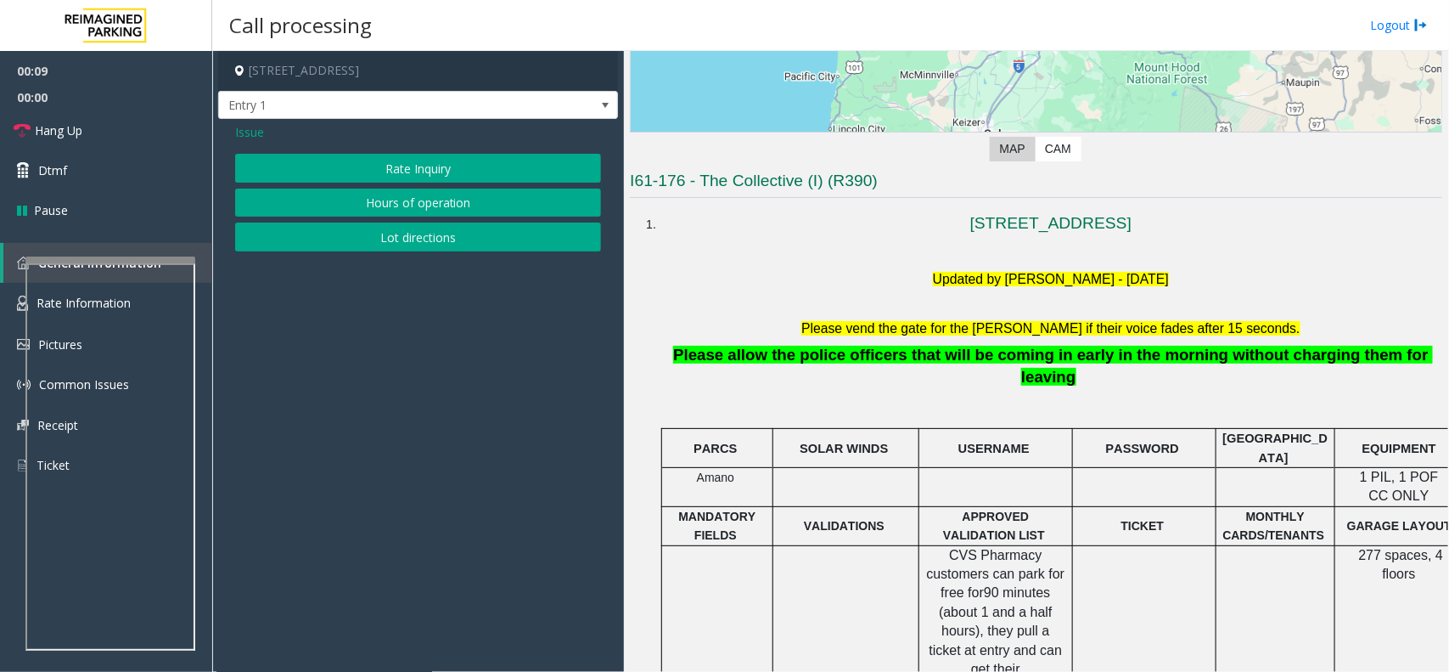
click at [243, 125] on span "Issue" at bounding box center [249, 132] width 29 height 18
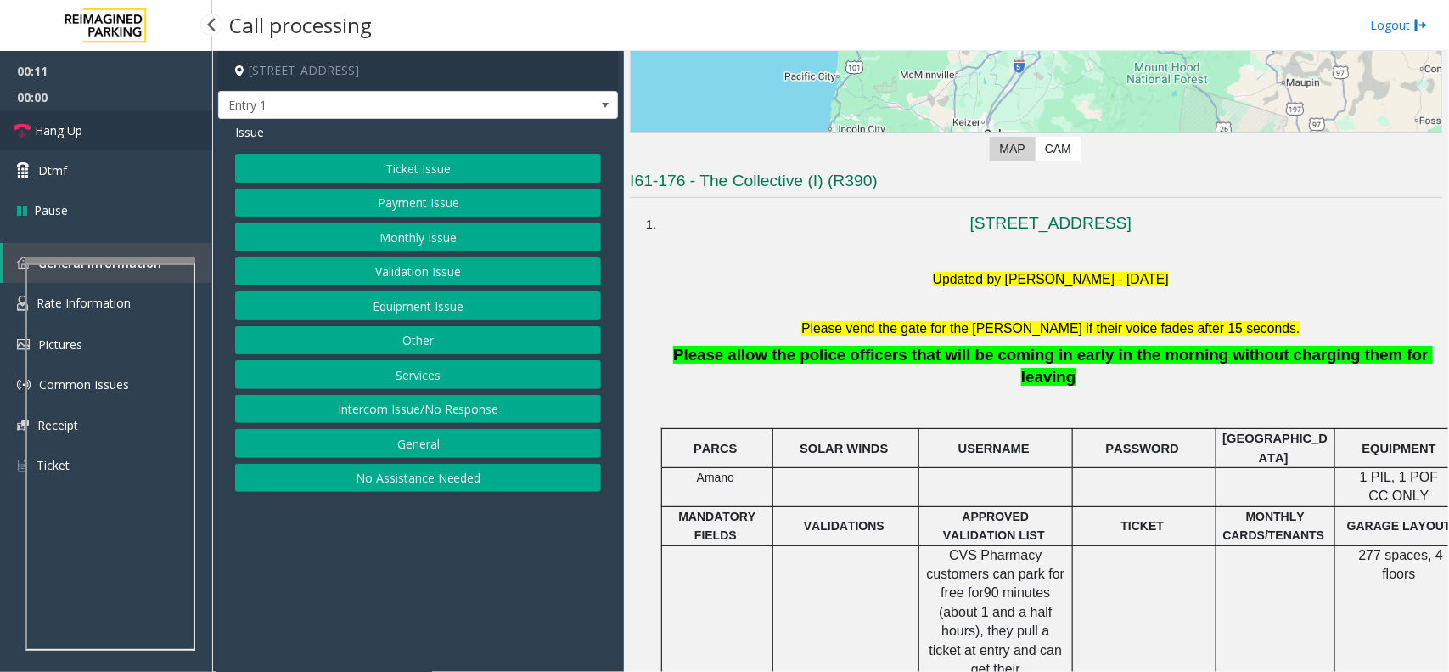
click at [151, 128] on link "Hang Up" at bounding box center [106, 130] width 212 height 40
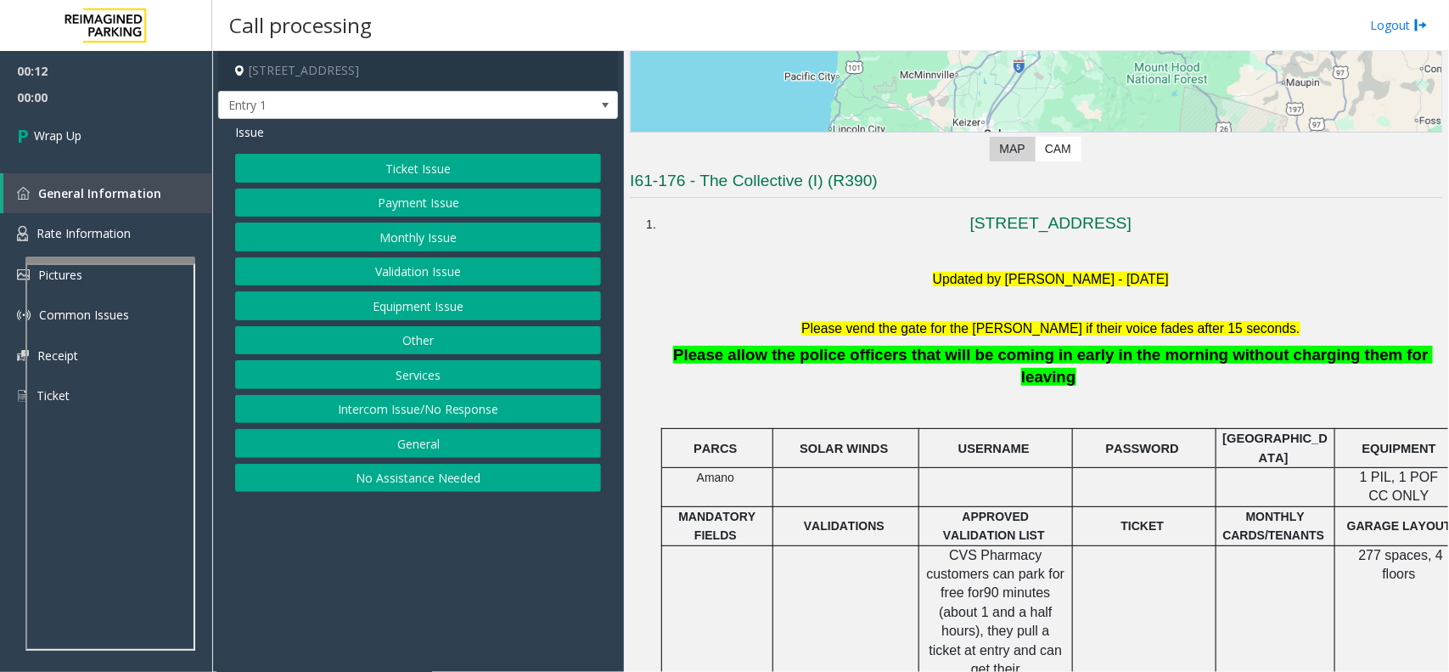
click at [477, 409] on button "Intercom Issue/No Response" at bounding box center [418, 409] width 366 height 29
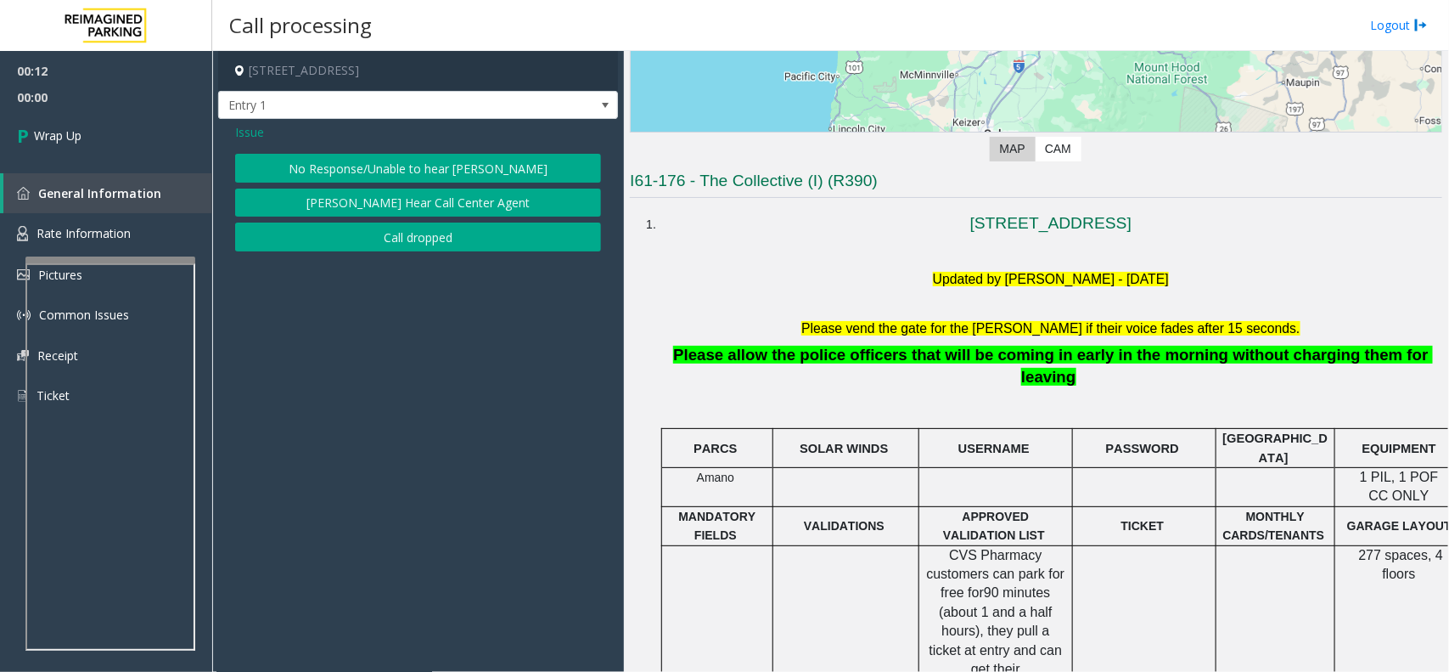
click at [357, 163] on button "No Response/Unable to hear [PERSON_NAME]" at bounding box center [418, 168] width 366 height 29
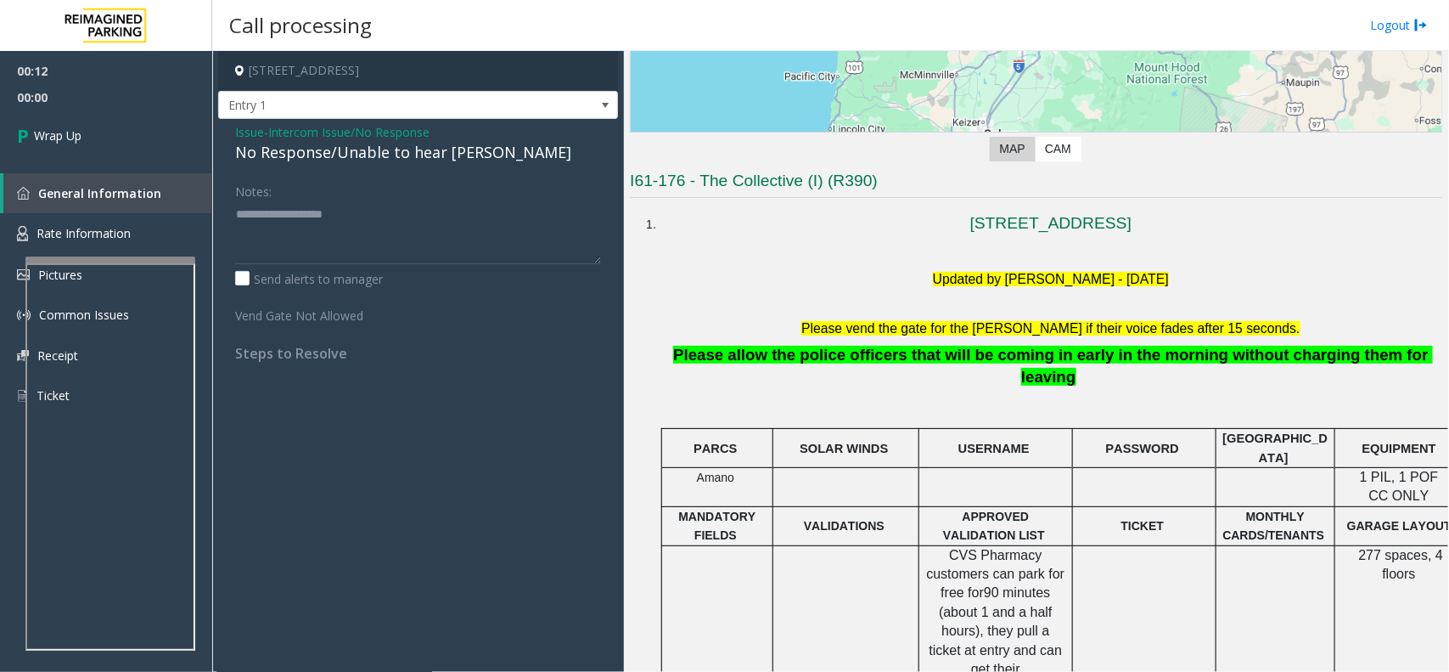
click at [353, 158] on div "No Response/Unable to hear [PERSON_NAME]" at bounding box center [418, 152] width 366 height 23
copy div "No Response/Unable to hear [PERSON_NAME]"
click at [380, 238] on textarea at bounding box center [418, 232] width 366 height 64
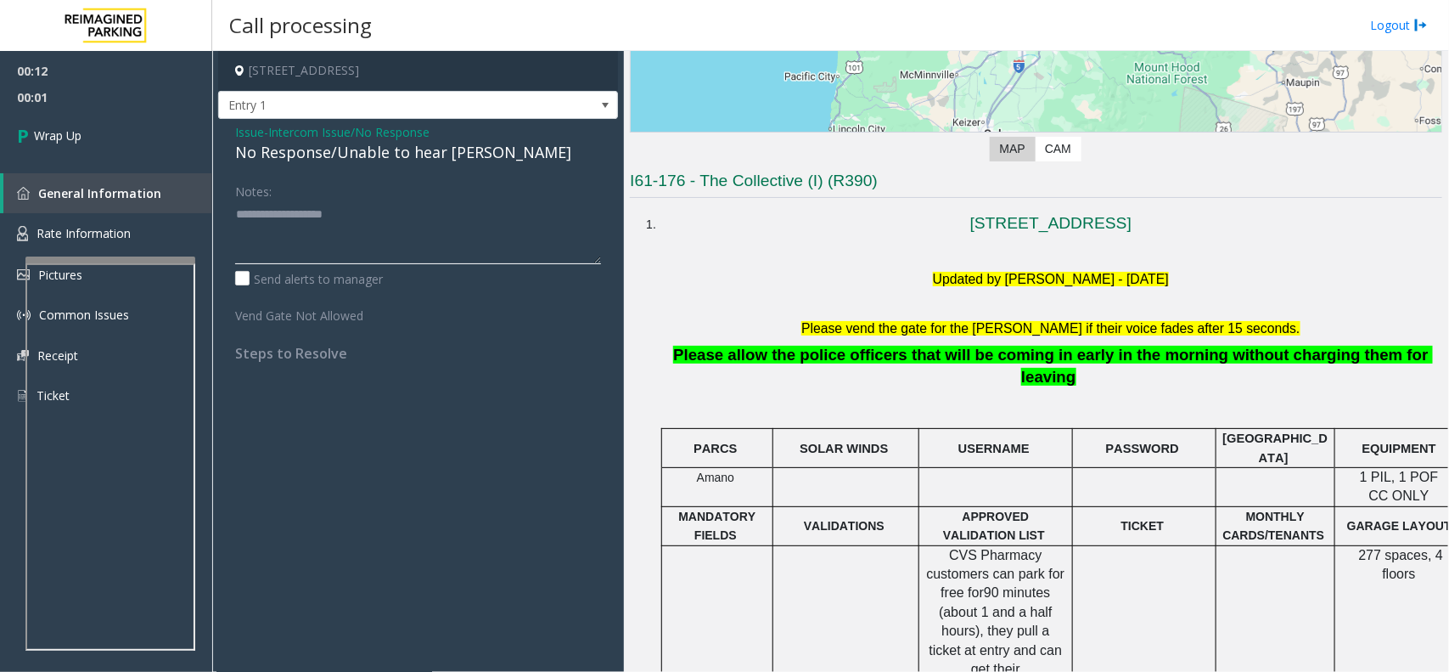
paste textarea "**********"
type textarea "**********"
click at [124, 129] on link "Wrap Up" at bounding box center [106, 135] width 212 height 50
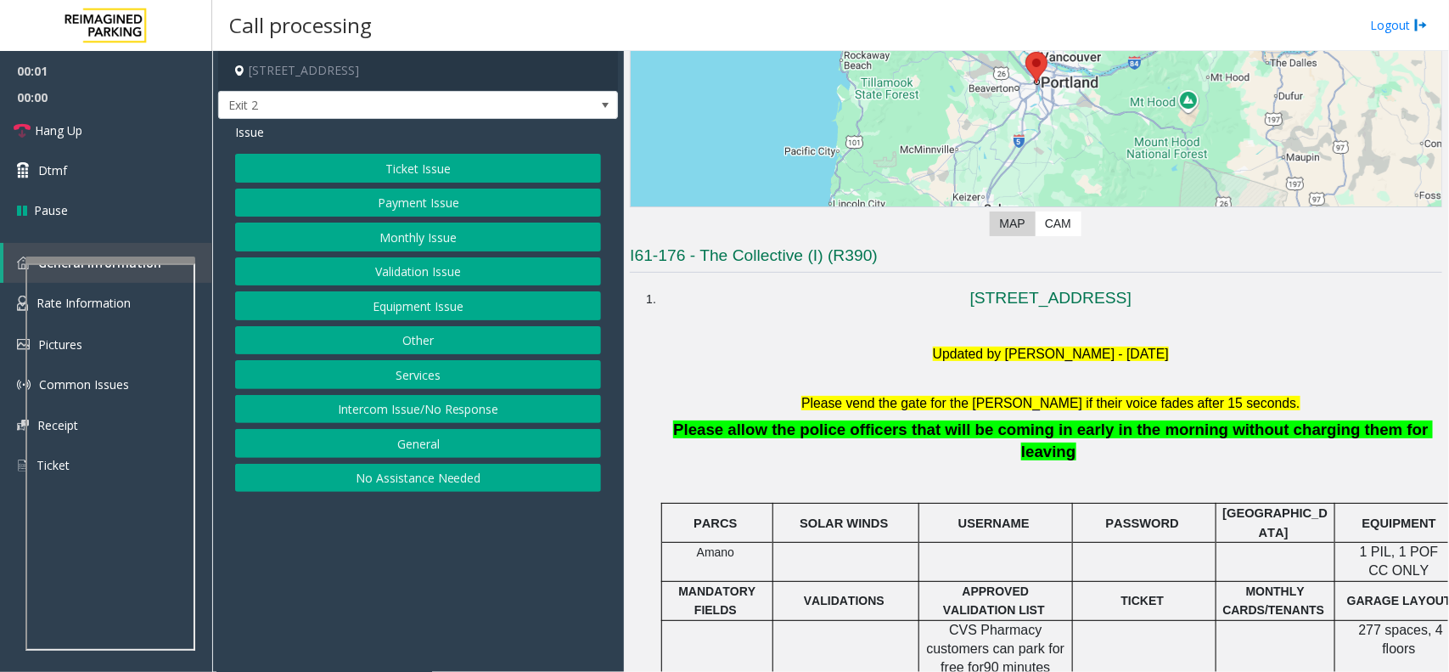
scroll to position [425, 0]
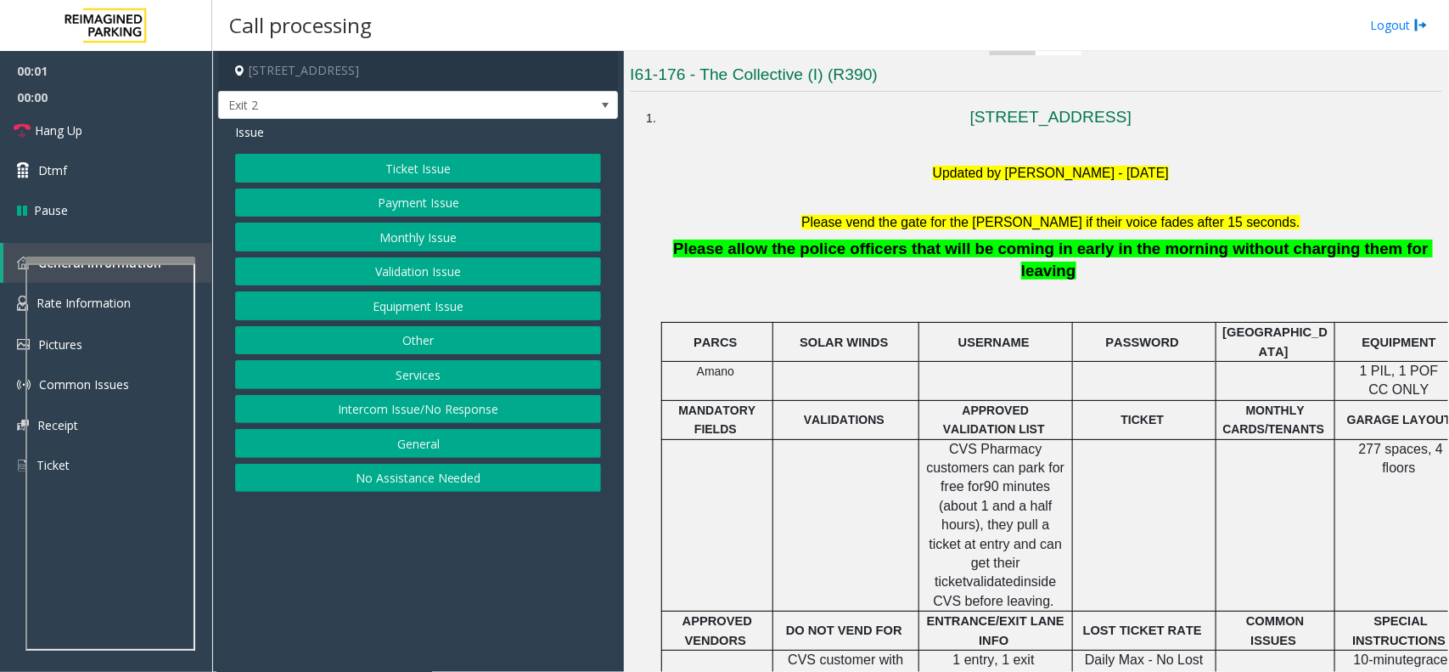
click at [753, 281] on p at bounding box center [1051, 291] width 771 height 20
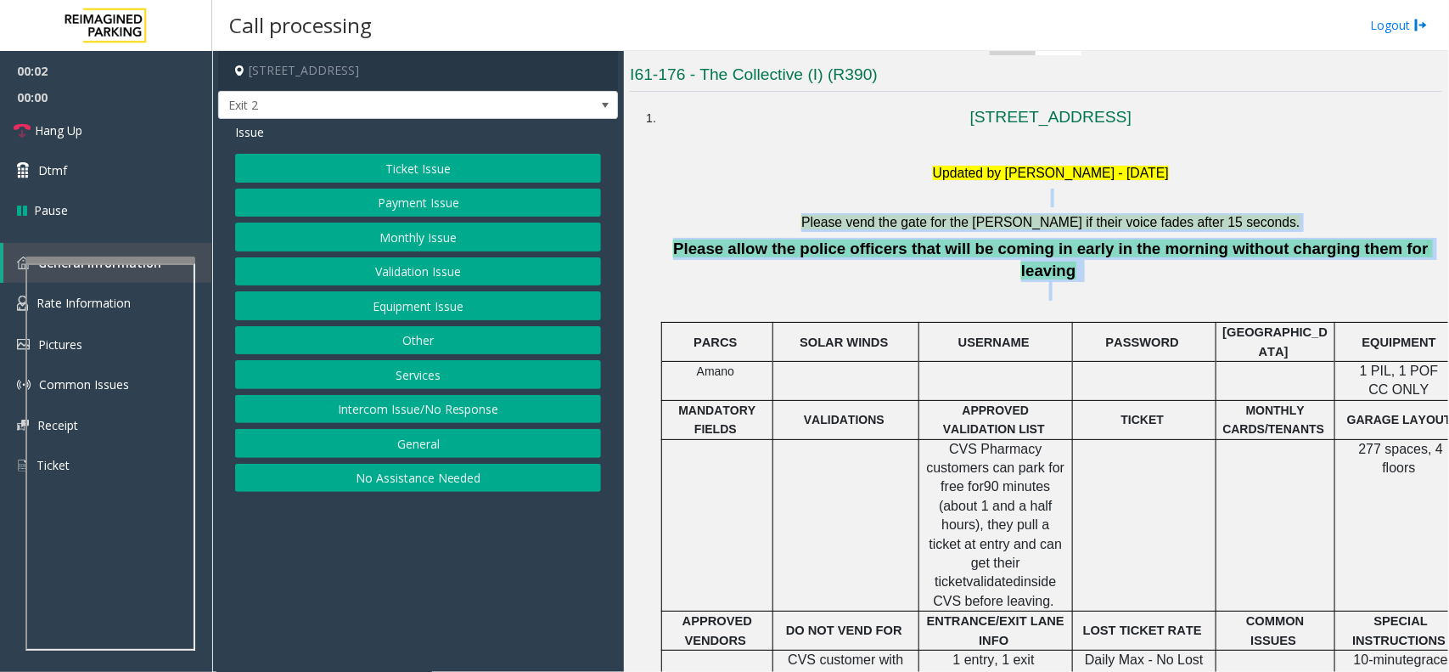
drag, startPoint x: 753, startPoint y: 266, endPoint x: 908, endPoint y: 184, distance: 175.5
click at [908, 184] on li "1815 SW 4th Ave Portland, OR Updated by Sunil Dhyani - 28th Aug 2025 Please ven…" at bounding box center [1051, 591] width 783 height 986
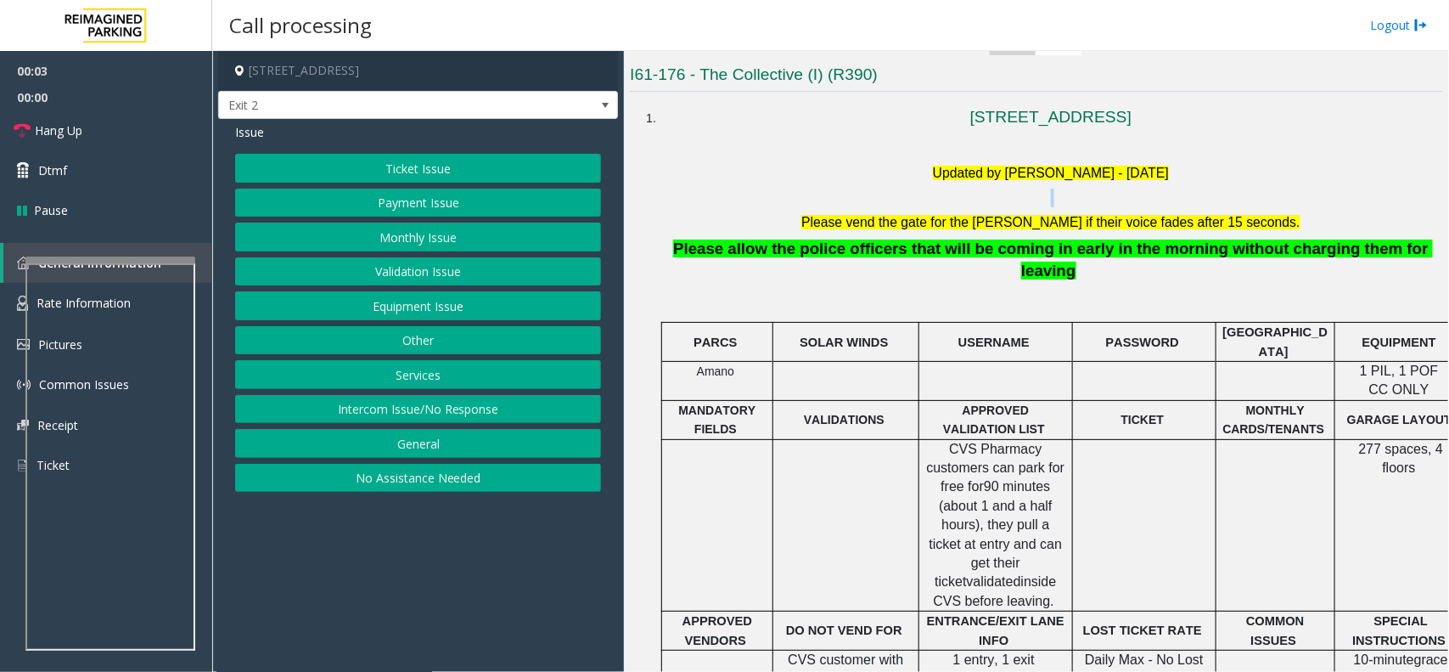
click at [908, 184] on li "1815 SW 4th Ave Portland, OR Updated by Sunil Dhyani - 28th Aug 2025 Please ven…" at bounding box center [1051, 591] width 783 height 986
drag, startPoint x: 908, startPoint y: 184, endPoint x: 919, endPoint y: 175, distance: 14.5
click at [919, 175] on li "1815 SW 4th Ave Portland, OR Updated by Sunil Dhyani - 28th Aug 2025 Please ven…" at bounding box center [1051, 591] width 783 height 986
drag, startPoint x: 639, startPoint y: 112, endPoint x: 650, endPoint y: 119, distance: 13.0
click at [650, 119] on div "1815 SW 4th Ave Portland, OR Updated by Sunil Dhyani - 28th Aug 2025 Please ven…" at bounding box center [1036, 591] width 813 height 986
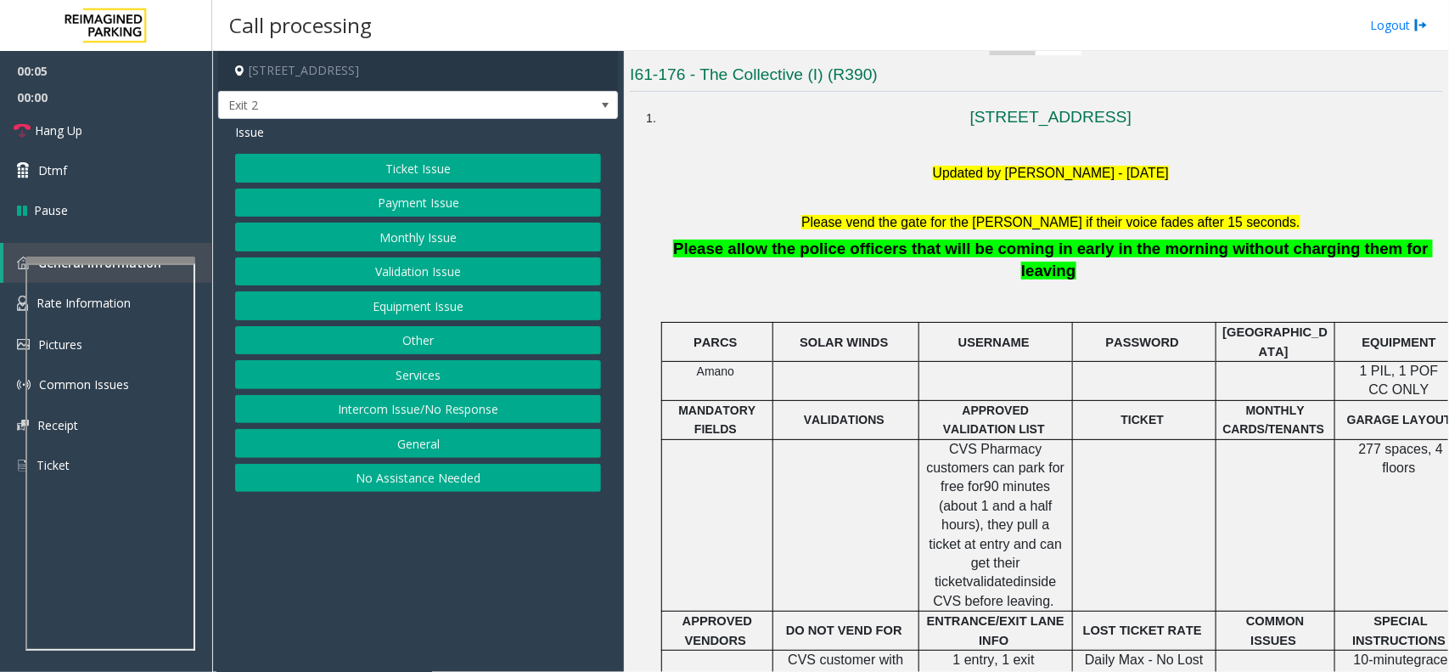
click at [660, 119] on li "1815 SW 4th Ave Portland, OR Updated by Sunil Dhyani - 28th Aug 2025 Please ven…" at bounding box center [1051, 591] width 783 height 986
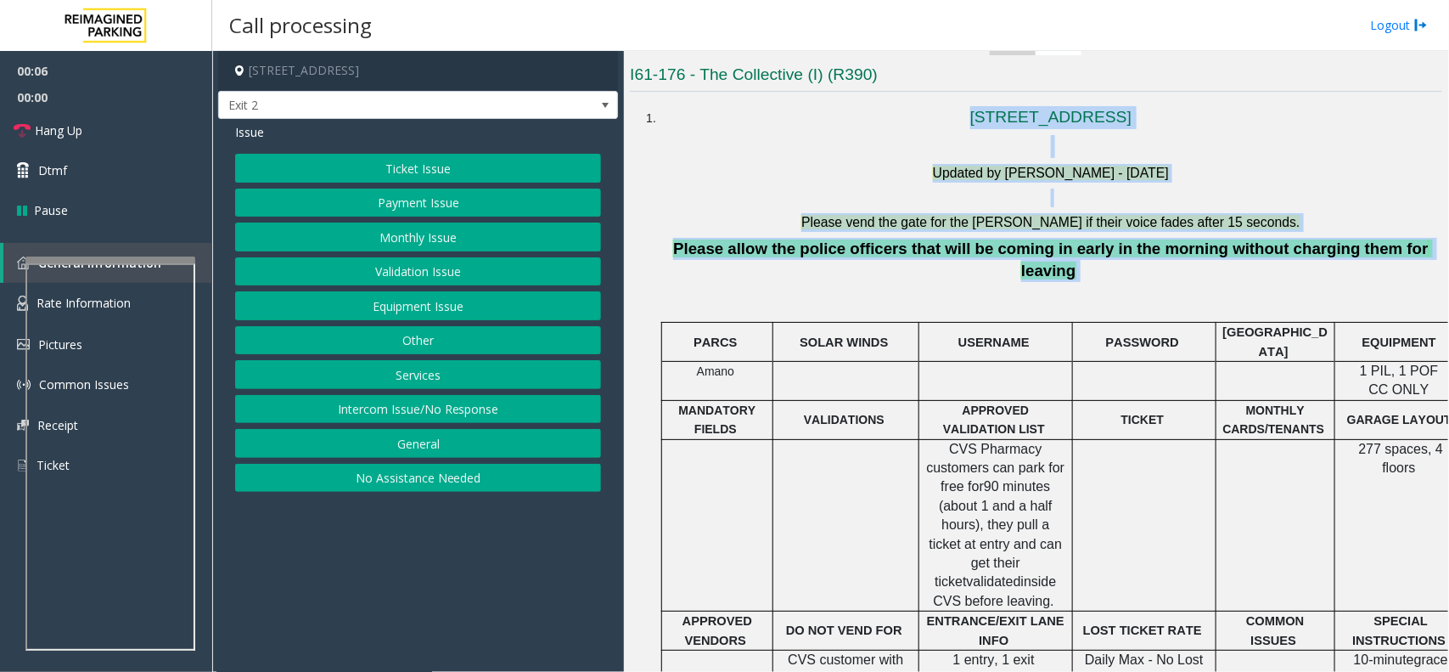
drag, startPoint x: 650, startPoint y: 119, endPoint x: 1269, endPoint y: 239, distance: 630.6
click at [1269, 239] on li "1815 SW 4th Ave Portland, OR Updated by Sunil Dhyani - 28th Aug 2025 Please ven…" at bounding box center [1051, 591] width 783 height 986
click at [1269, 239] on span "Please allow the police officers that will be coming in early in the morning wi…" at bounding box center [1053, 259] width 760 height 40
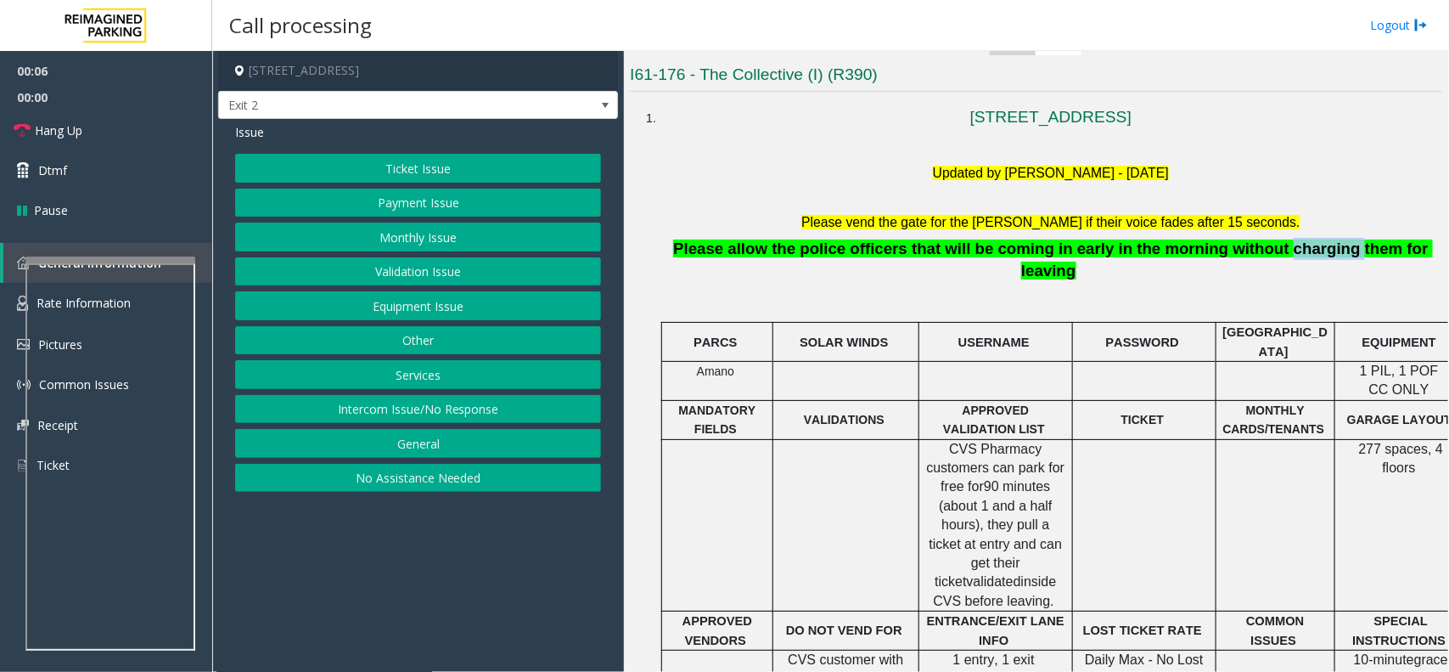
click at [1269, 239] on span "Please allow the police officers that will be coming in early in the morning wi…" at bounding box center [1053, 259] width 760 height 40
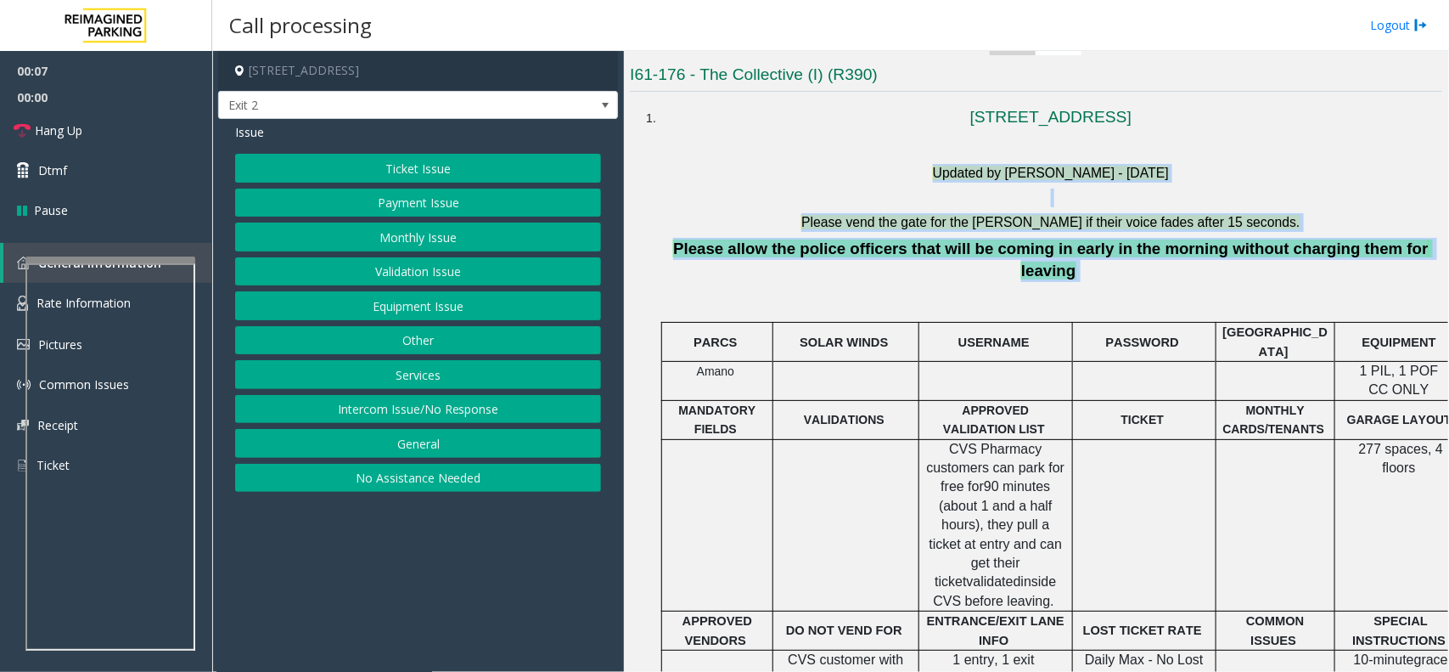
drag, startPoint x: 1269, startPoint y: 239, endPoint x: 936, endPoint y: 161, distance: 341.9
click at [936, 161] on li "1815 SW 4th Ave Portland, OR Updated by Sunil Dhyani - 28th Aug 2025 Please ven…" at bounding box center [1051, 591] width 783 height 986
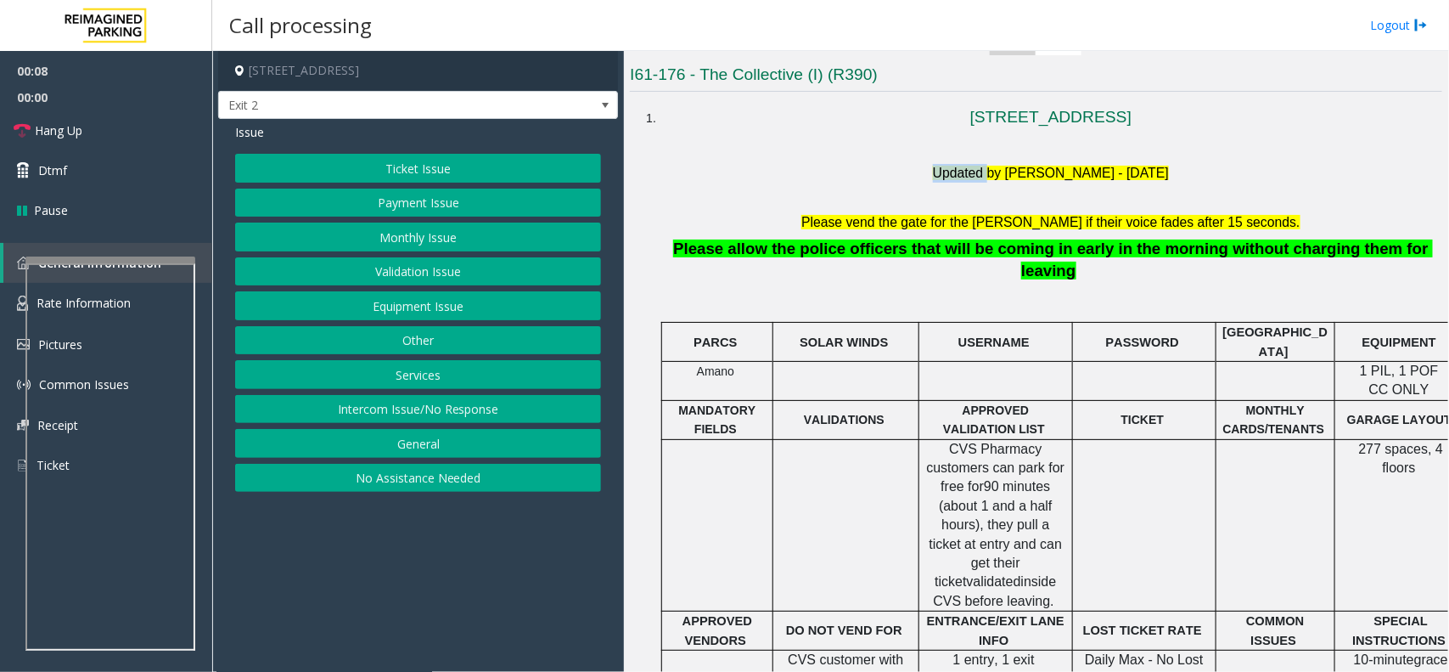
click at [936, 161] on li "1815 SW 4th Ave Portland, OR Updated by Sunil Dhyani - 28th Aug 2025 Please ven…" at bounding box center [1051, 591] width 783 height 986
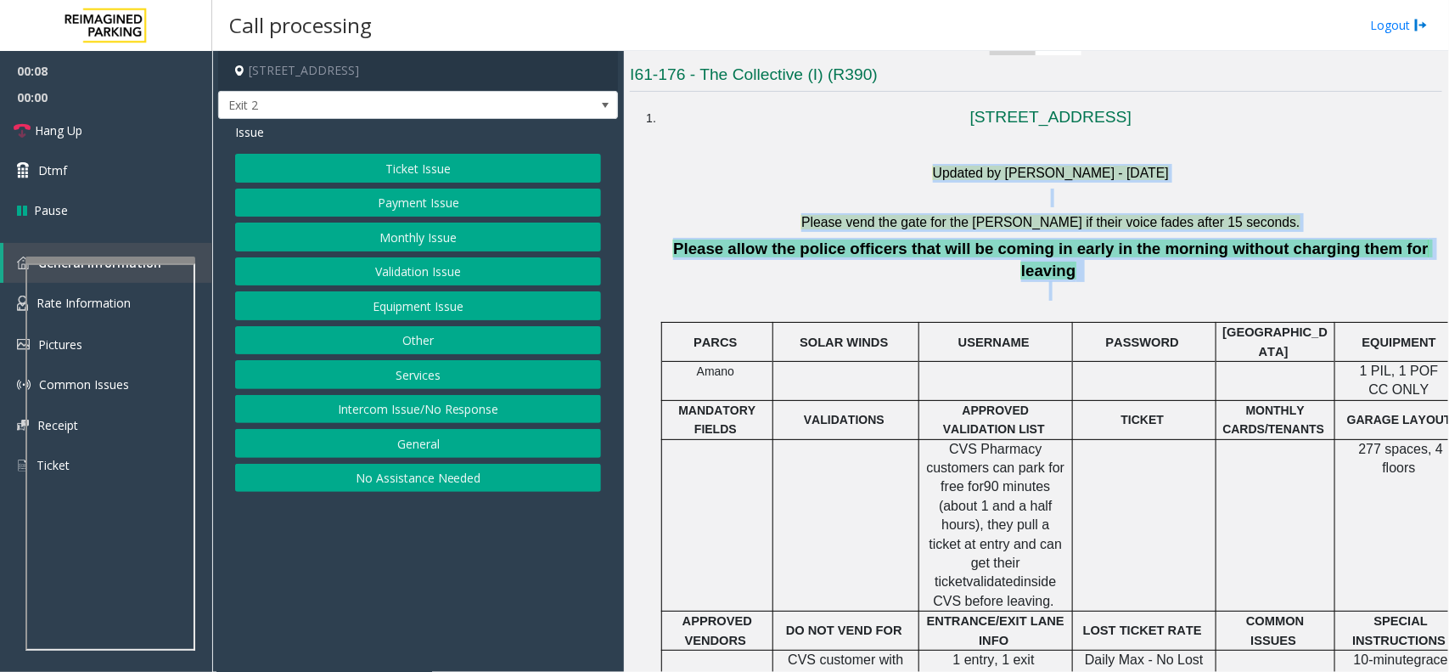
drag, startPoint x: 936, startPoint y: 161, endPoint x: 1204, endPoint y: 270, distance: 288.7
click at [1204, 270] on li "1815 SW 4th Ave Portland, OR Updated by Sunil Dhyani - 28th Aug 2025 Please ven…" at bounding box center [1051, 591] width 783 height 986
click at [1204, 281] on p at bounding box center [1051, 291] width 771 height 20
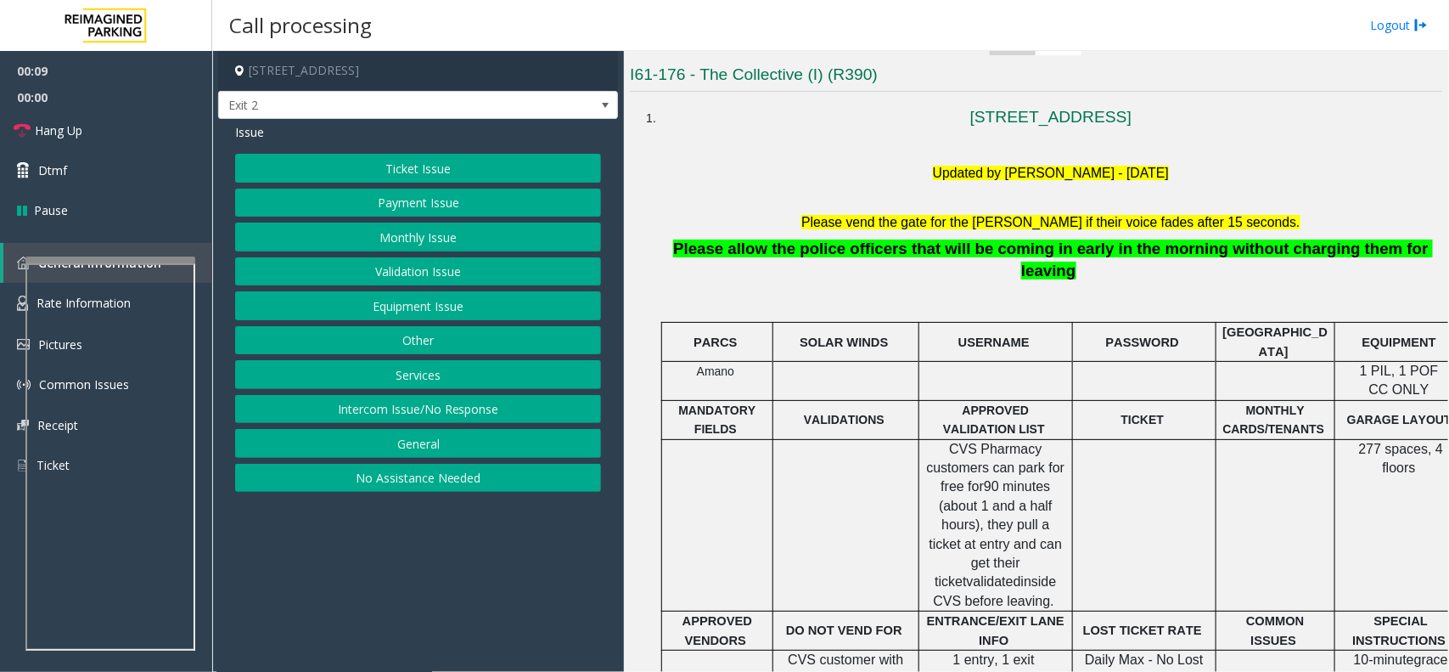
click at [433, 233] on button "Monthly Issue" at bounding box center [418, 236] width 366 height 29
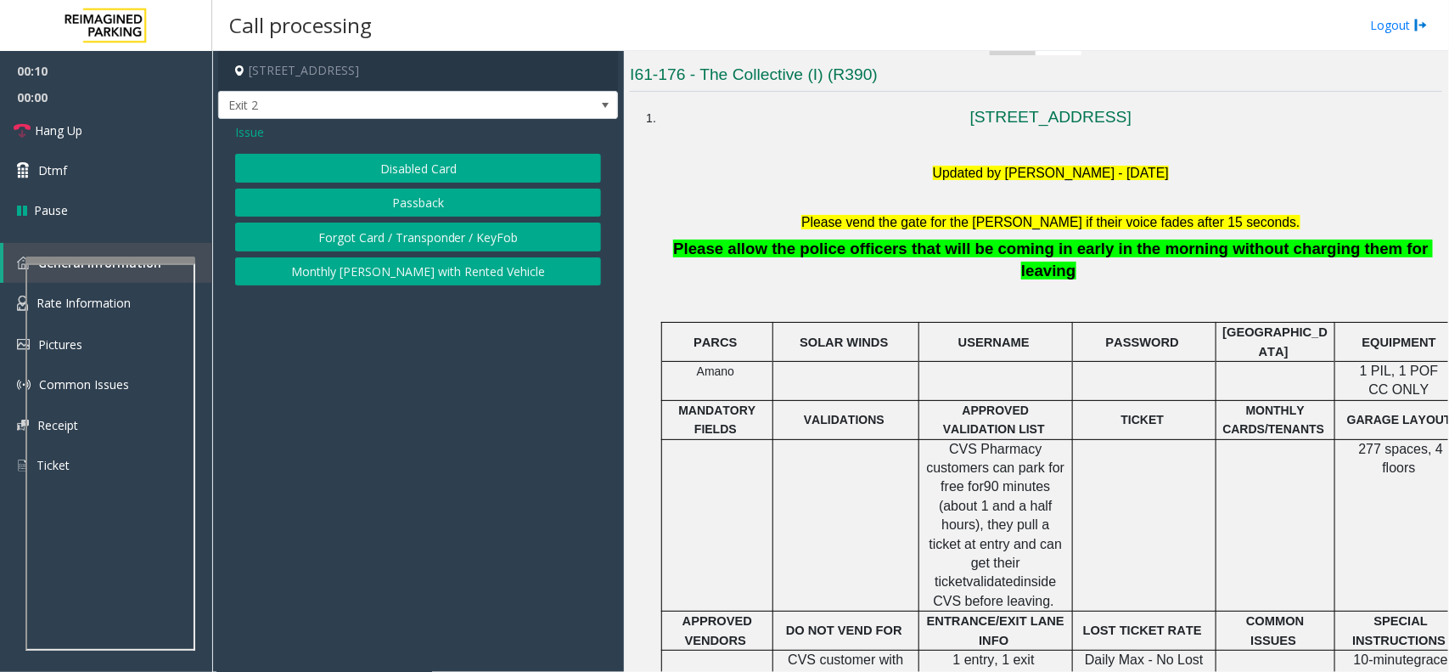
click at [413, 172] on button "Disabled Card" at bounding box center [418, 168] width 366 height 29
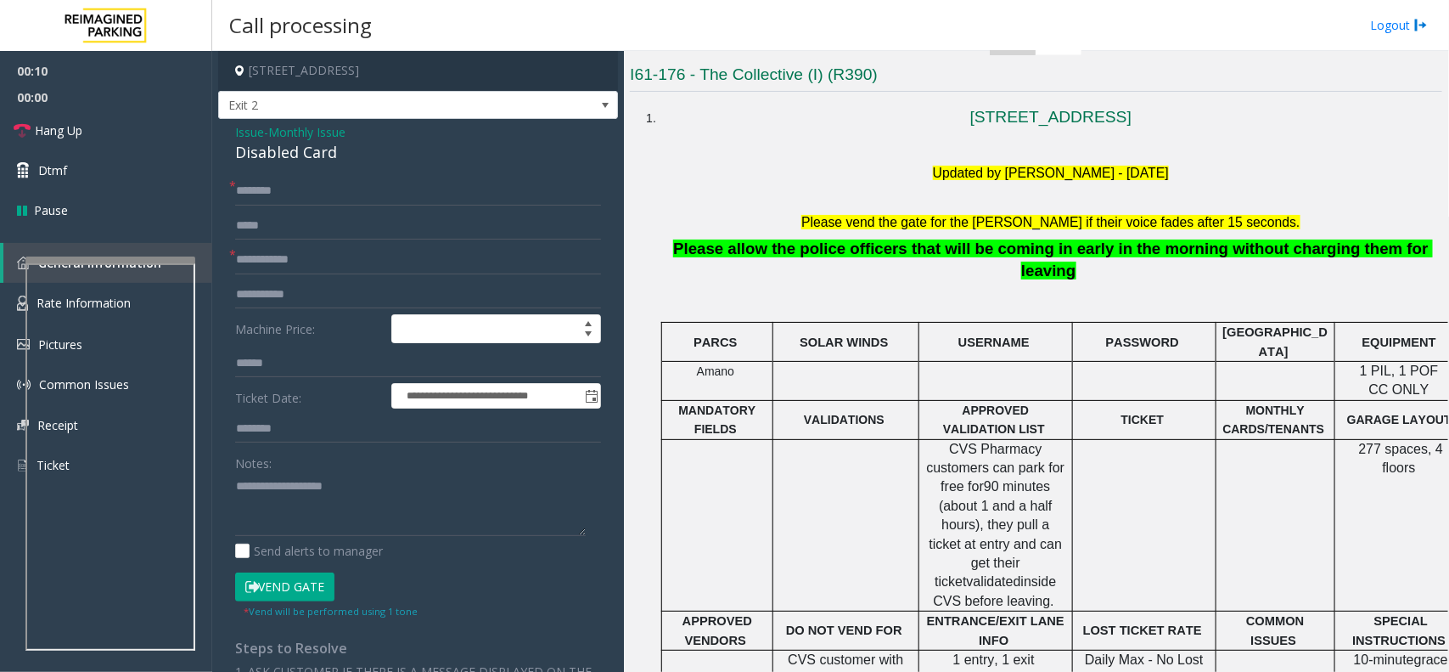
click at [387, 158] on div "Disabled Card" at bounding box center [418, 152] width 366 height 23
copy div "Disabled Card"
click at [421, 511] on textarea at bounding box center [410, 504] width 351 height 64
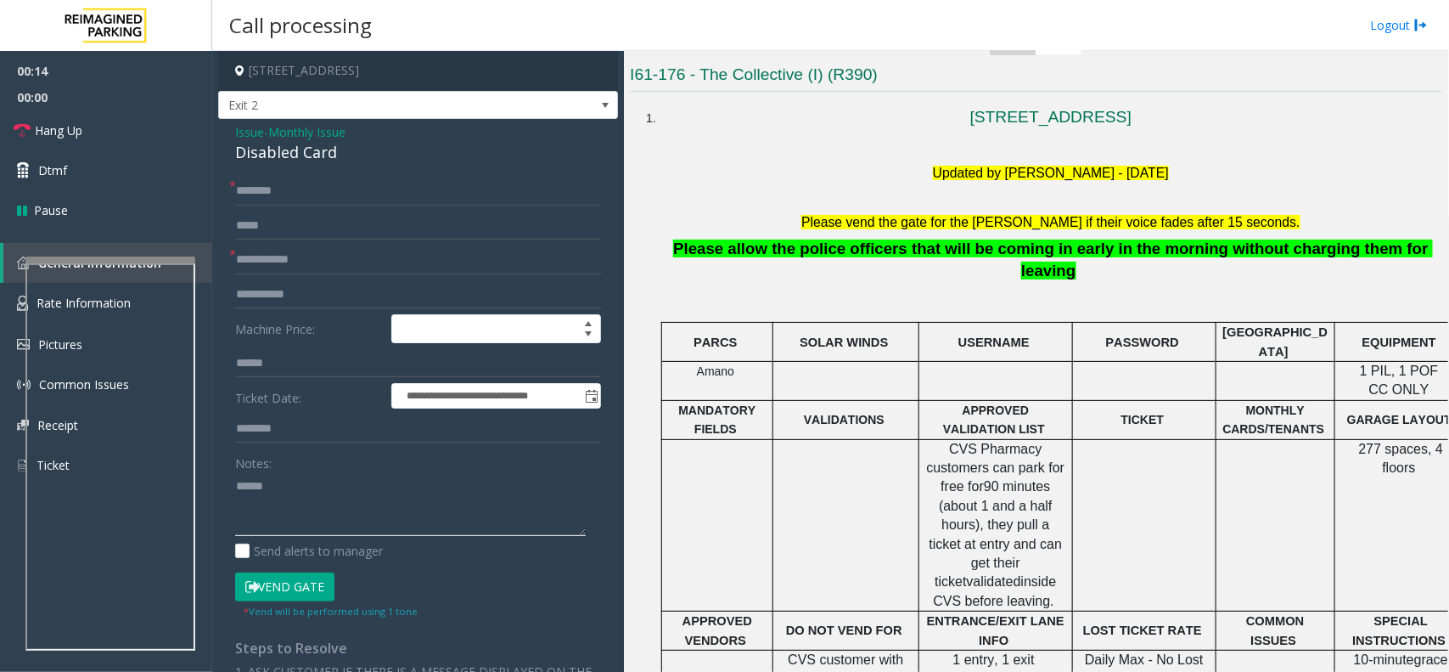
paste textarea "**********"
click at [298, 244] on form "**********" at bounding box center [418, 397] width 366 height 441
click at [323, 255] on input "text" at bounding box center [418, 259] width 366 height 29
click at [334, 592] on button "Vend Gate" at bounding box center [284, 586] width 99 height 29
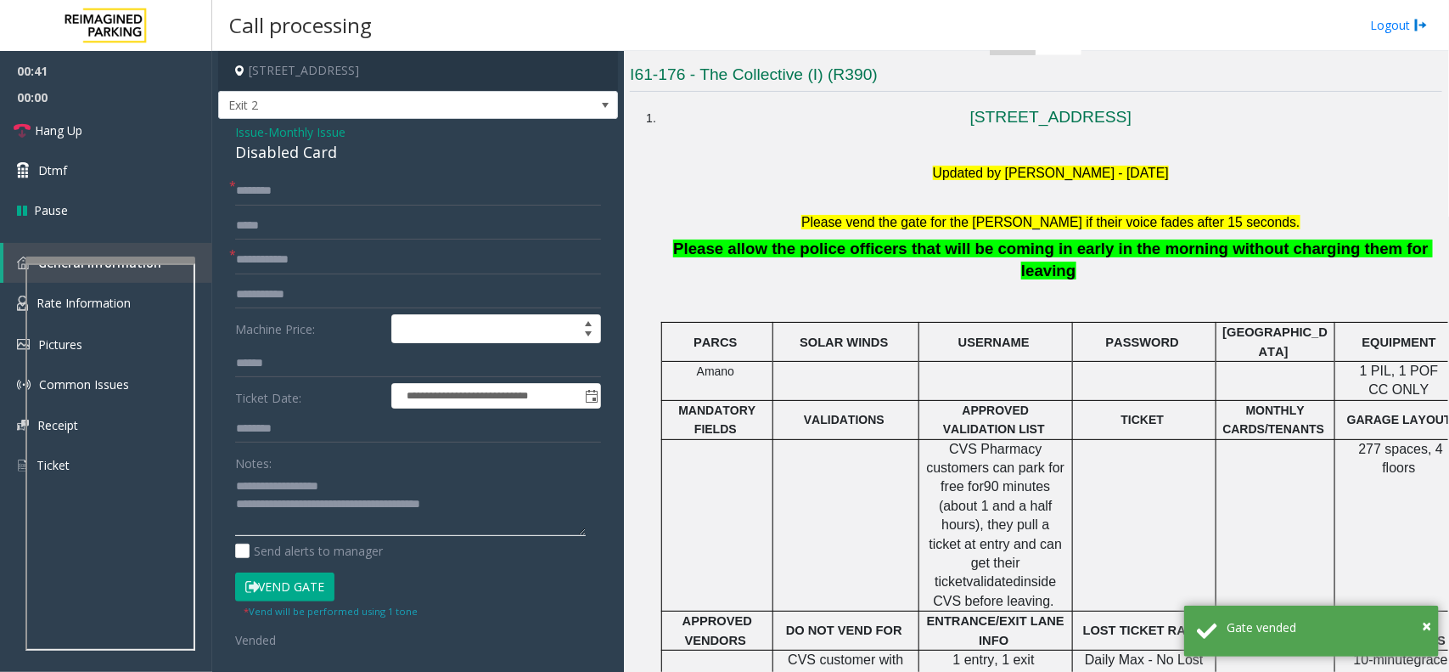
click at [476, 515] on textarea at bounding box center [410, 504] width 351 height 64
drag, startPoint x: 476, startPoint y: 515, endPoint x: 306, endPoint y: 522, distance: 170.8
click at [306, 522] on textarea at bounding box center [410, 504] width 351 height 64
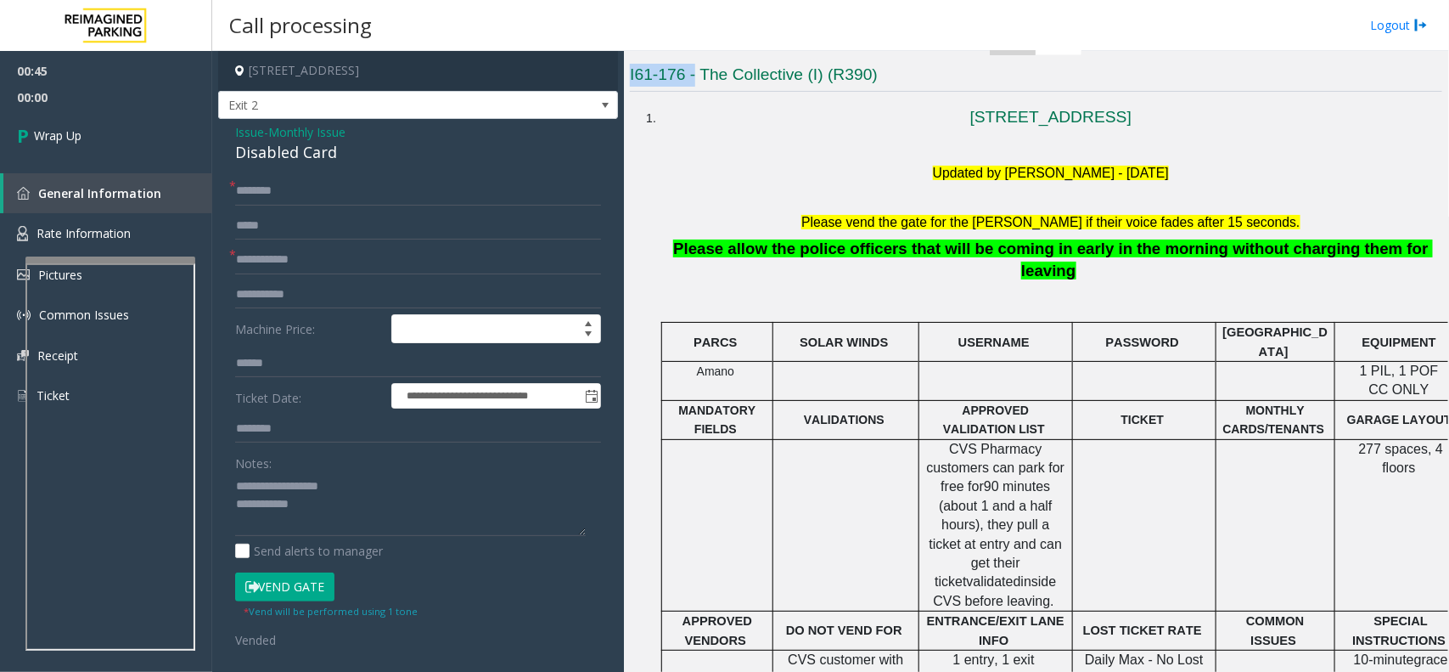
drag, startPoint x: 697, startPoint y: 65, endPoint x: 718, endPoint y: 74, distance: 22.9
click at [699, 66] on div "Revenue Control Manufacturer: ZEAG ← Move left → Move right ↑ Move up ↓ Move do…" at bounding box center [1036, 668] width 813 height 2025
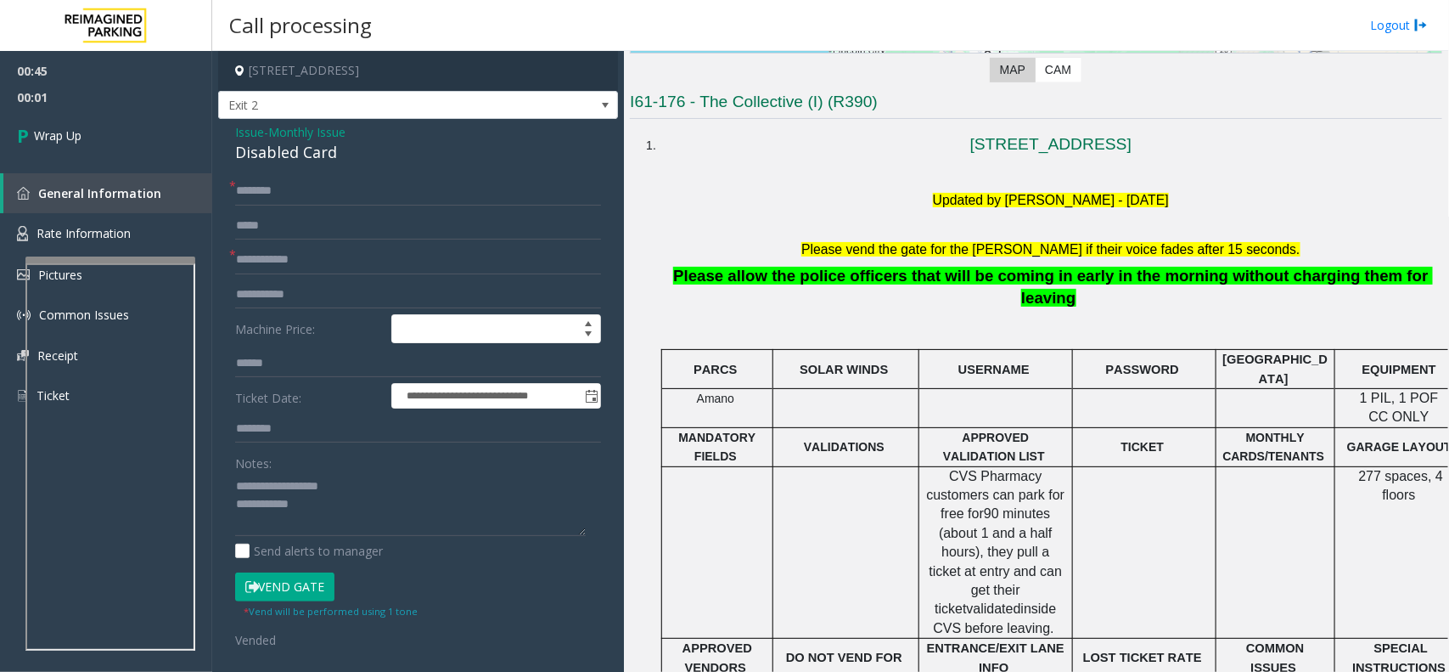
click at [717, 111] on h3 "I61-176 - The Collective (I) (R390)" at bounding box center [1036, 105] width 813 height 28
drag, startPoint x: 717, startPoint y: 111, endPoint x: 761, endPoint y: 115, distance: 43.5
click at [761, 115] on h3 "I61-176 - The Collective (I) (R390)" at bounding box center [1036, 105] width 813 height 28
copy h3 "The Collective"
click at [328, 520] on textarea at bounding box center [410, 504] width 351 height 64
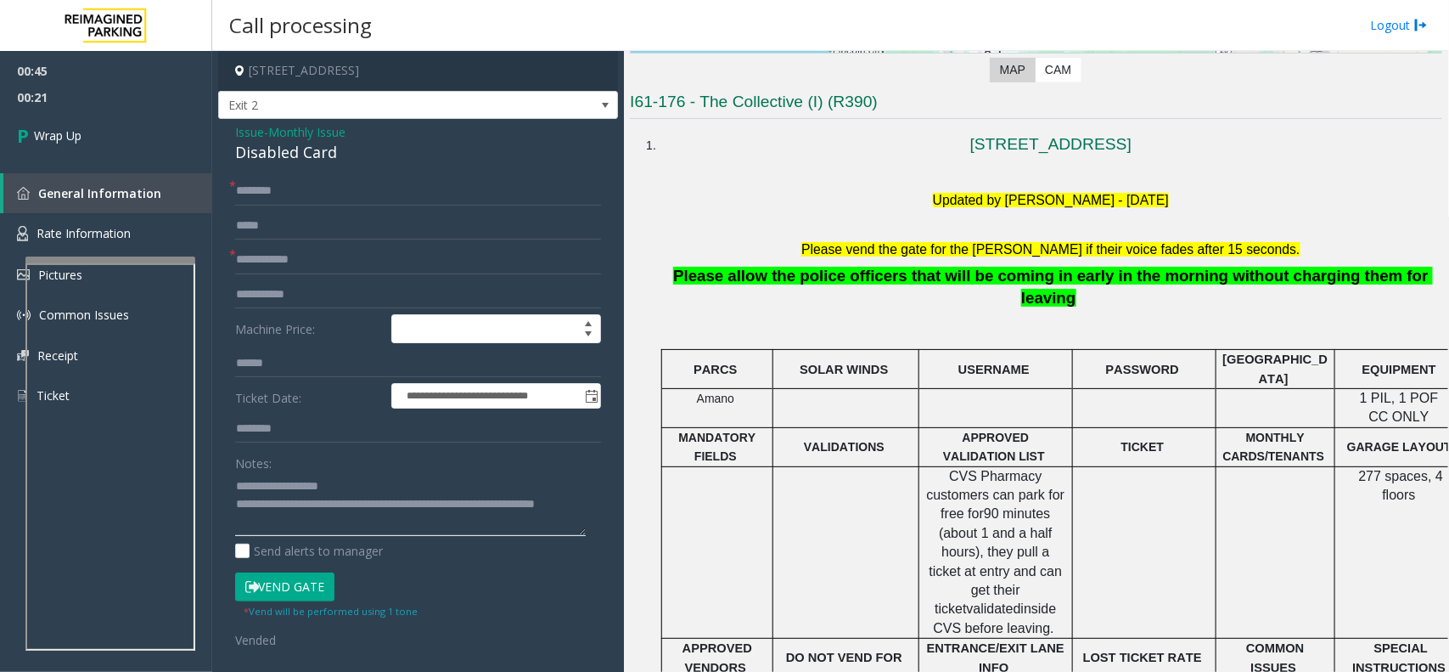
type textarea "**********"
click at [404, 196] on input "text" at bounding box center [418, 191] width 366 height 29
click at [404, 196] on input "**" at bounding box center [418, 191] width 366 height 29
type input "**"
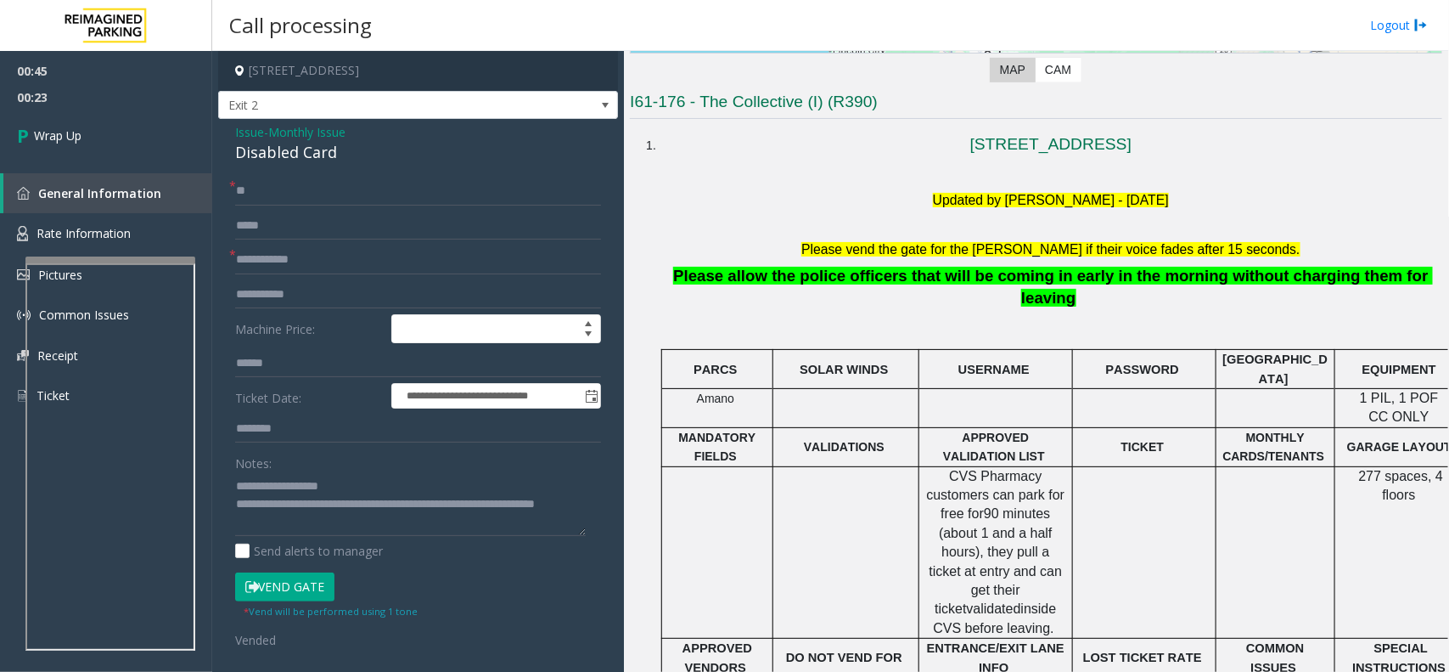
click at [404, 240] on form "**********" at bounding box center [418, 412] width 366 height 471
click at [423, 256] on input "text" at bounding box center [418, 259] width 366 height 29
paste input "**"
type input "**"
click at [147, 134] on link "Wrap Up" at bounding box center [106, 135] width 212 height 50
